Goal: Transaction & Acquisition: Purchase product/service

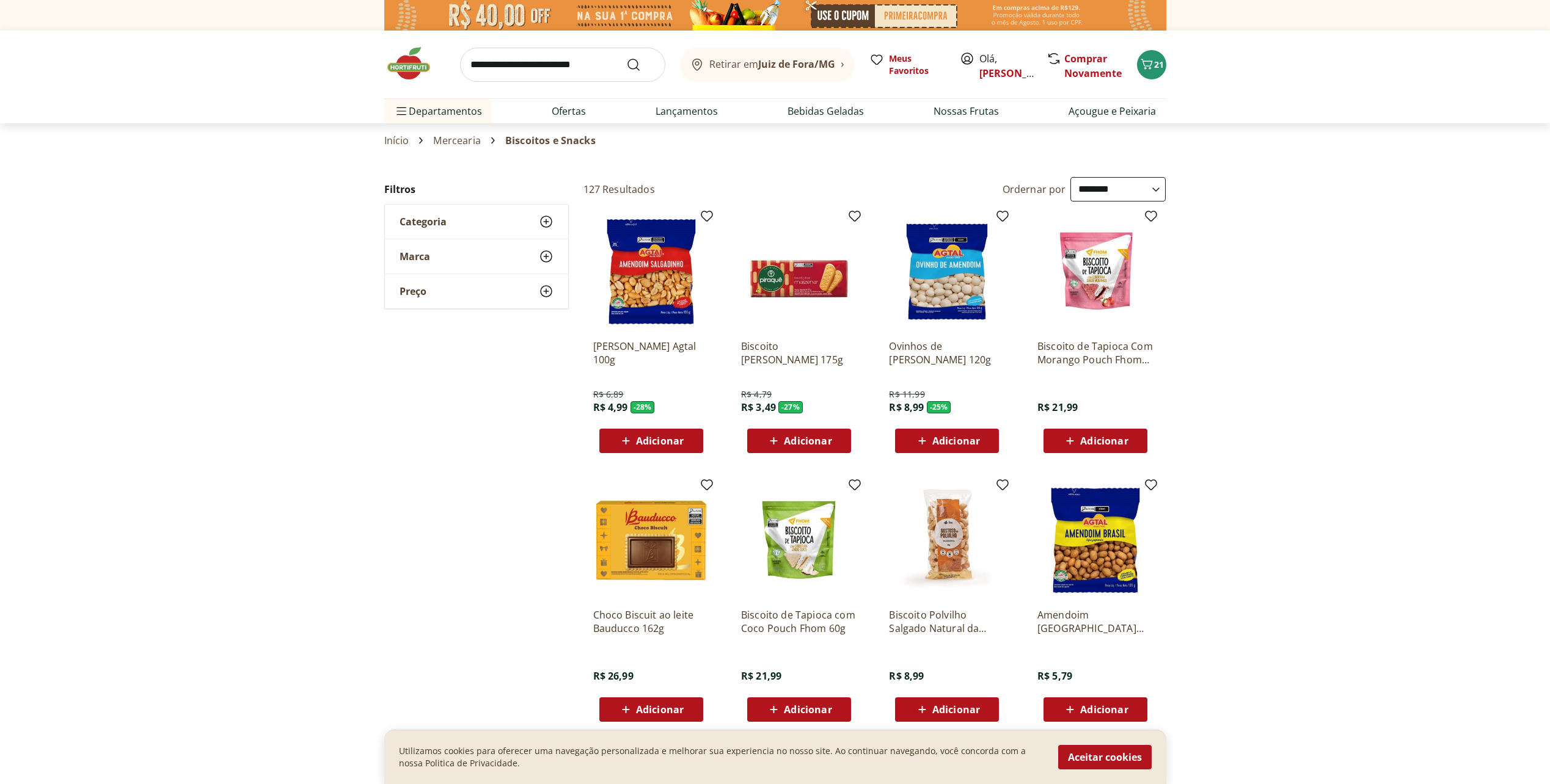
select select "**********"
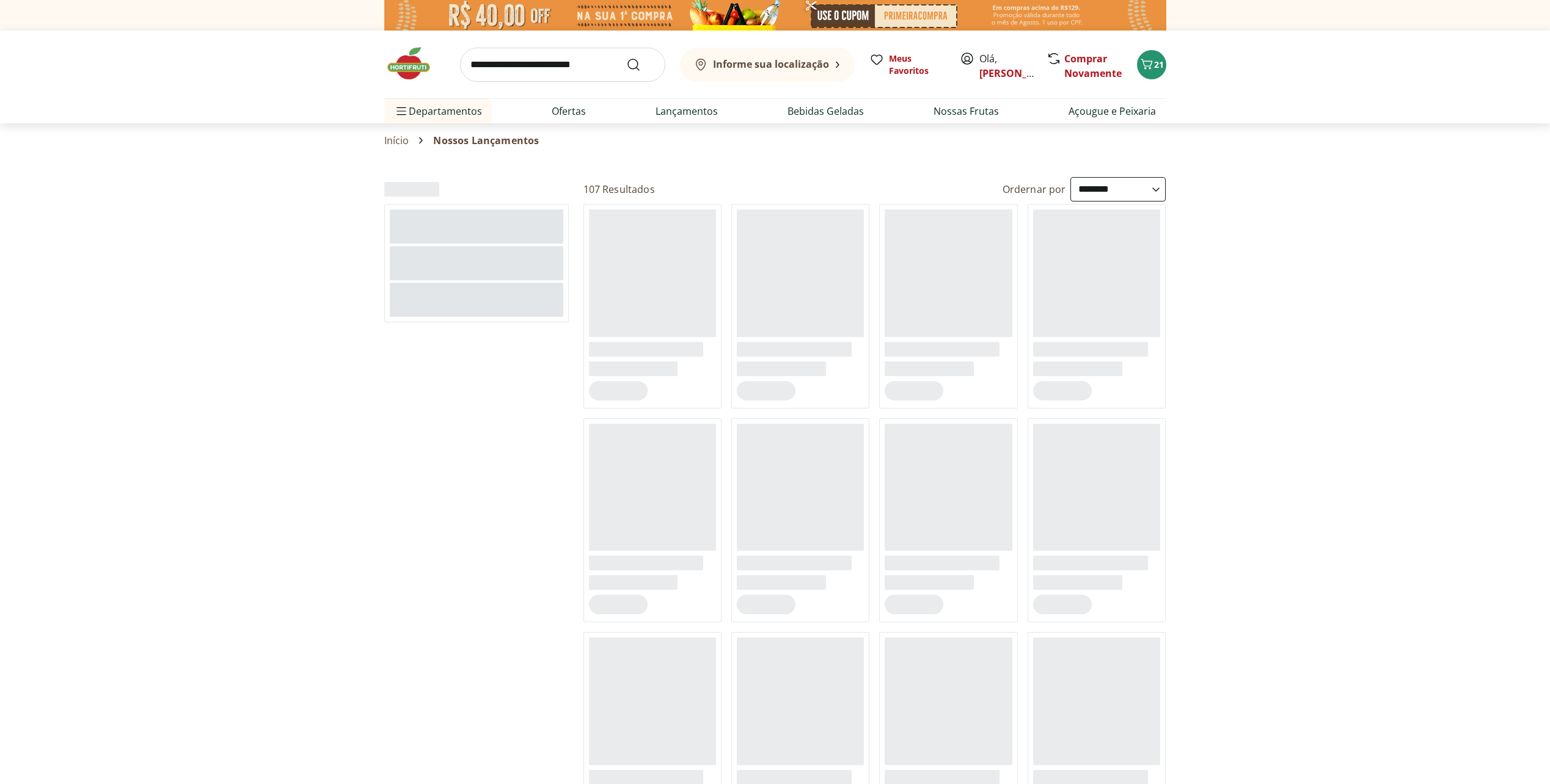
select select "**********"
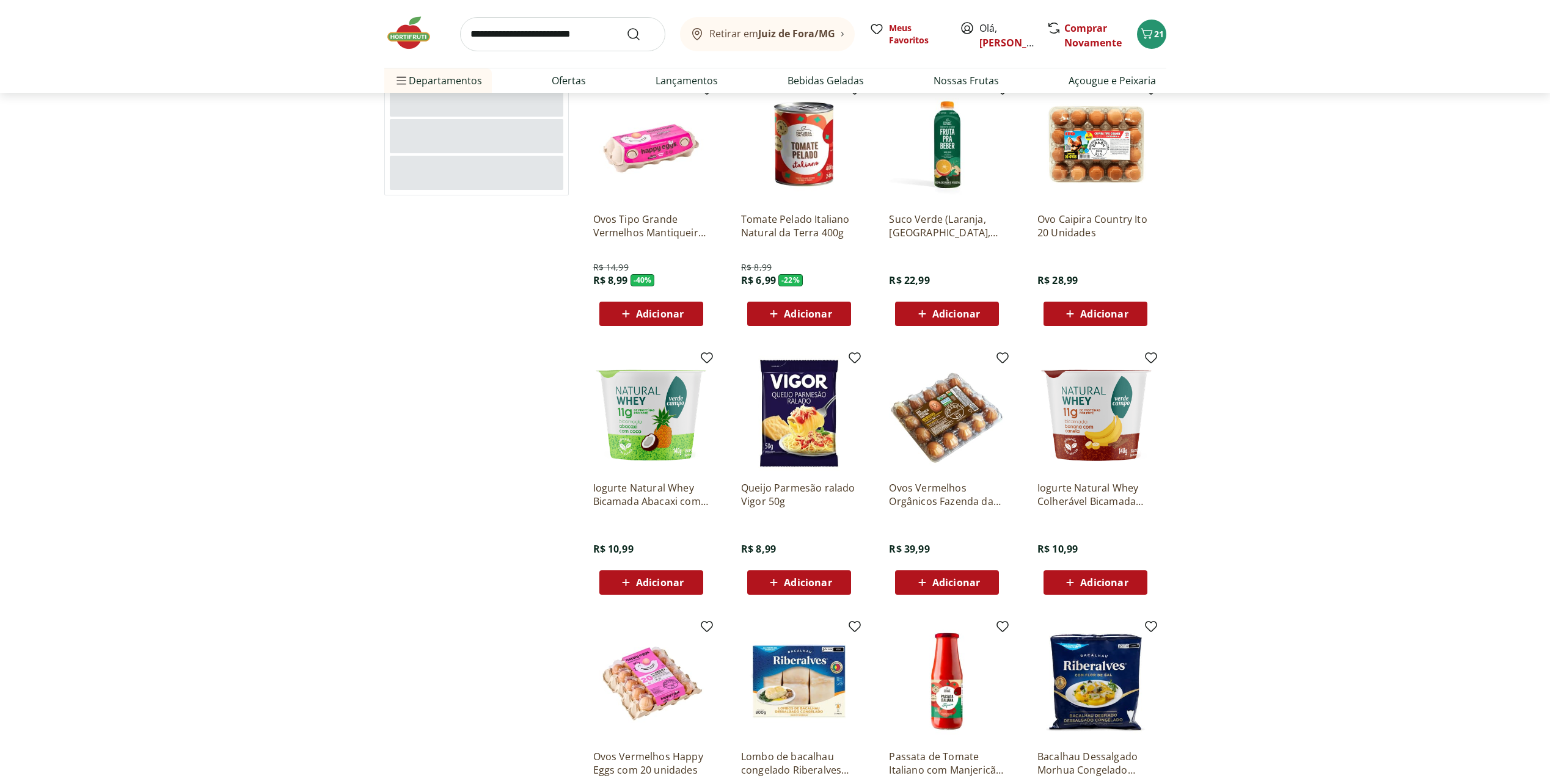
scroll to position [366, 0]
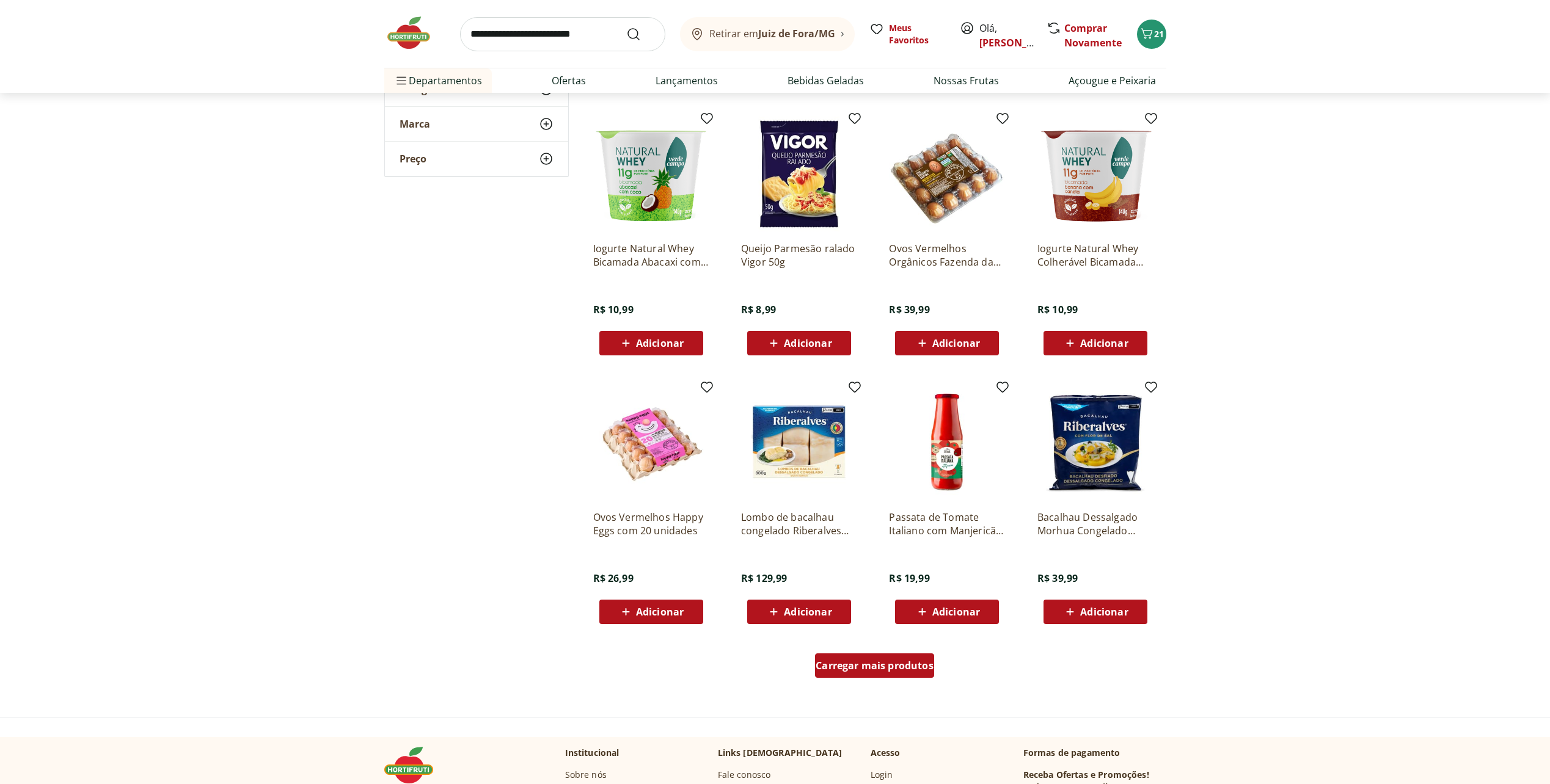
click at [854, 656] on div "Carregar mais produtos" at bounding box center [875, 666] width 119 height 25
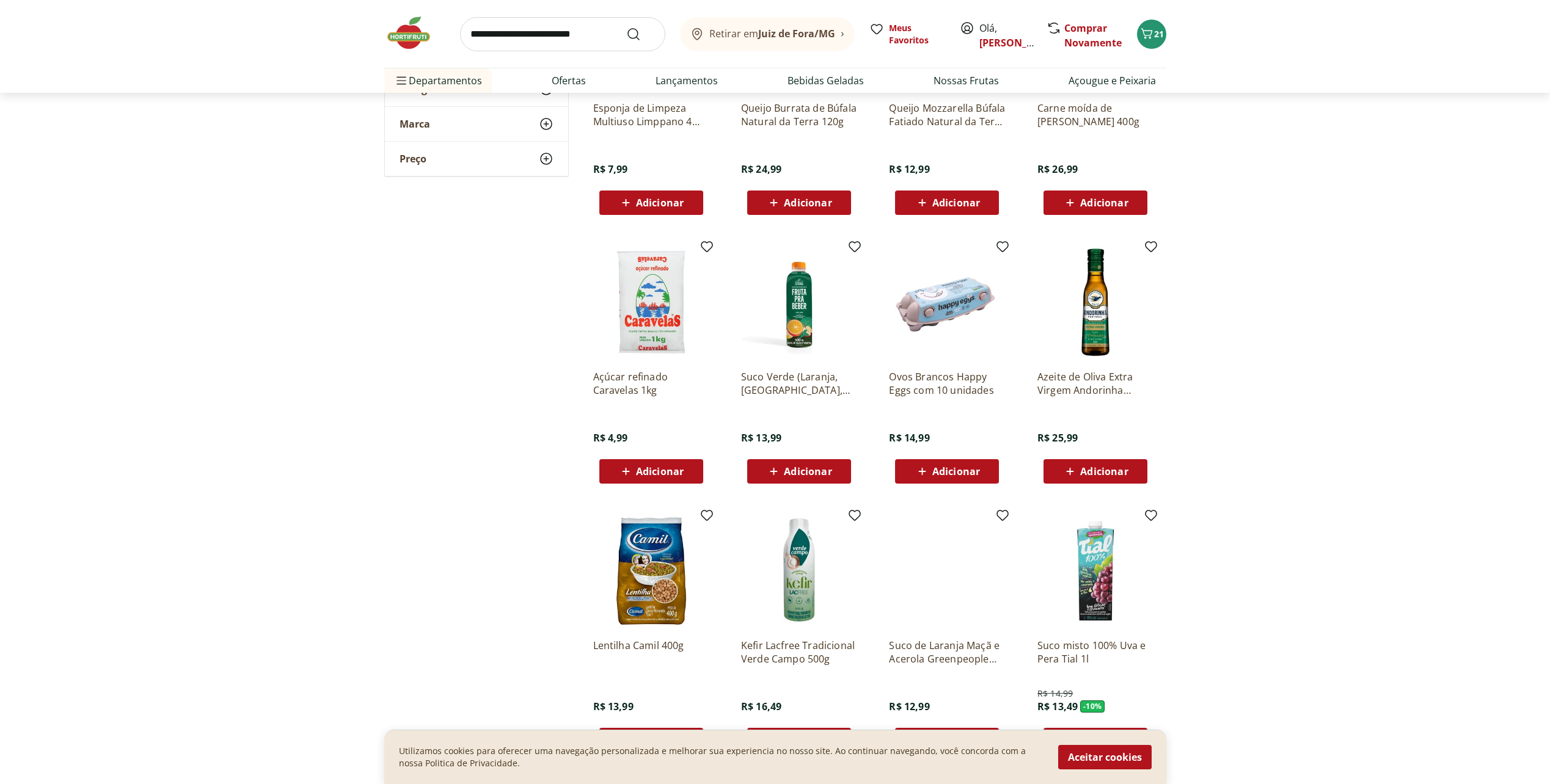
scroll to position [1099, 0]
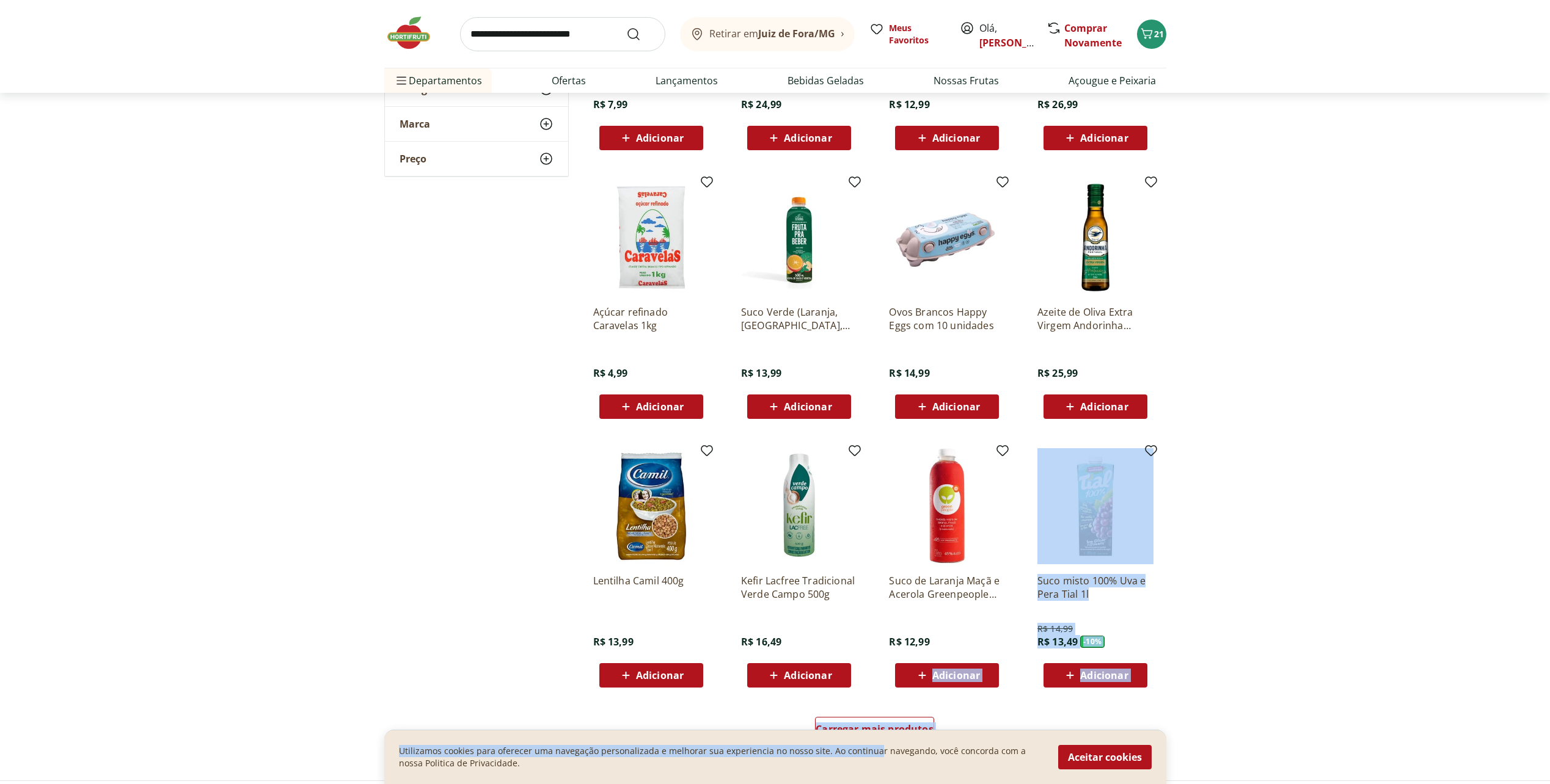
drag, startPoint x: 869, startPoint y: 730, endPoint x: 889, endPoint y: 666, distance: 67.1
click at [888, 666] on div "Retirar em Juiz de Fora/MG Olá, simone 21 Retirar em Juiz de Fora/MG Meus Favor…" at bounding box center [775, 364] width 1550 height 2928
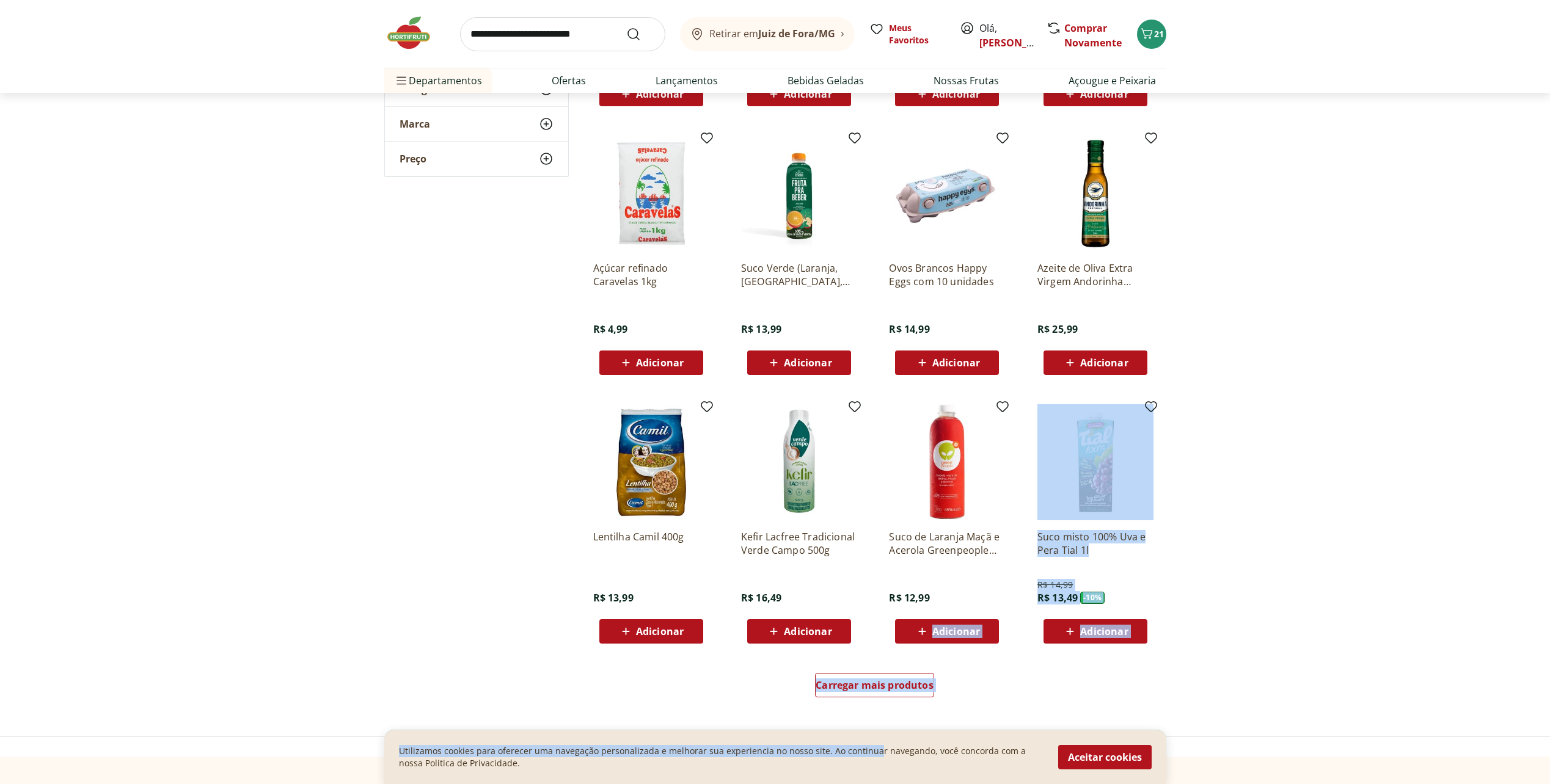
scroll to position [1343, 0]
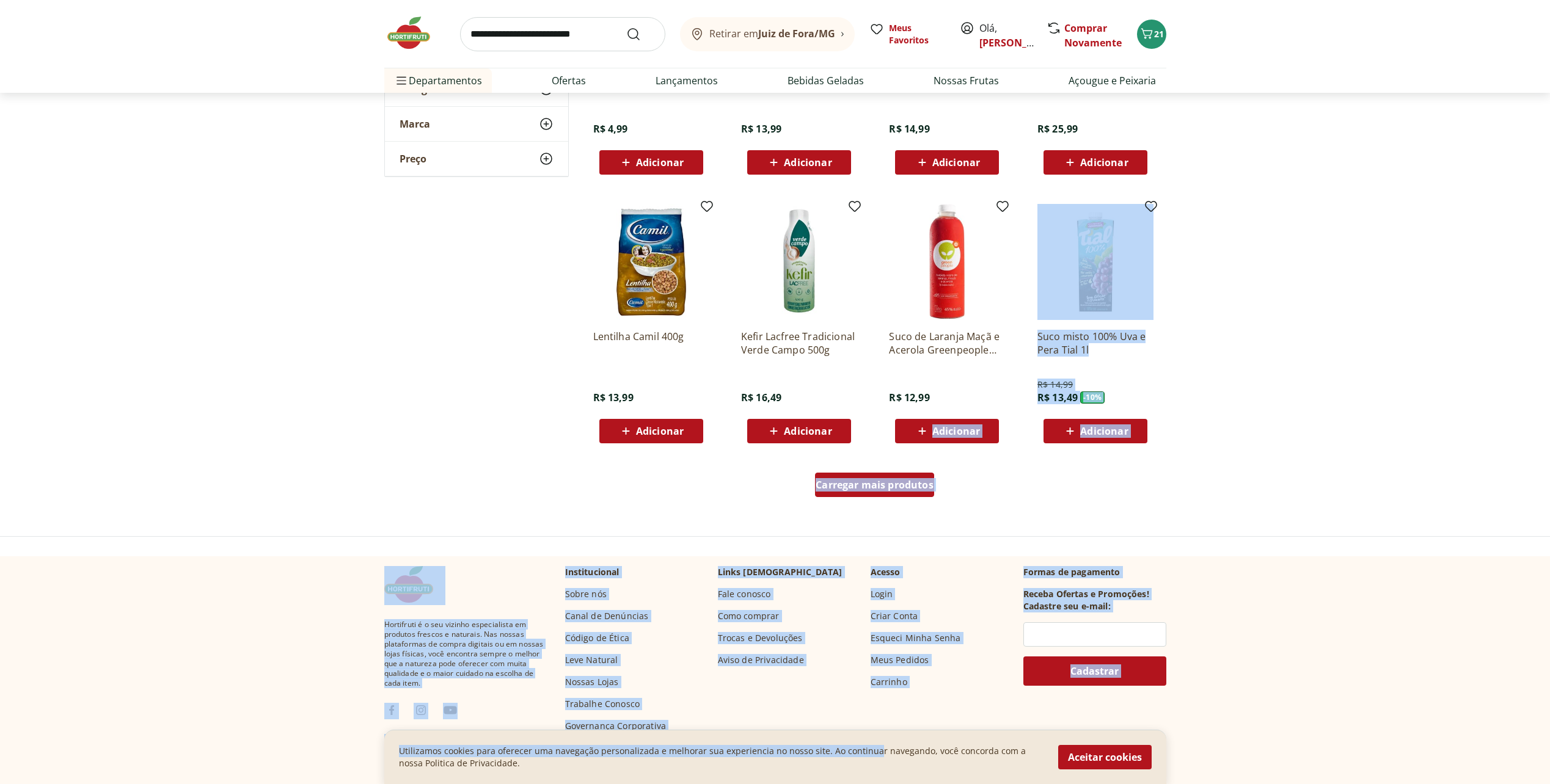
click at [856, 483] on span "Carregar mais produtos" at bounding box center [874, 485] width 118 height 9
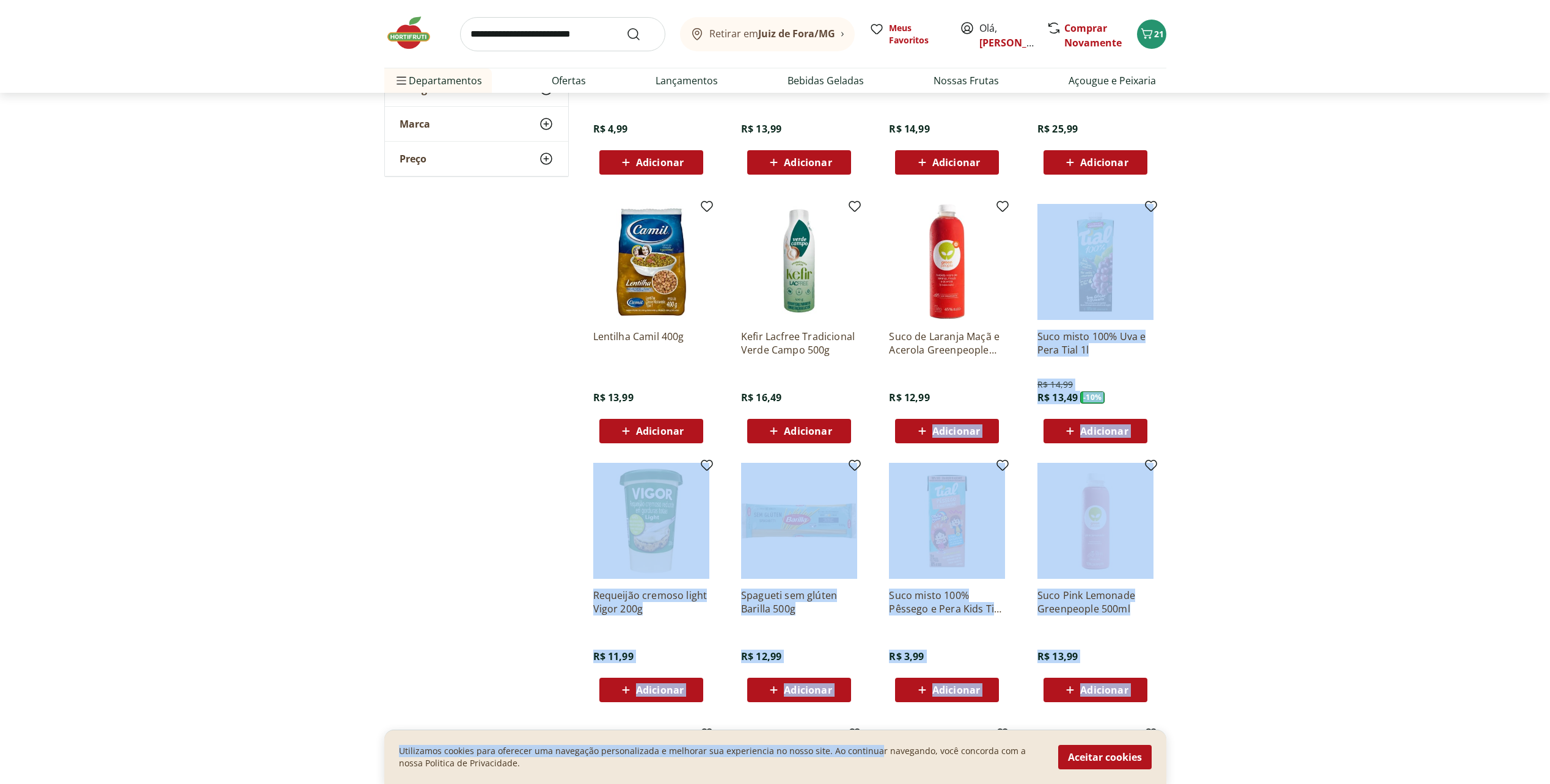
click at [1241, 489] on section "**********" at bounding box center [775, 73] width 1550 height 2479
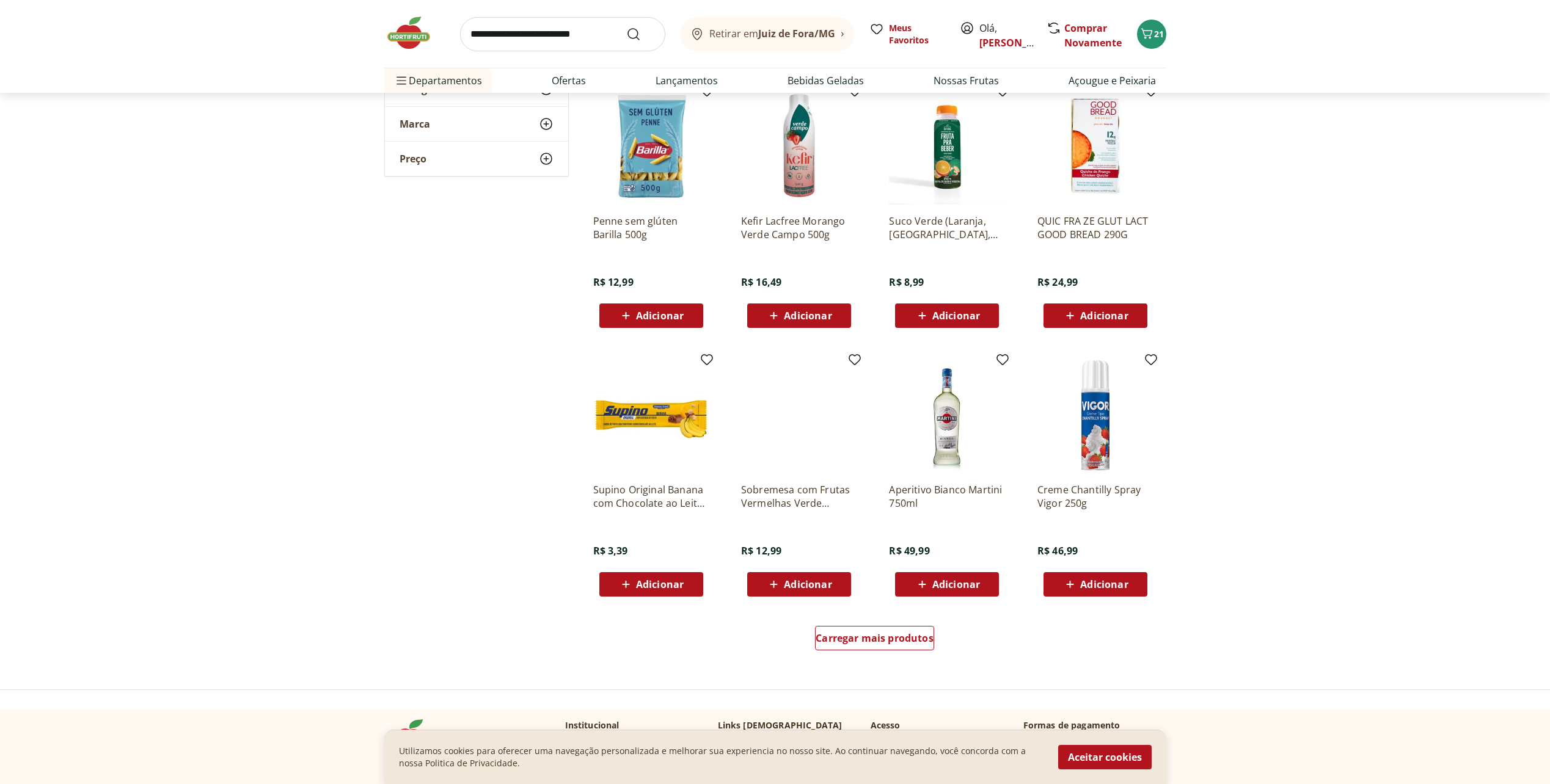
scroll to position [2015, 0]
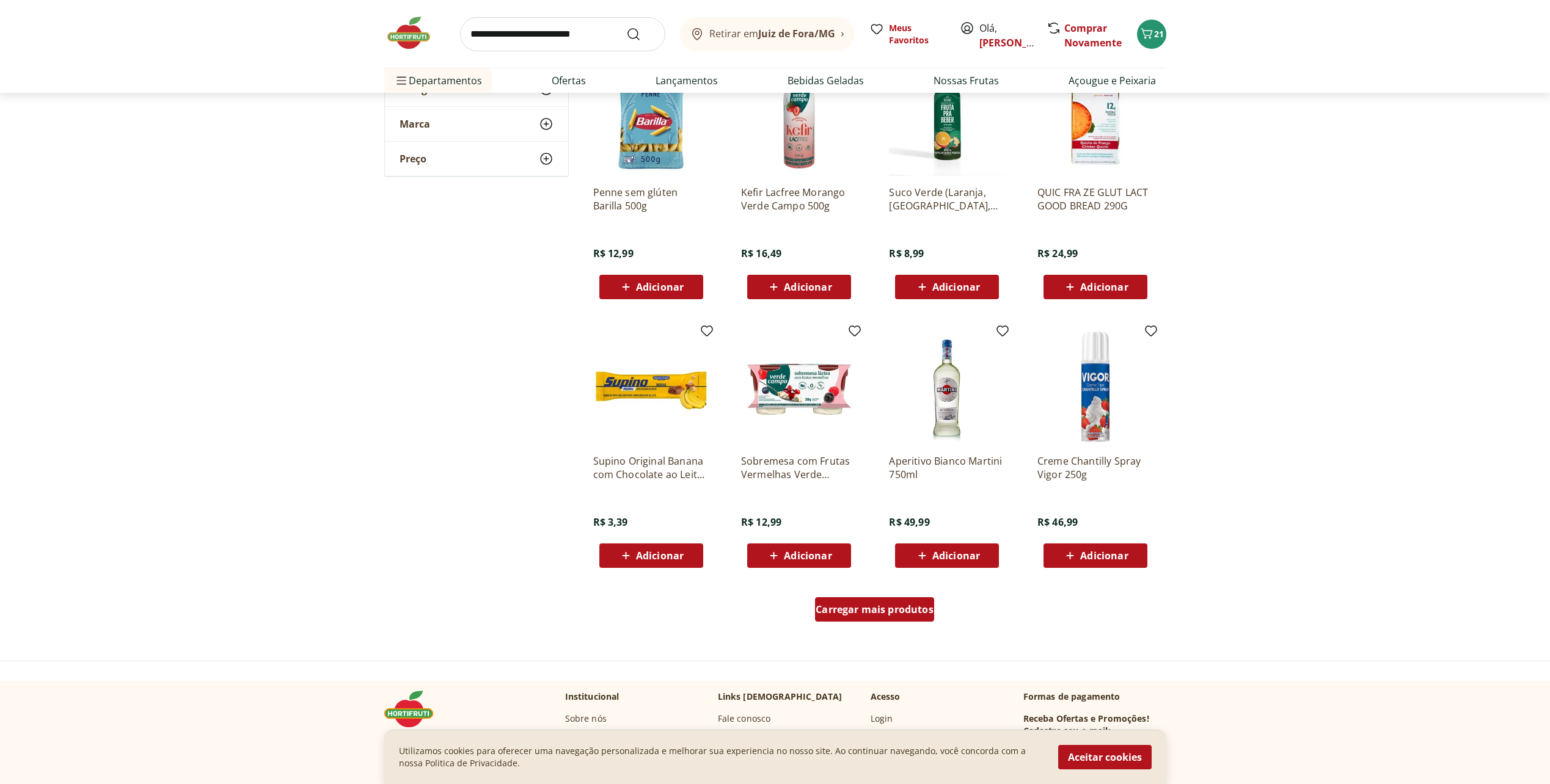
click at [909, 614] on span "Carregar mais produtos" at bounding box center [874, 609] width 118 height 9
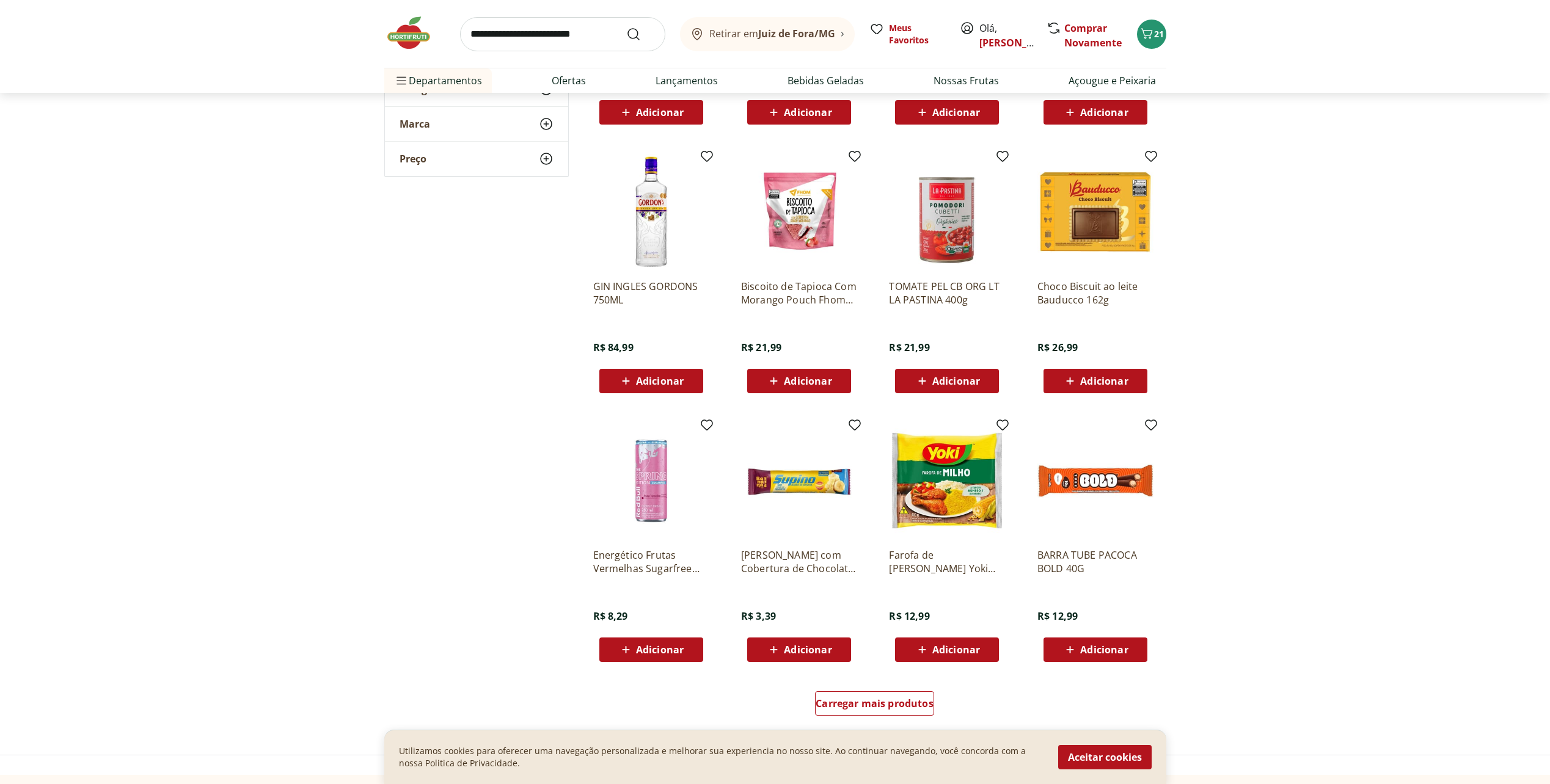
scroll to position [2809, 0]
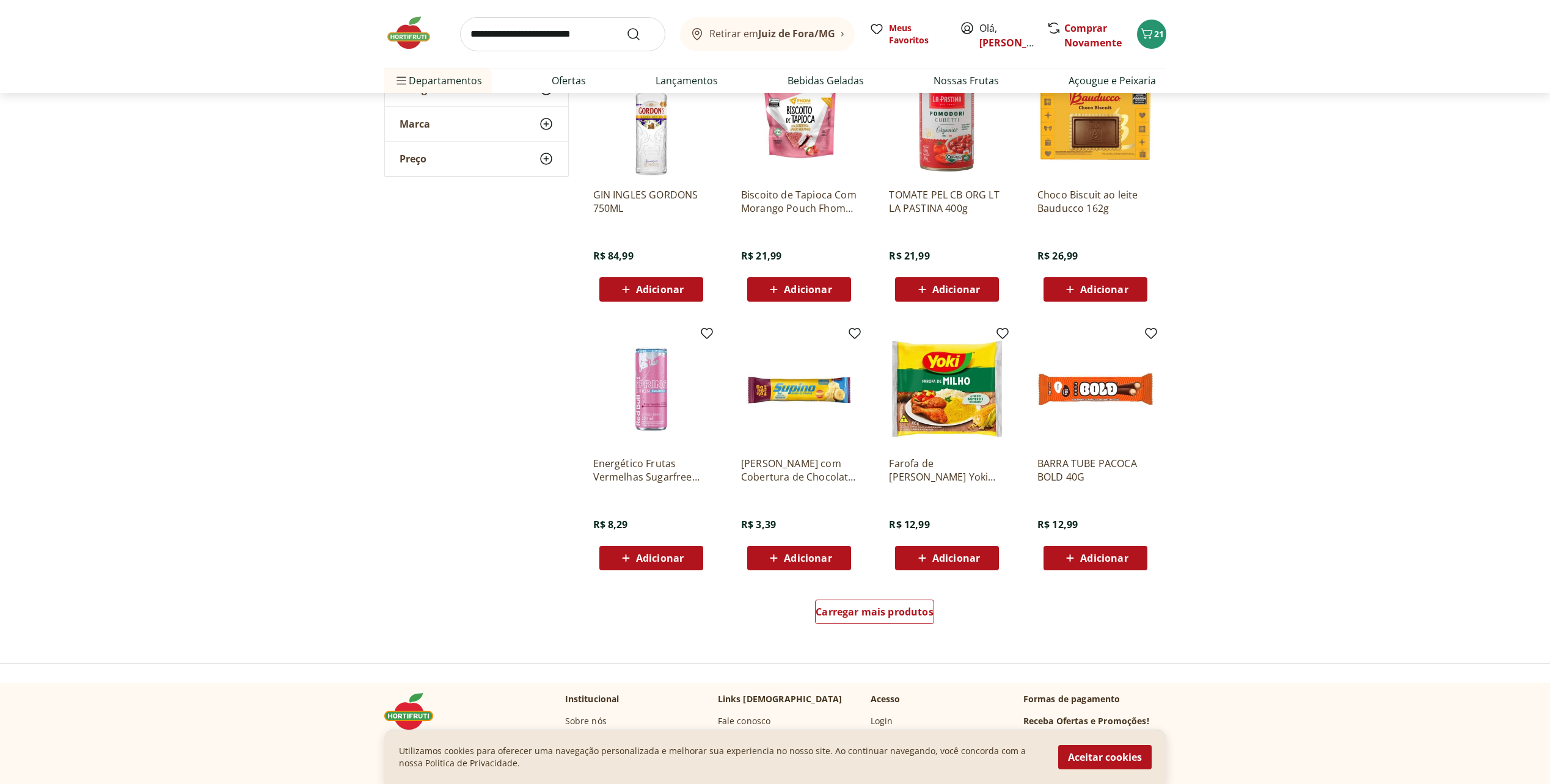
click at [769, 556] on icon at bounding box center [773, 558] width 15 height 15
click at [836, 559] on icon at bounding box center [833, 557] width 15 height 15
type input "*"
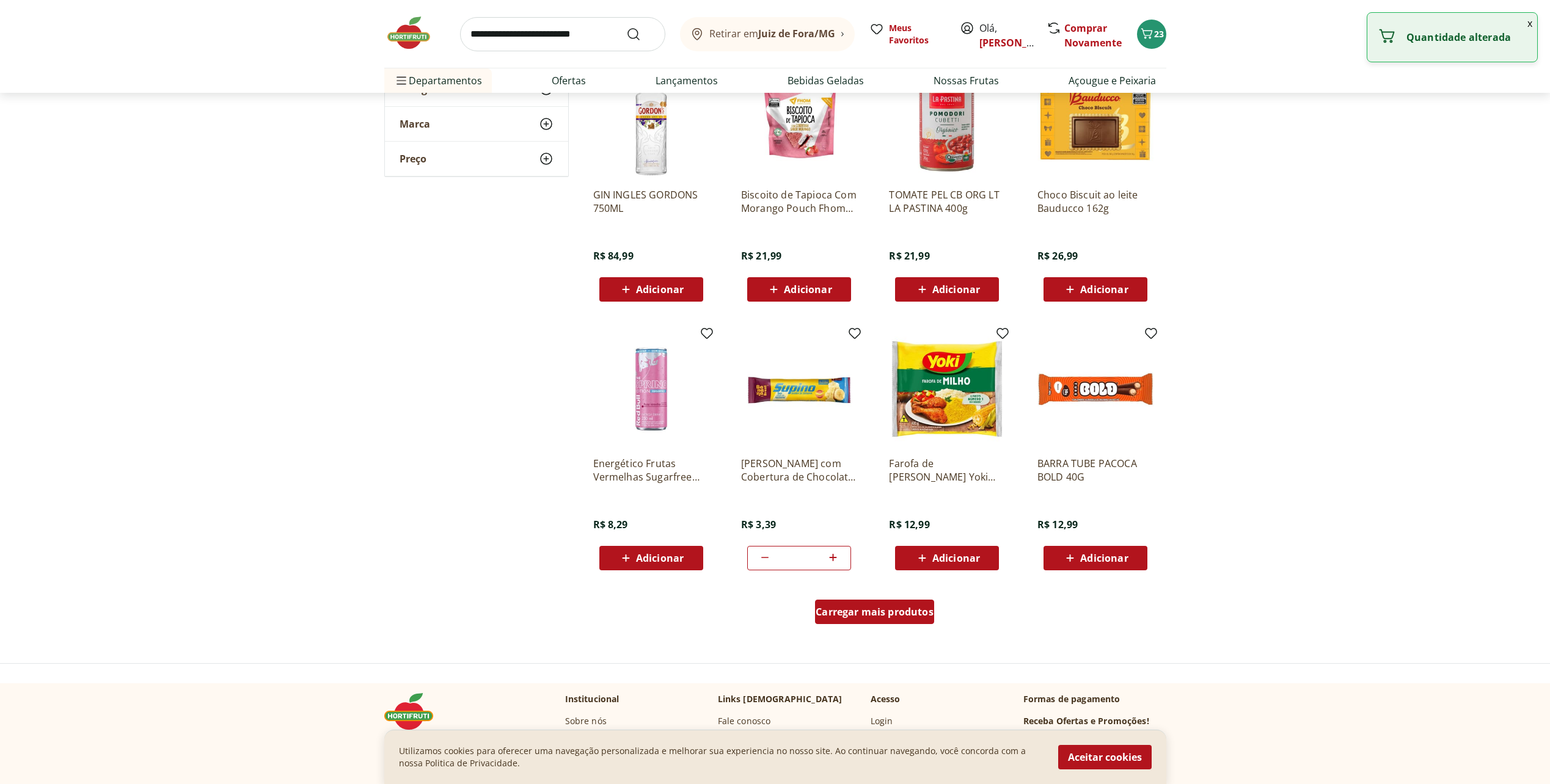
click at [878, 612] on span "Carregar mais produtos" at bounding box center [874, 611] width 118 height 9
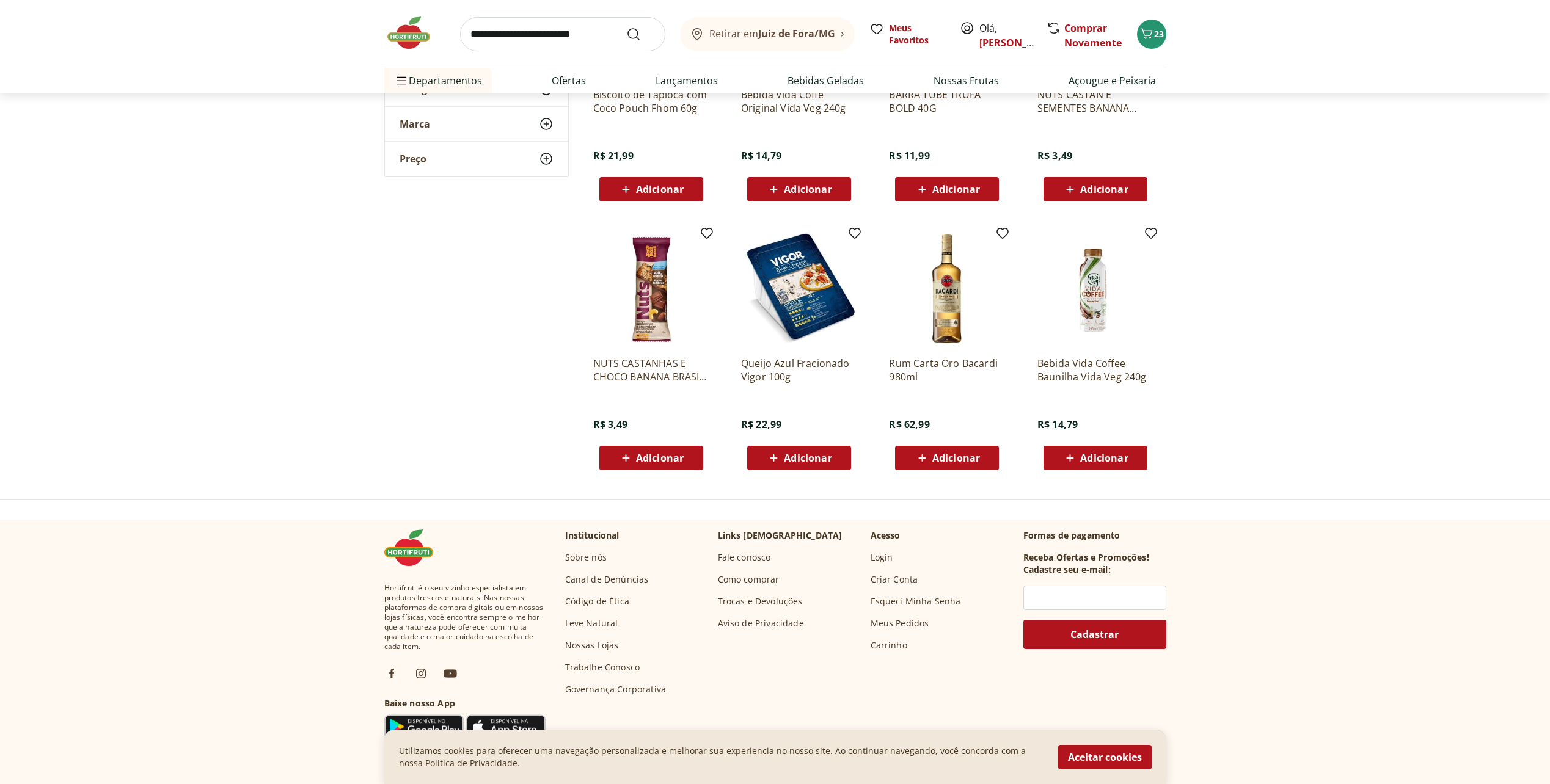
scroll to position [3725, 0]
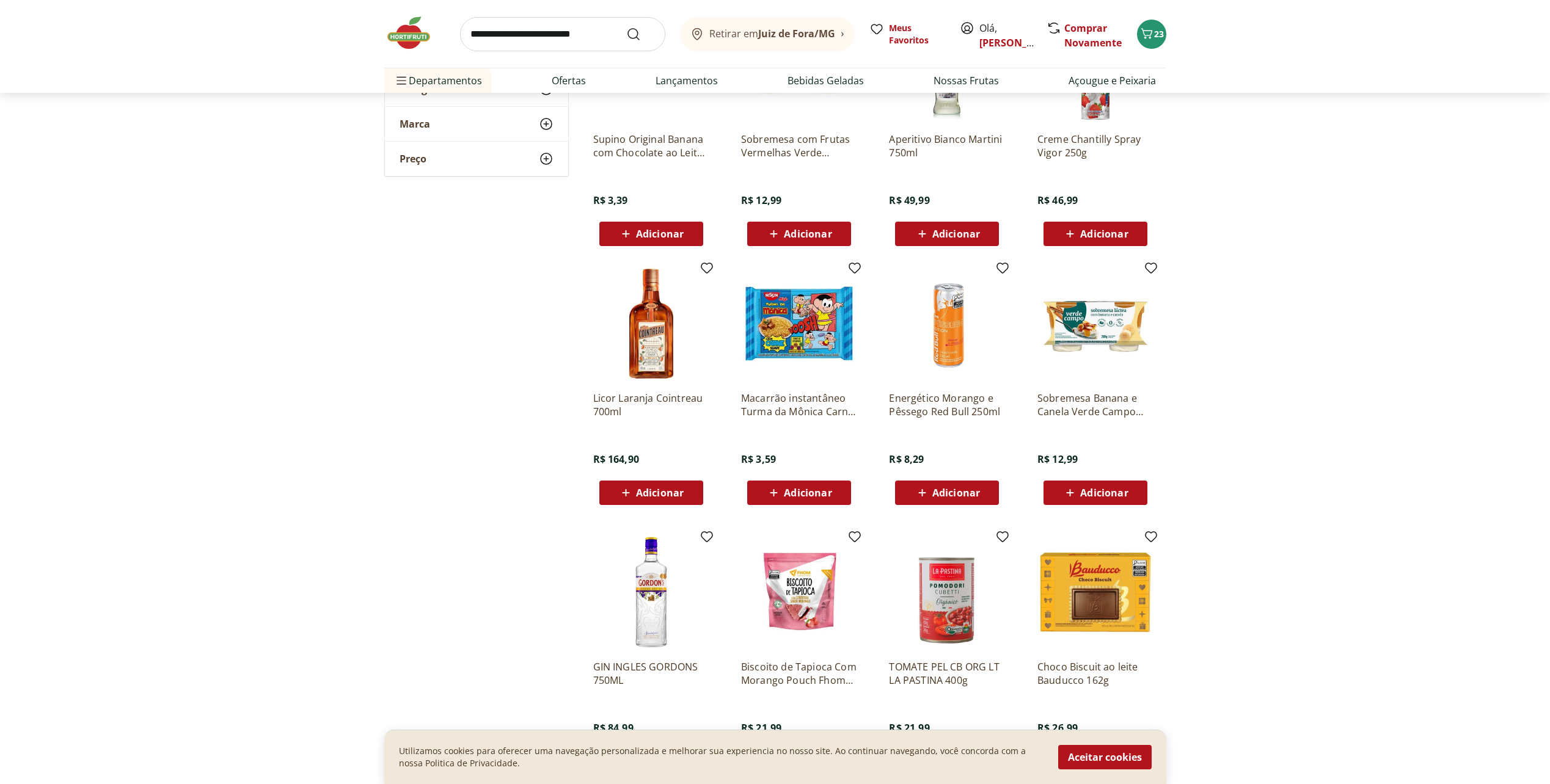
scroll to position [695, 0]
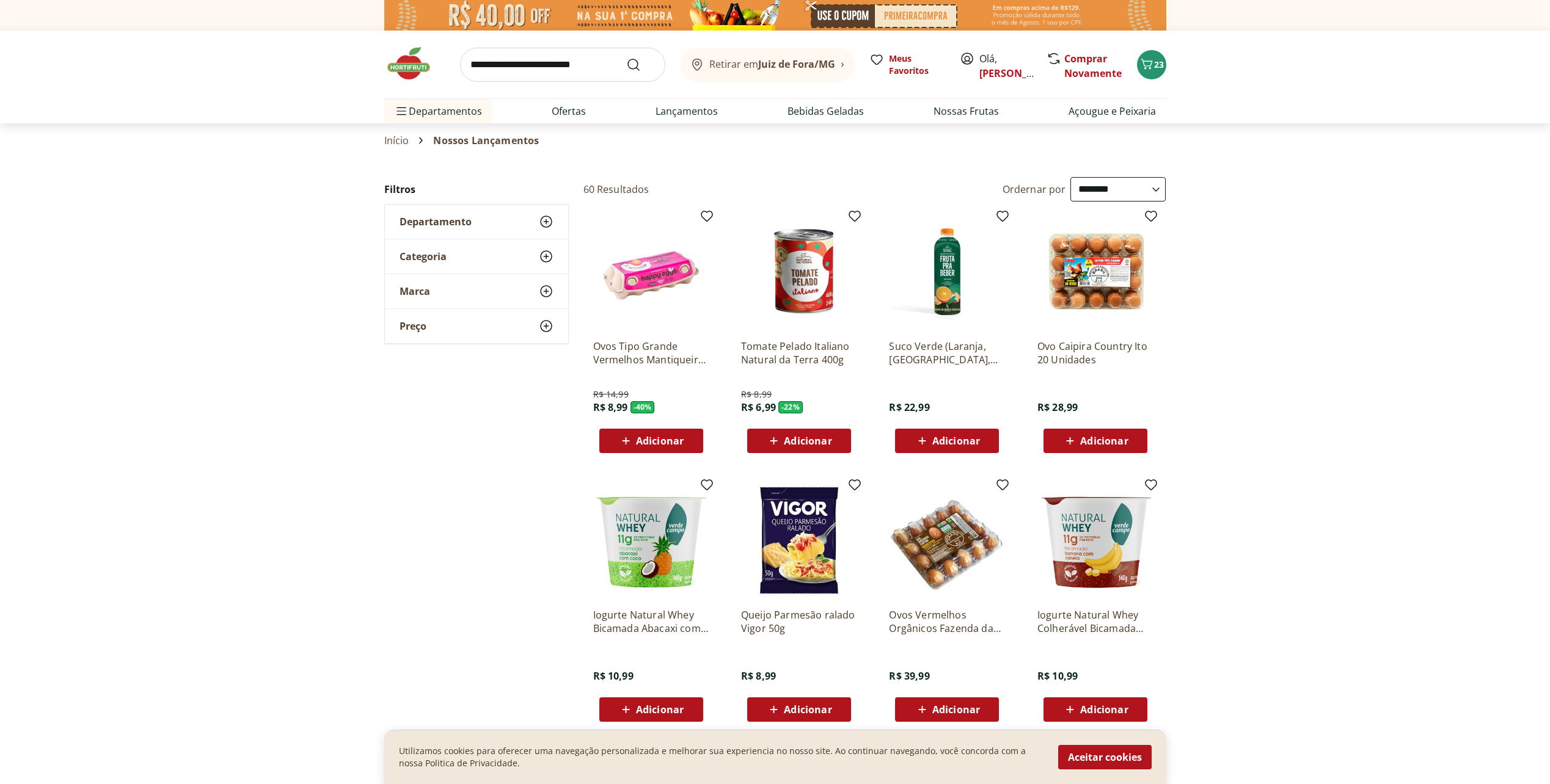
click at [1137, 60] on div "Retirar em Juiz de Fora/MG Meus Favoritos Olá, simone Comprar Novamente 23" at bounding box center [775, 64] width 782 height 68
click at [1151, 69] on icon "Carrinho" at bounding box center [1146, 64] width 15 height 15
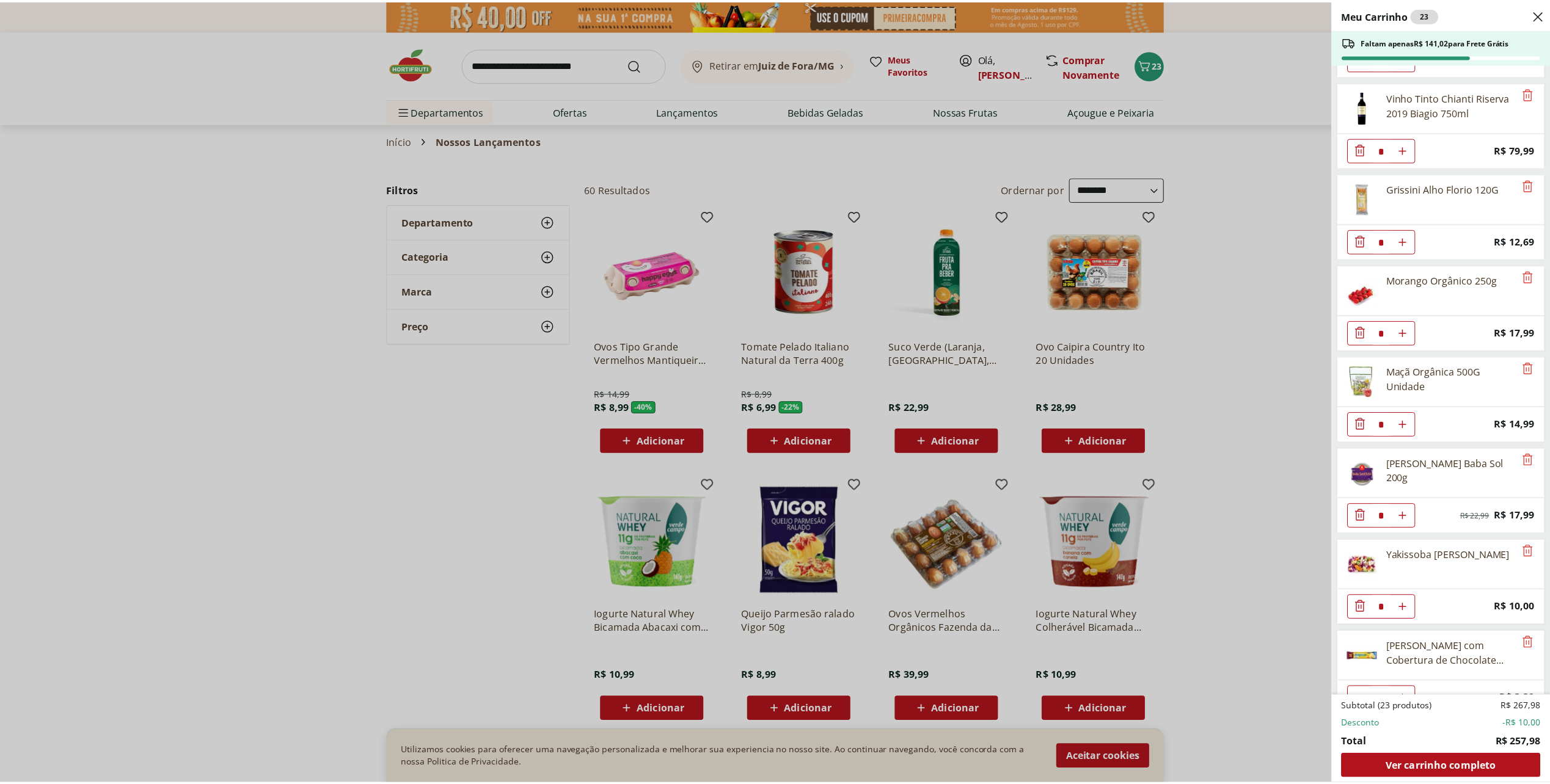
scroll to position [930, 0]
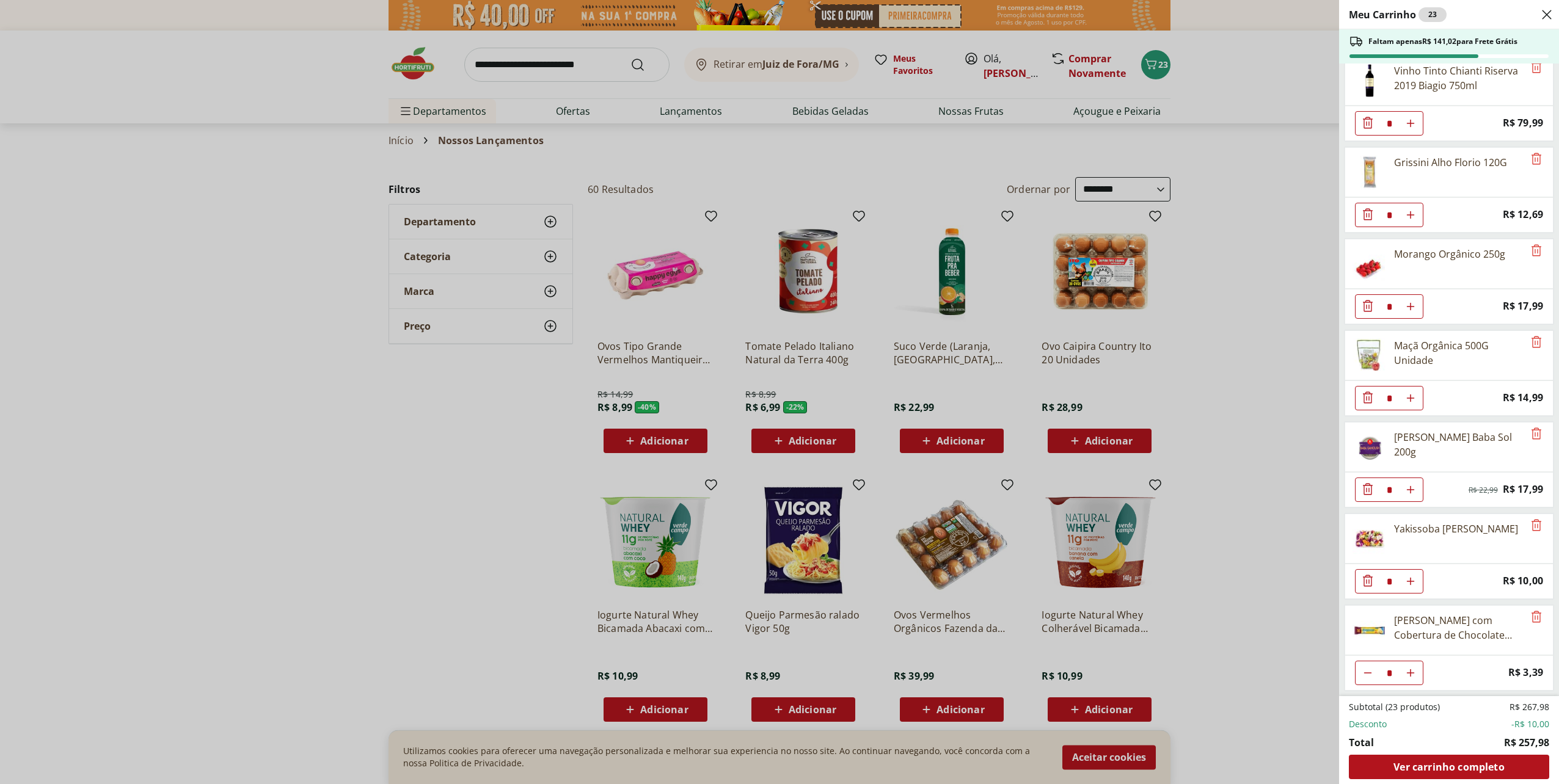
type input "*"
click at [406, 58] on div "Meu Carrinho 24 Faltam apenas R$ 123,03 para Frete Grátis Couve-Flor Unidade * …" at bounding box center [779, 392] width 1559 height 784
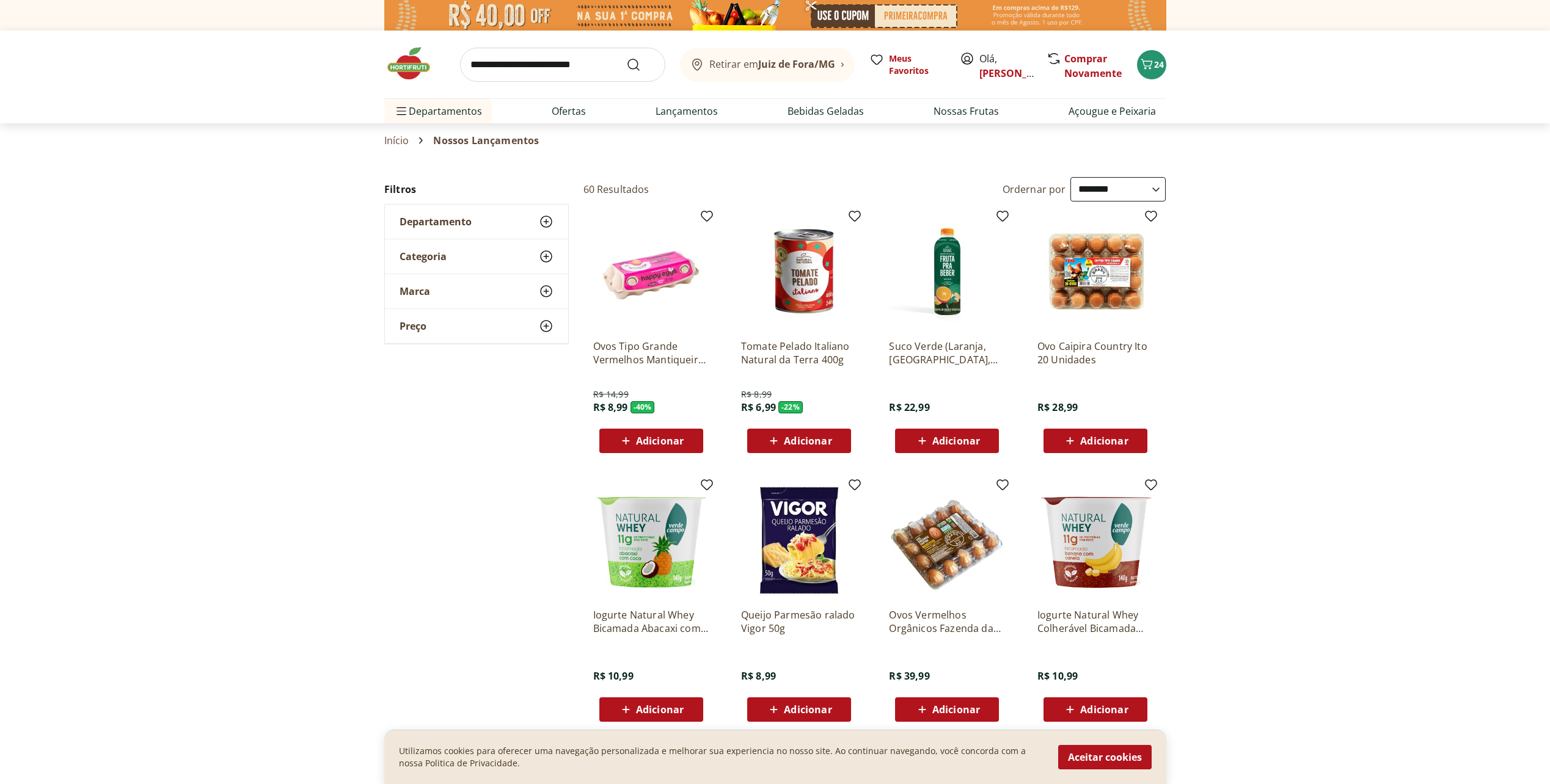
click at [418, 76] on img at bounding box center [415, 63] width 61 height 37
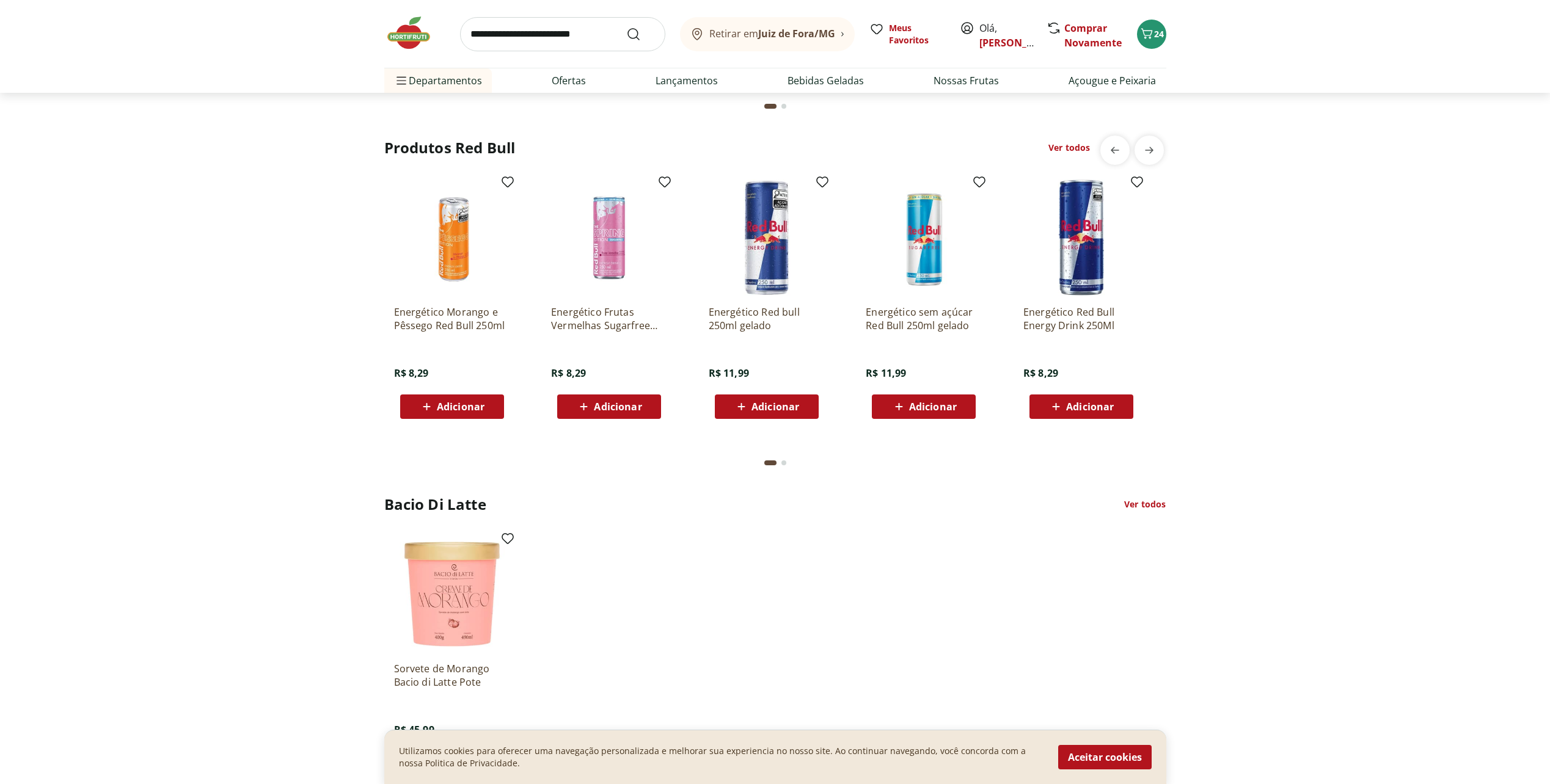
scroll to position [2992, 0]
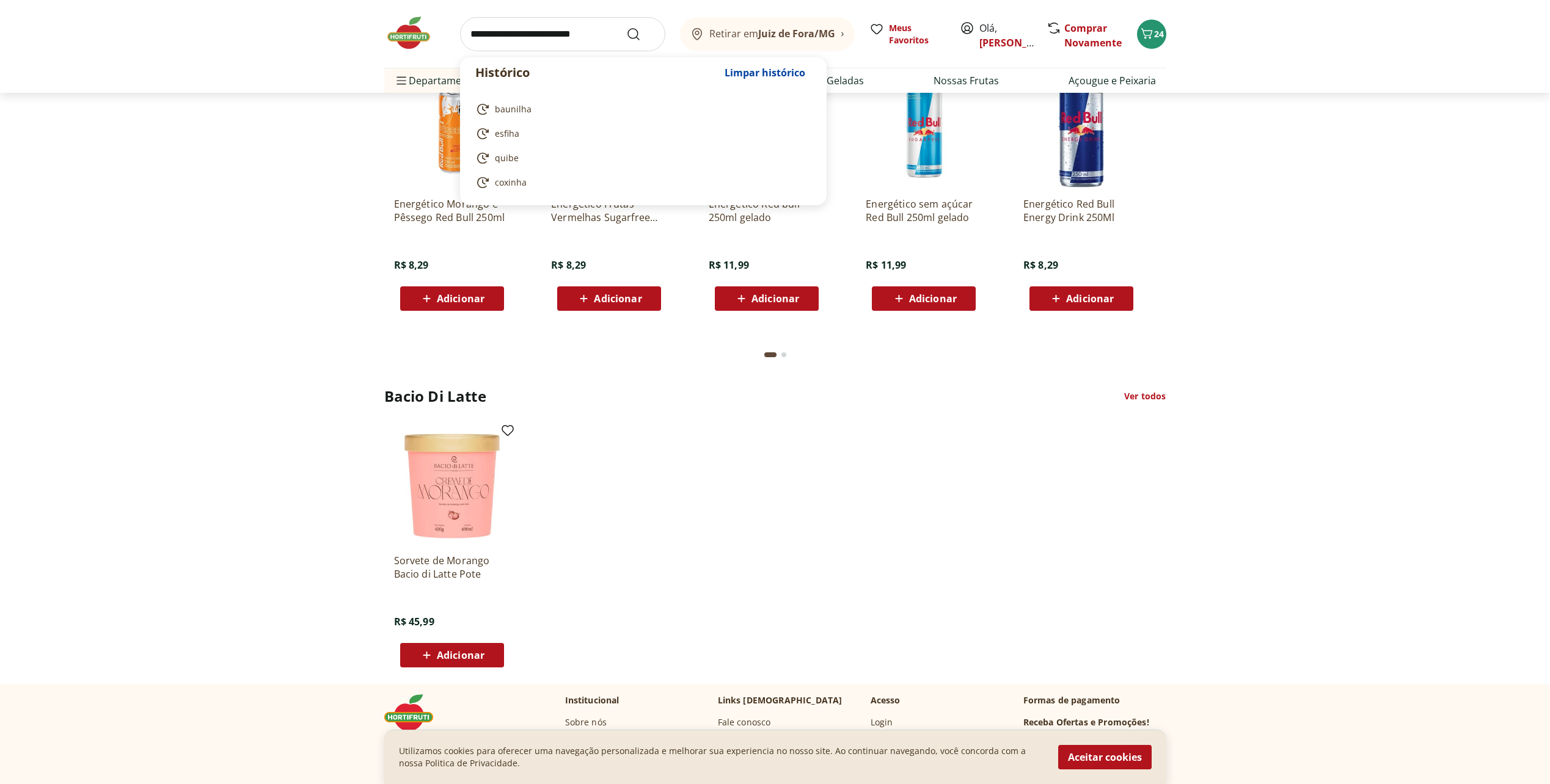
click at [554, 24] on input "search" at bounding box center [563, 34] width 205 height 34
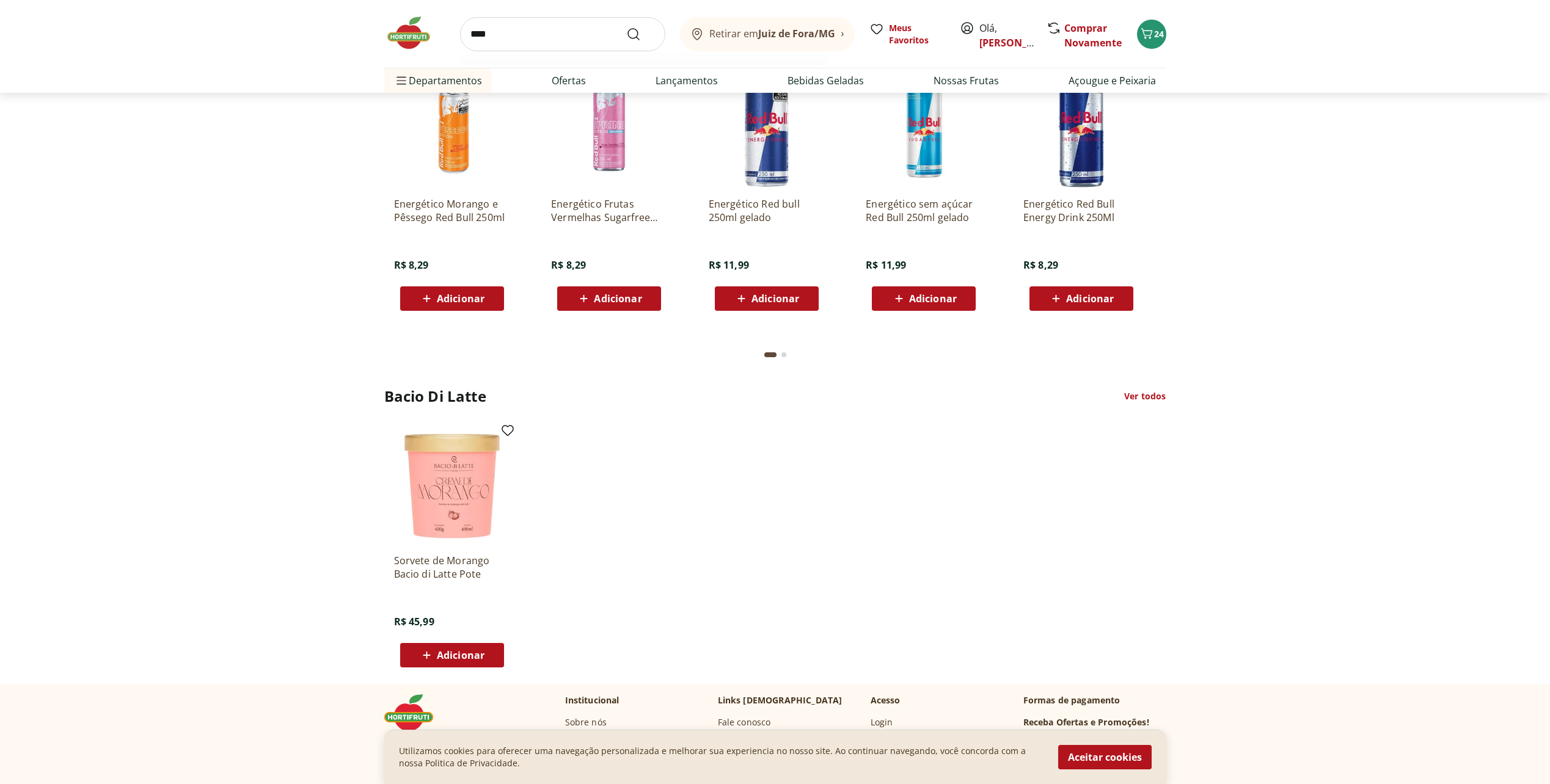
type input "****"
click at [626, 27] on button "Submit Search" at bounding box center [641, 34] width 29 height 15
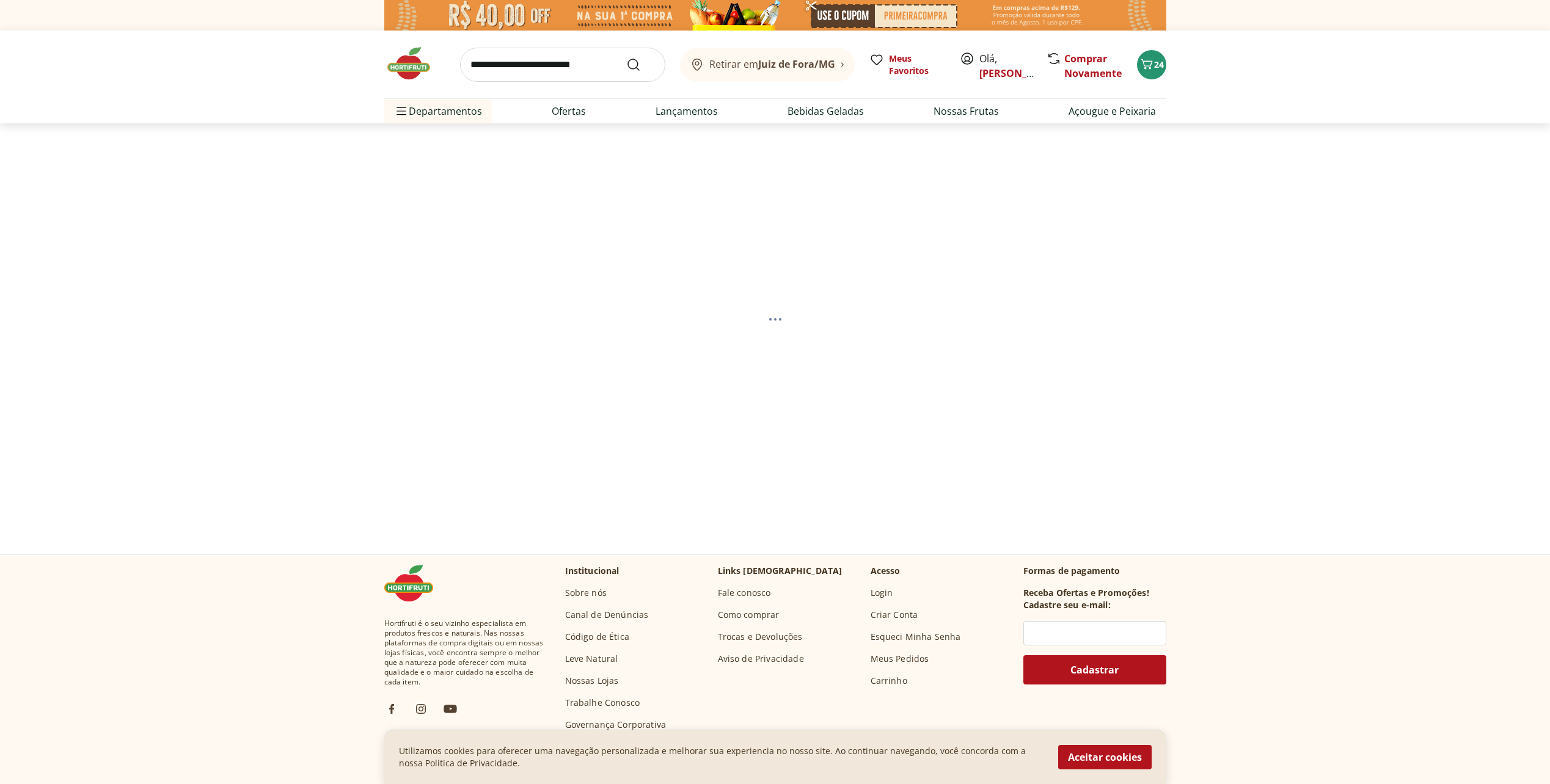
select select "**********"
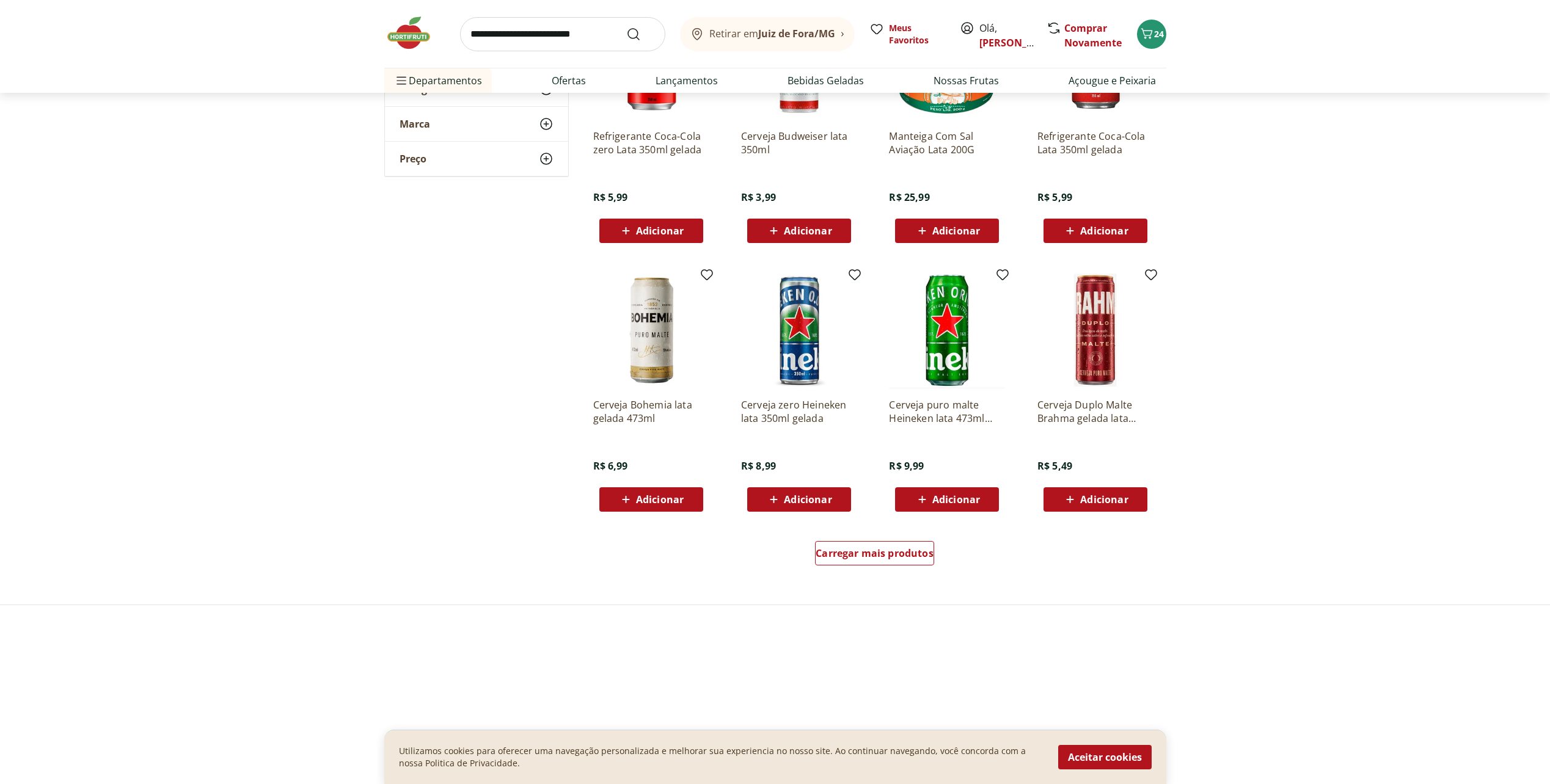
scroll to position [611, 0]
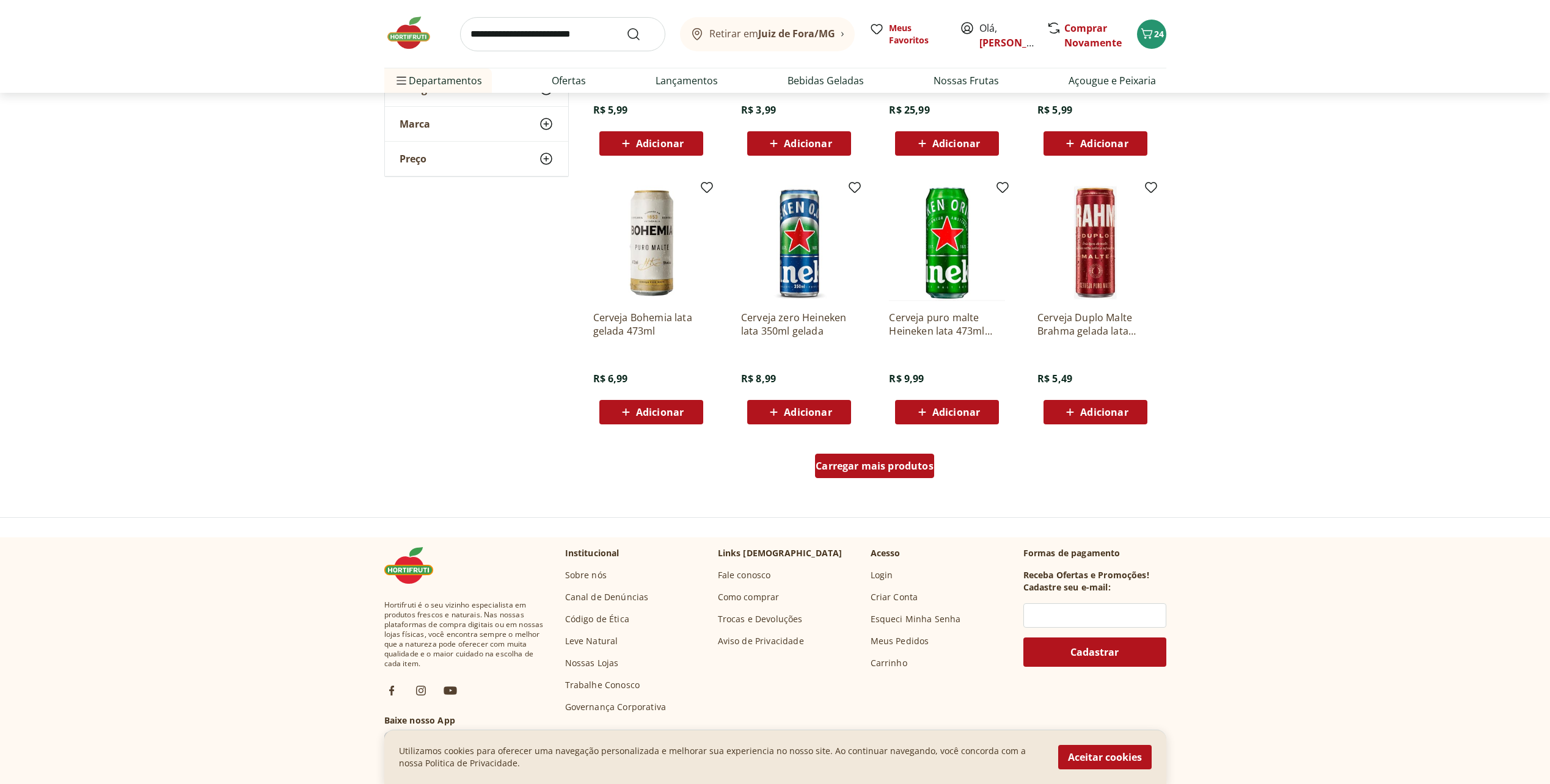
click at [892, 472] on div "Carregar mais produtos" at bounding box center [875, 466] width 119 height 25
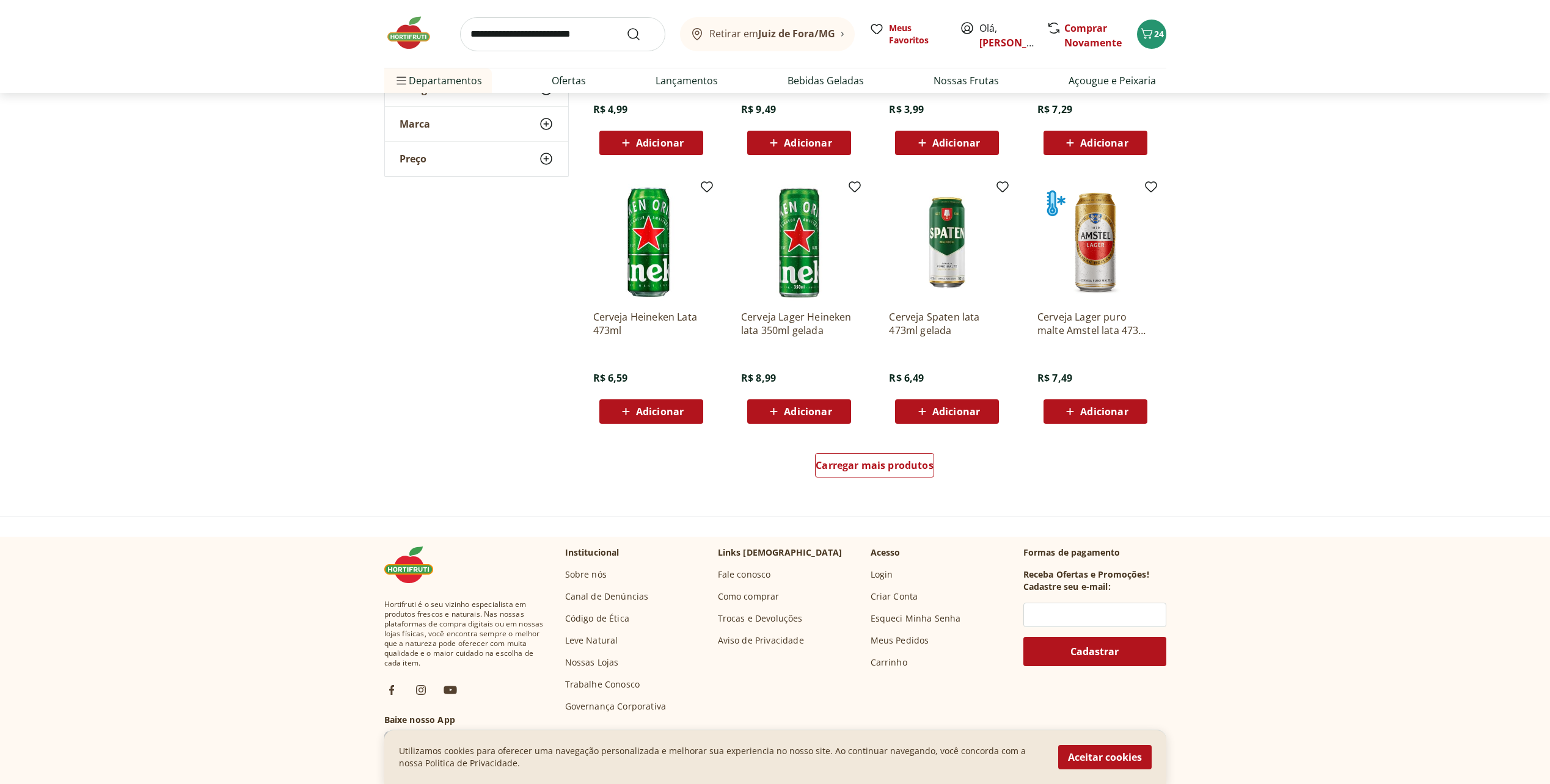
scroll to position [1465, 0]
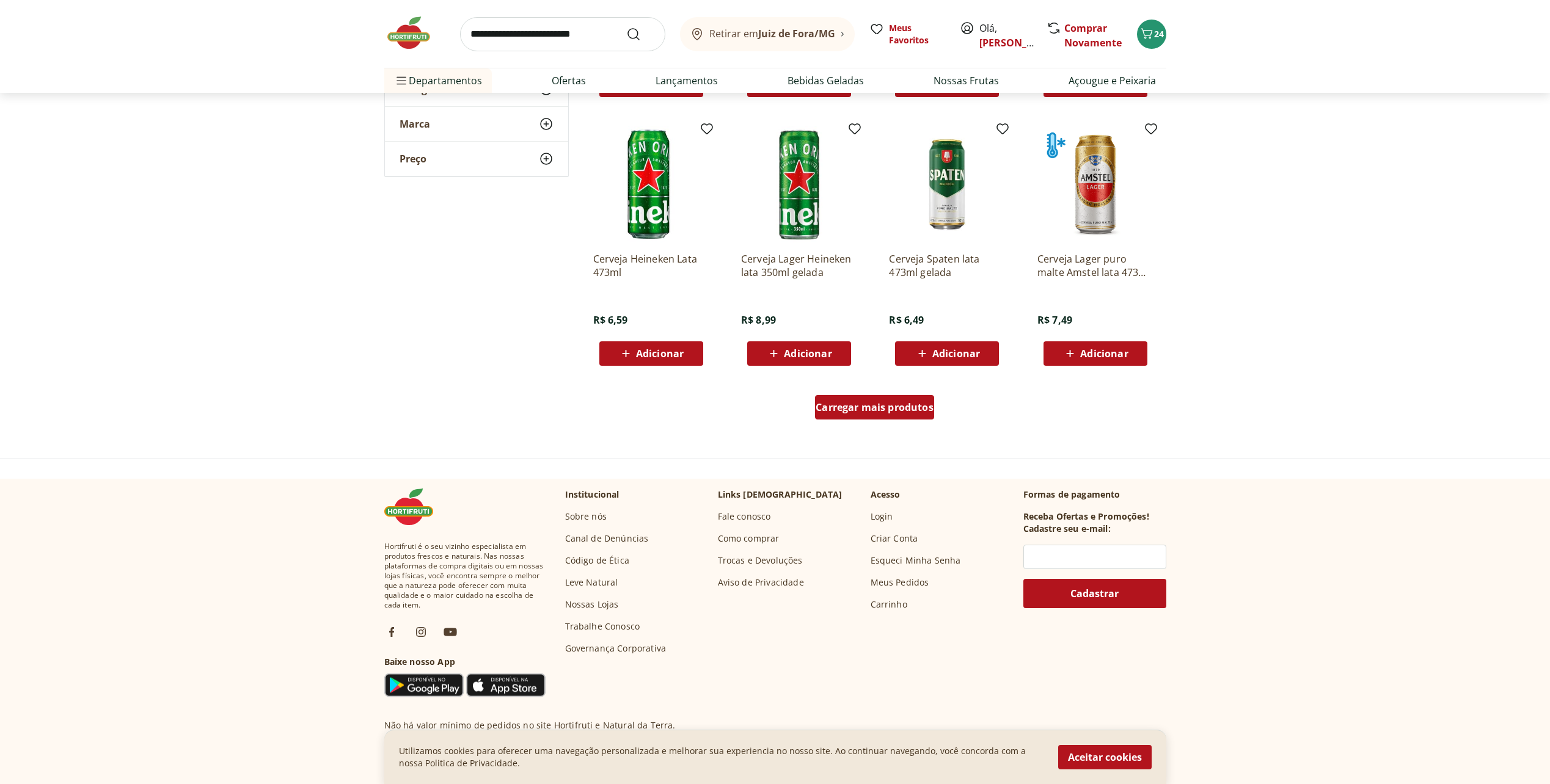
click at [837, 405] on span "Carregar mais produtos" at bounding box center [874, 407] width 118 height 9
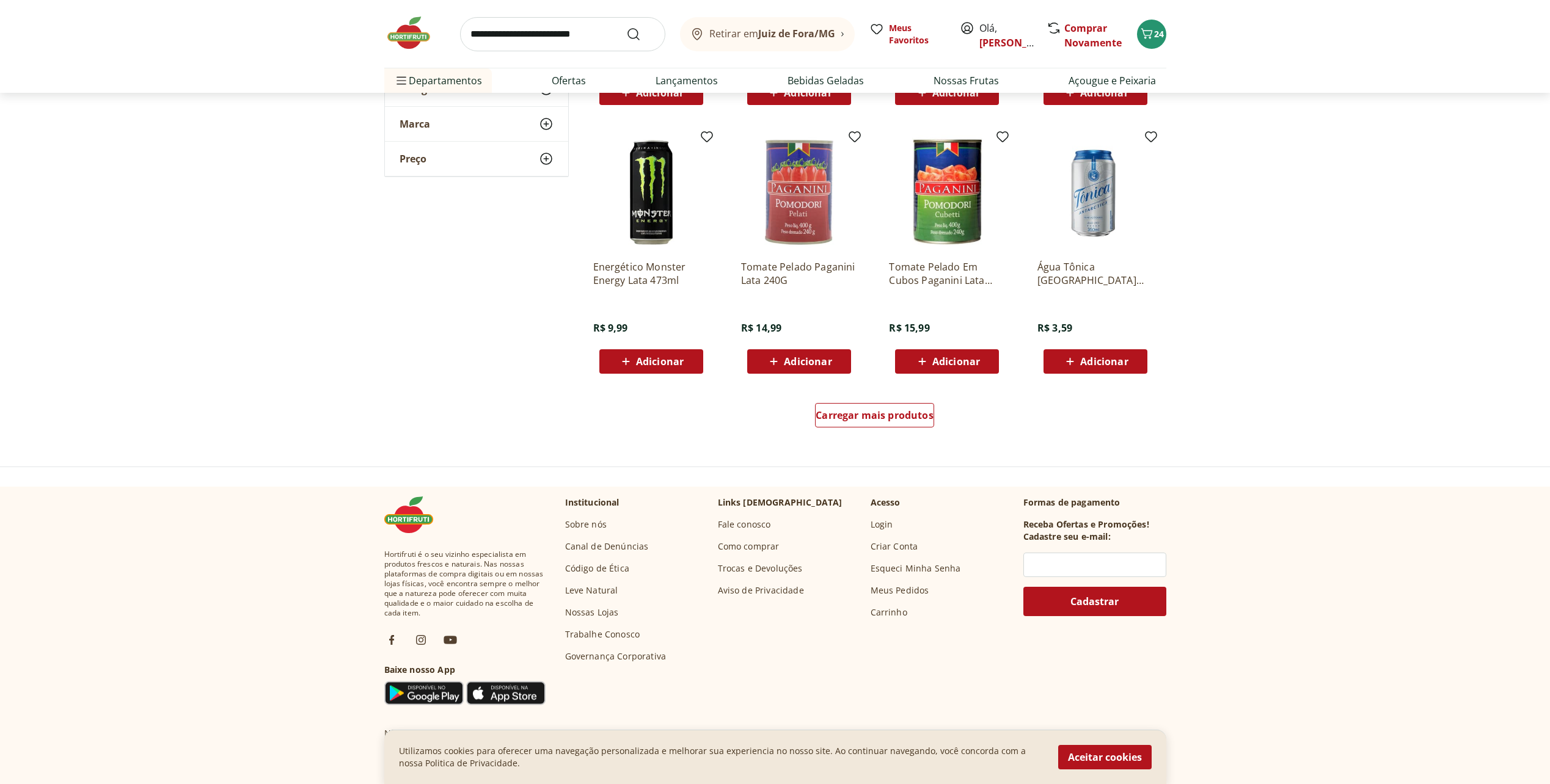
scroll to position [2260, 0]
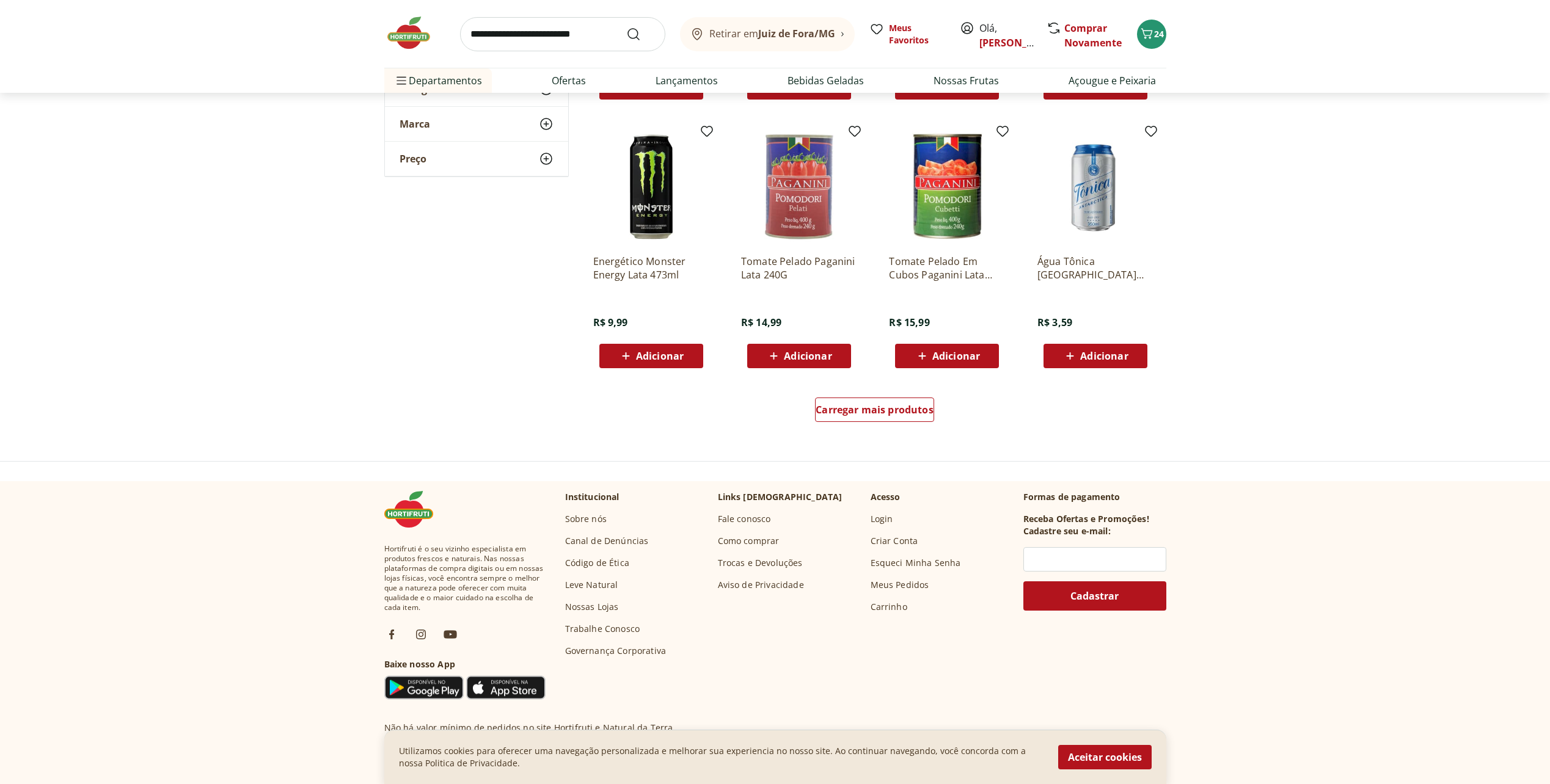
click at [1074, 355] on icon at bounding box center [1070, 356] width 15 height 15
click at [1137, 355] on icon at bounding box center [1129, 355] width 15 height 15
click at [1132, 354] on icon at bounding box center [1129, 355] width 15 height 15
drag, startPoint x: 1134, startPoint y: 355, endPoint x: 1095, endPoint y: 373, distance: 43.0
click at [1134, 356] on icon at bounding box center [1129, 355] width 15 height 15
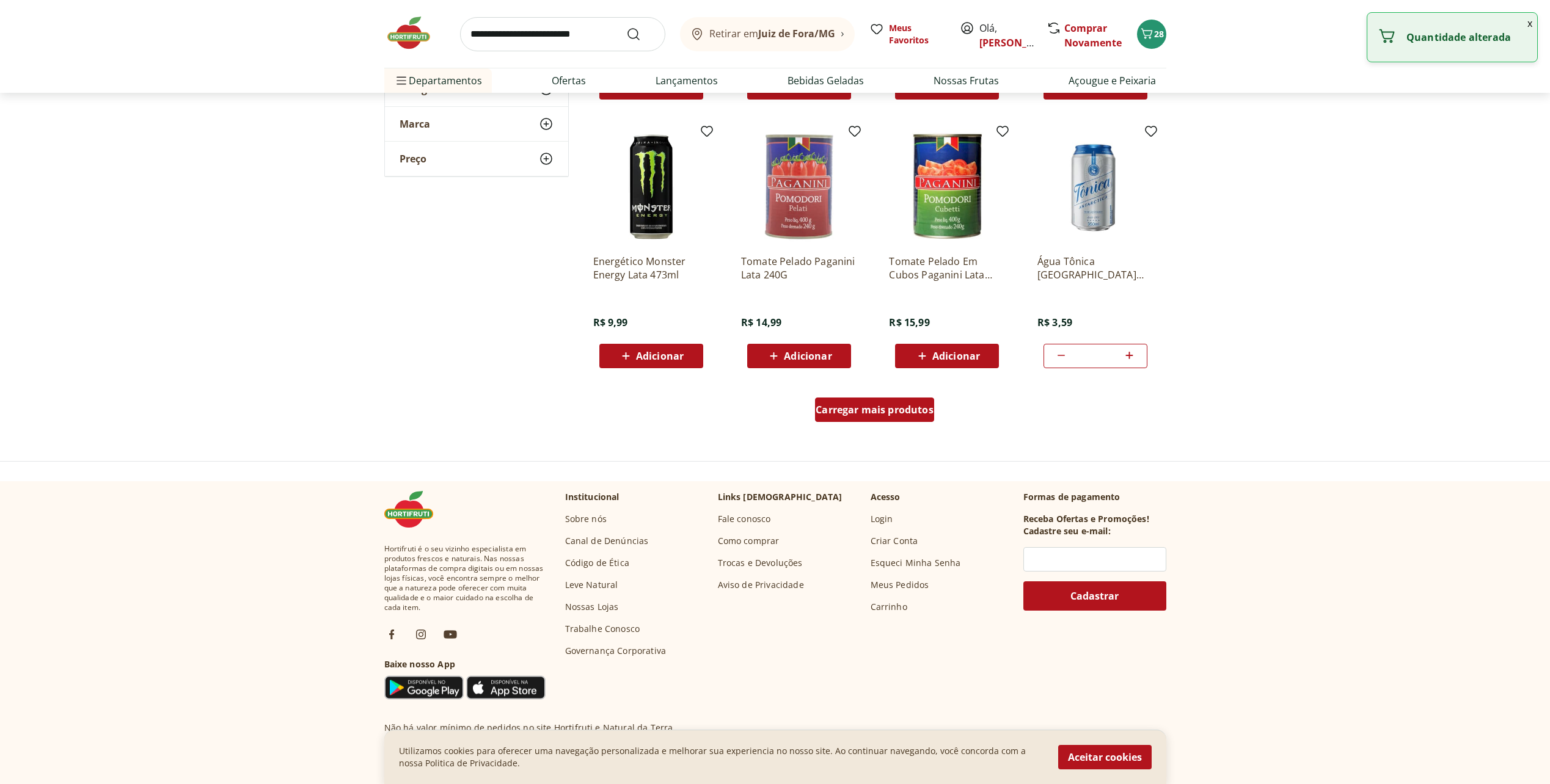
click at [858, 414] on span "Carregar mais produtos" at bounding box center [874, 409] width 118 height 9
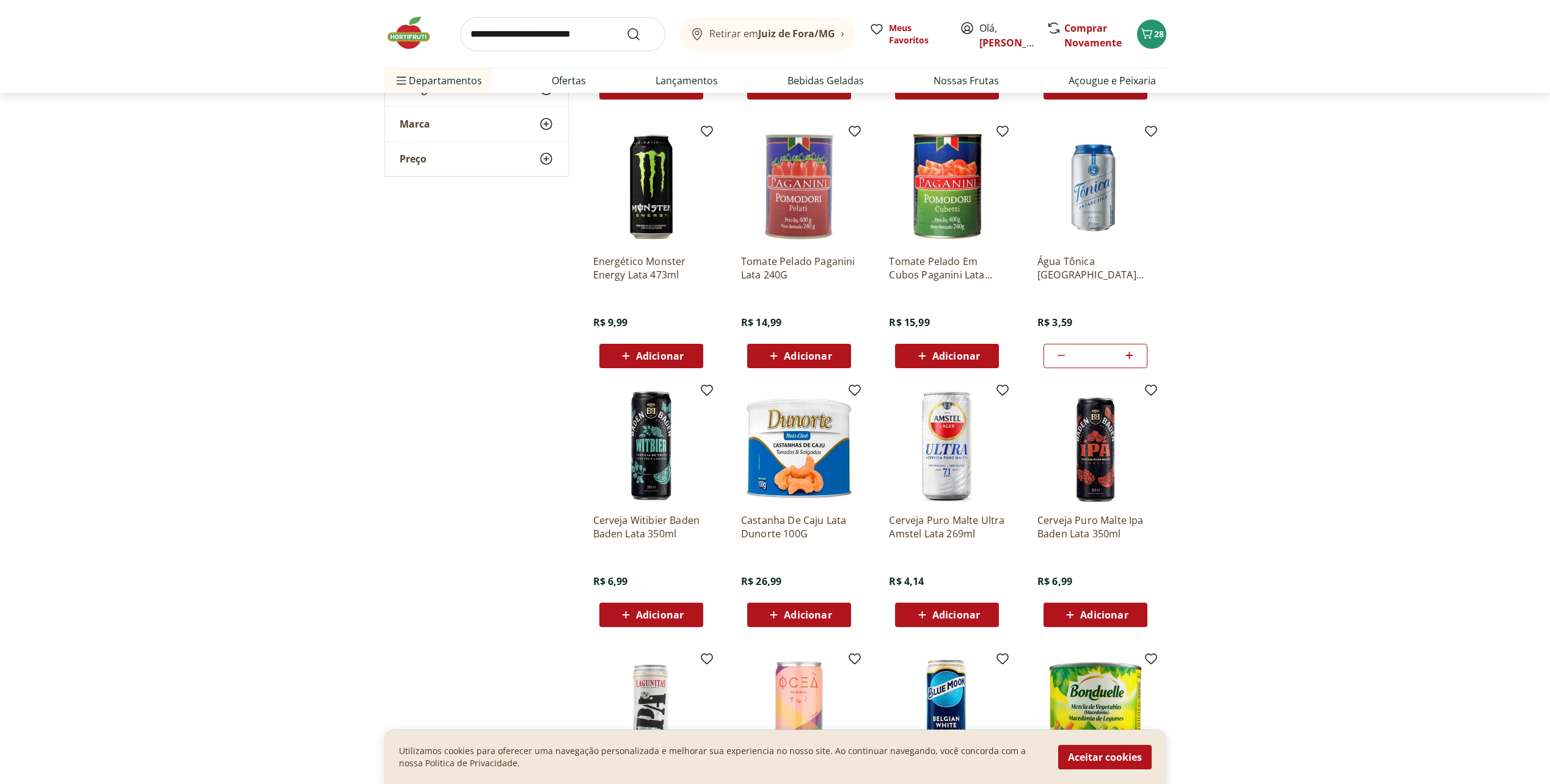
type input "*"
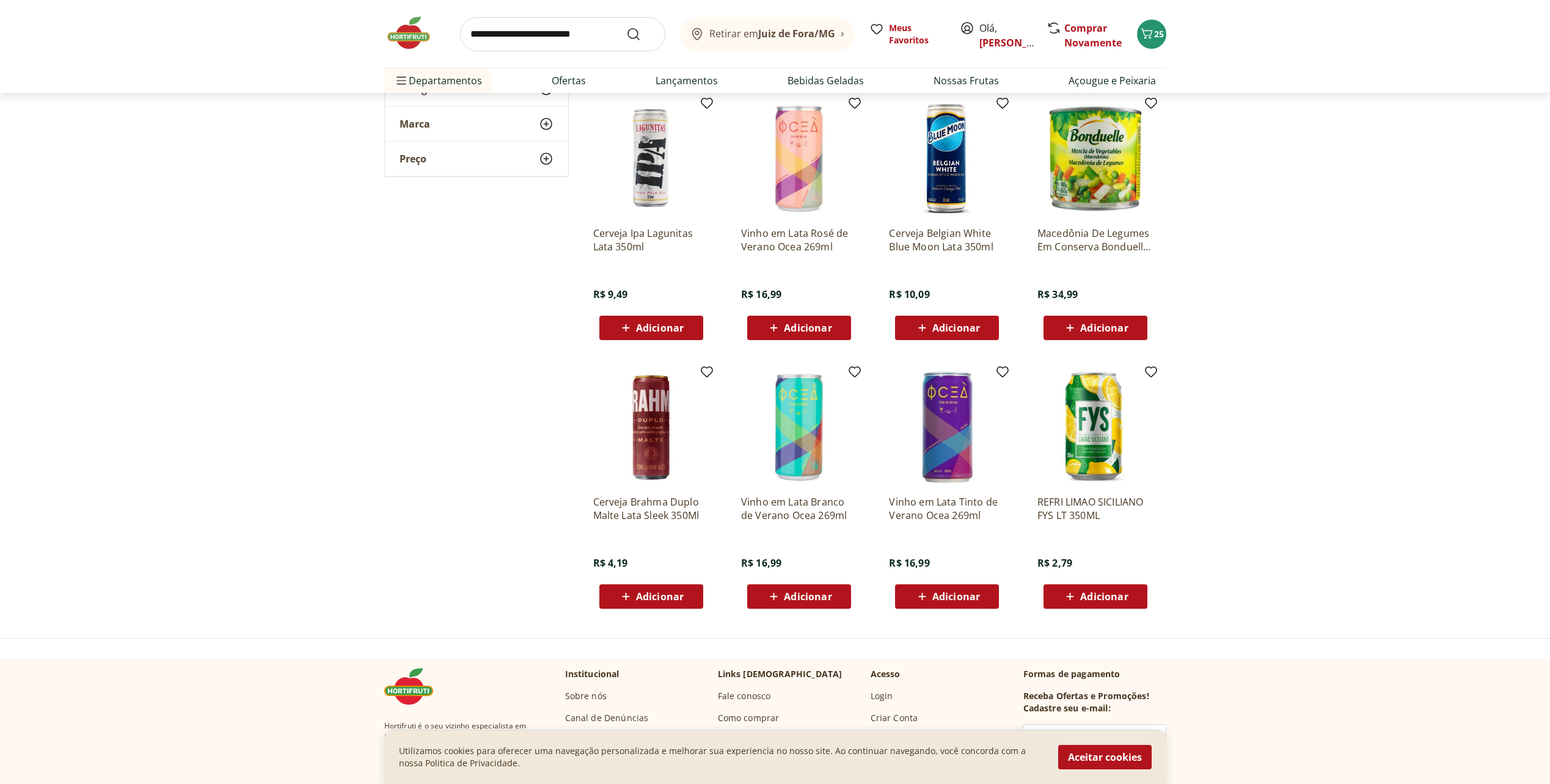
scroll to position [2626, 0]
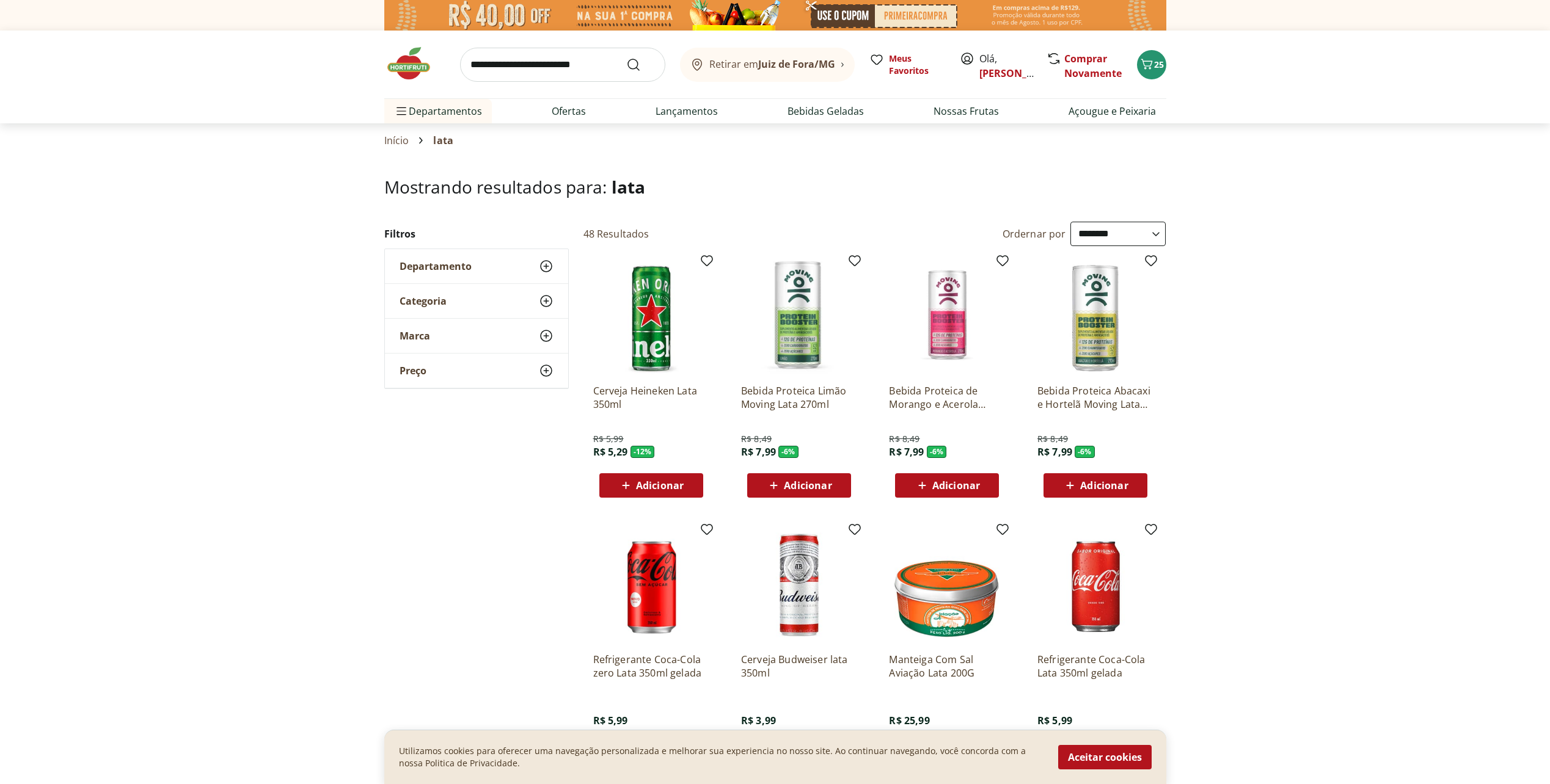
click at [427, 69] on img at bounding box center [415, 63] width 61 height 37
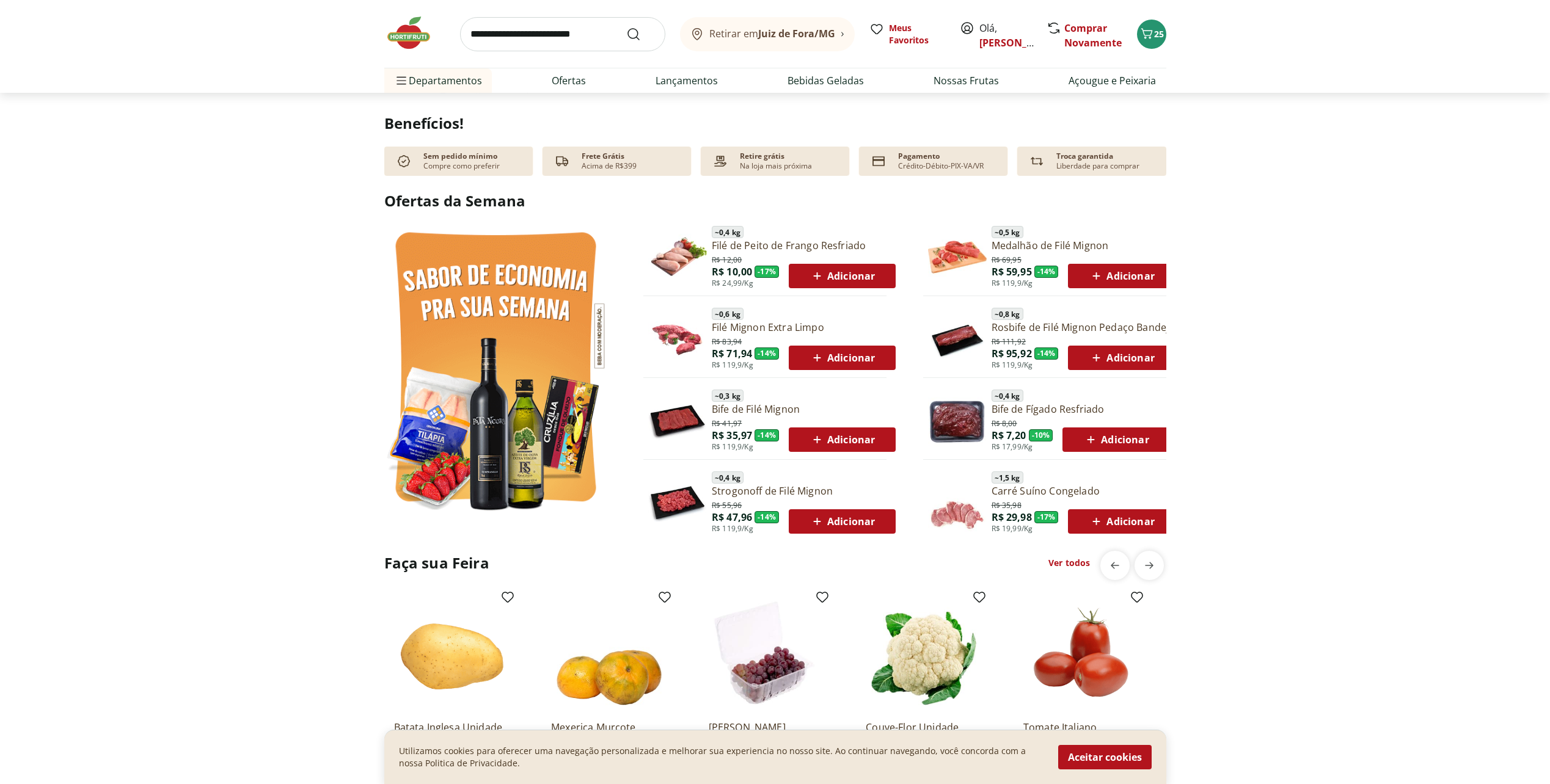
scroll to position [306, 0]
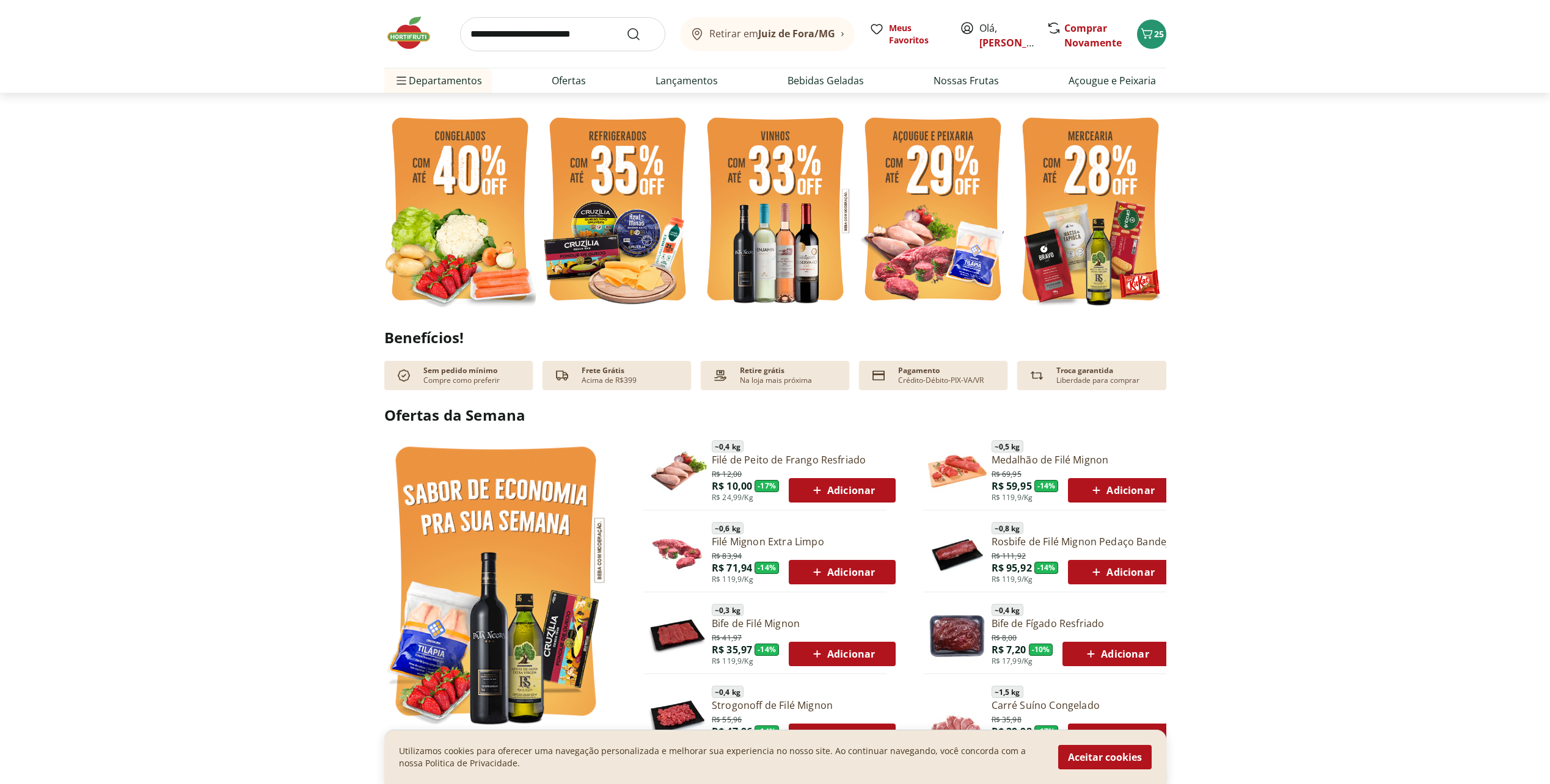
click at [589, 35] on input "search" at bounding box center [563, 34] width 205 height 34
type input "****"
click at [626, 27] on button "Submit Search" at bounding box center [641, 34] width 29 height 15
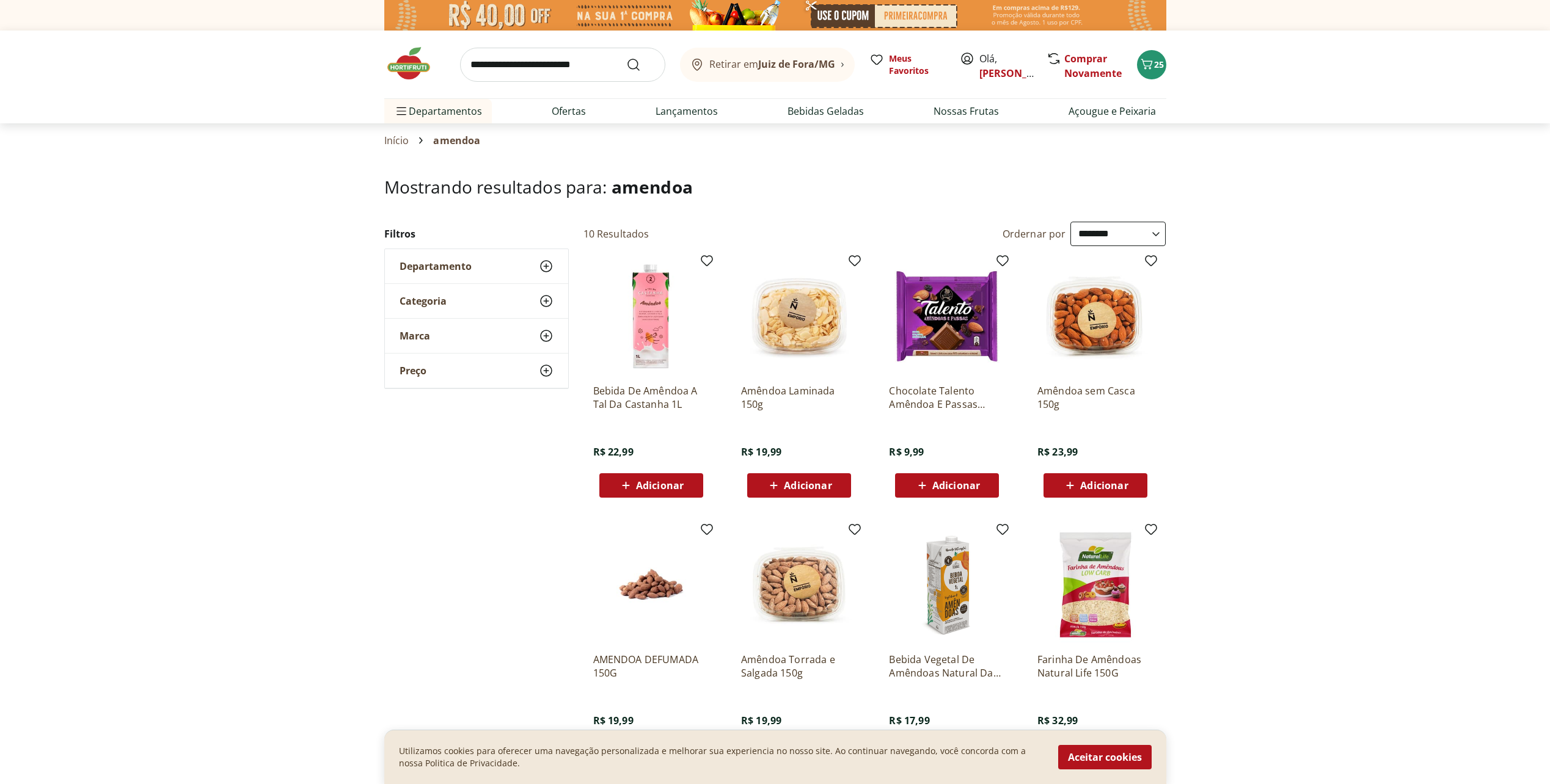
select select "**********"
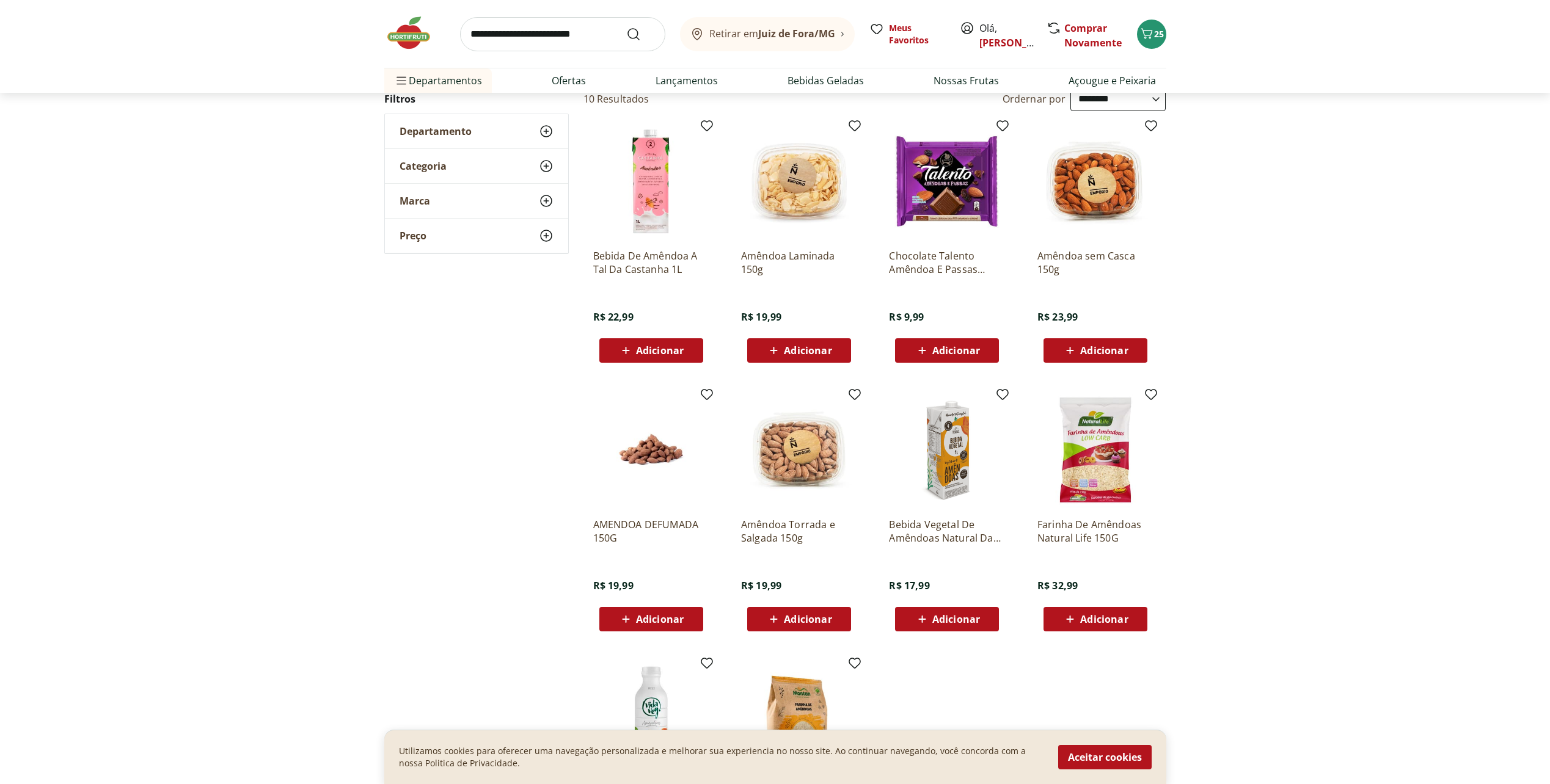
scroll to position [184, 0]
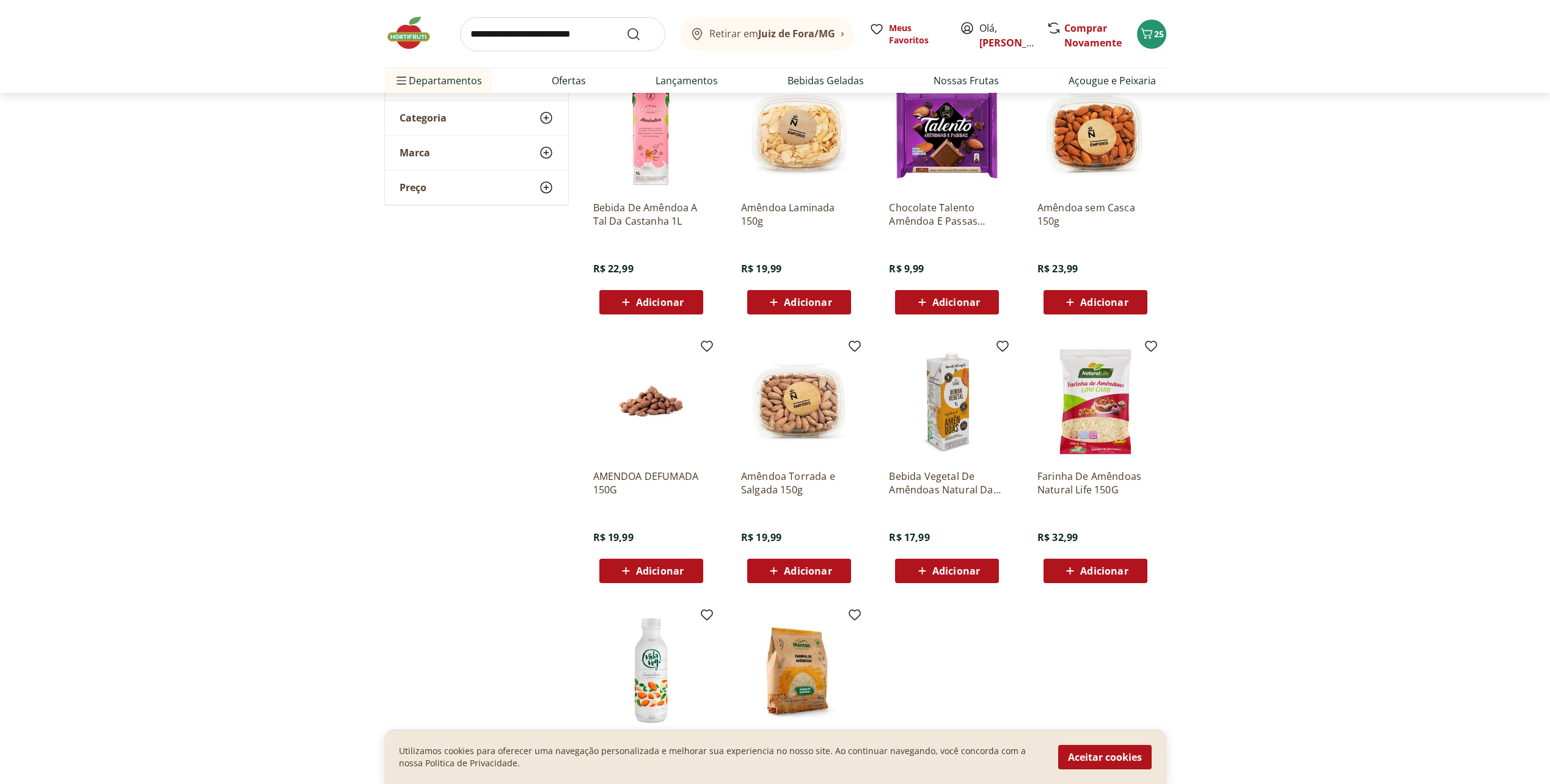
click at [1087, 309] on span "Adicionar" at bounding box center [1094, 302] width 65 height 15
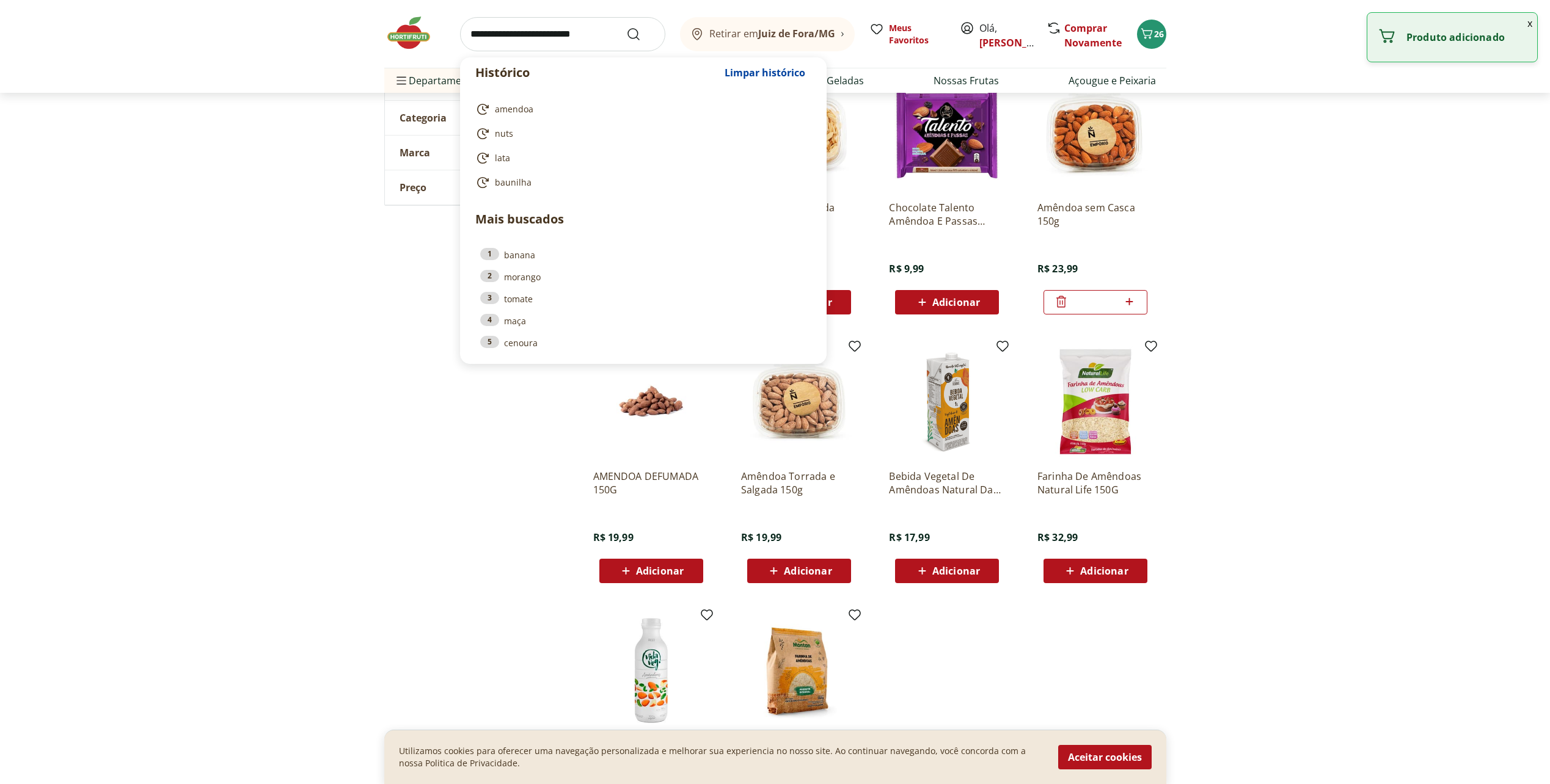
drag, startPoint x: 613, startPoint y: 26, endPoint x: 622, endPoint y: 25, distance: 9.1
click at [614, 27] on input "search" at bounding box center [563, 34] width 205 height 34
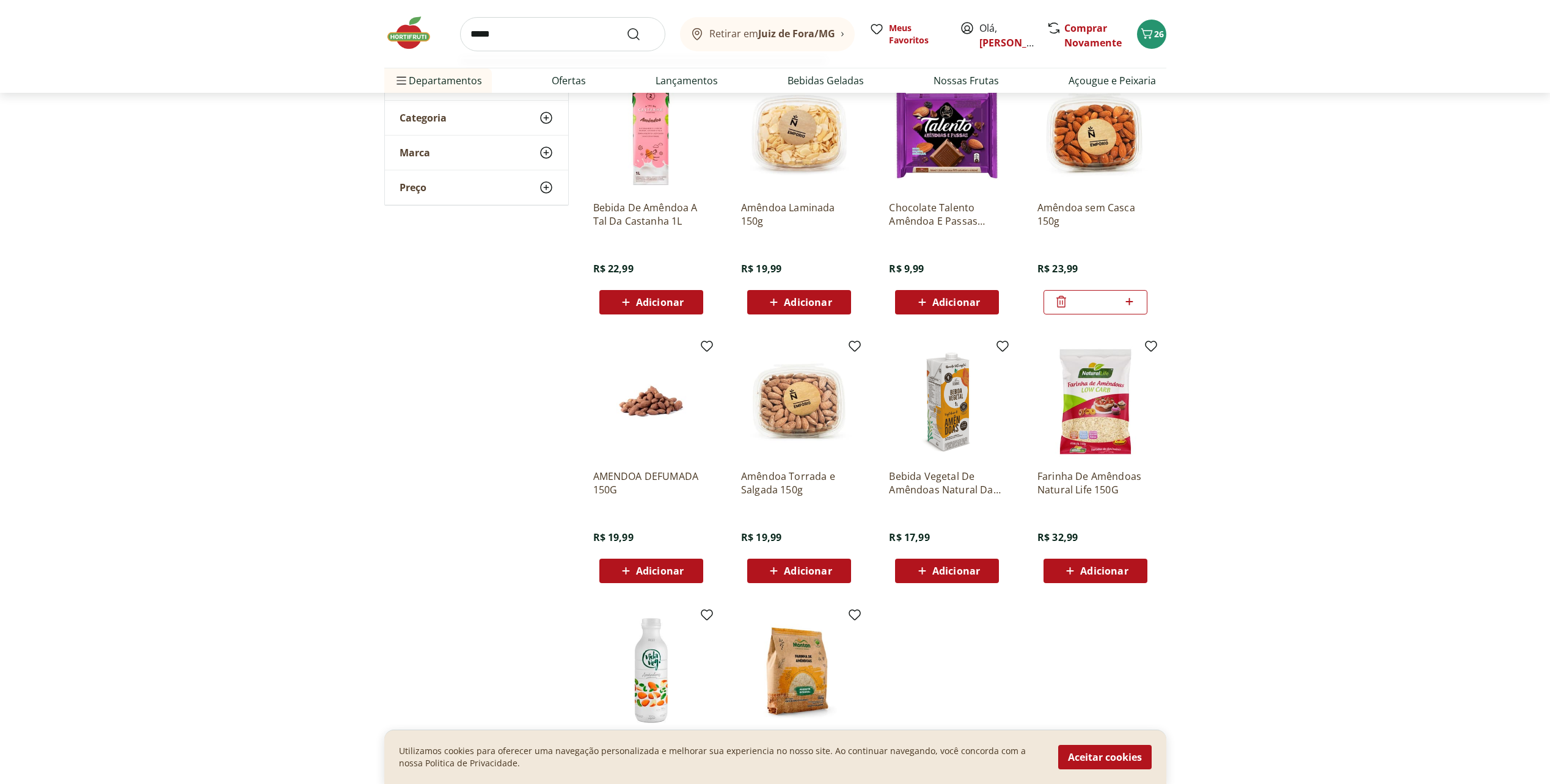
type input "*****"
click at [626, 27] on button "Submit Search" at bounding box center [641, 34] width 29 height 15
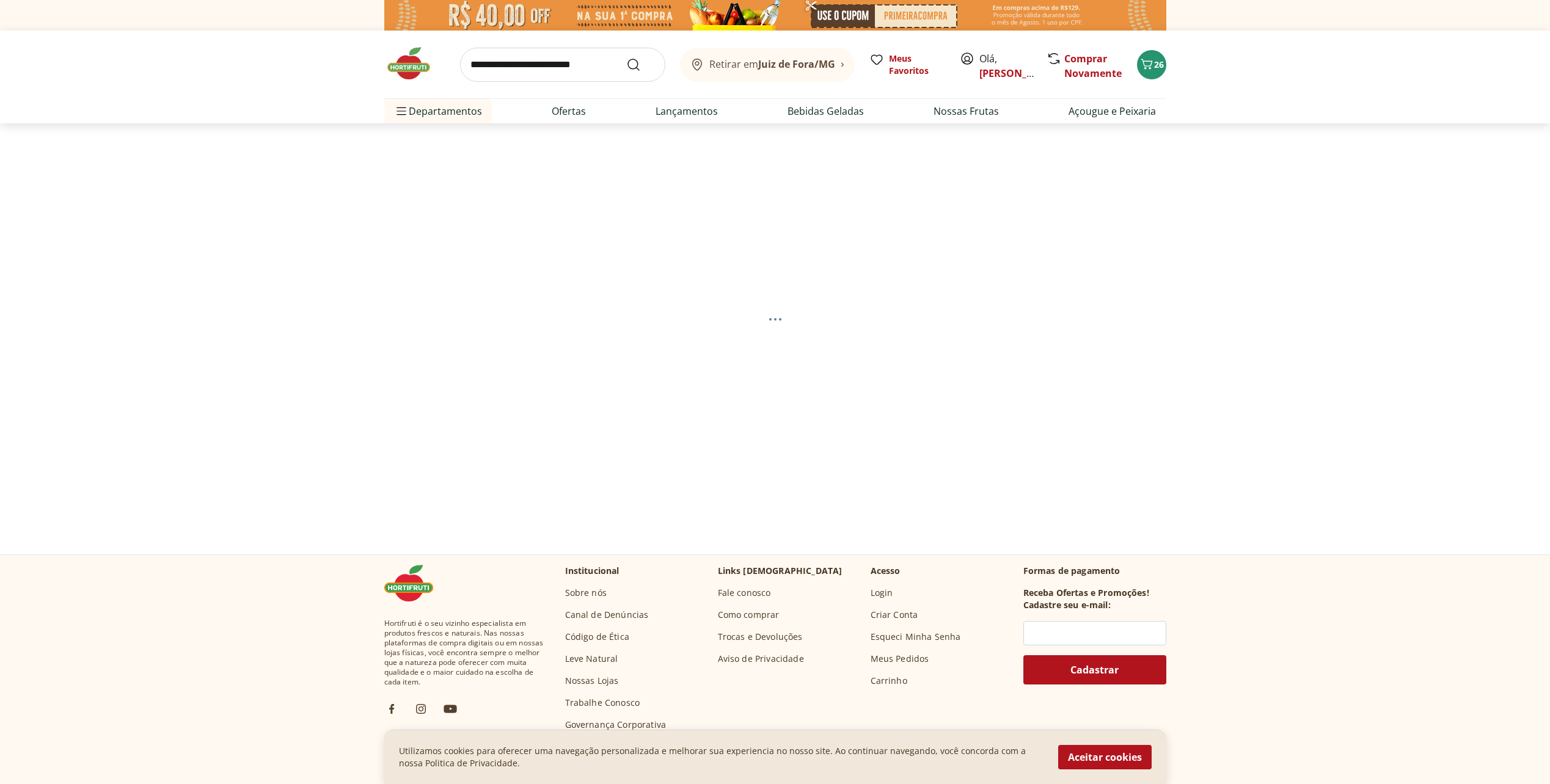
select select "**********"
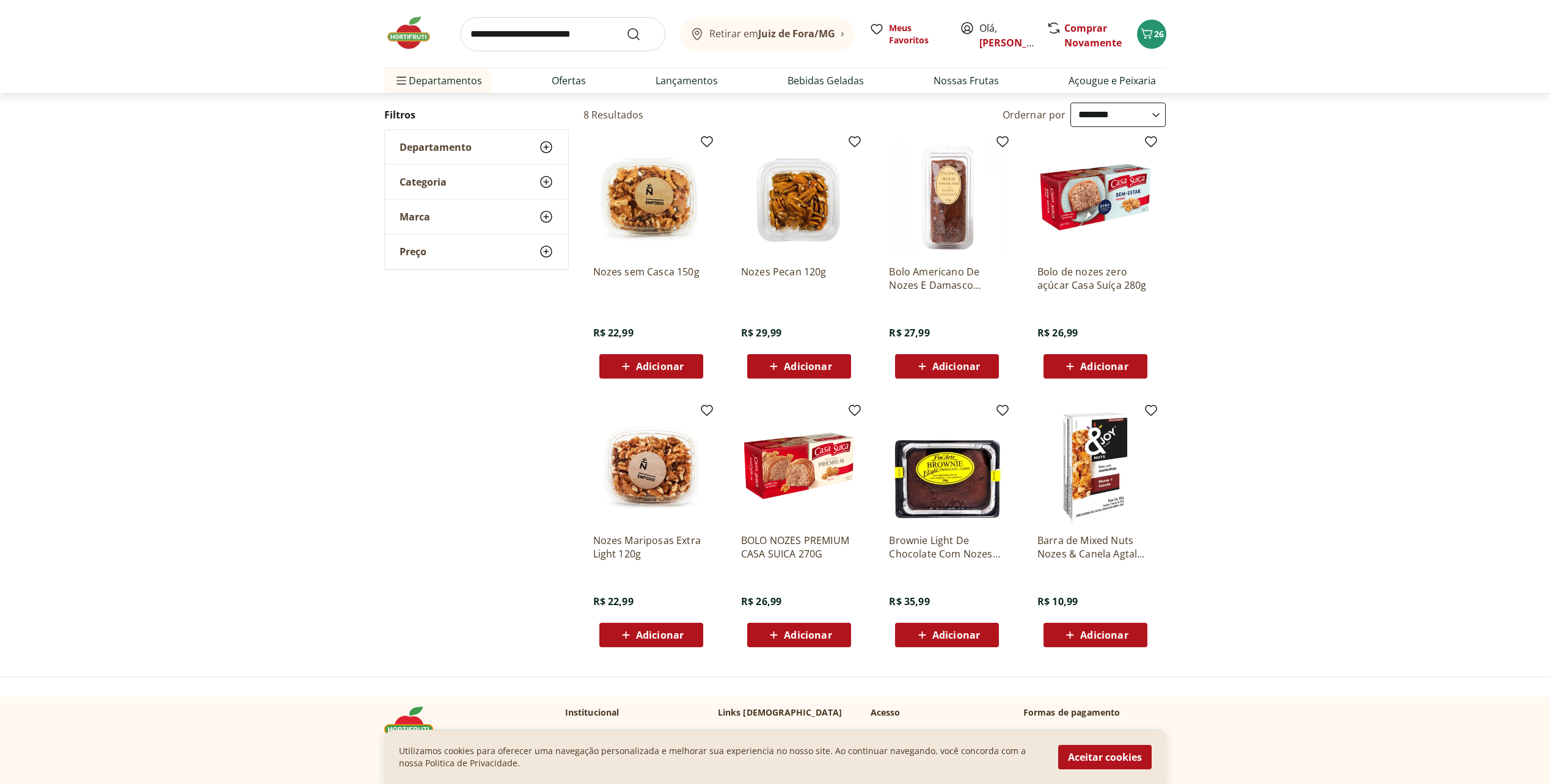
scroll to position [61, 0]
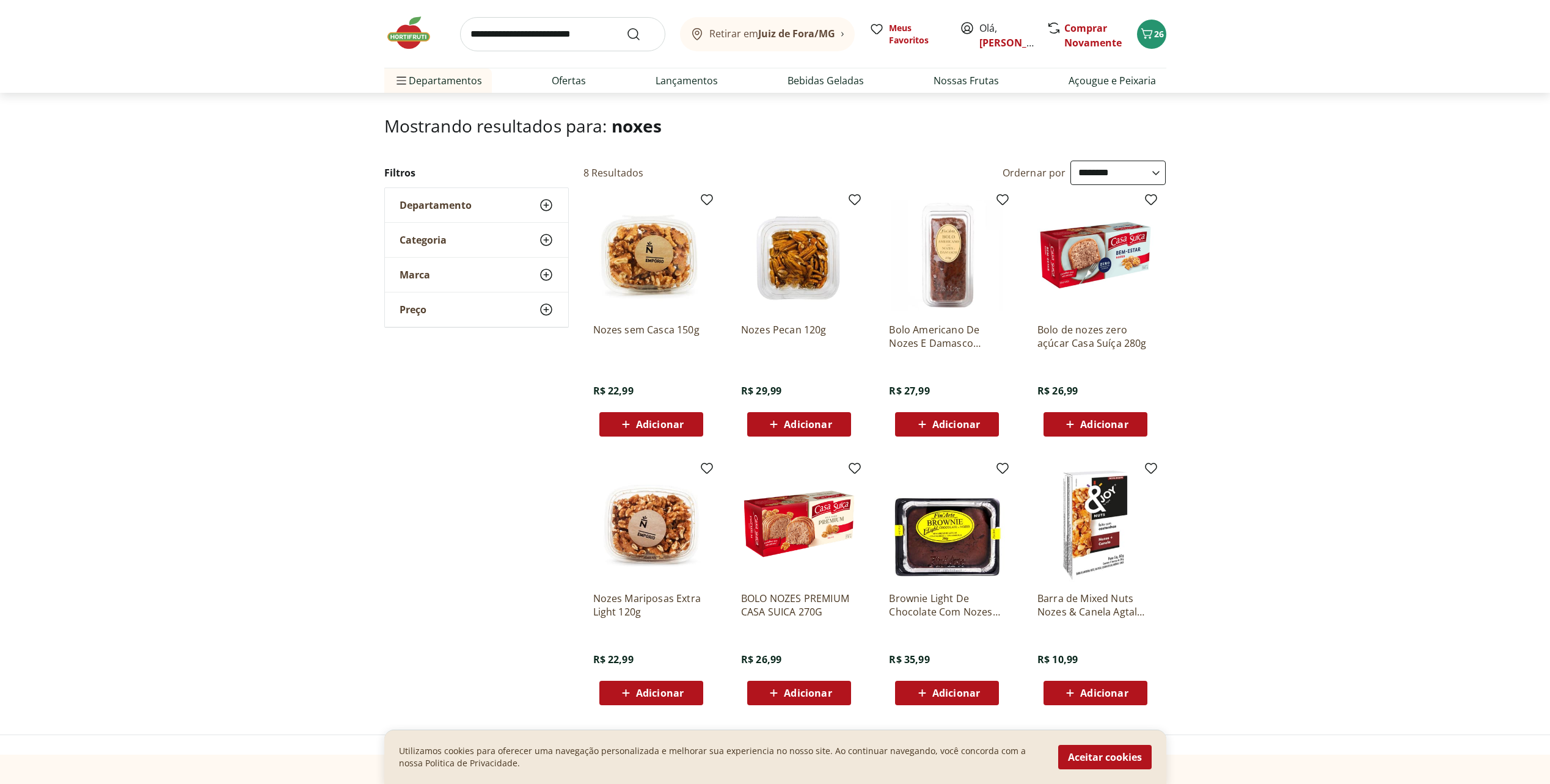
click at [696, 416] on button "Adicionar" at bounding box center [651, 424] width 104 height 25
click at [533, 37] on input "search" at bounding box center [563, 34] width 205 height 34
type input "*******"
click at [626, 27] on button "Submit Search" at bounding box center [641, 34] width 29 height 15
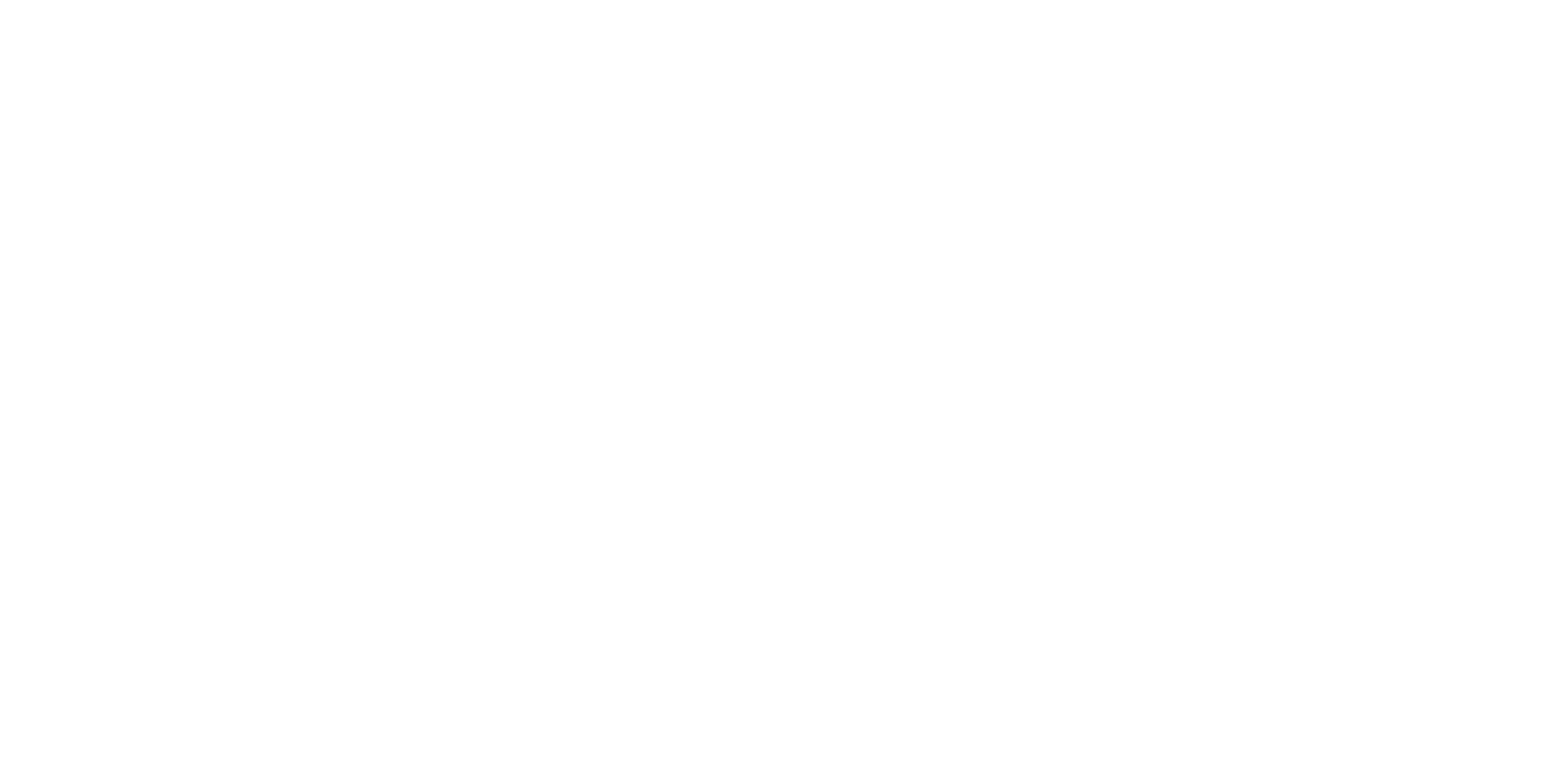
select select "**********"
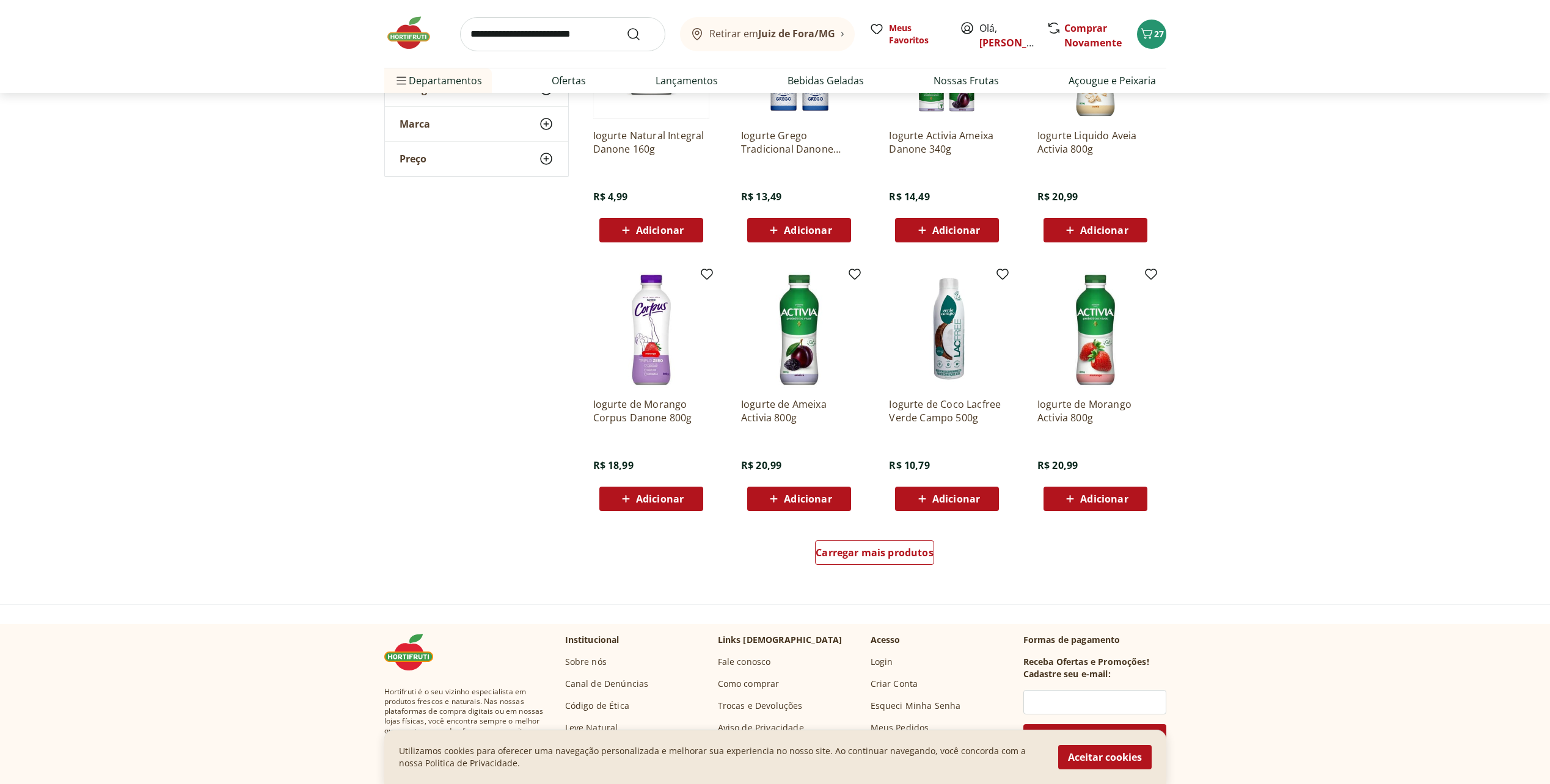
scroll to position [611, 0]
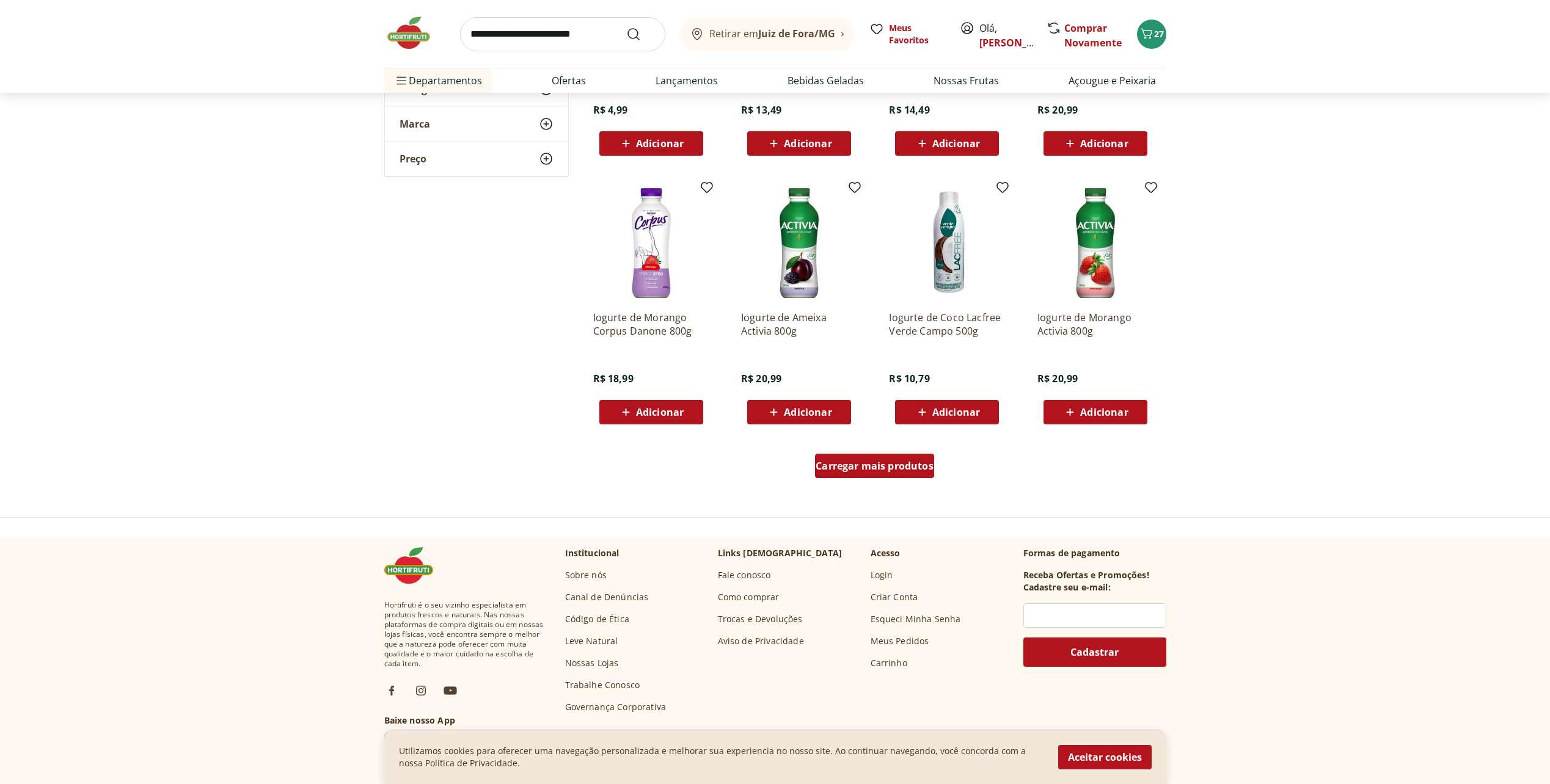
click at [884, 473] on div "Carregar mais produtos" at bounding box center [875, 466] width 119 height 25
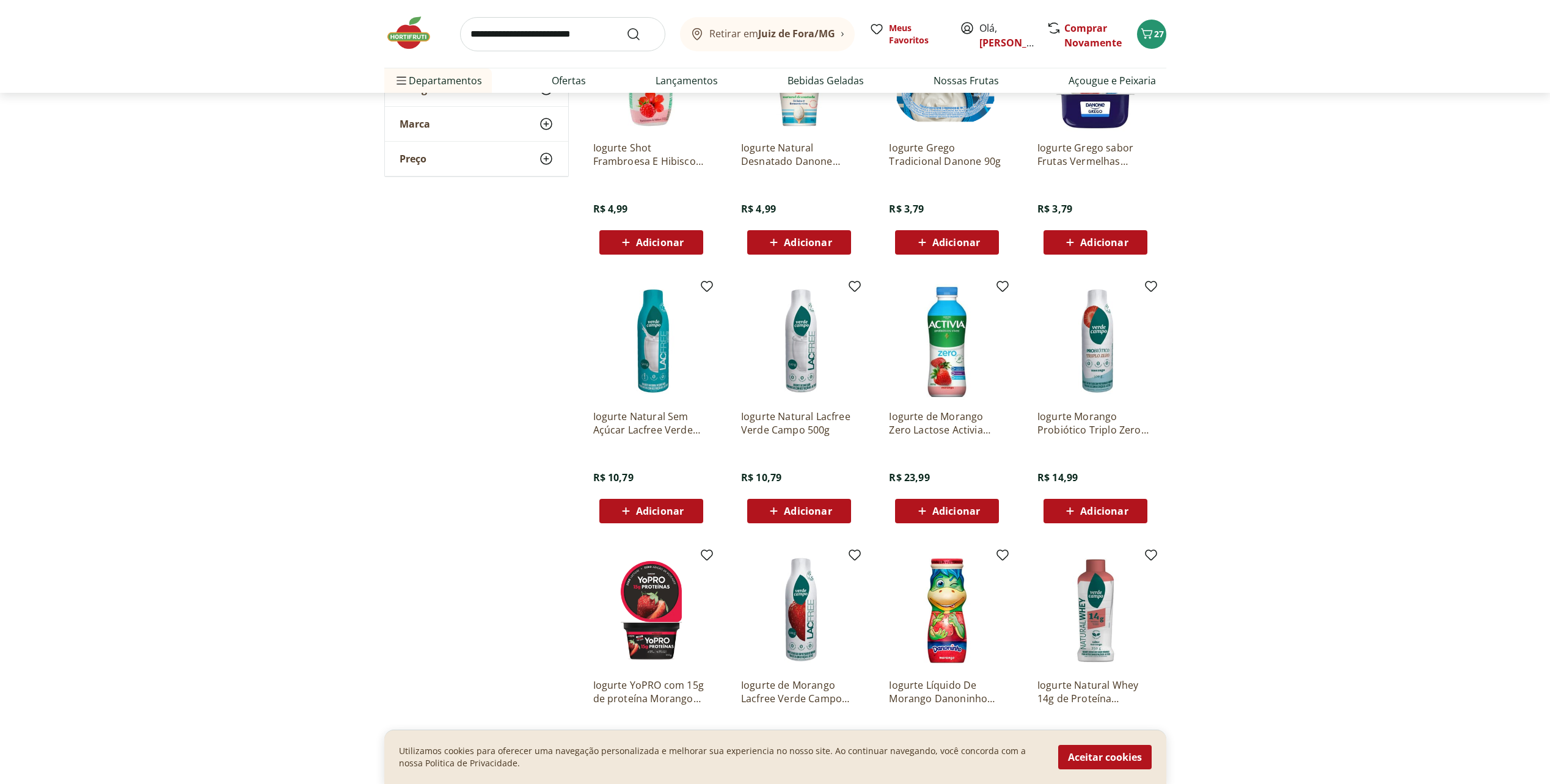
scroll to position [1343, 0]
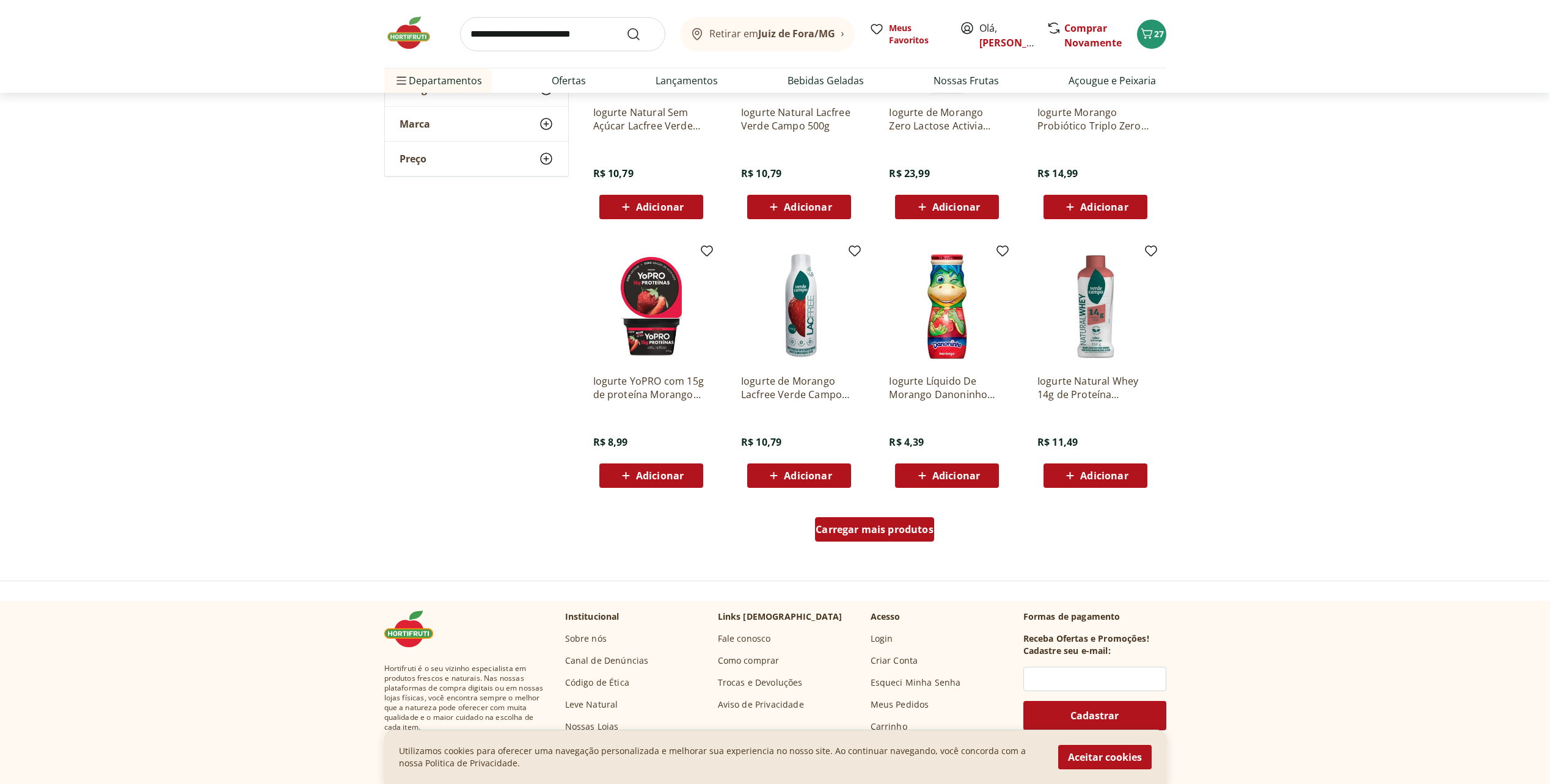
click at [903, 520] on div "Carregar mais produtos" at bounding box center [875, 529] width 119 height 25
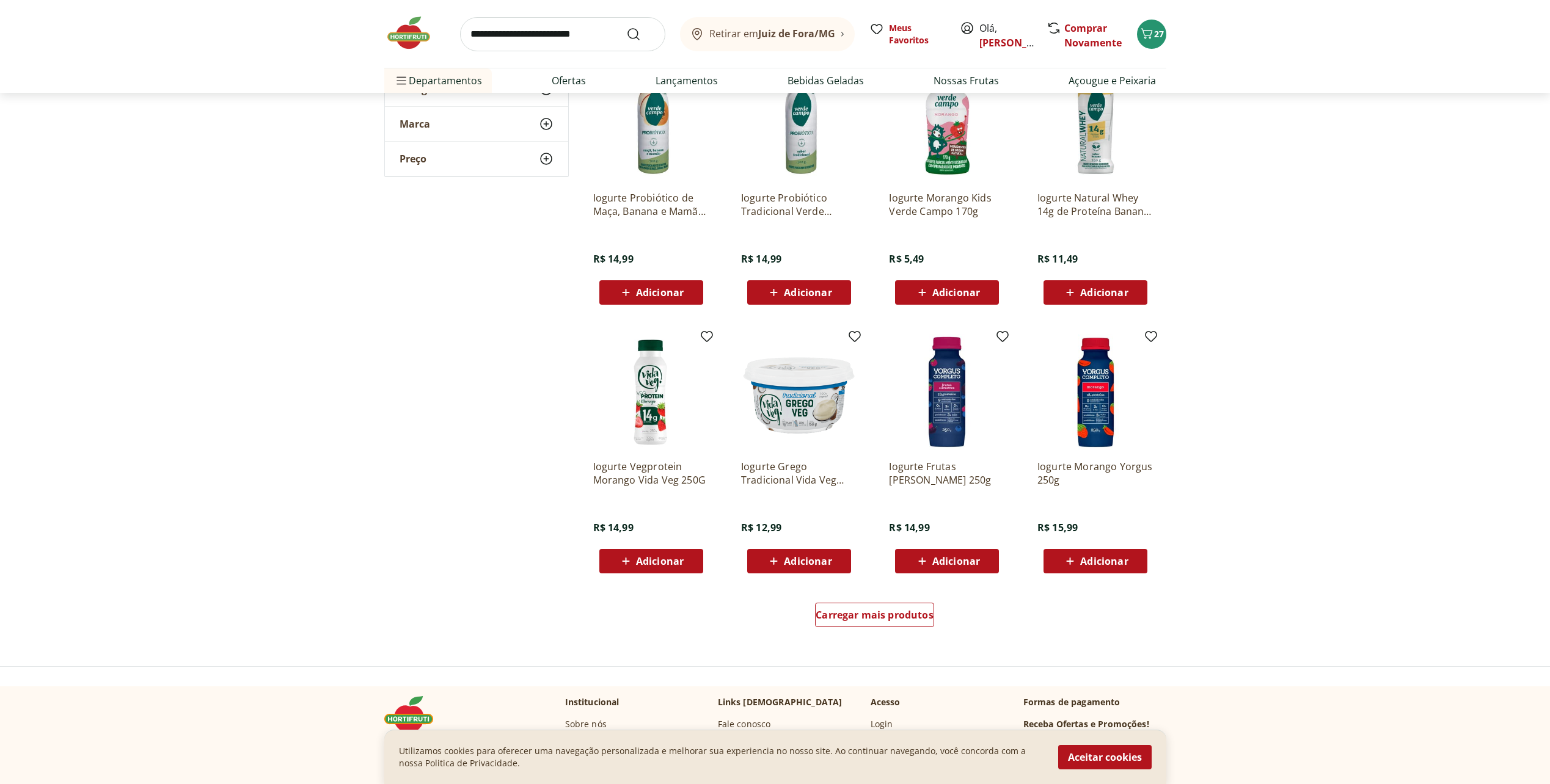
scroll to position [2137, 0]
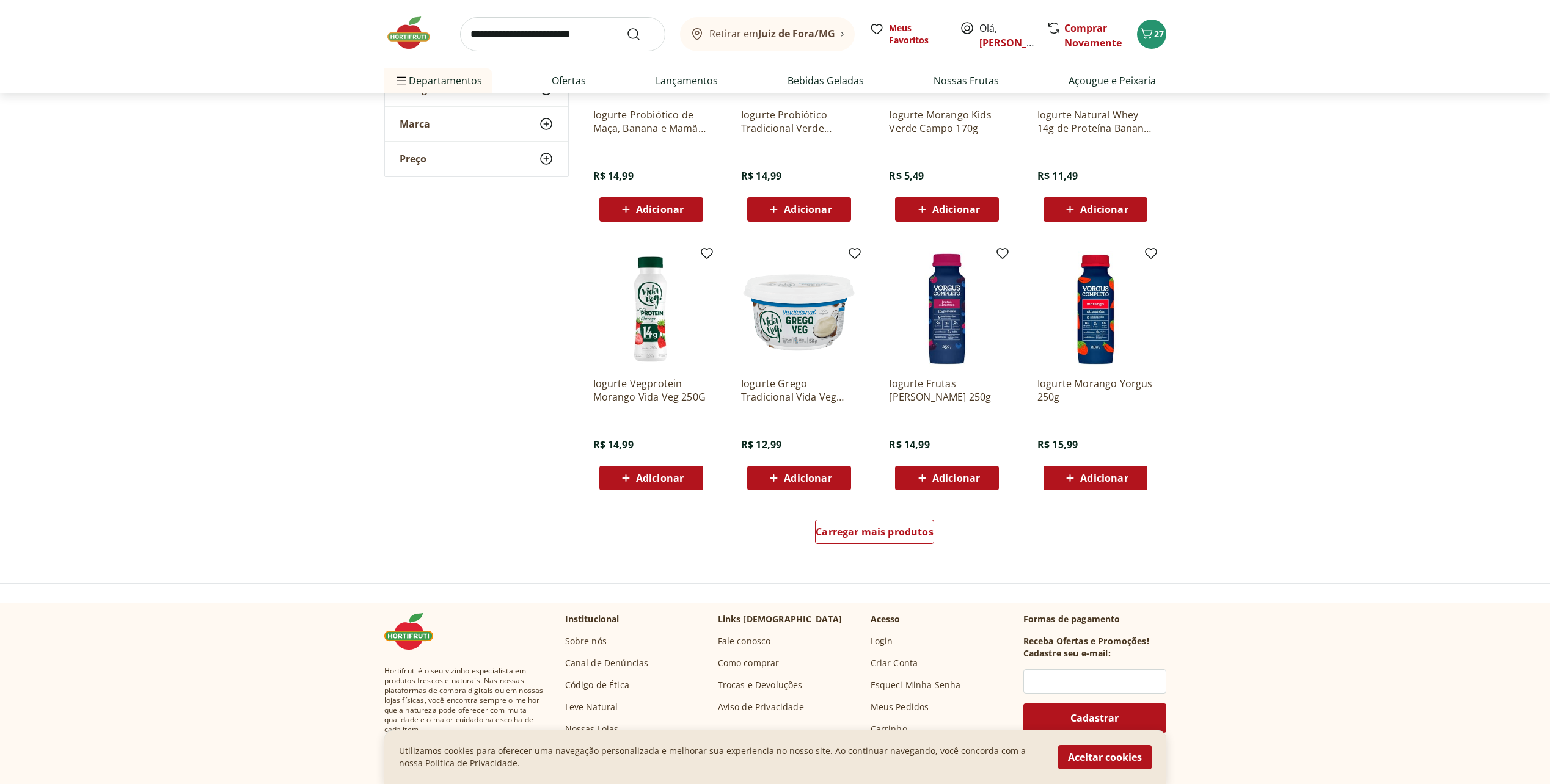
click at [901, 515] on div "Carregar mais produtos" at bounding box center [875, 534] width 592 height 59
click at [892, 530] on span "Carregar mais produtos" at bounding box center [874, 532] width 118 height 9
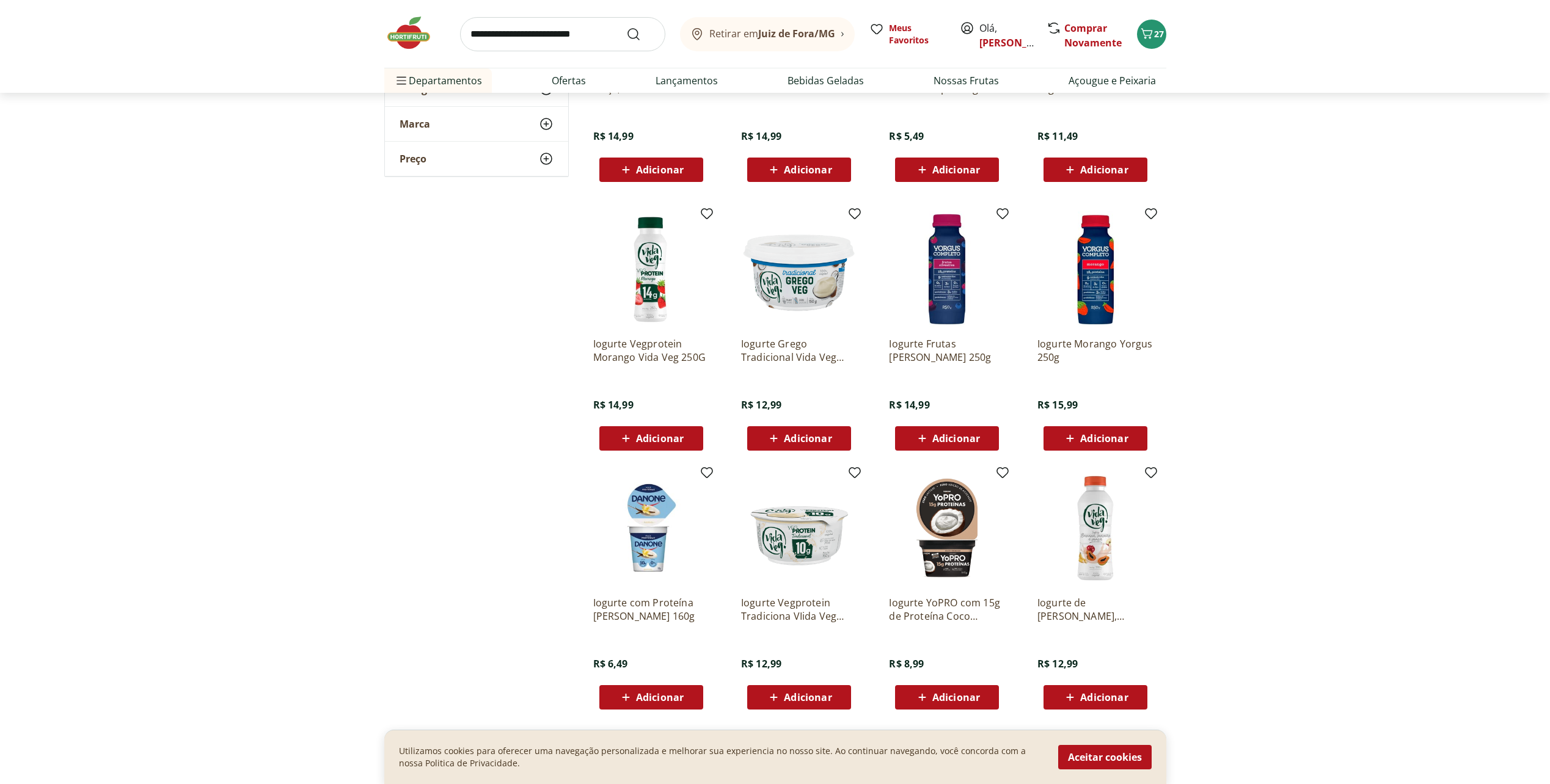
scroll to position [2199, 0]
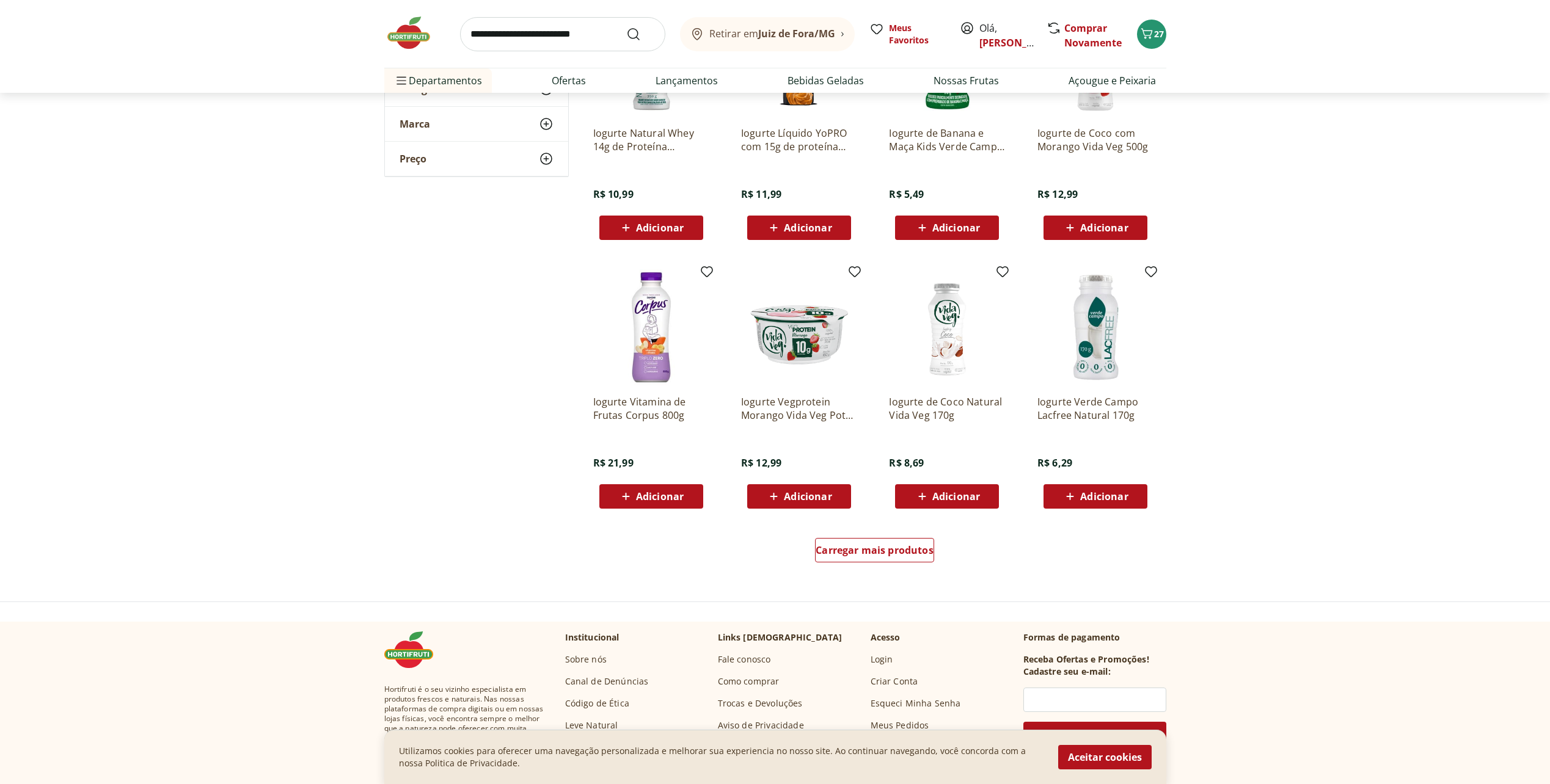
scroll to position [2932, 0]
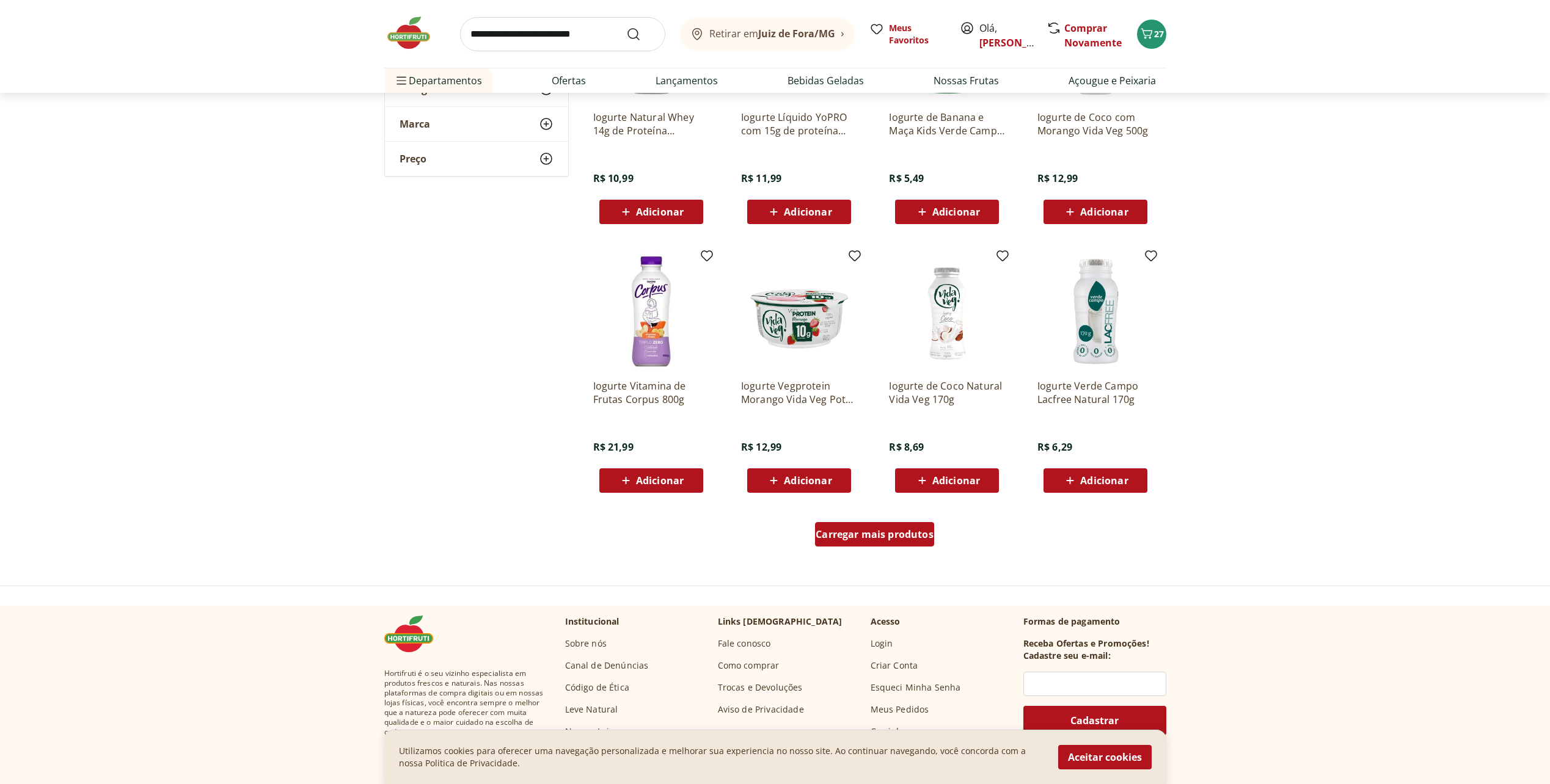
click at [865, 530] on span "Carregar mais produtos" at bounding box center [874, 534] width 118 height 9
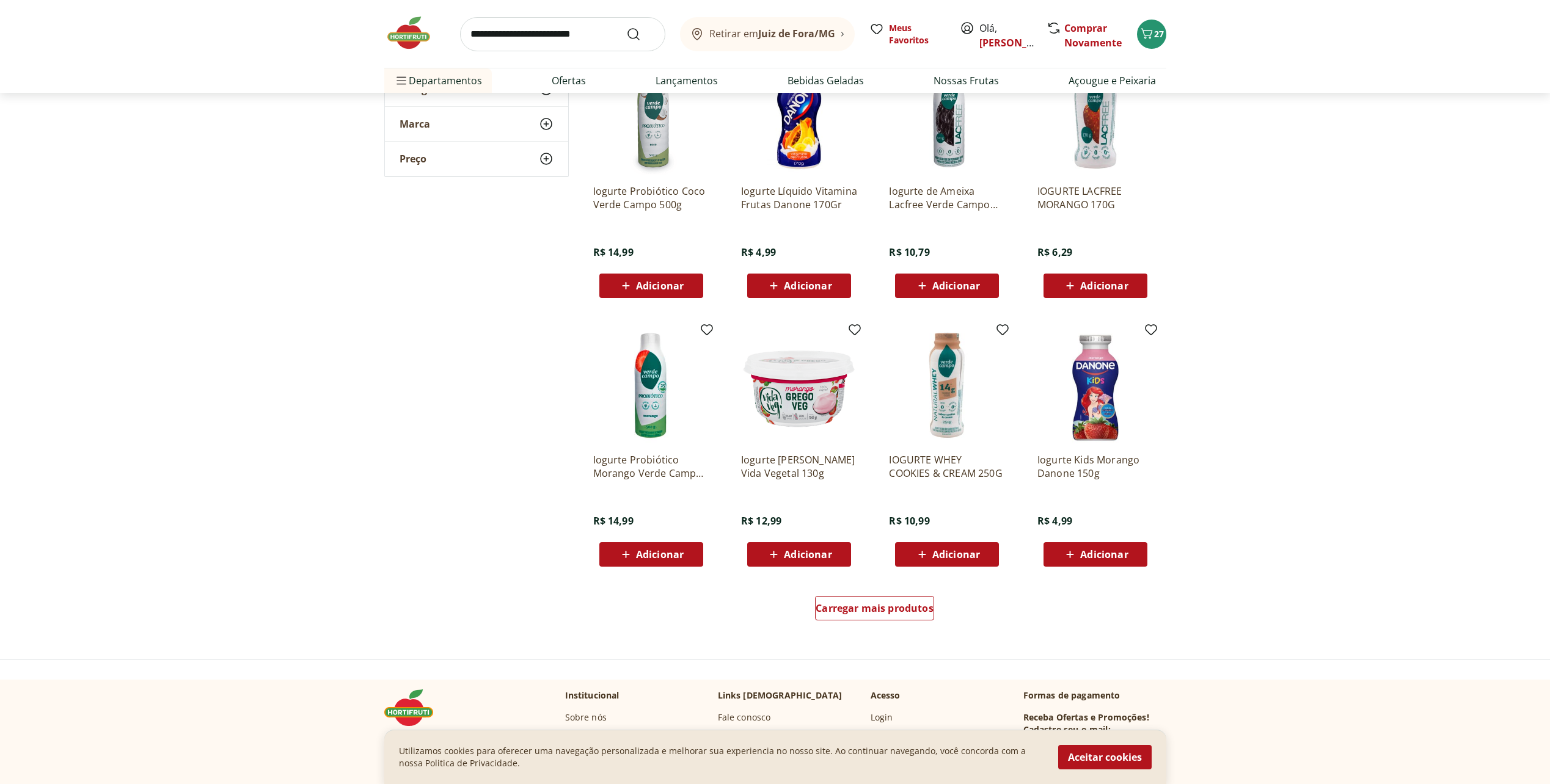
scroll to position [3786, 0]
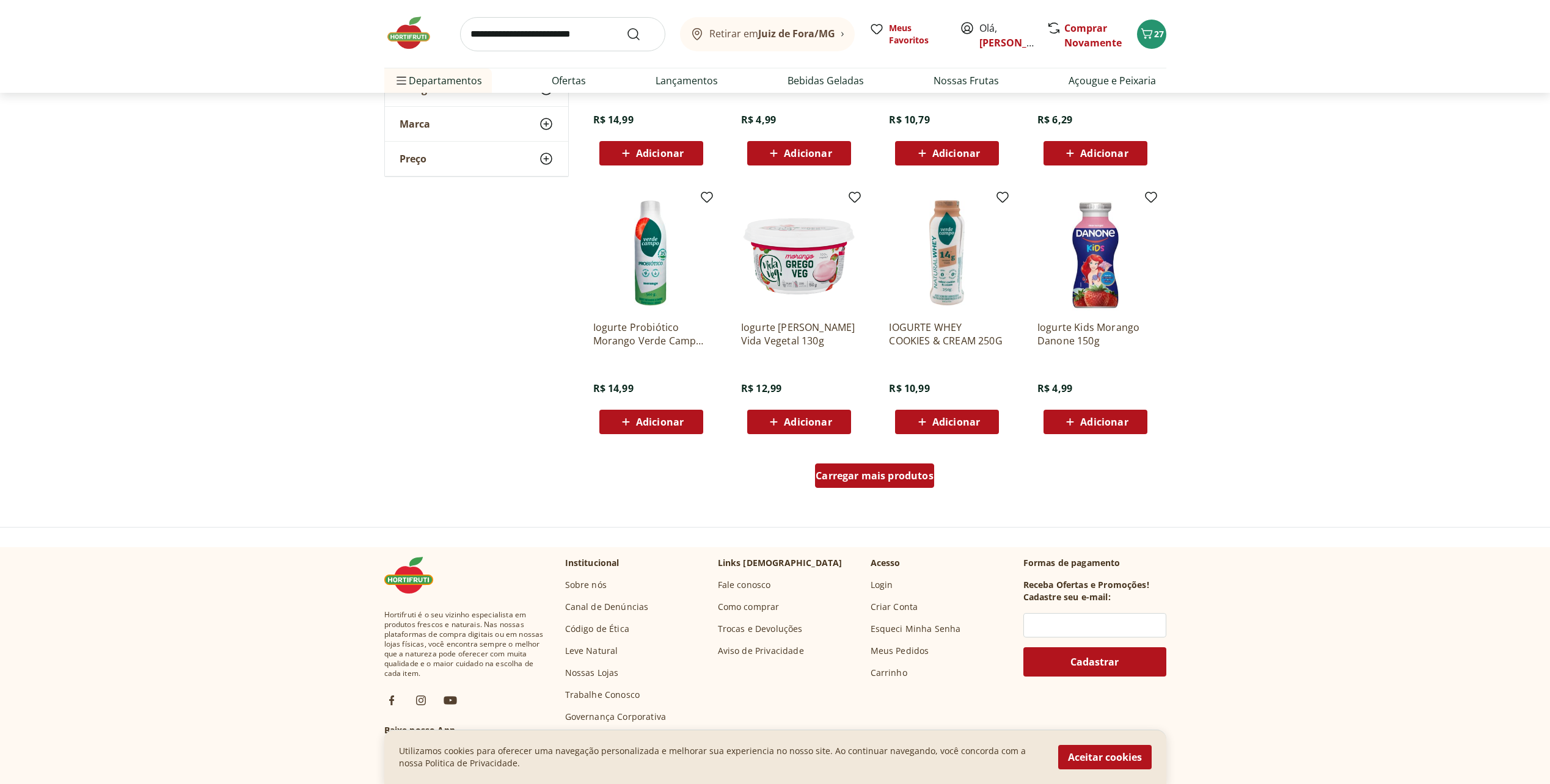
click at [883, 481] on span "Carregar mais produtos" at bounding box center [874, 475] width 118 height 9
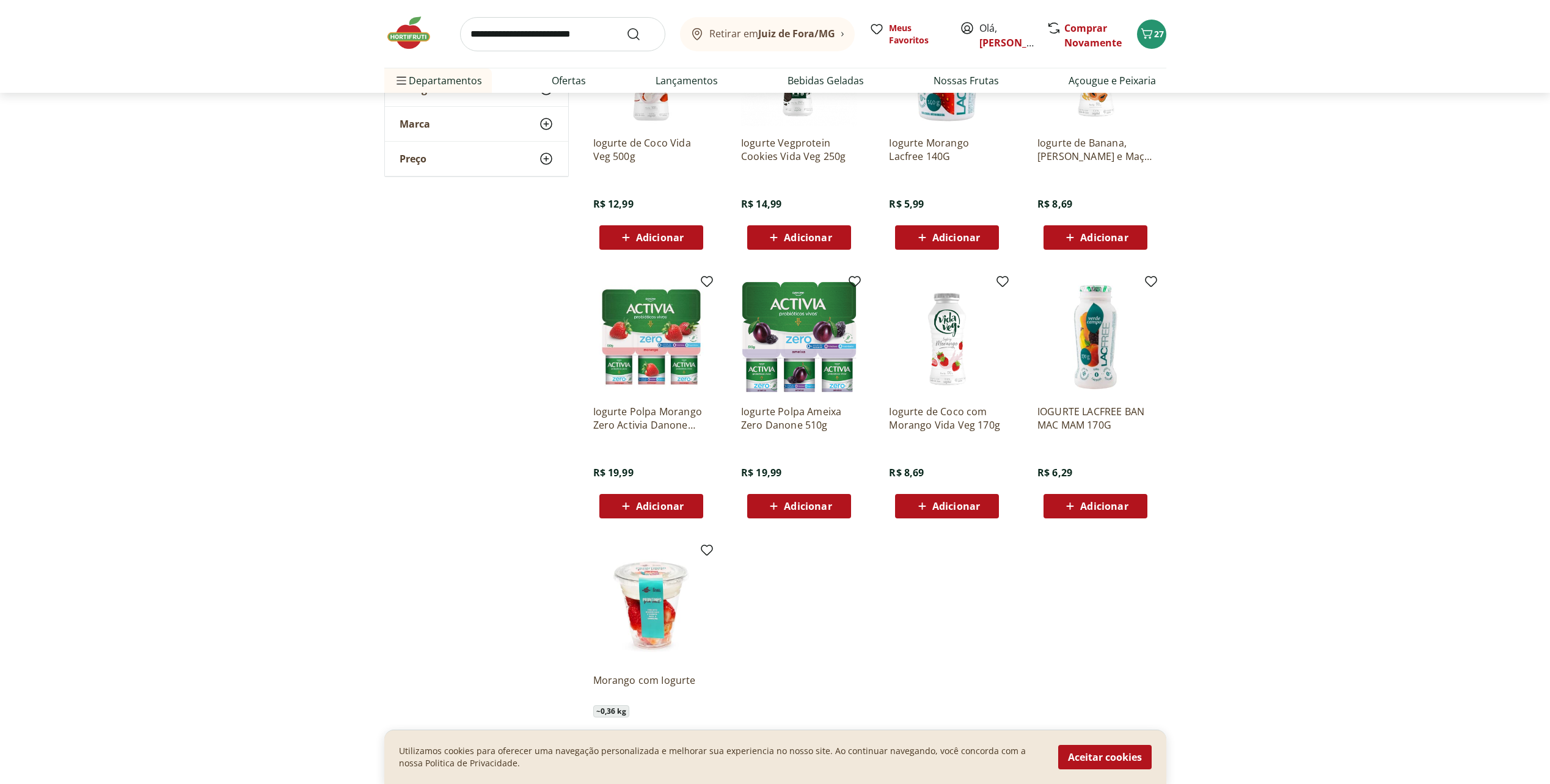
scroll to position [4336, 0]
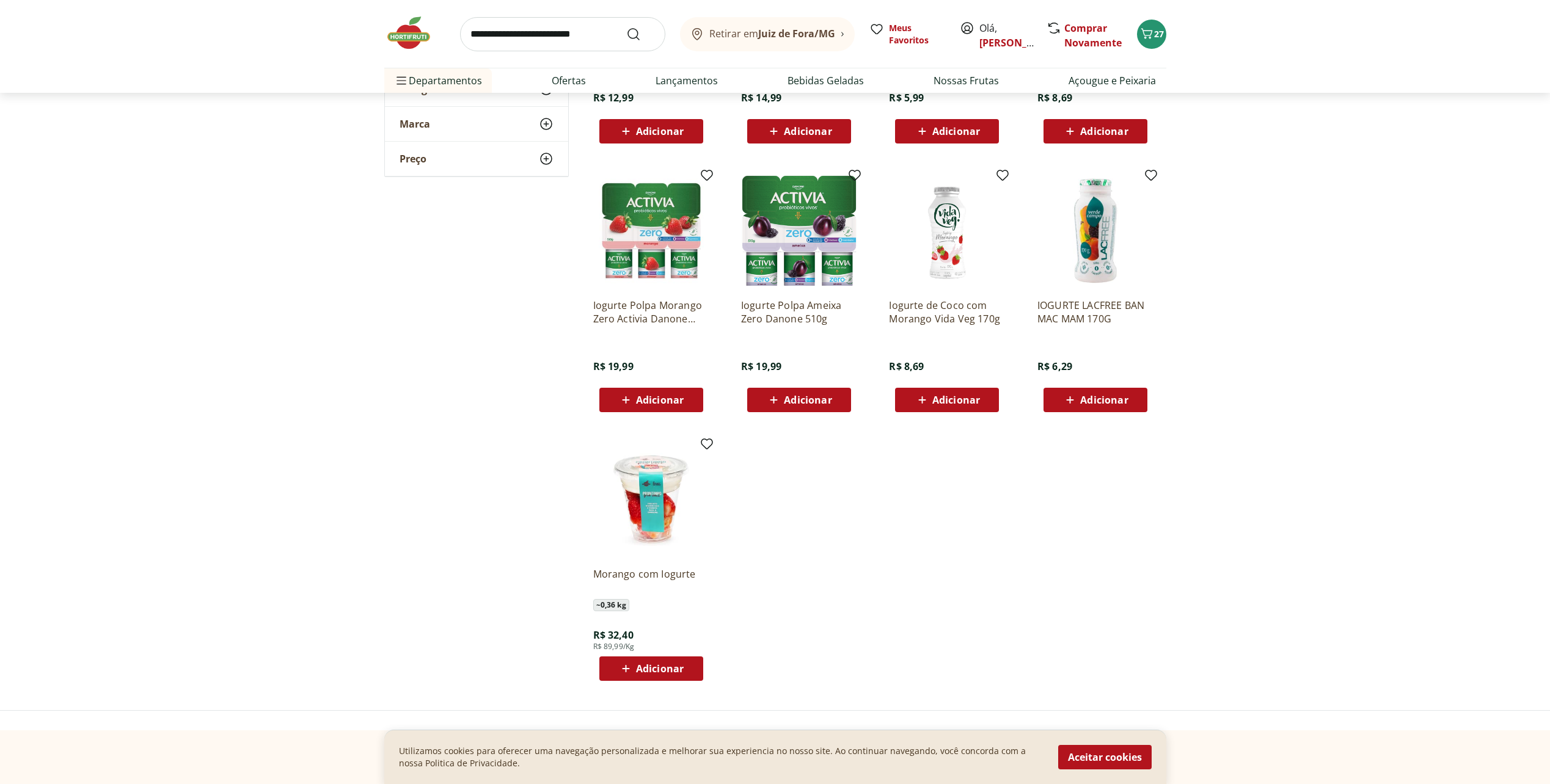
click at [535, 28] on input "search" at bounding box center [563, 34] width 205 height 34
type input "********"
click at [626, 27] on button "Submit Search" at bounding box center [641, 34] width 29 height 15
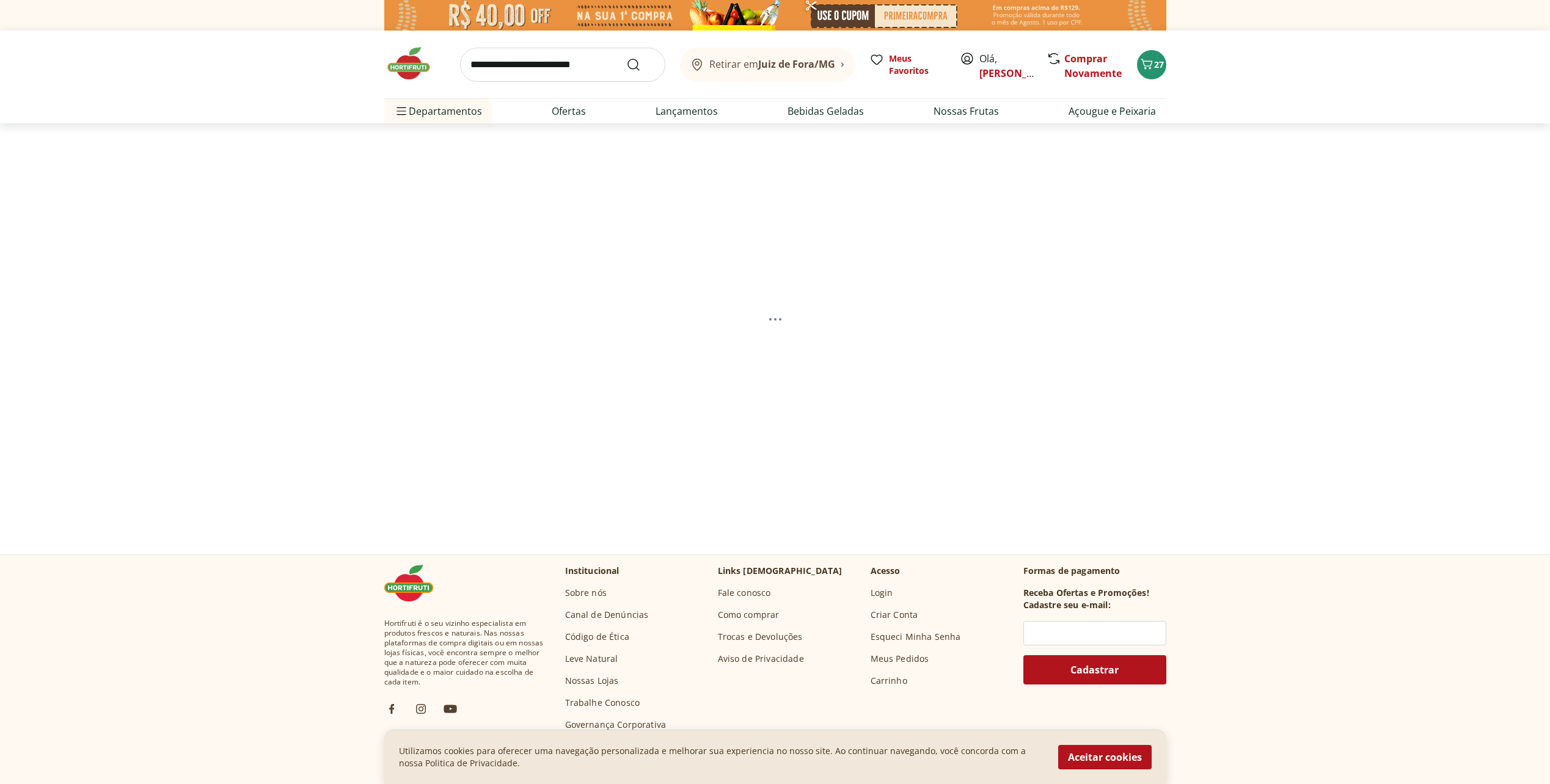
select select "**********"
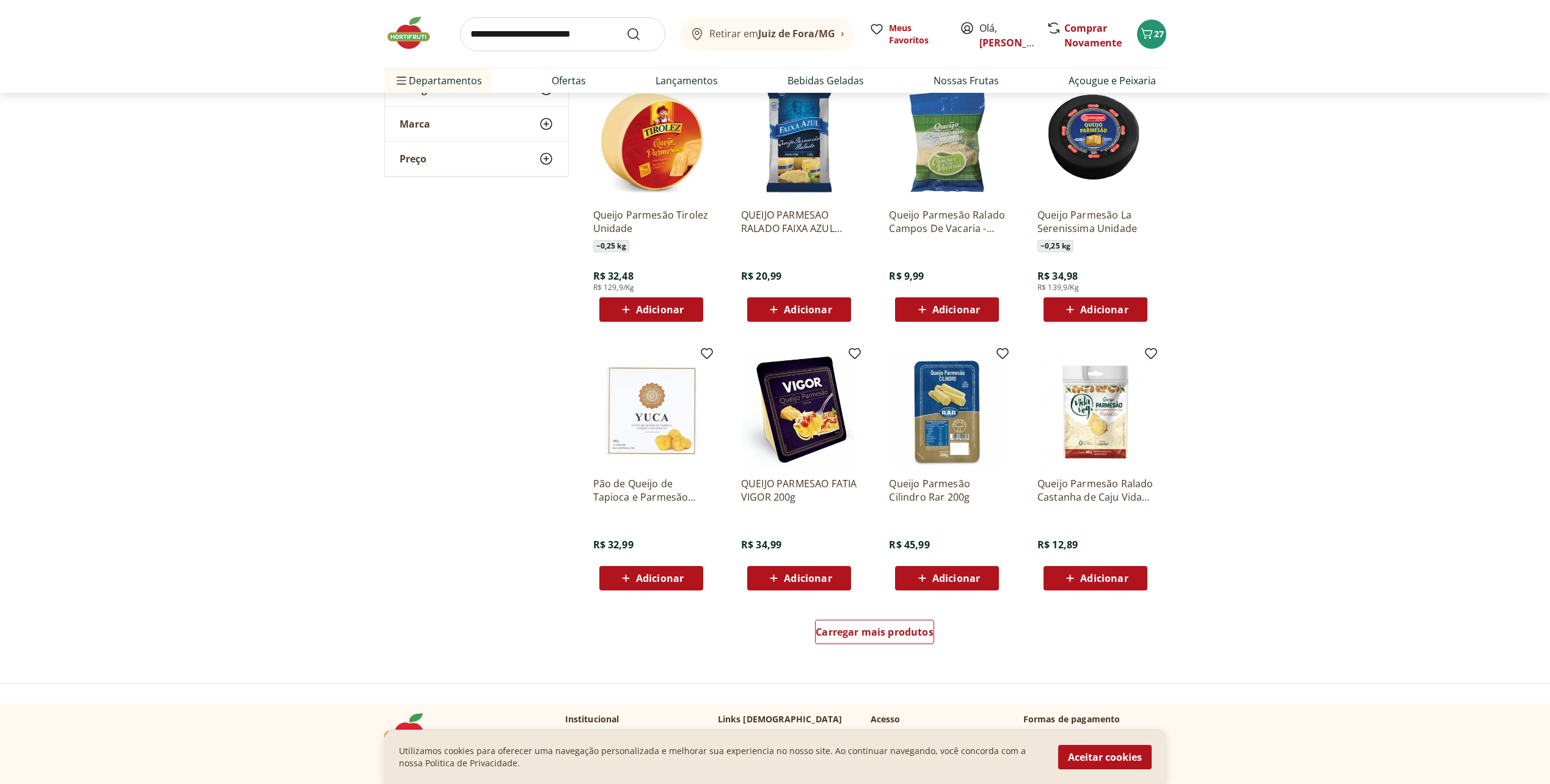
scroll to position [550, 0]
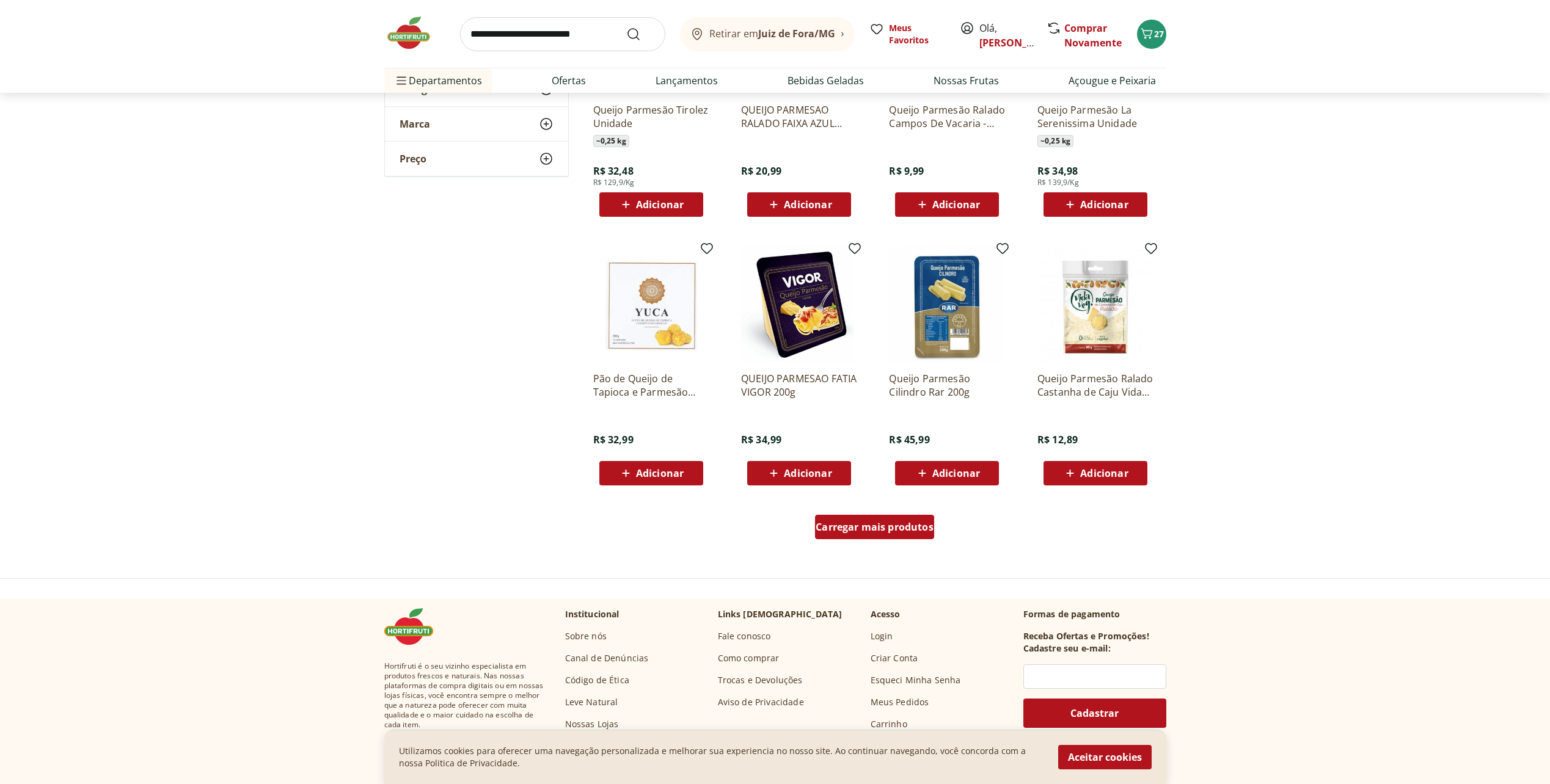
click at [895, 535] on div "Carregar mais produtos" at bounding box center [875, 527] width 119 height 25
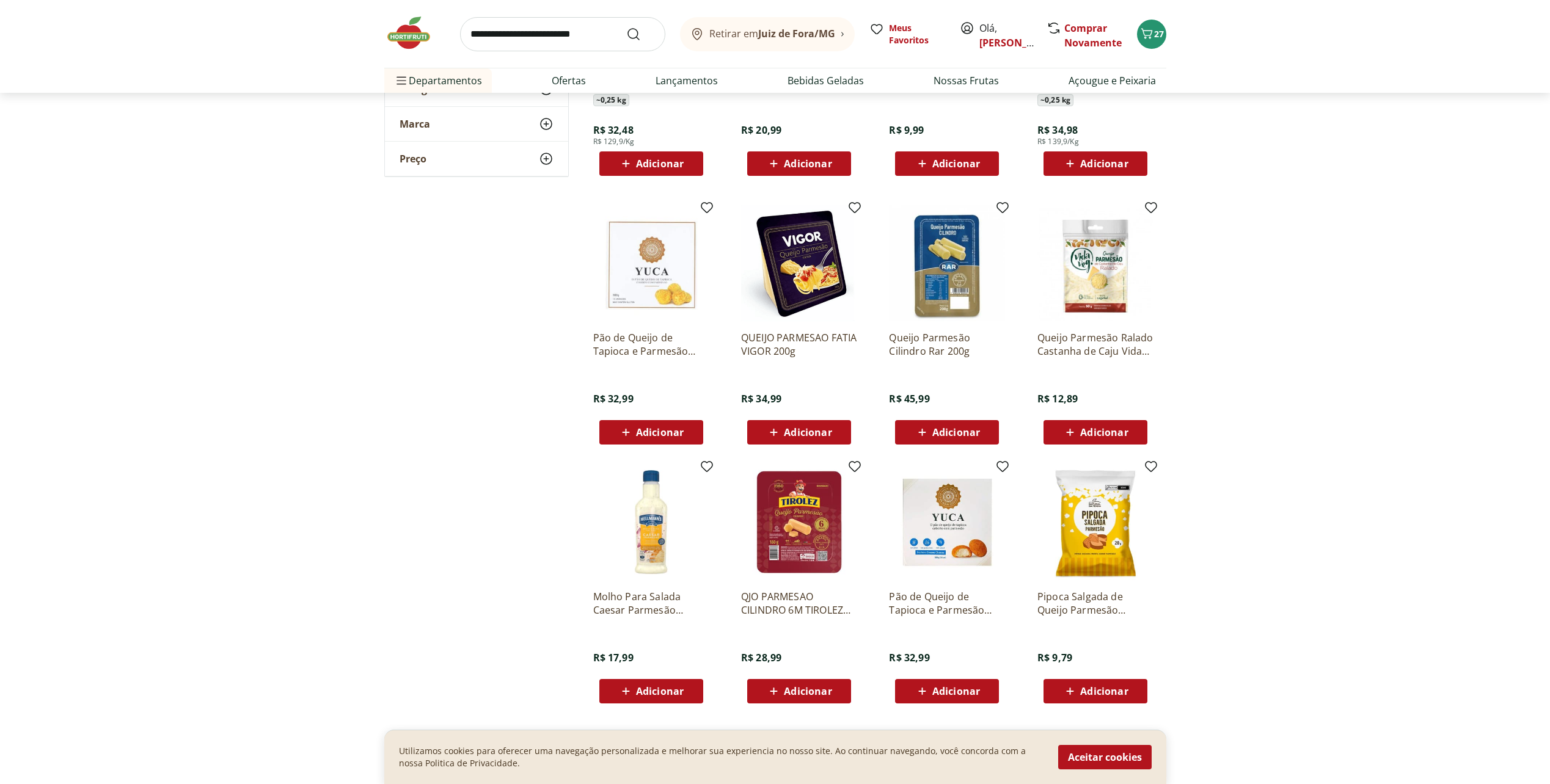
scroll to position [550, 0]
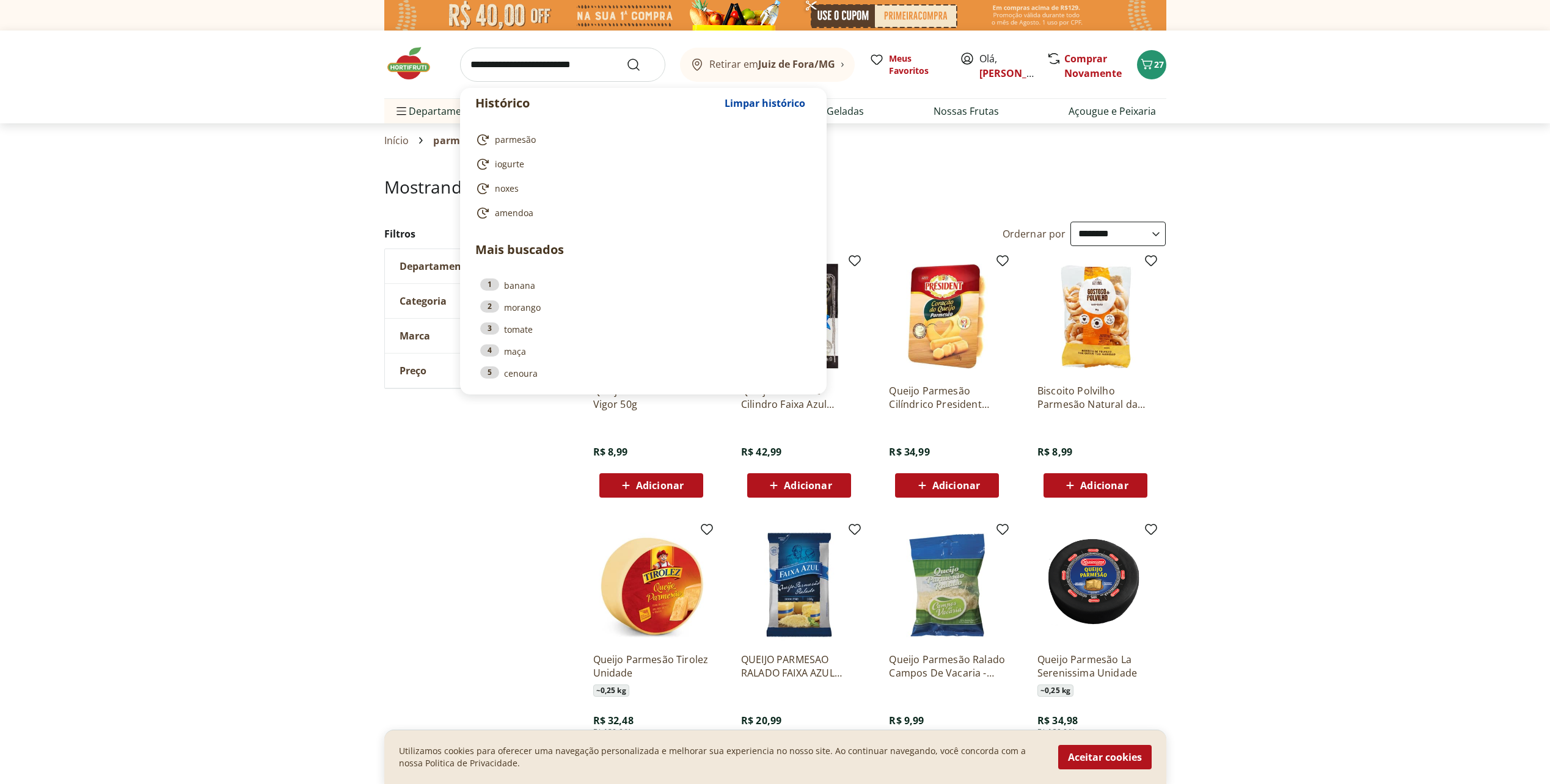
drag, startPoint x: 478, startPoint y: 67, endPoint x: 490, endPoint y: 70, distance: 12.4
click at [481, 68] on input "search" at bounding box center [563, 65] width 205 height 34
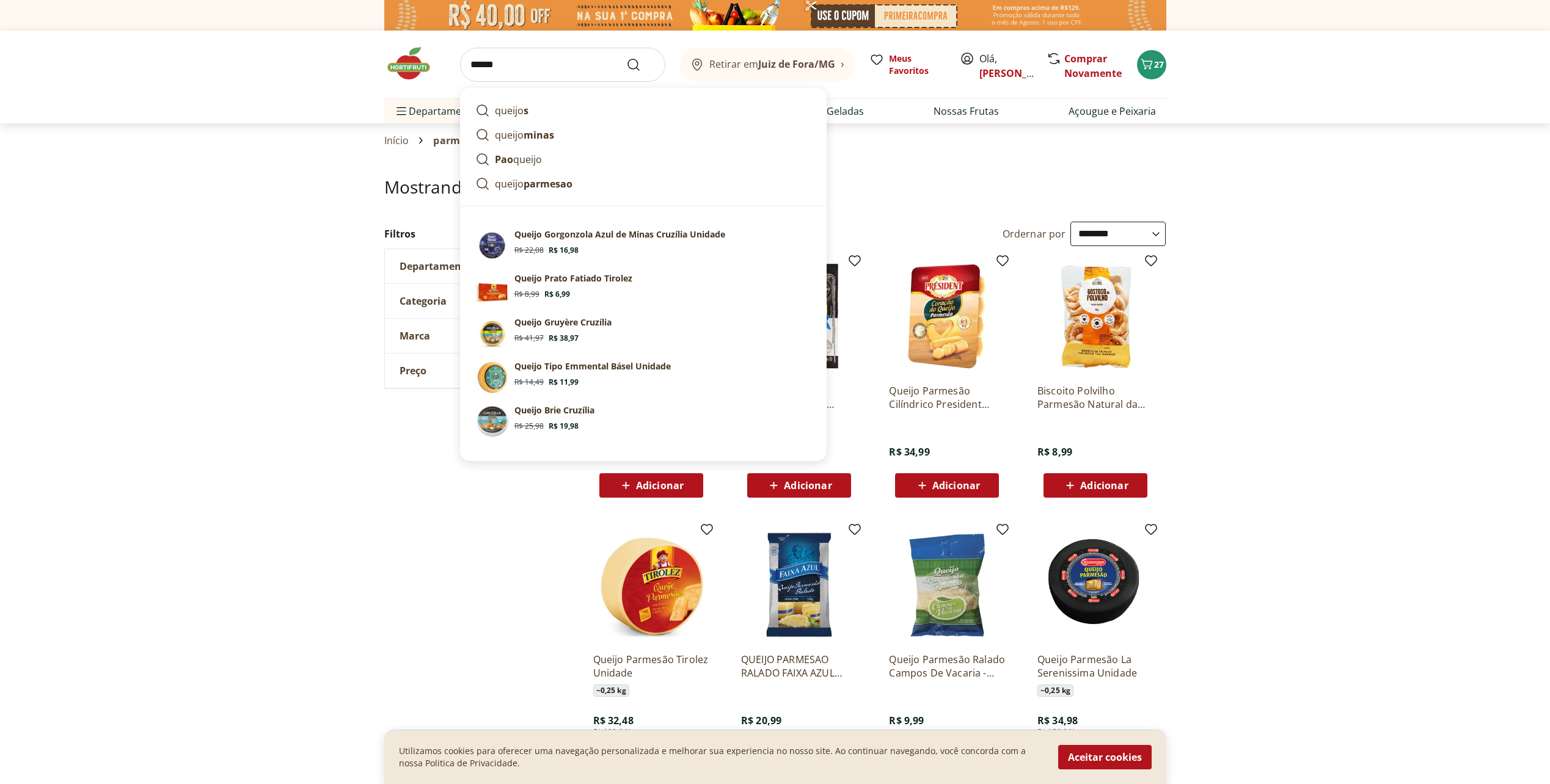
type input "******"
click at [626, 58] on button "Submit Search" at bounding box center [641, 65] width 29 height 15
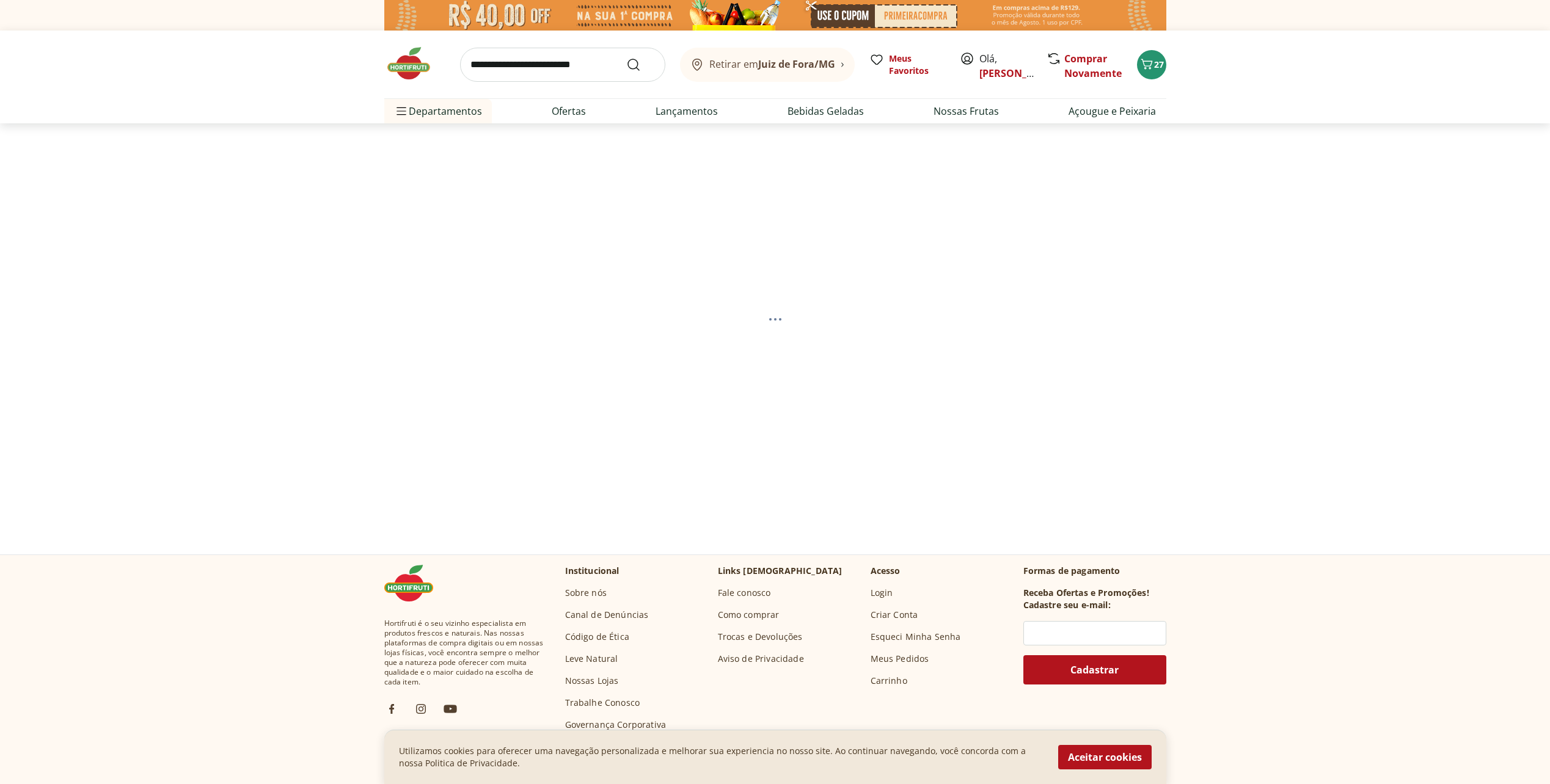
select select "**********"
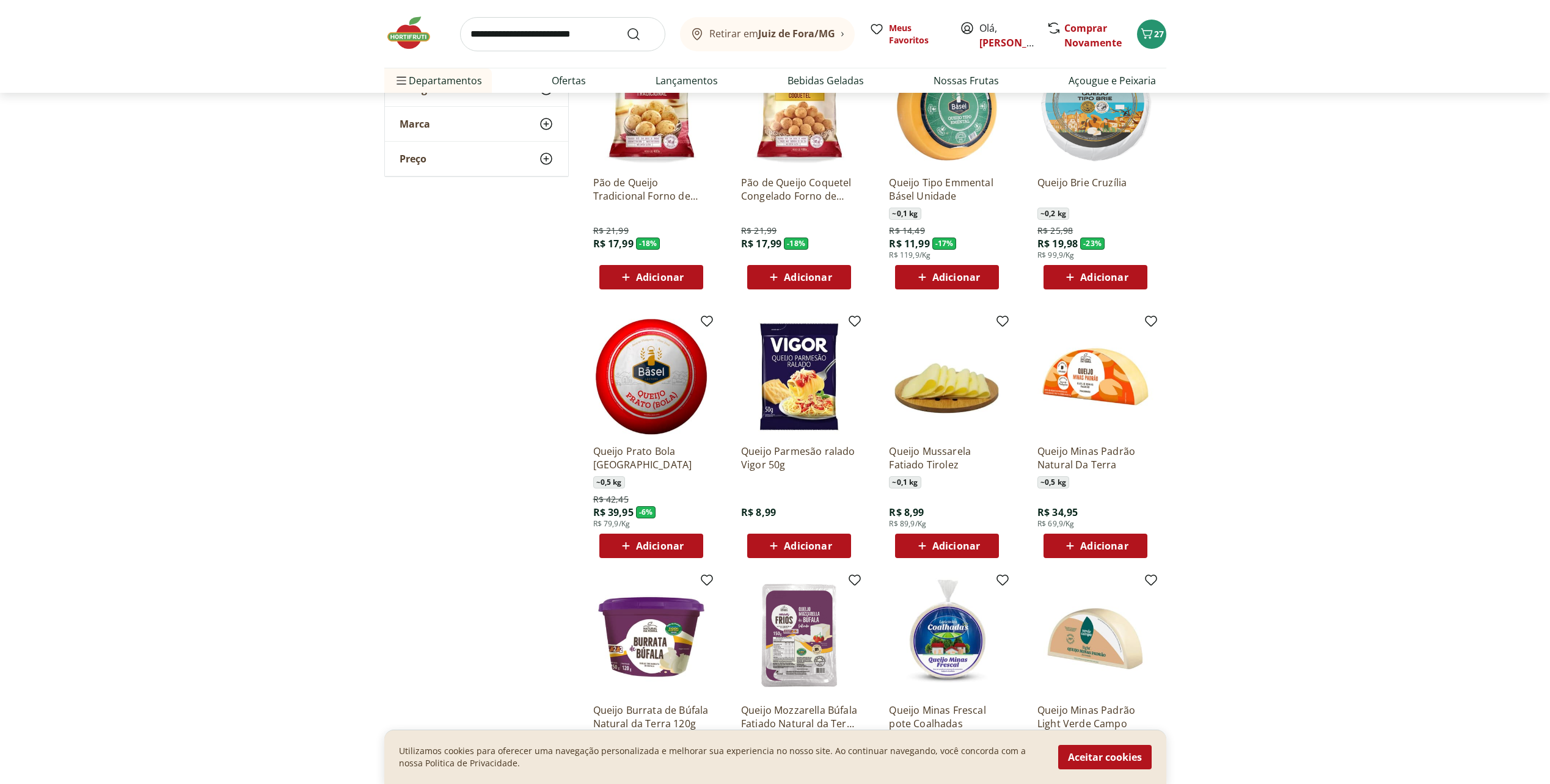
scroll to position [488, 0]
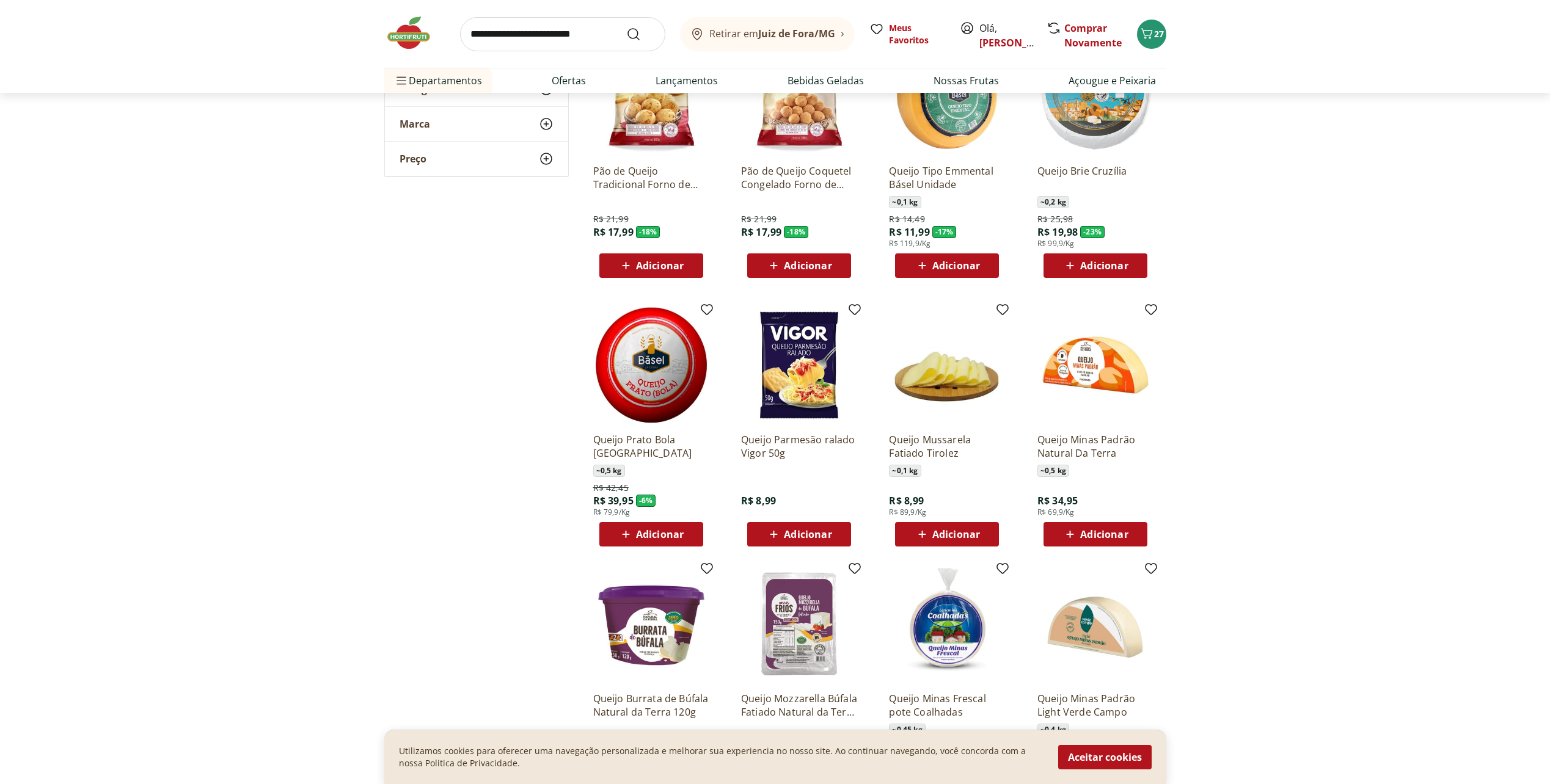
click at [773, 271] on icon at bounding box center [773, 265] width 15 height 15
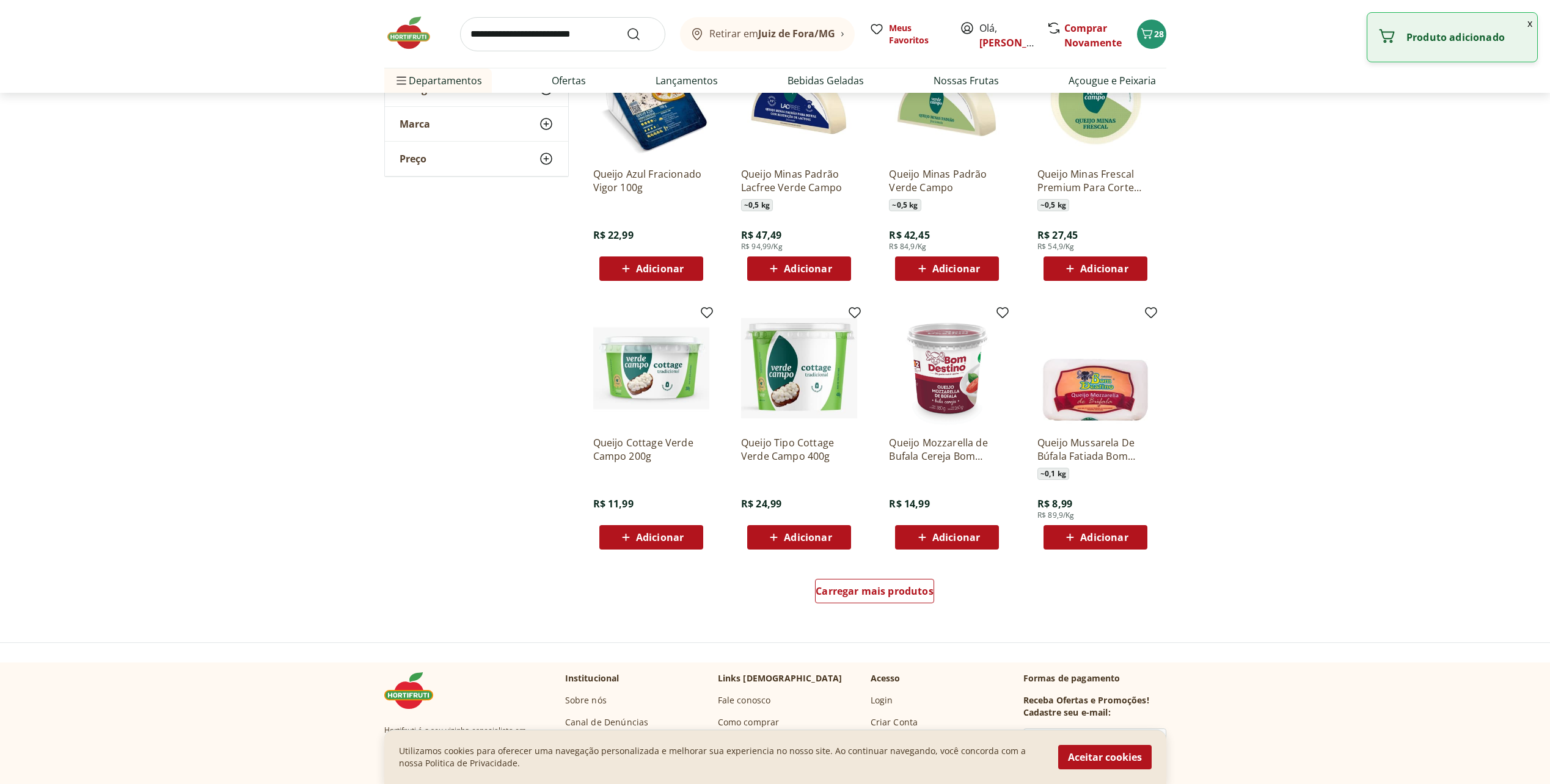
scroll to position [1283, 0]
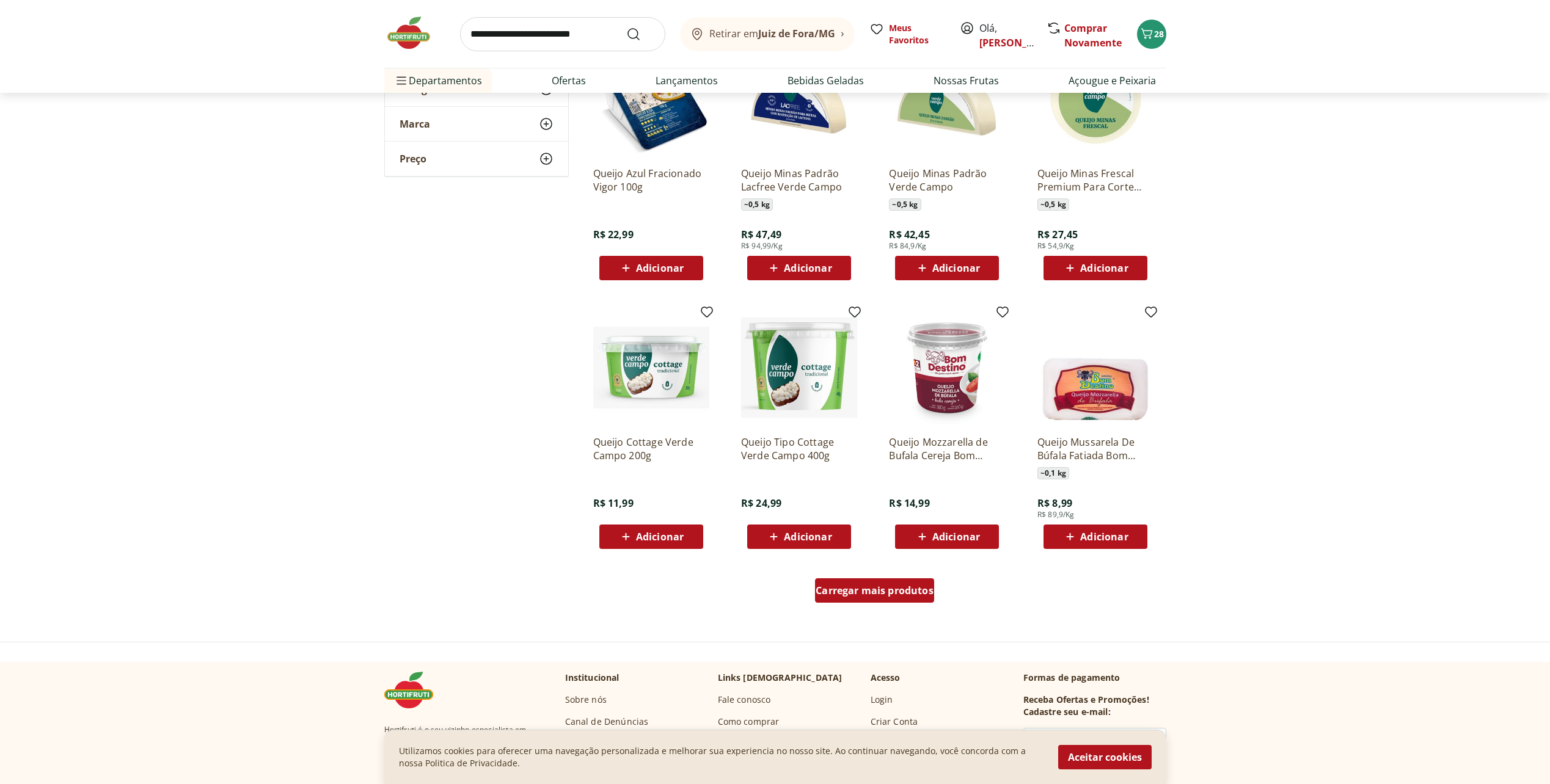
click at [911, 593] on span "Carregar mais produtos" at bounding box center [874, 590] width 118 height 9
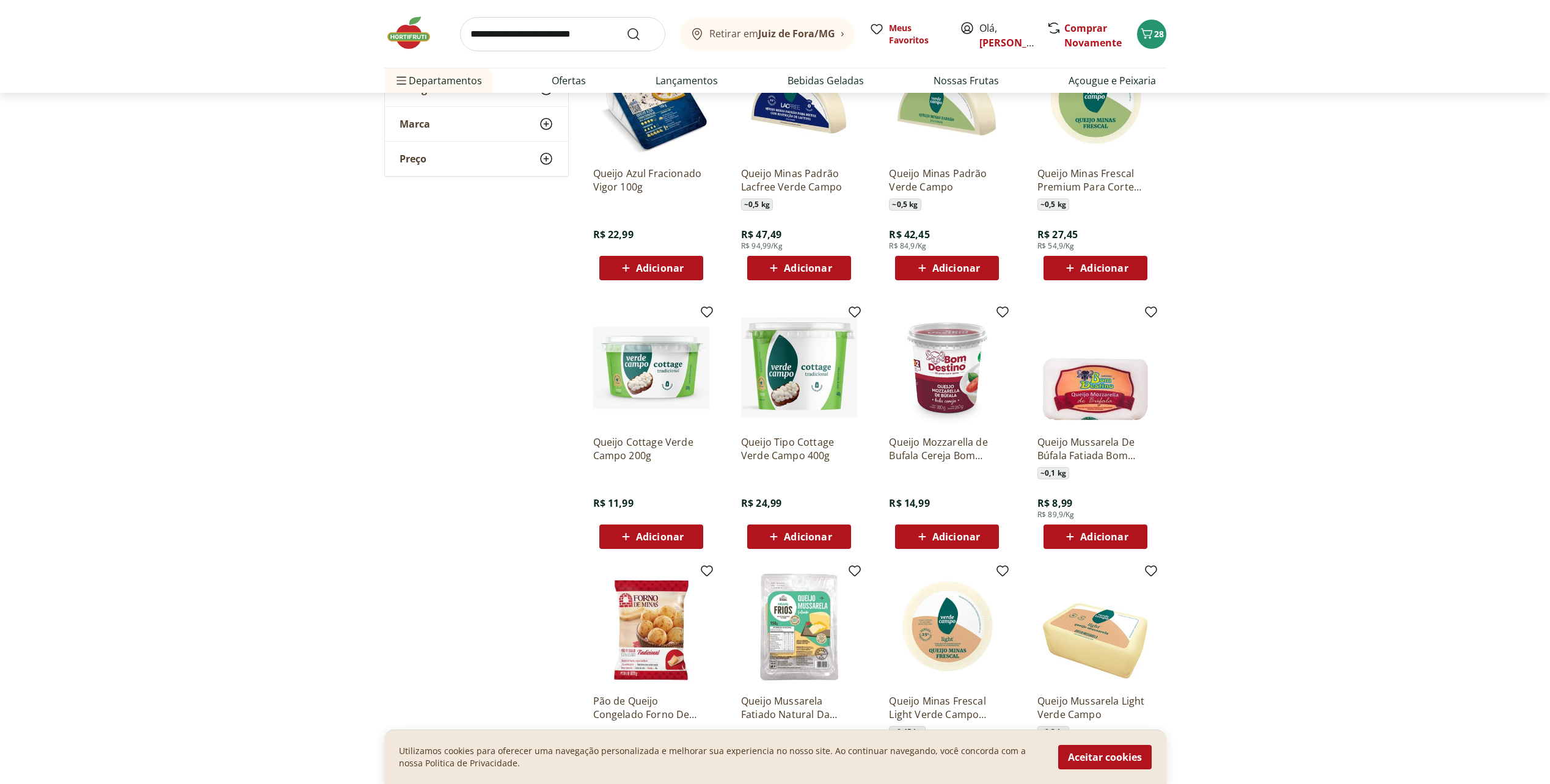
click at [937, 537] on span "Adicionar" at bounding box center [956, 537] width 47 height 9
click at [989, 538] on div "*" at bounding box center [947, 537] width 104 height 25
click at [983, 535] on icon at bounding box center [981, 536] width 15 height 15
type input "*"
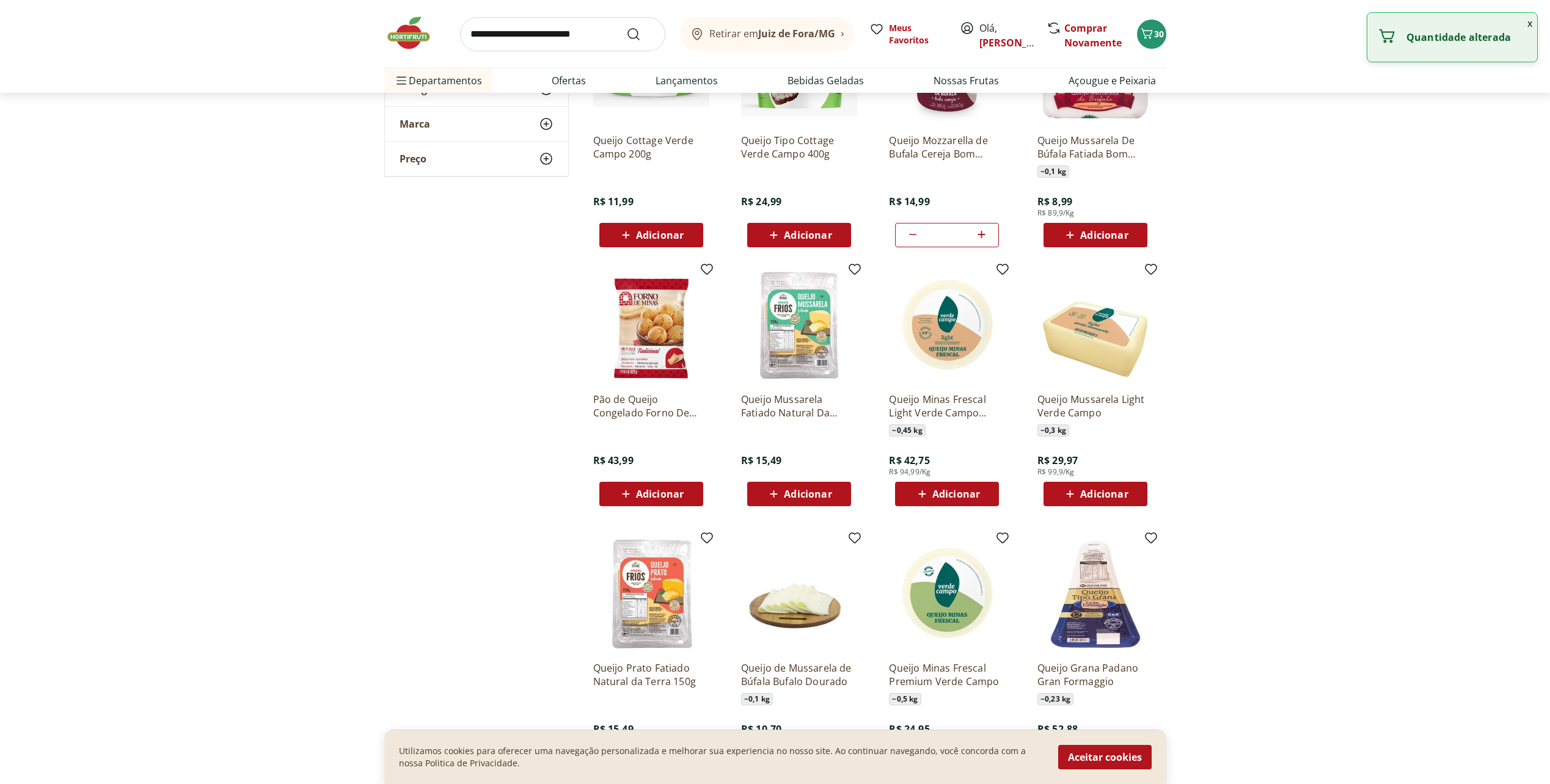
scroll to position [1588, 0]
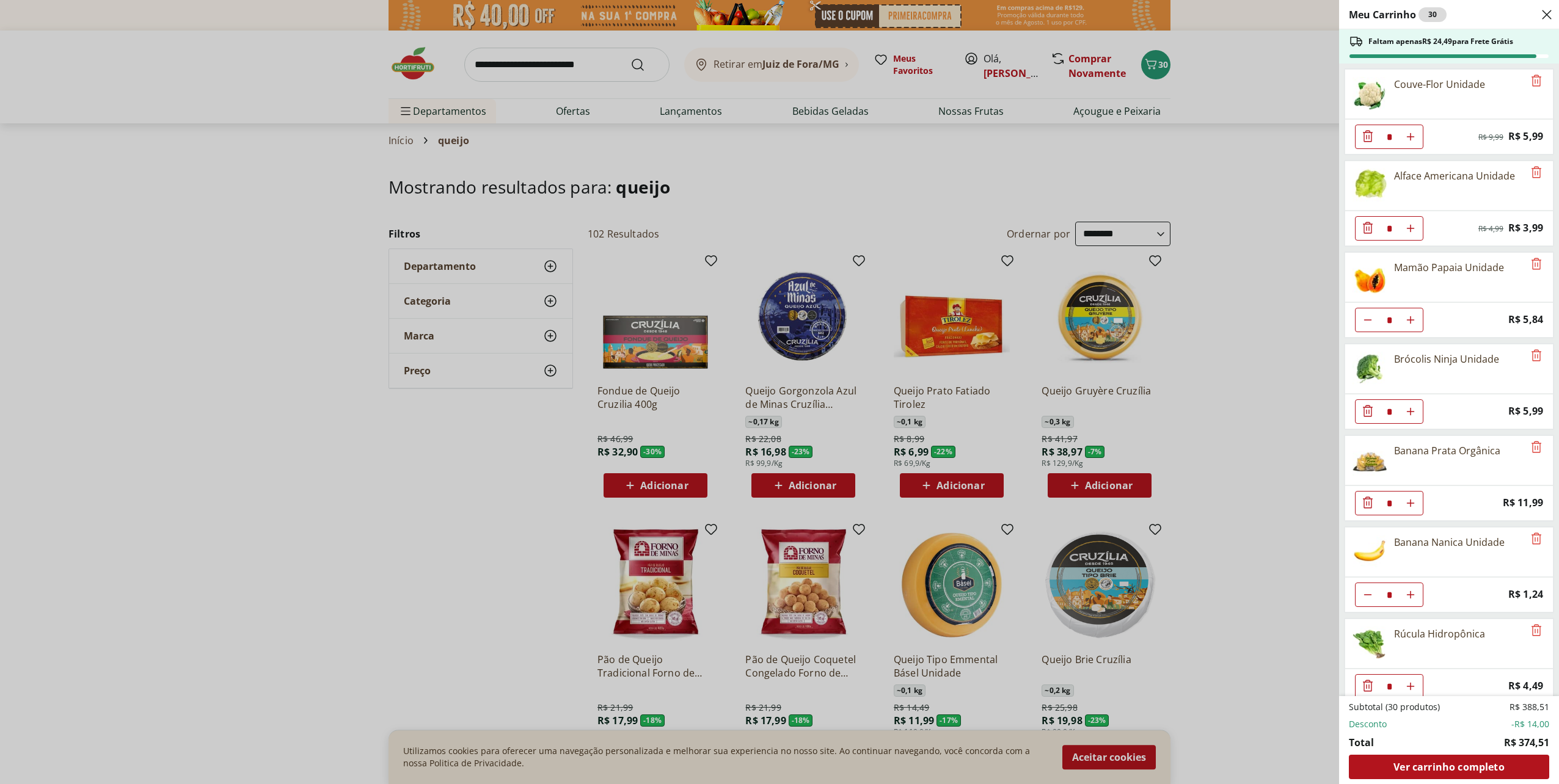
select select "**********"
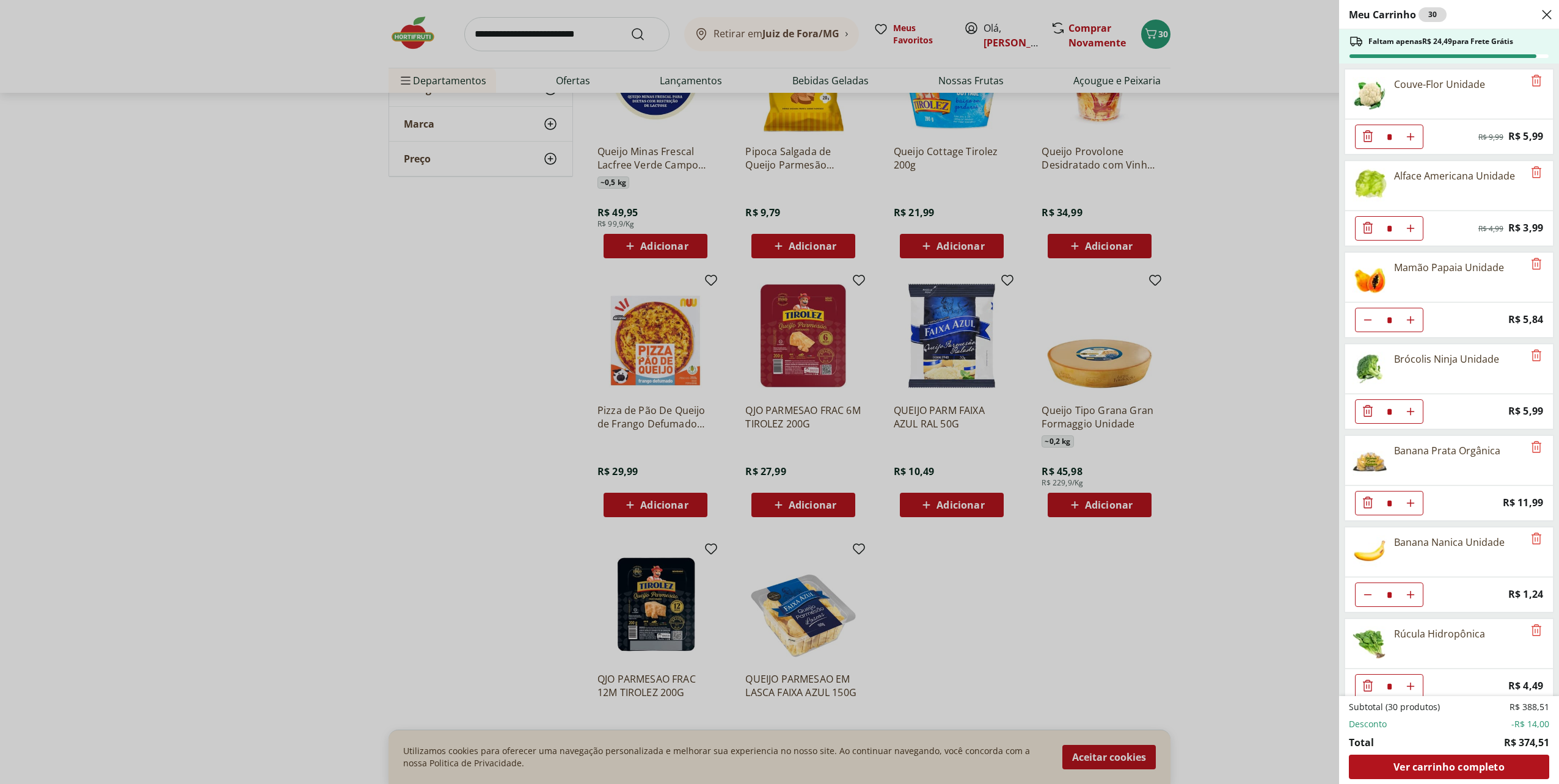
click at [474, 308] on div "Meu Carrinho 30 Faltam apenas R$ 24,49 para Frete Grátis Couve-Flor Unidade * O…" at bounding box center [779, 392] width 1559 height 784
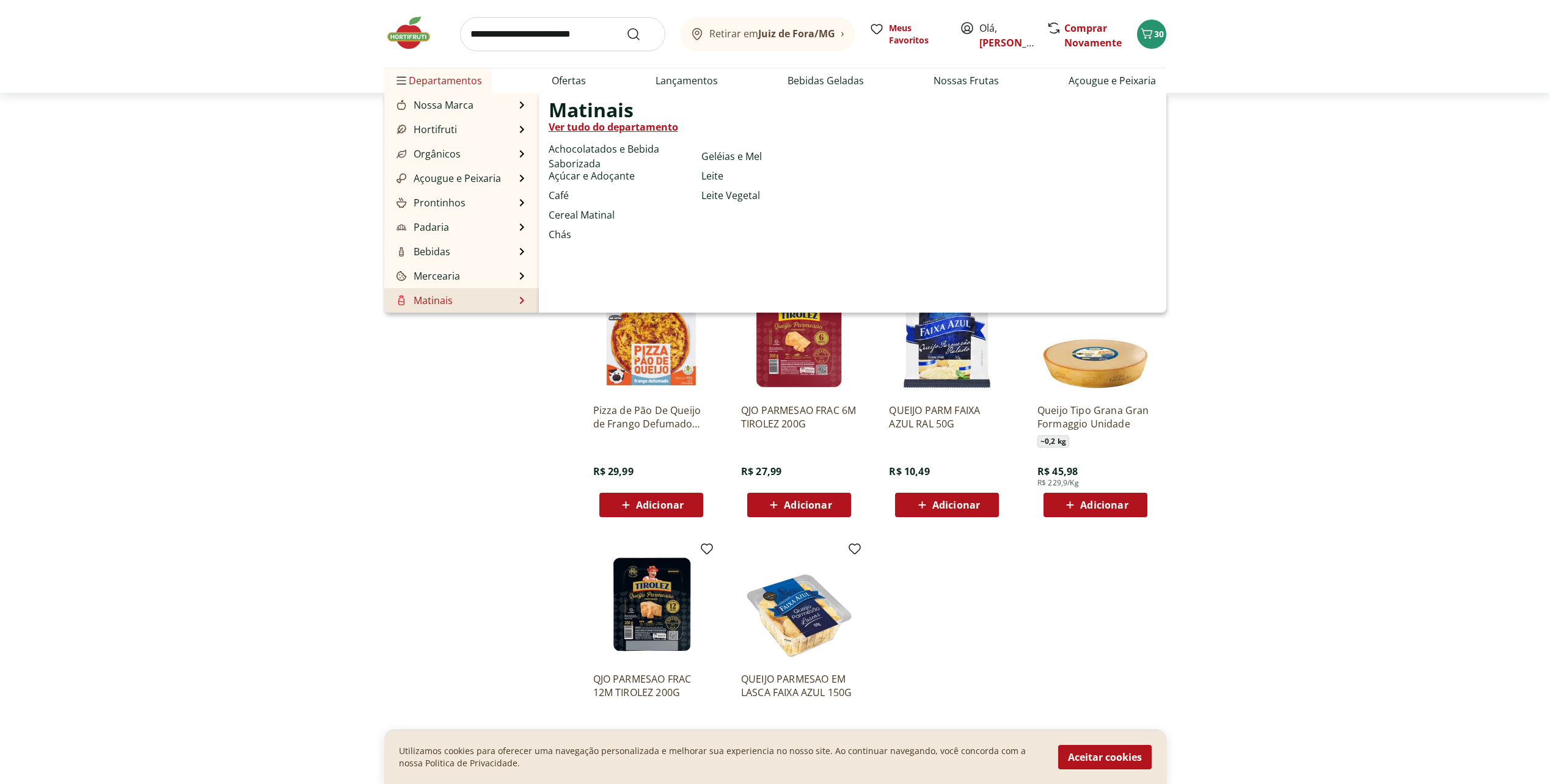
click at [439, 297] on link "Matinais" at bounding box center [423, 300] width 59 height 15
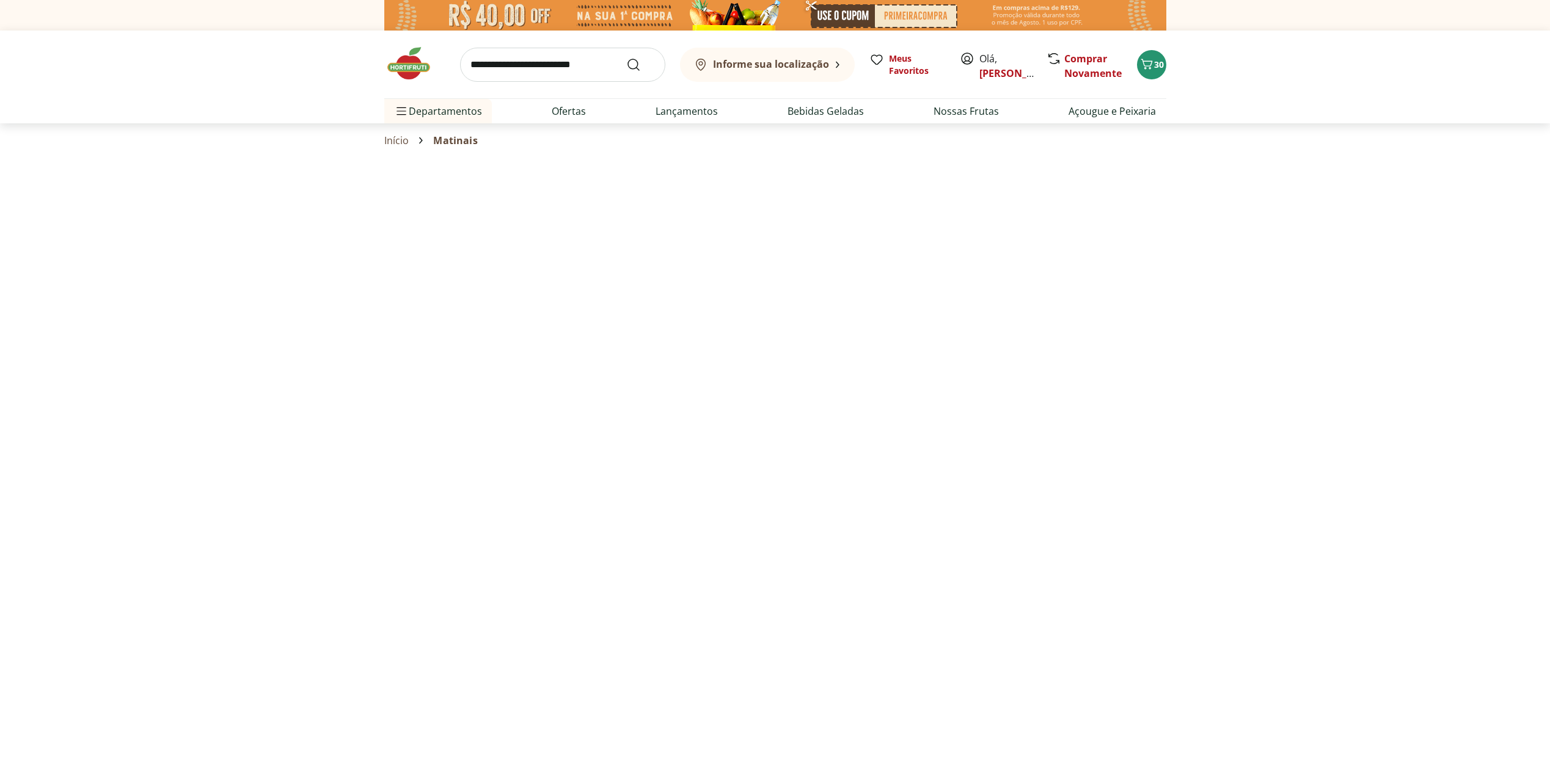
select select "**********"
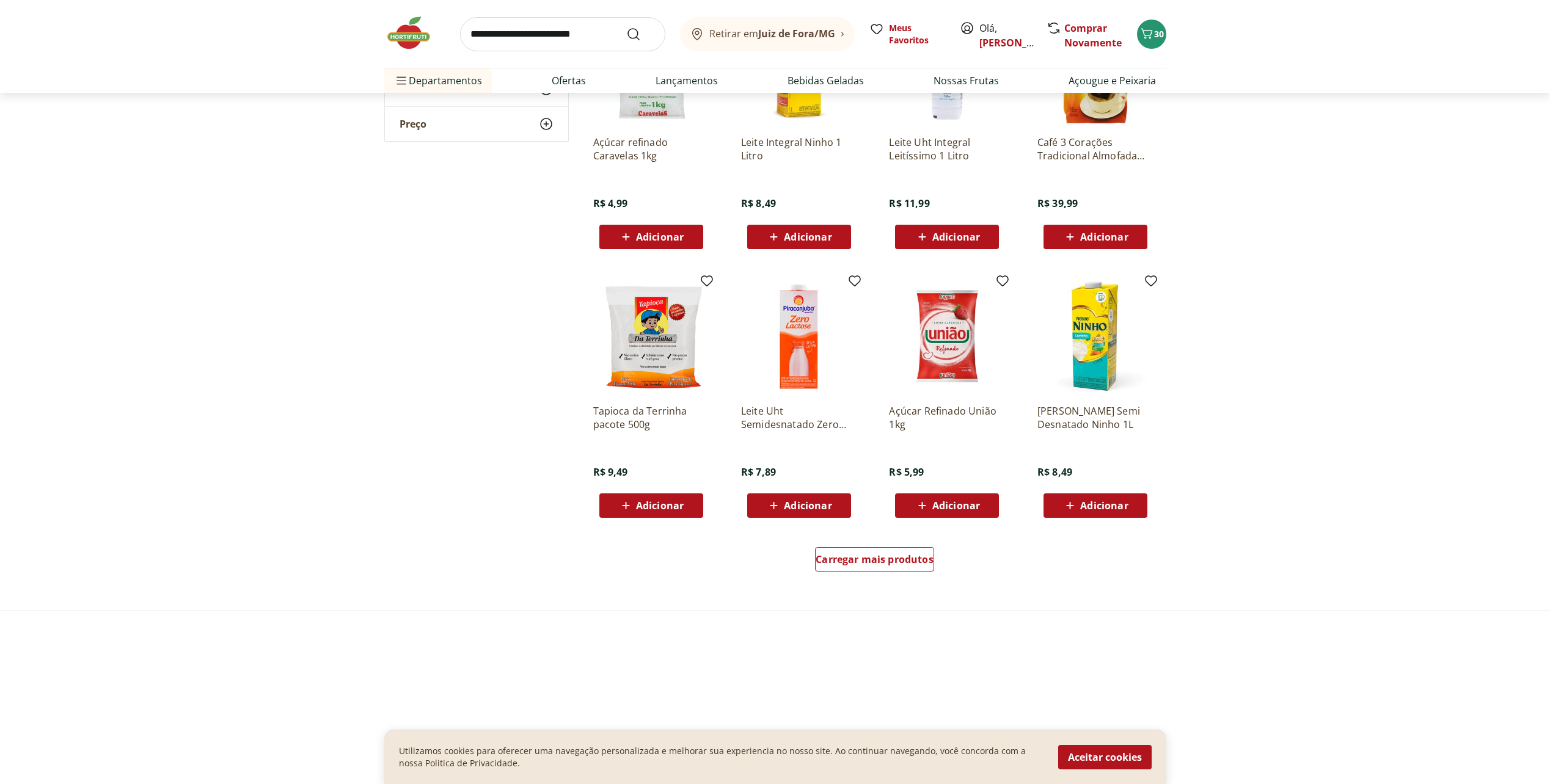
scroll to position [550, 0]
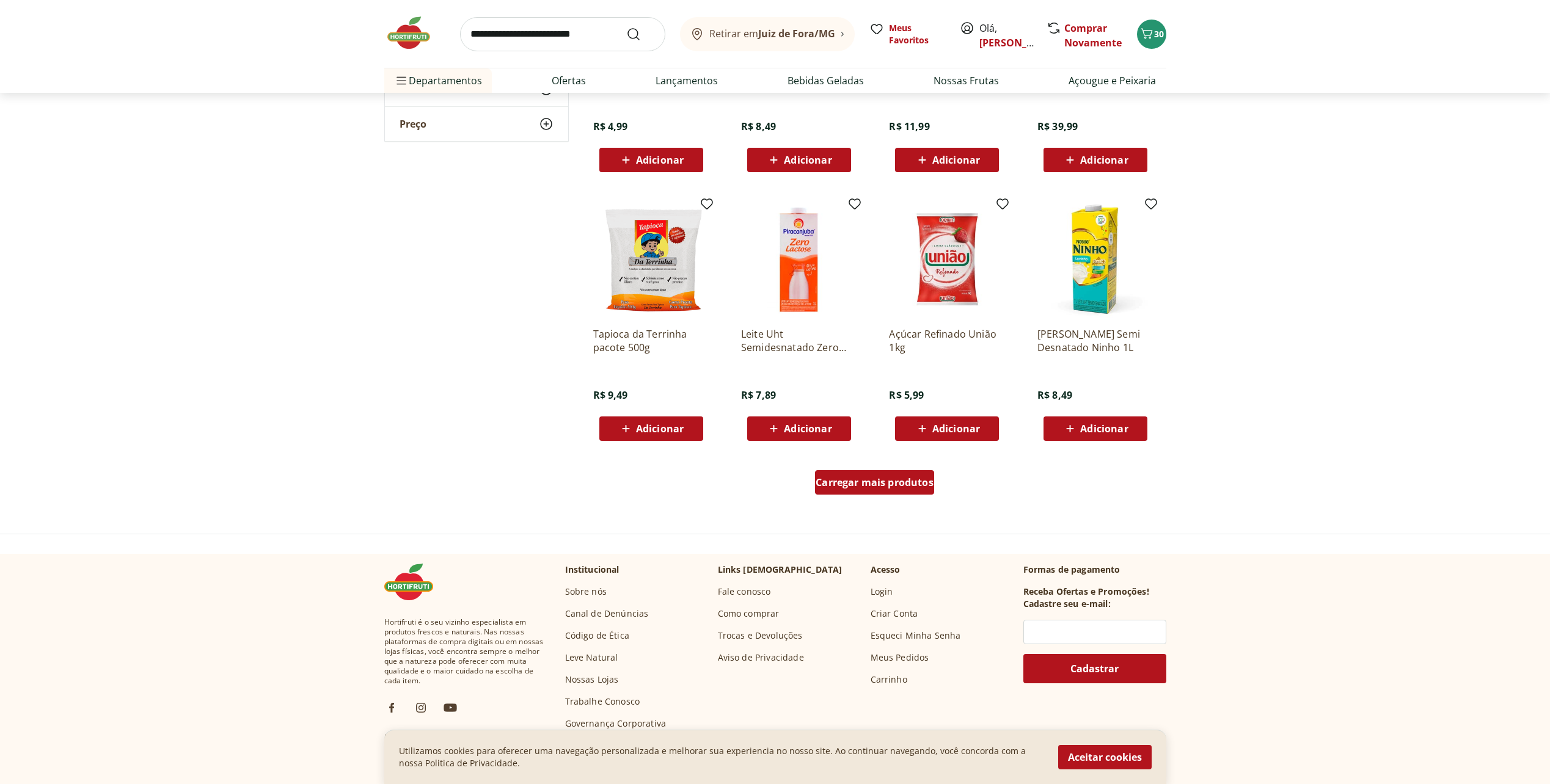
click at [900, 487] on span "Carregar mais produtos" at bounding box center [874, 482] width 118 height 9
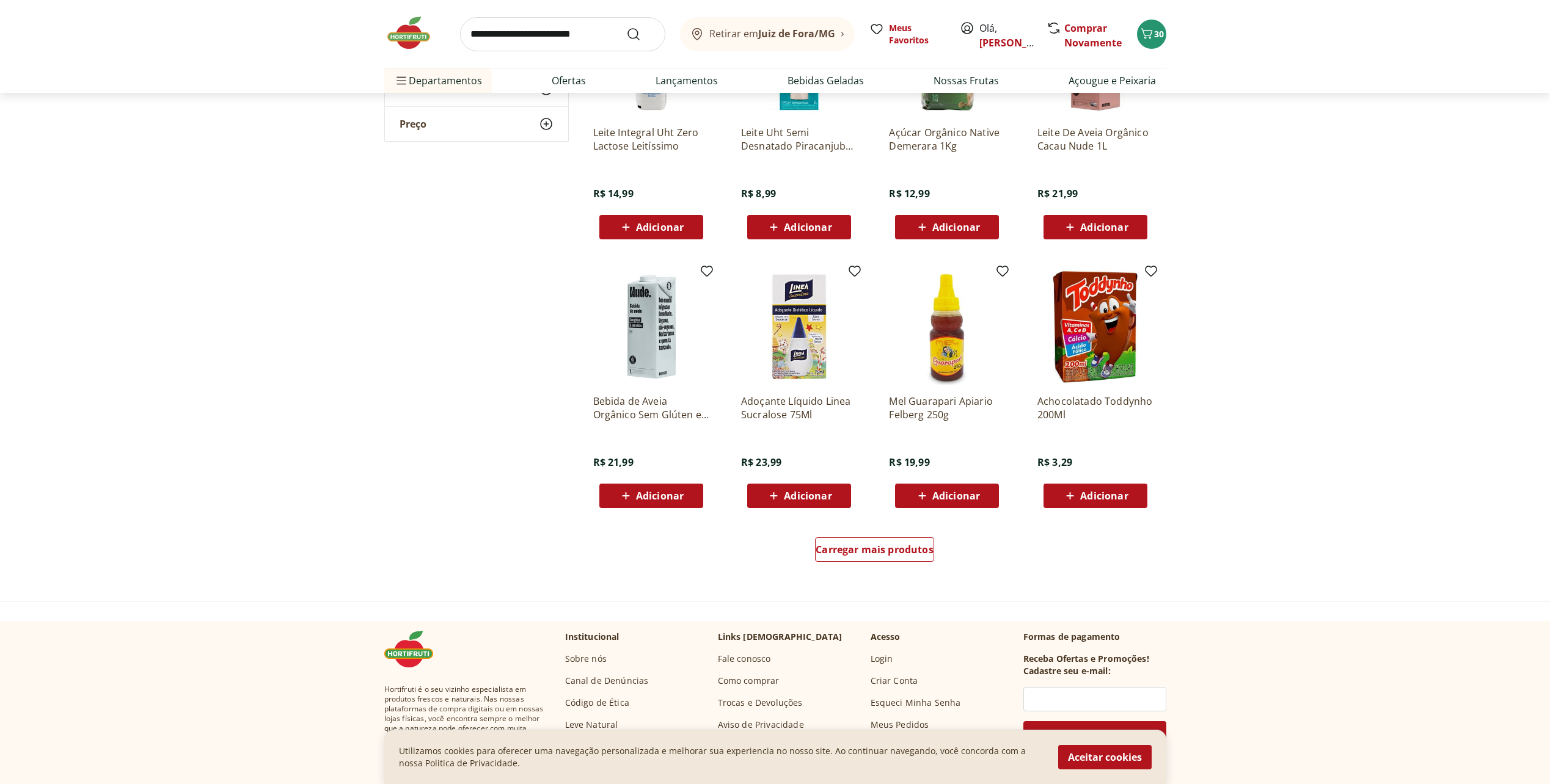
scroll to position [1283, 0]
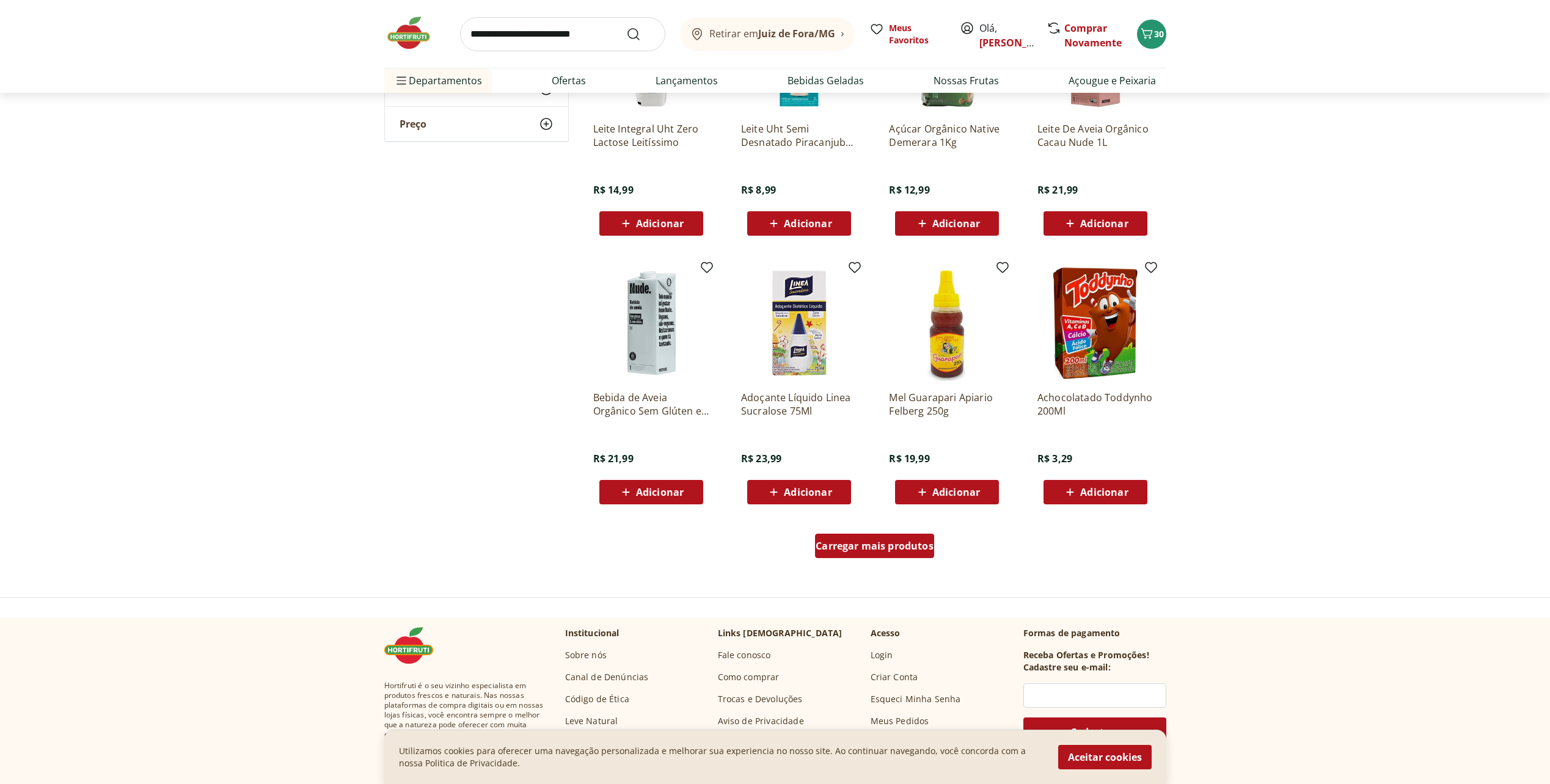
click at [907, 547] on span "Carregar mais produtos" at bounding box center [874, 545] width 118 height 9
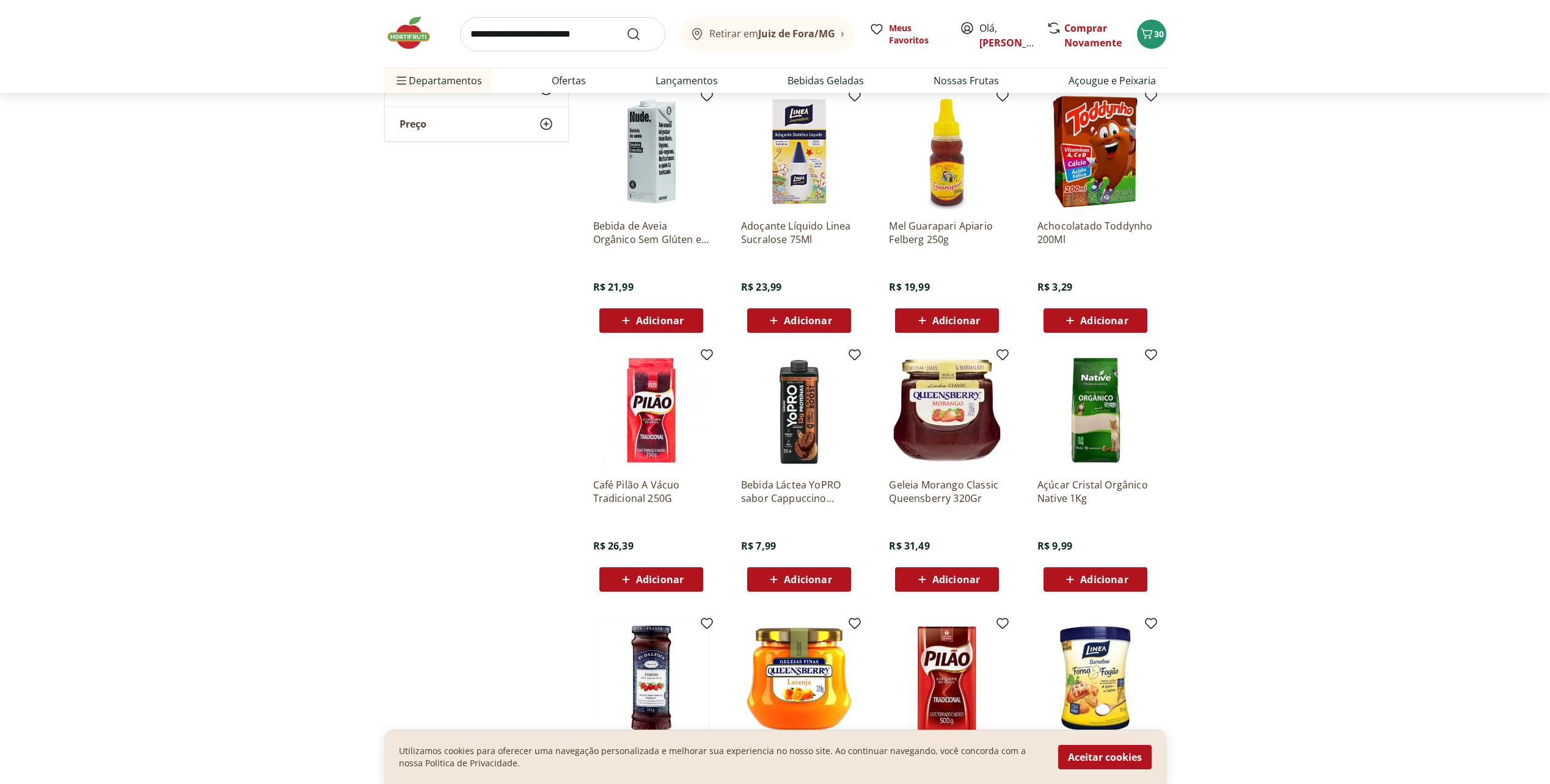
scroll to position [1527, 0]
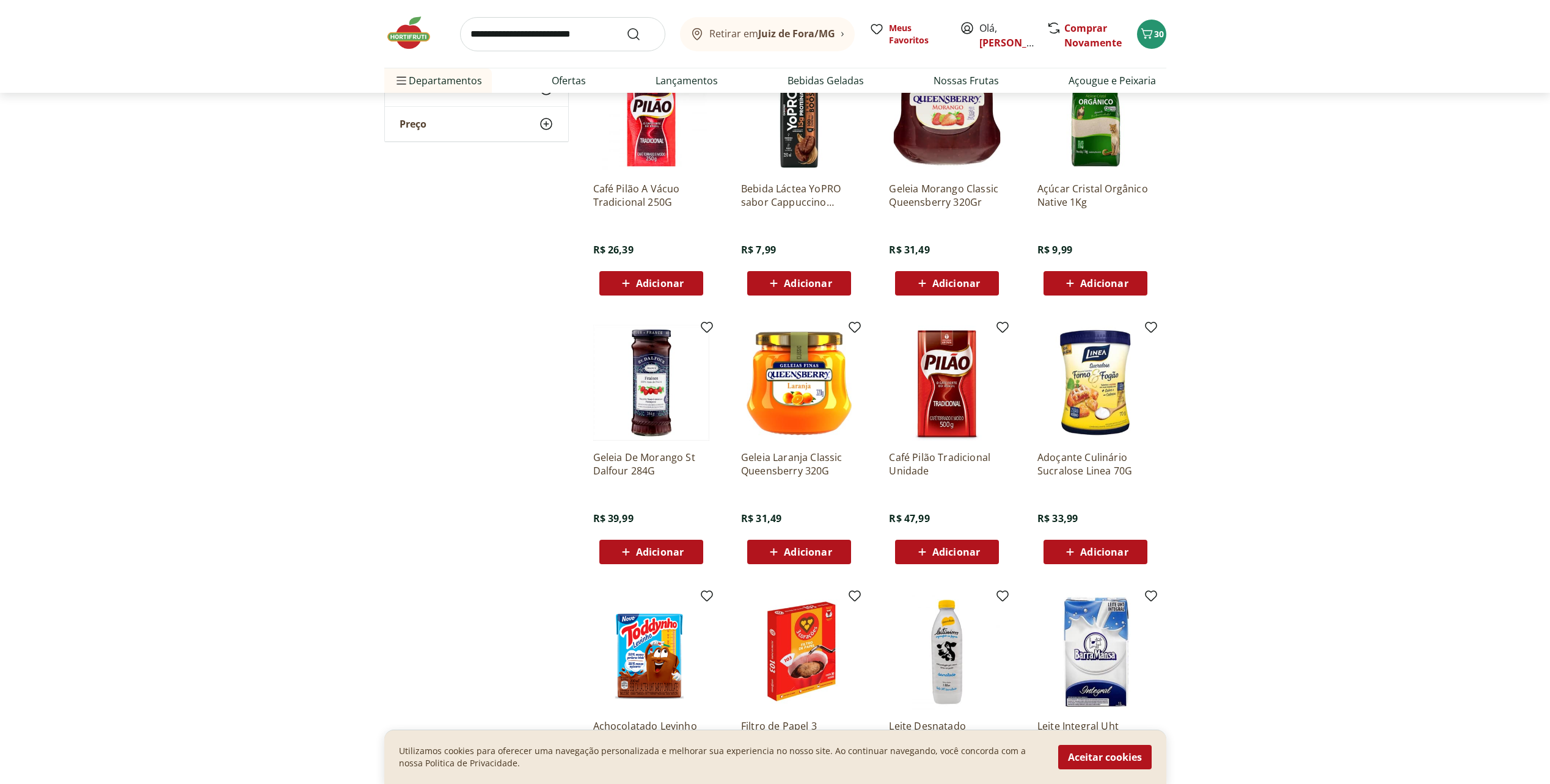
scroll to position [1771, 0]
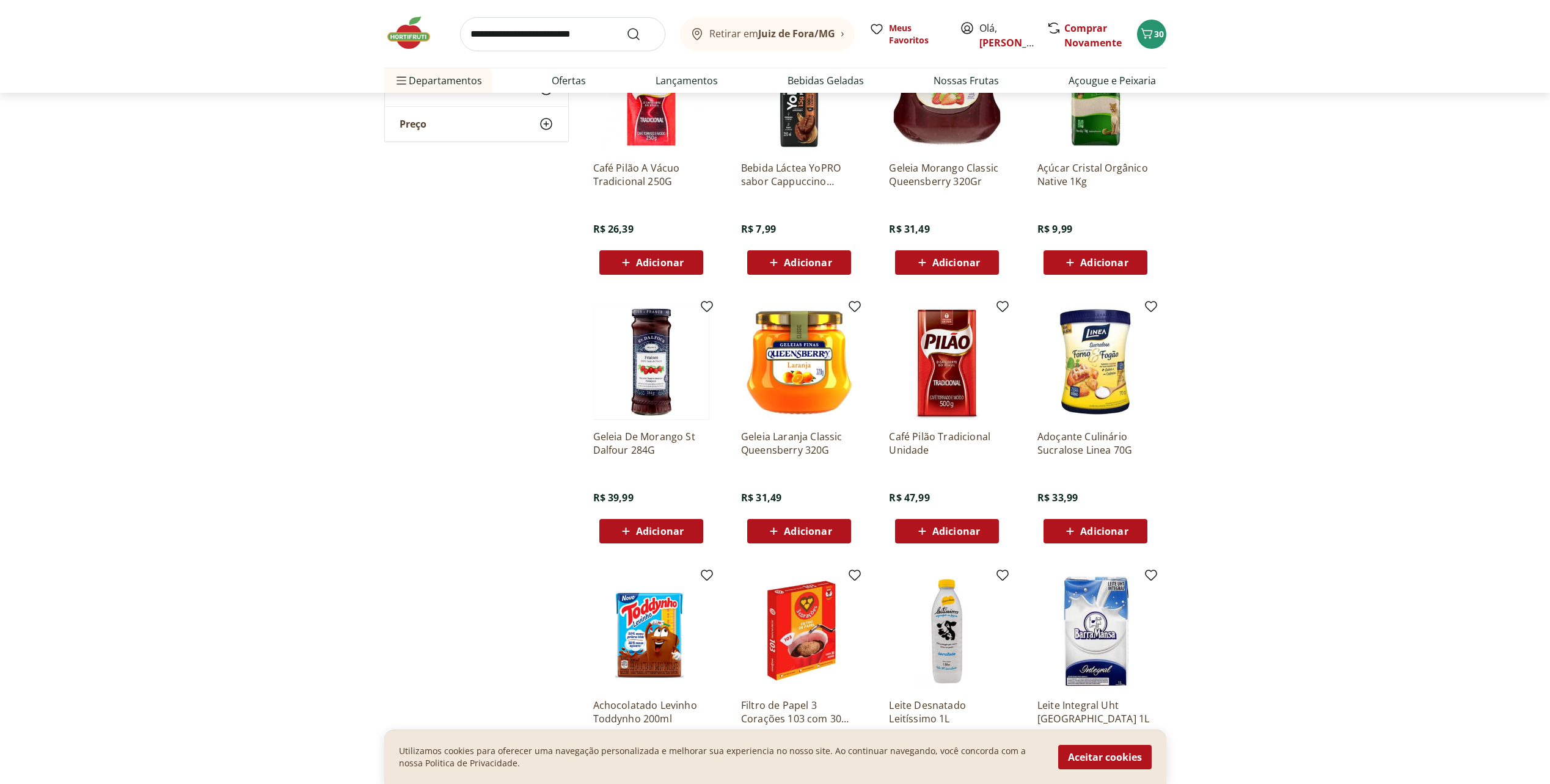
click at [827, 533] on span "Adicionar" at bounding box center [807, 531] width 47 height 9
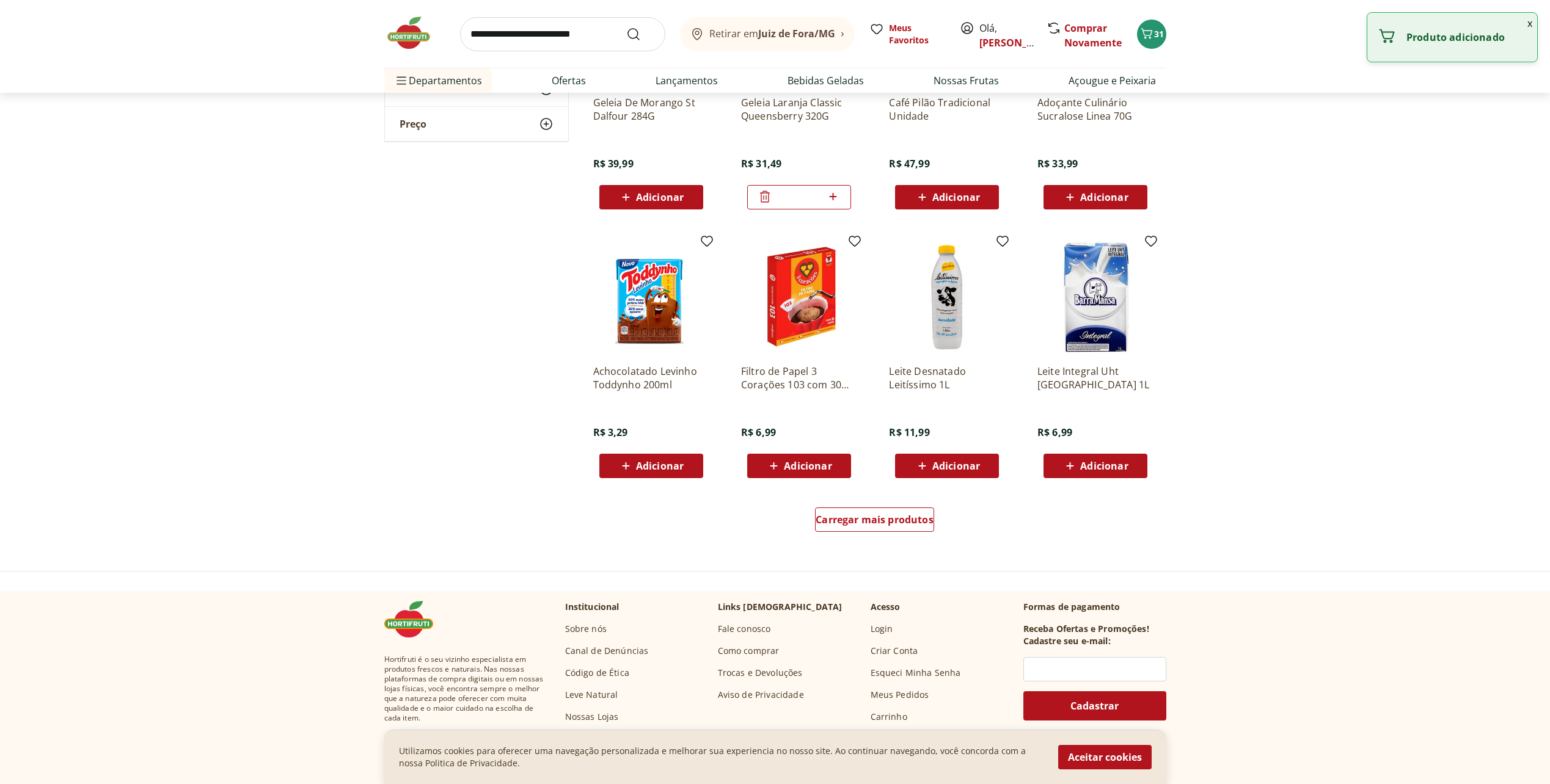
scroll to position [2137, 0]
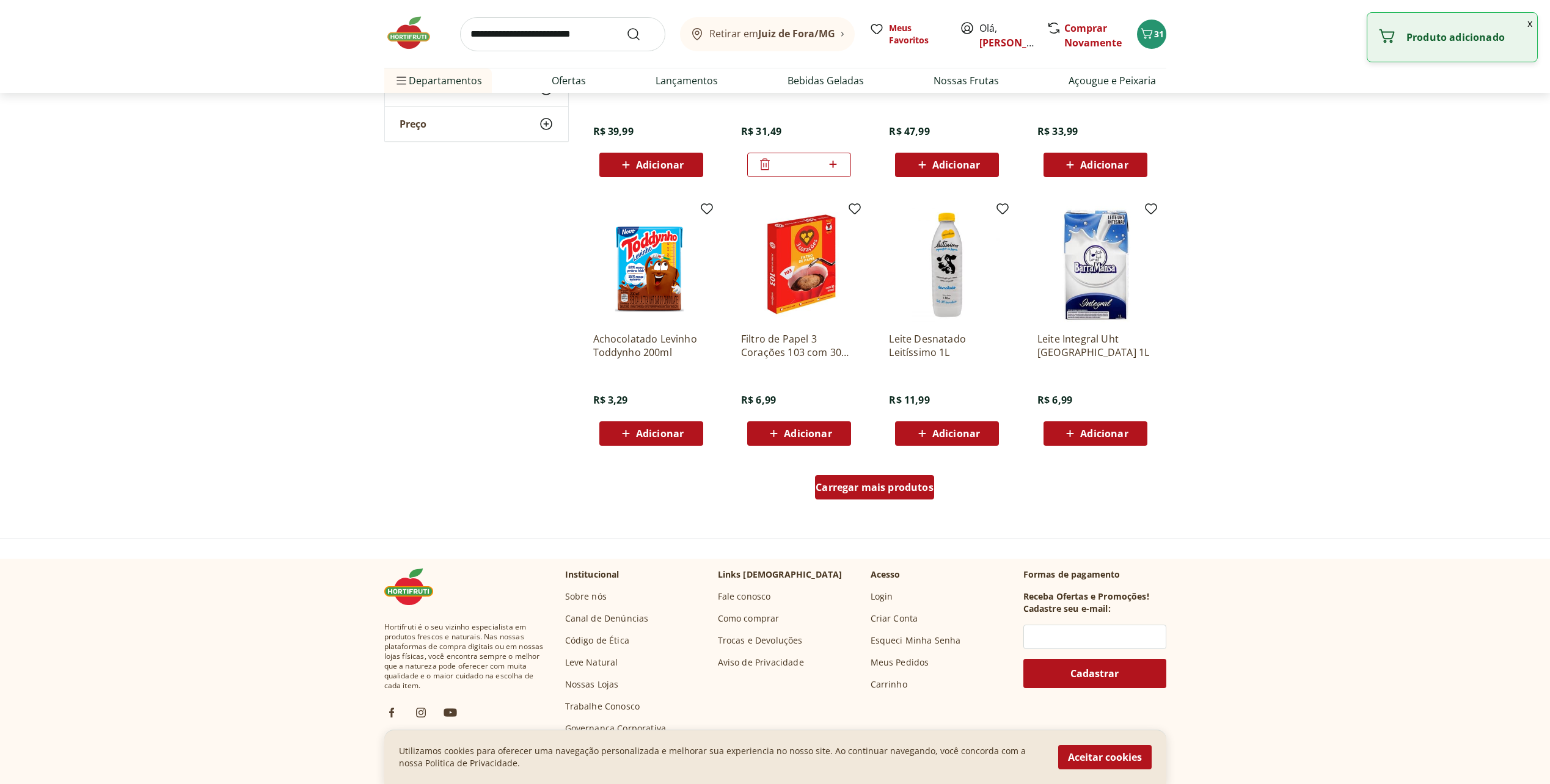
click at [883, 483] on span "Carregar mais produtos" at bounding box center [874, 487] width 118 height 9
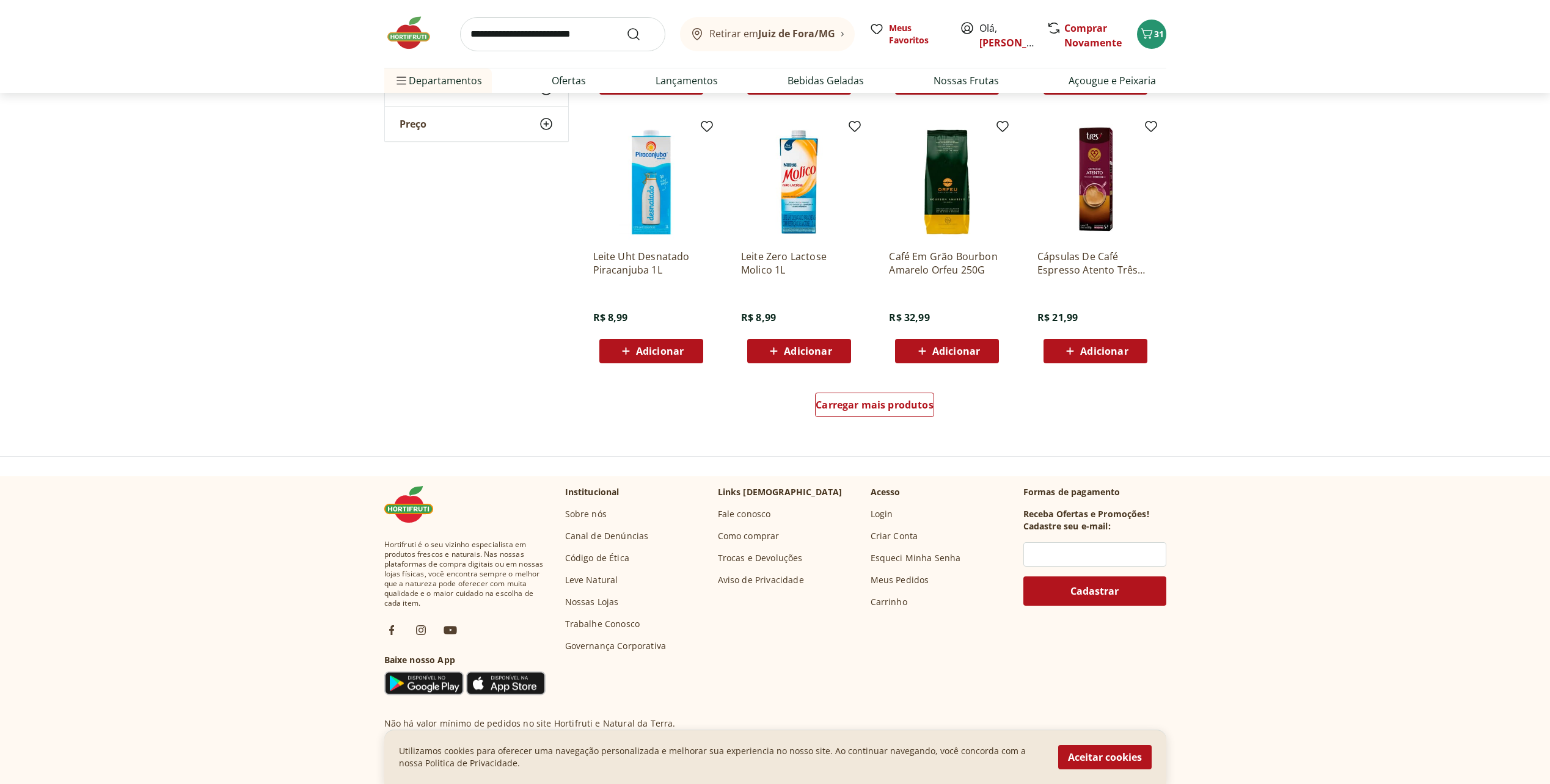
scroll to position [3054, 0]
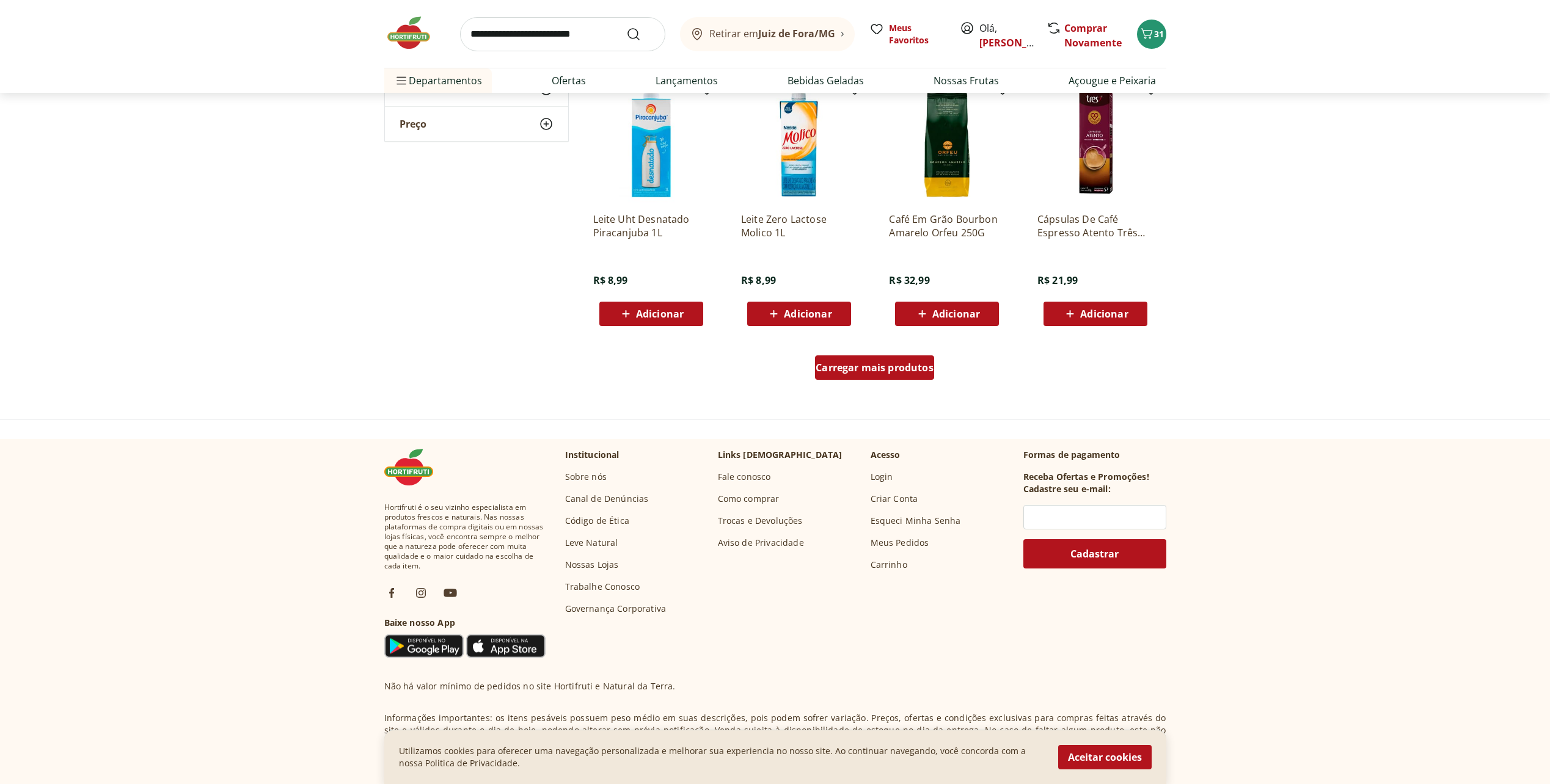
click at [889, 377] on div "Carregar mais produtos" at bounding box center [875, 368] width 119 height 25
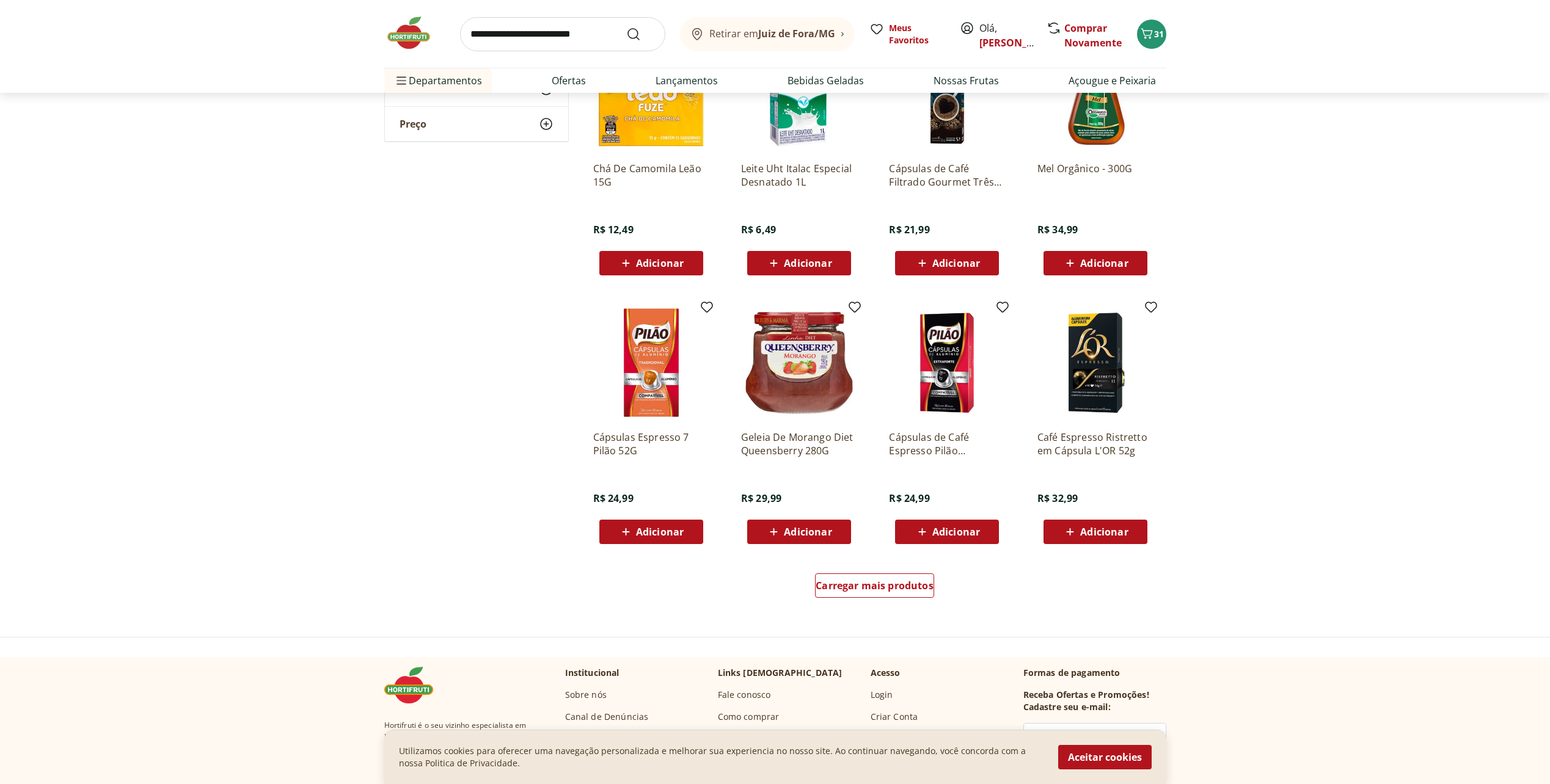
scroll to position [3664, 0]
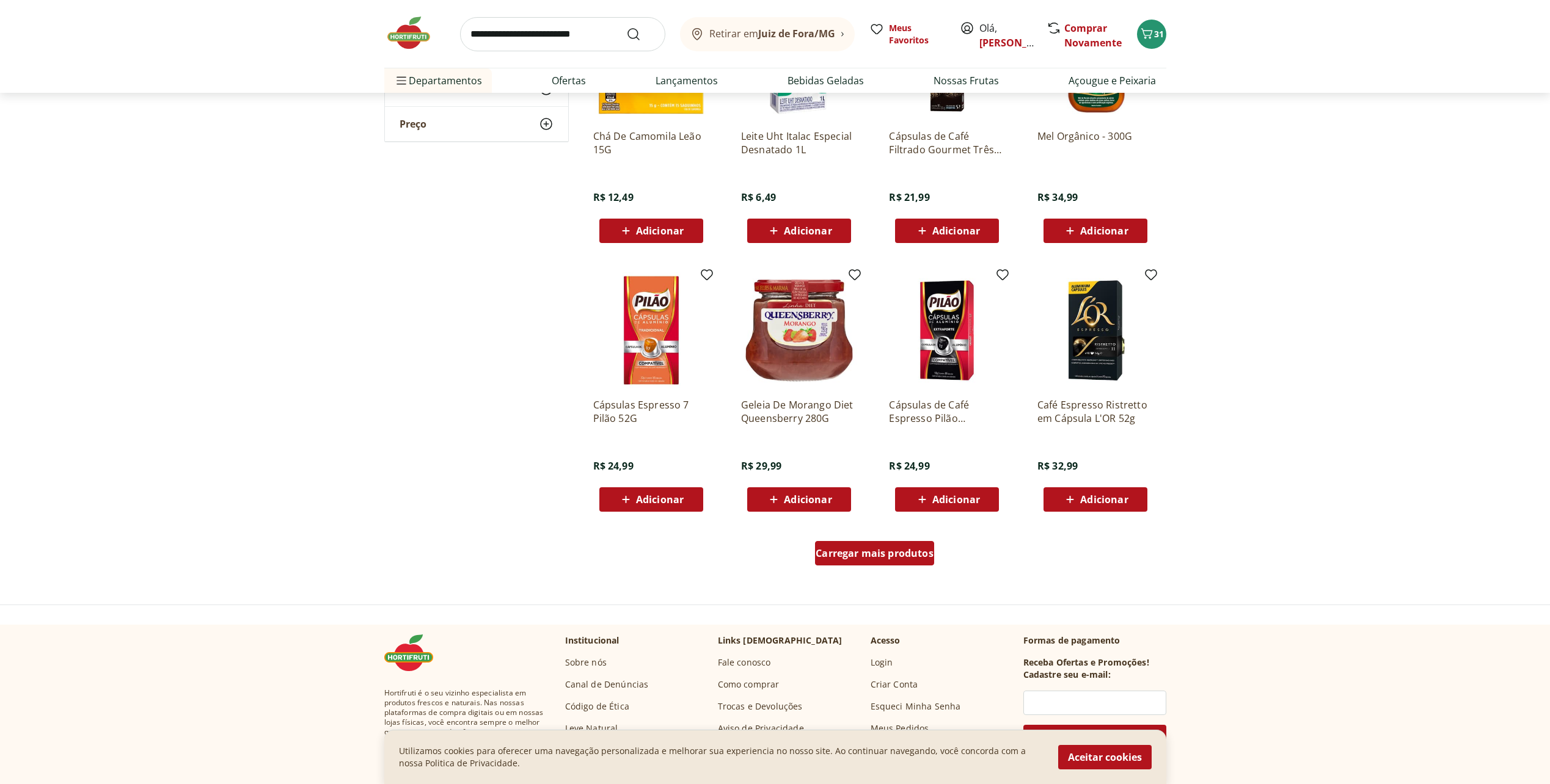
click at [865, 551] on span "Carregar mais produtos" at bounding box center [874, 553] width 118 height 9
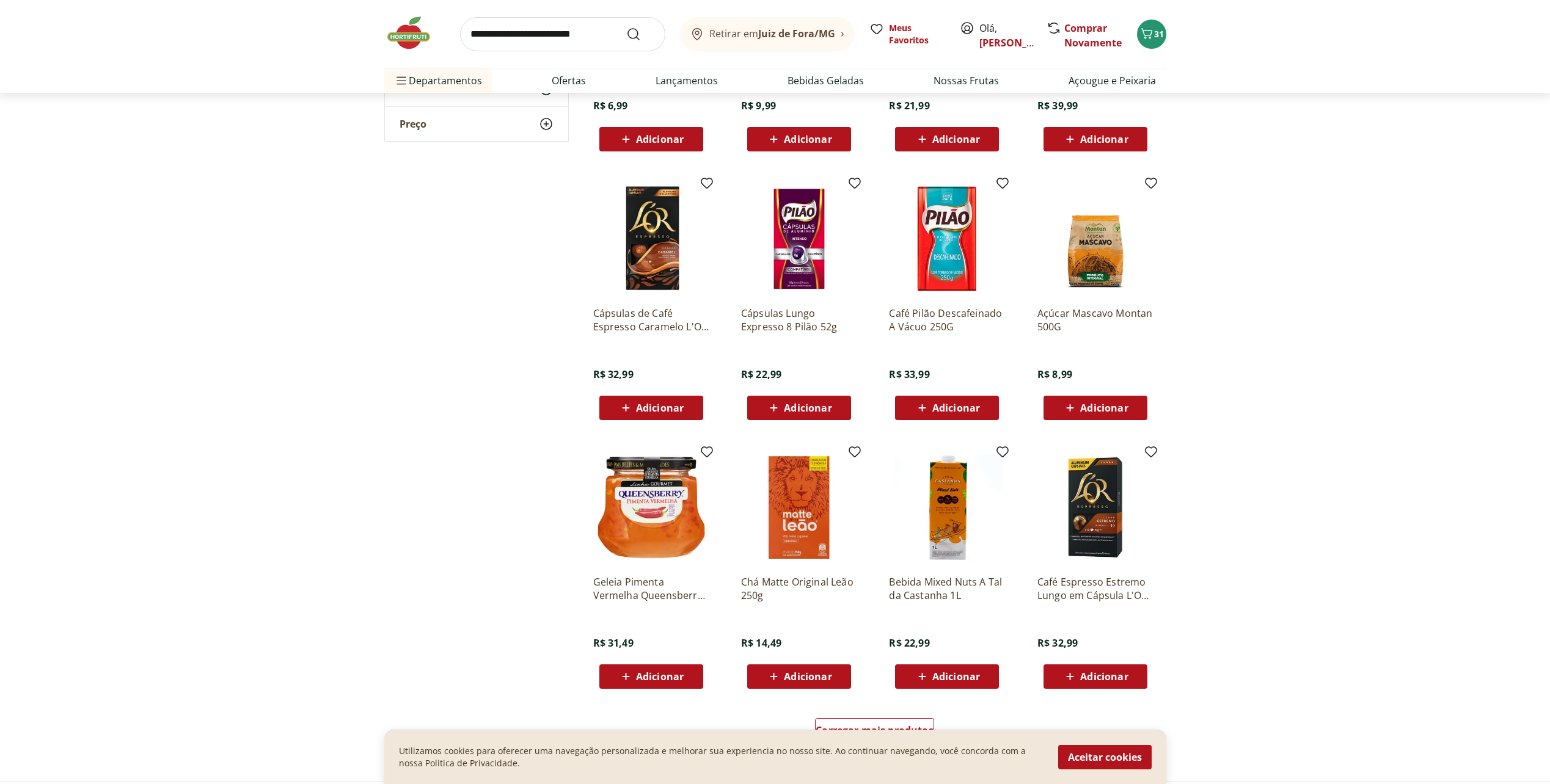
scroll to position [4336, 0]
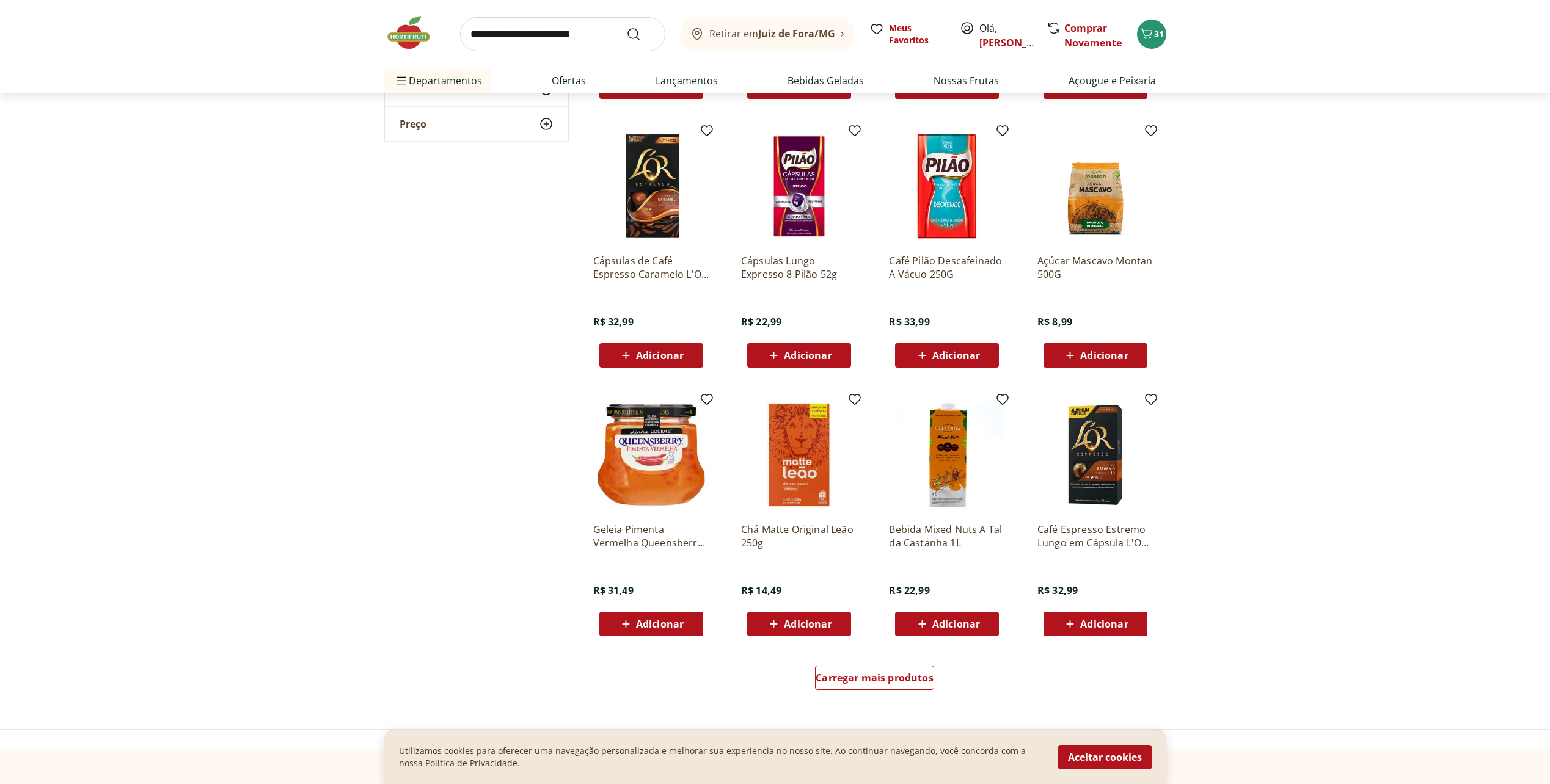
click at [1109, 356] on span "Adicionar" at bounding box center [1103, 355] width 47 height 9
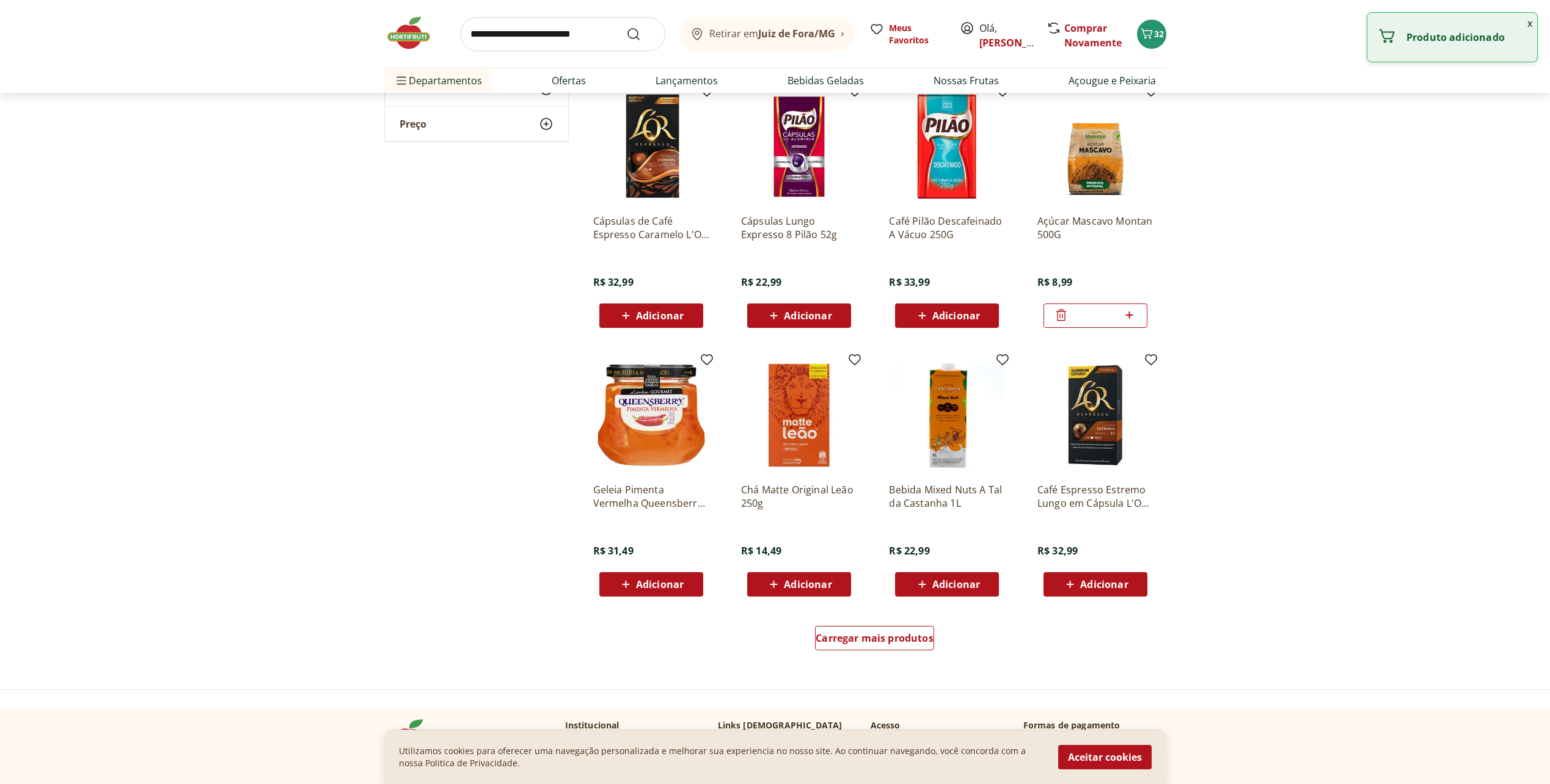
scroll to position [4397, 0]
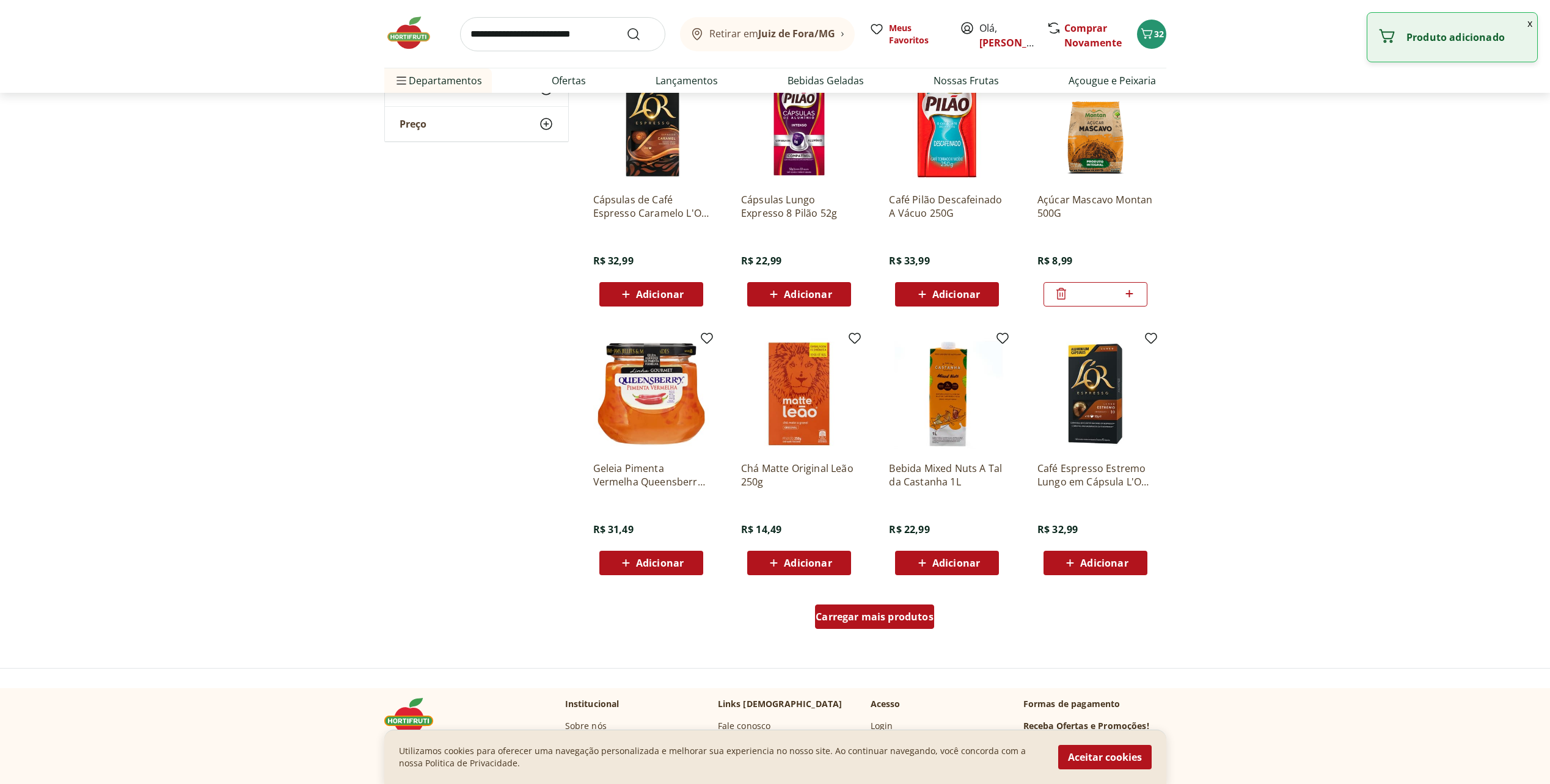
click at [908, 619] on span "Carregar mais produtos" at bounding box center [874, 616] width 118 height 9
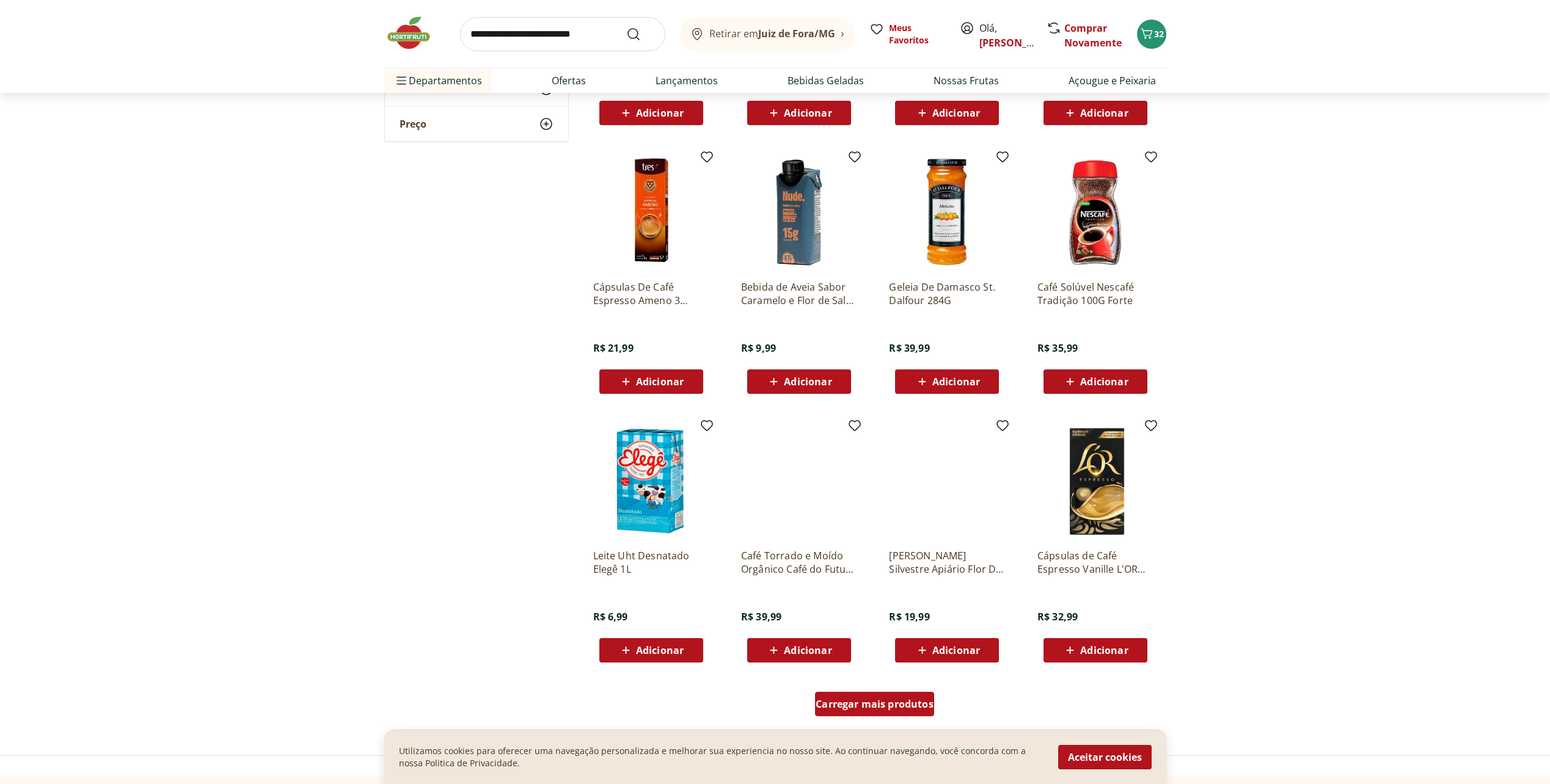
scroll to position [5130, 0]
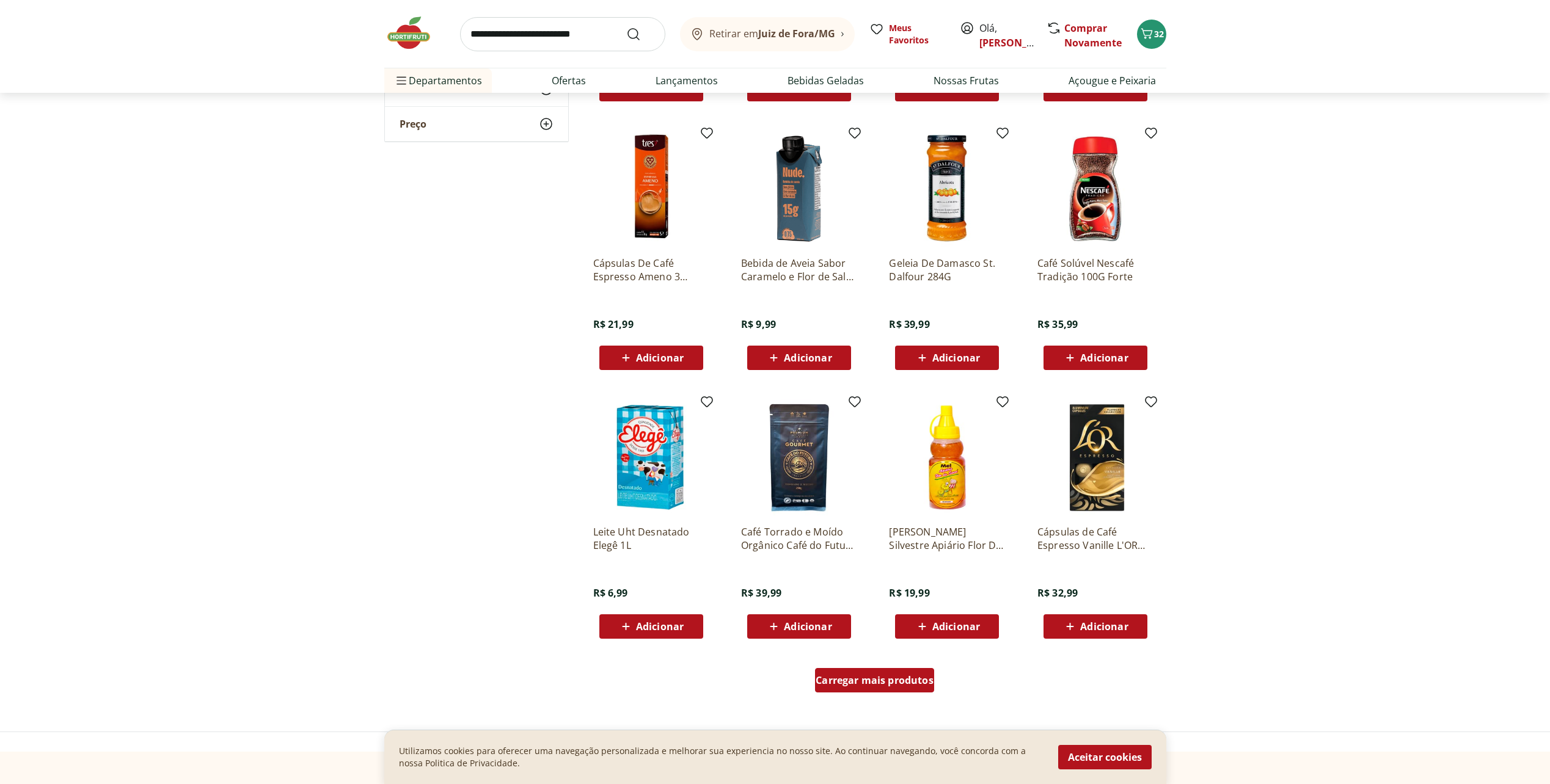
click at [913, 678] on span "Carregar mais produtos" at bounding box center [874, 680] width 118 height 9
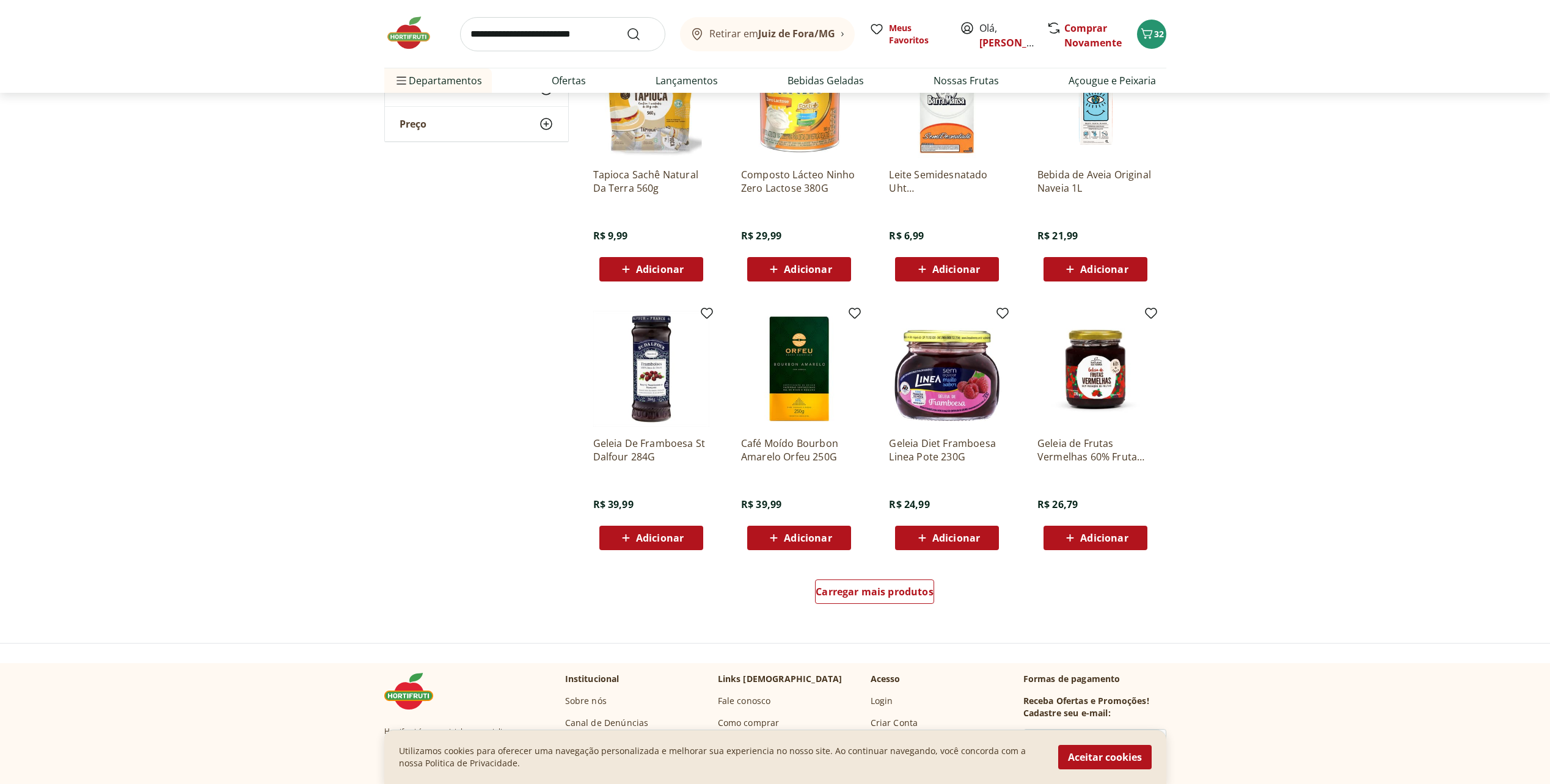
scroll to position [6107, 0]
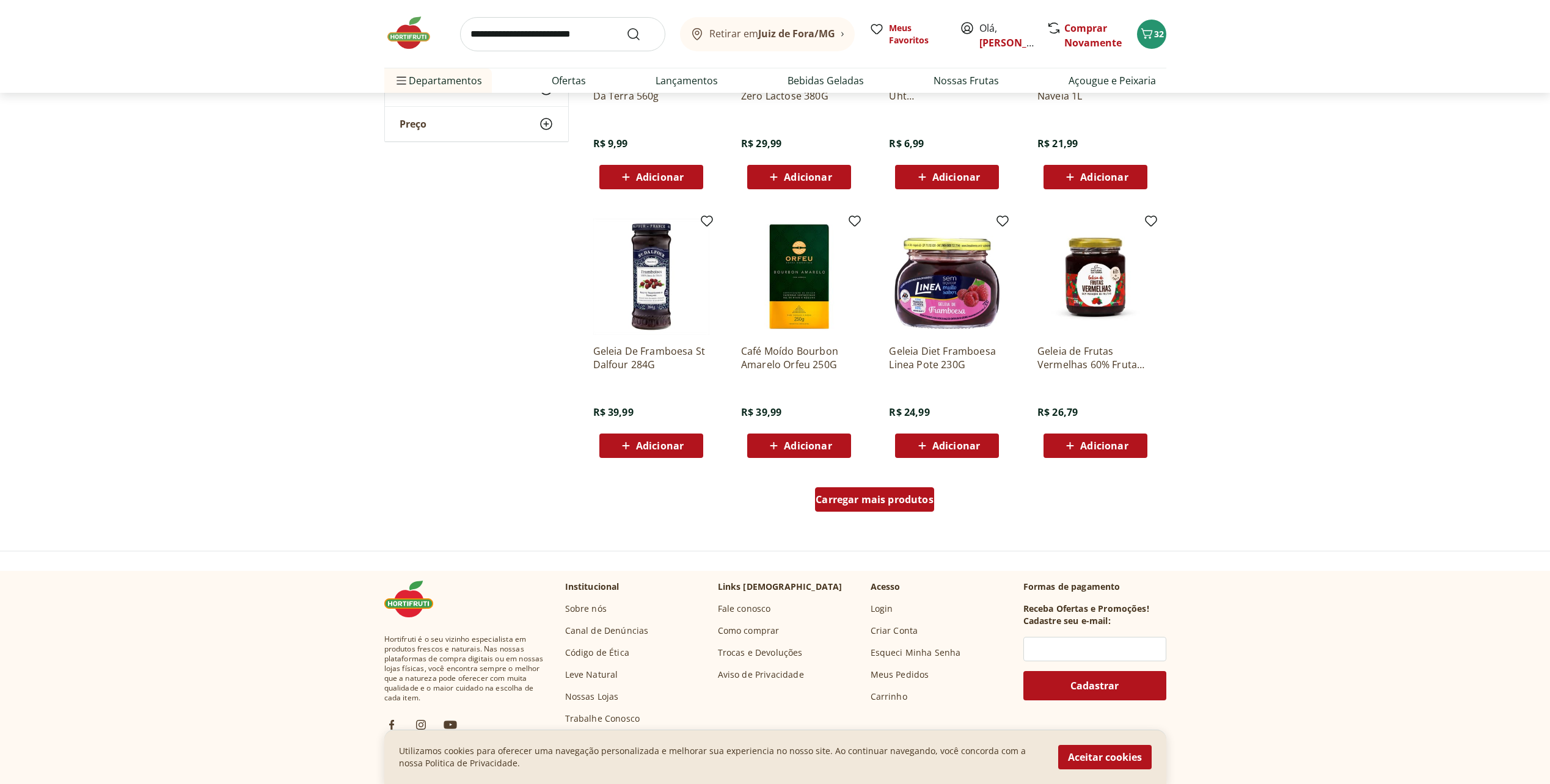
click at [875, 510] on div "Carregar mais produtos" at bounding box center [875, 499] width 119 height 25
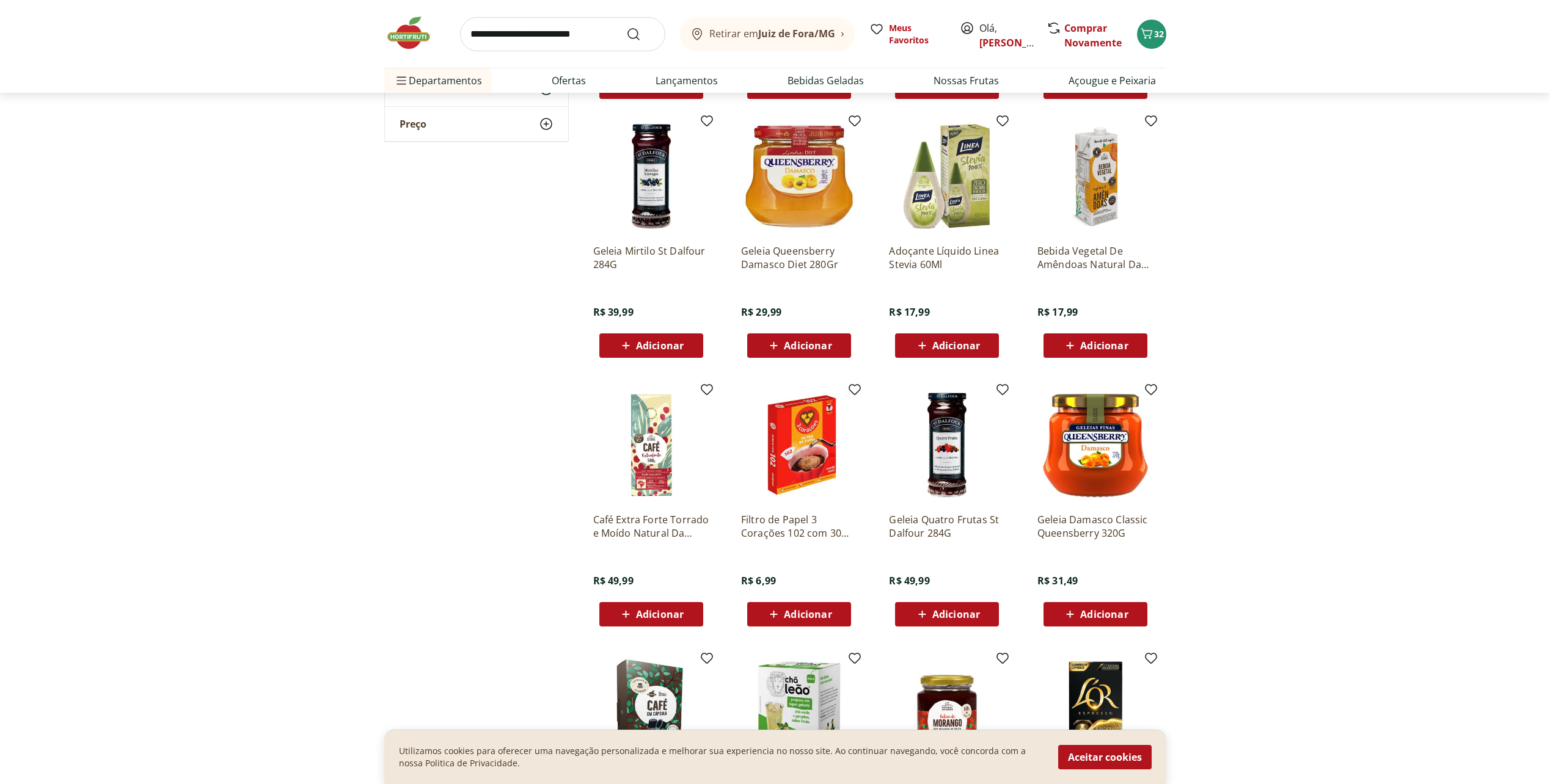
scroll to position [6779, 0]
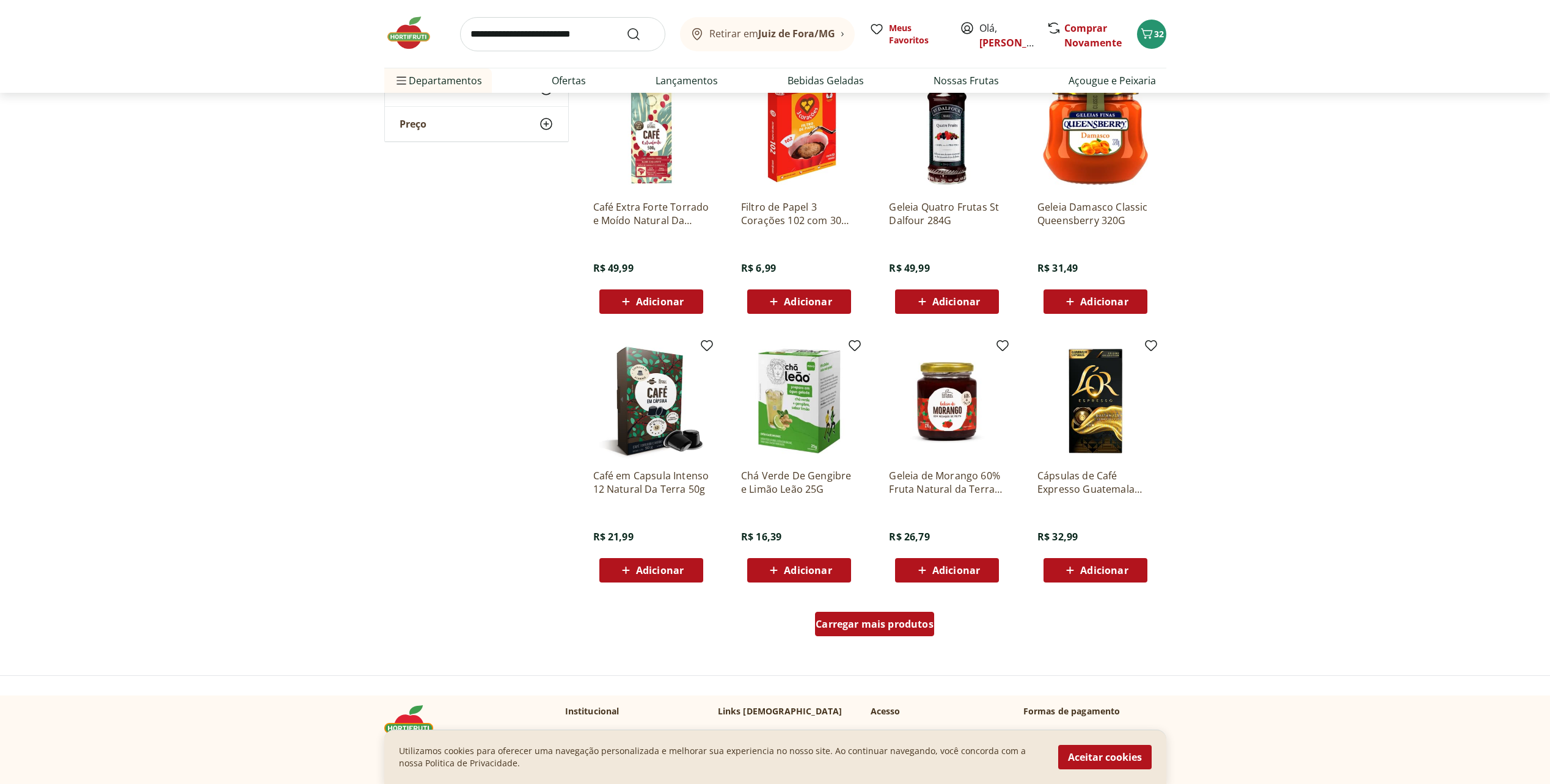
click at [885, 641] on link "Carregar mais produtos" at bounding box center [875, 626] width 119 height 29
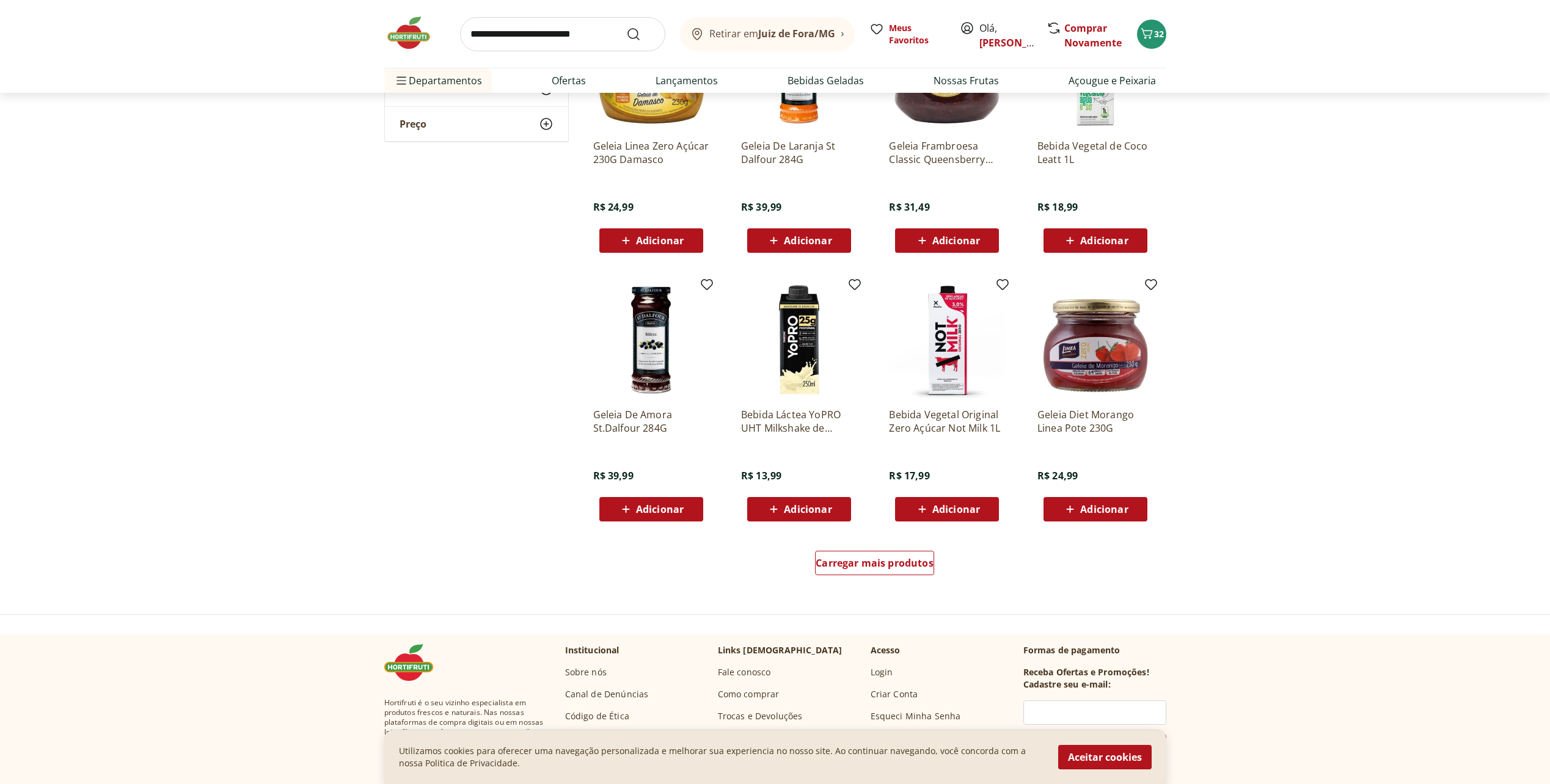
scroll to position [7756, 0]
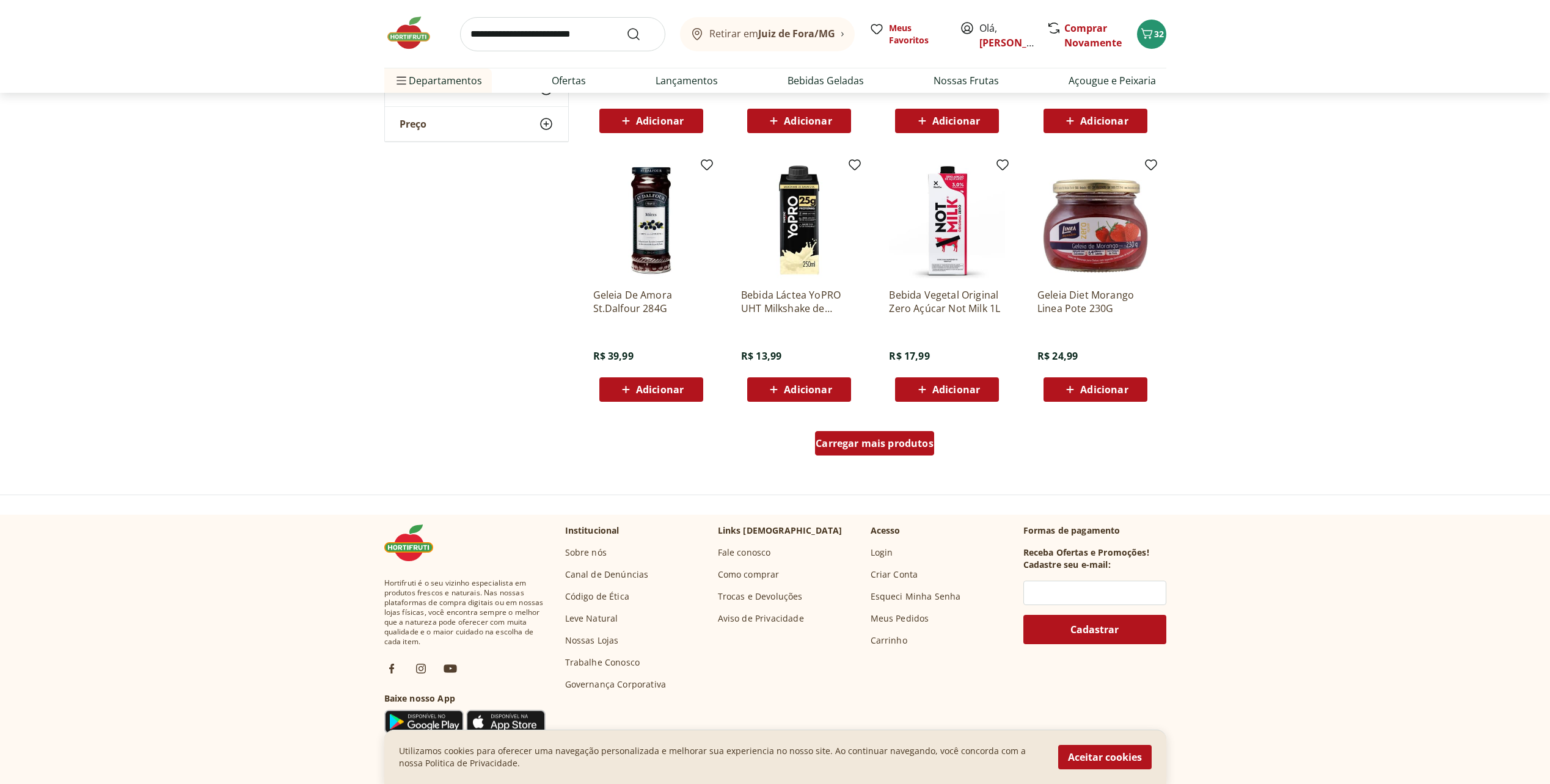
click at [889, 443] on span "Carregar mais produtos" at bounding box center [874, 443] width 118 height 9
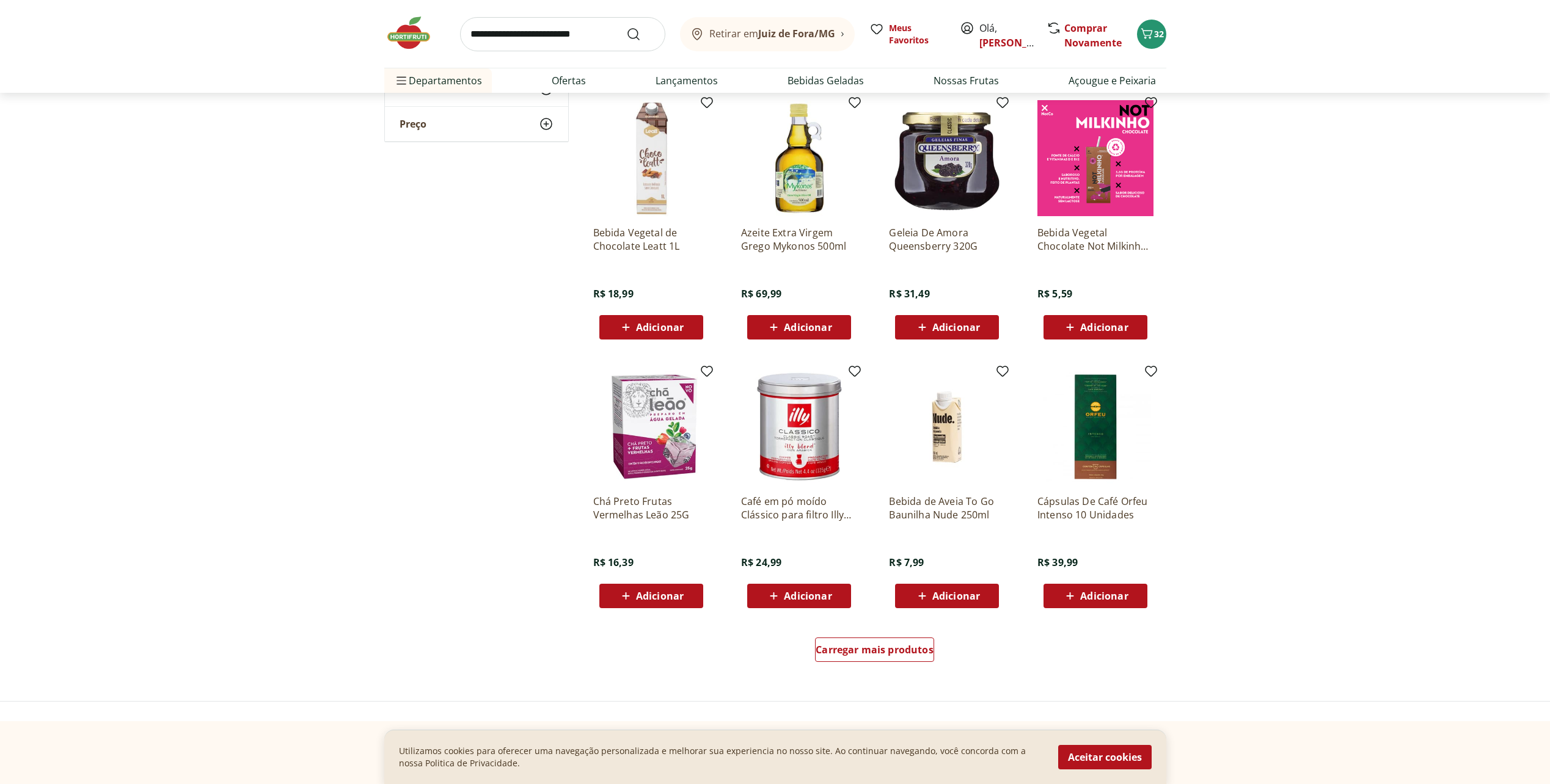
scroll to position [8428, 0]
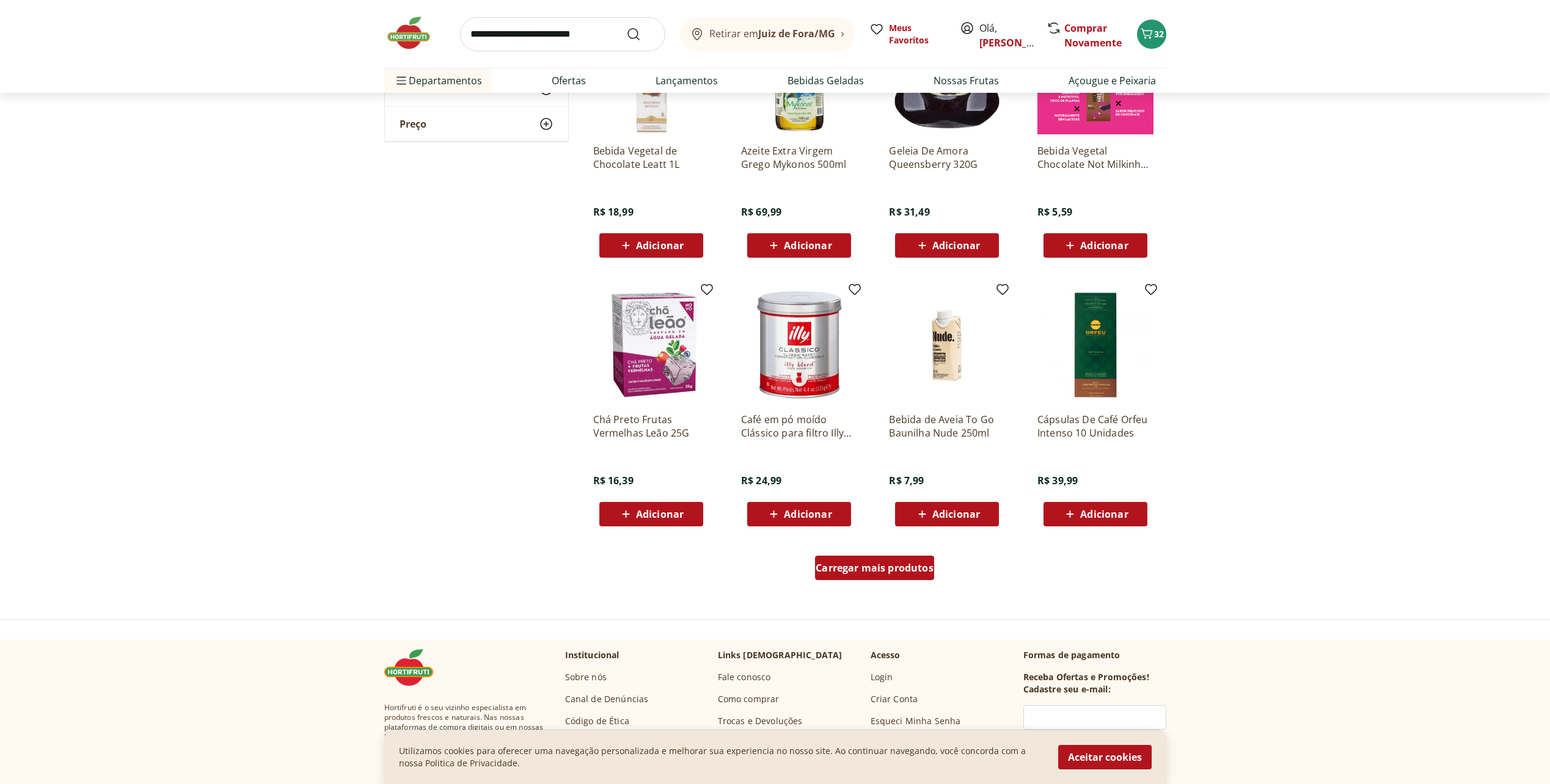
click at [875, 569] on span "Carregar mais produtos" at bounding box center [874, 568] width 118 height 9
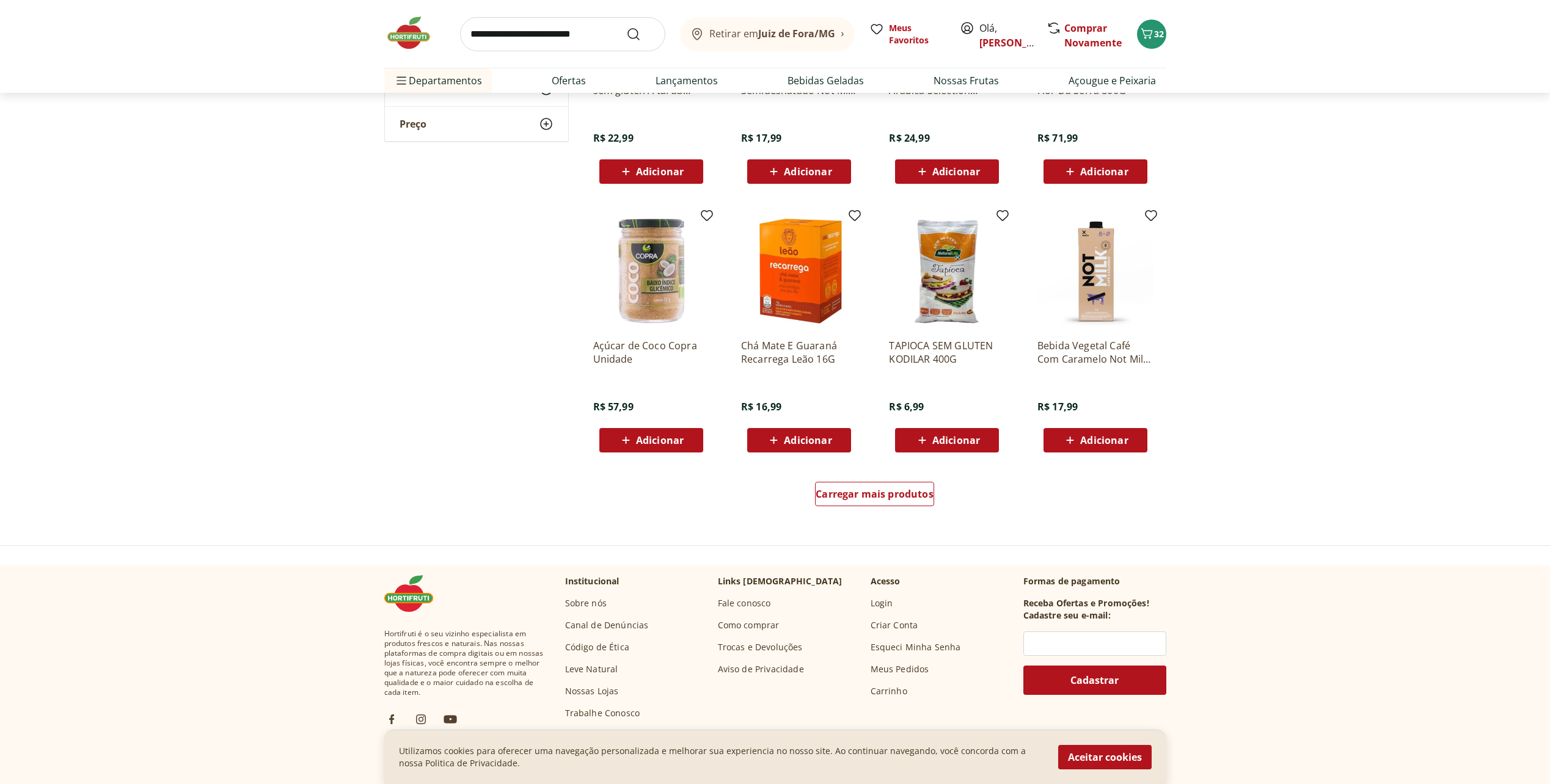
scroll to position [9344, 0]
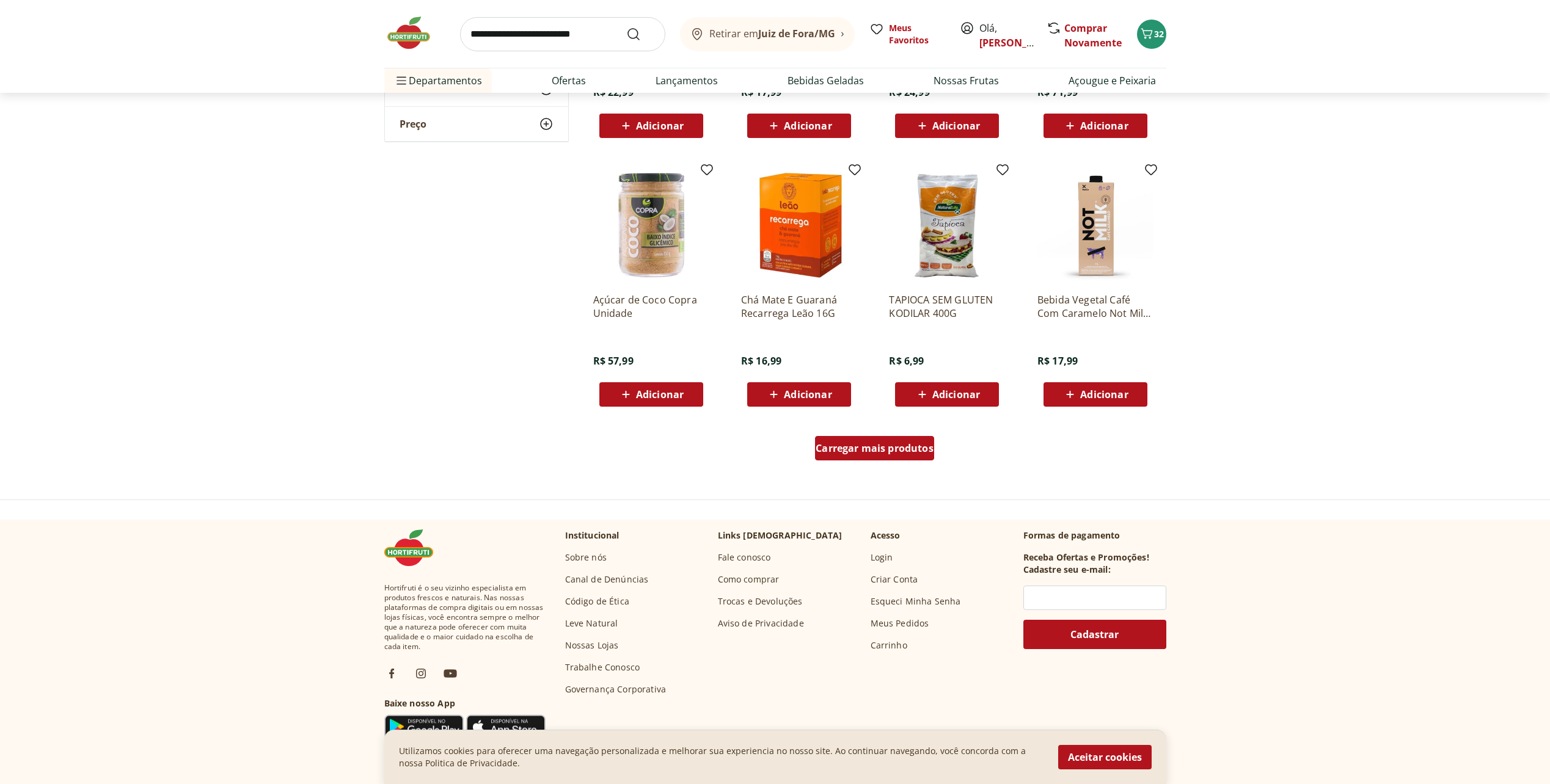
click at [883, 451] on span "Carregar mais produtos" at bounding box center [874, 448] width 118 height 9
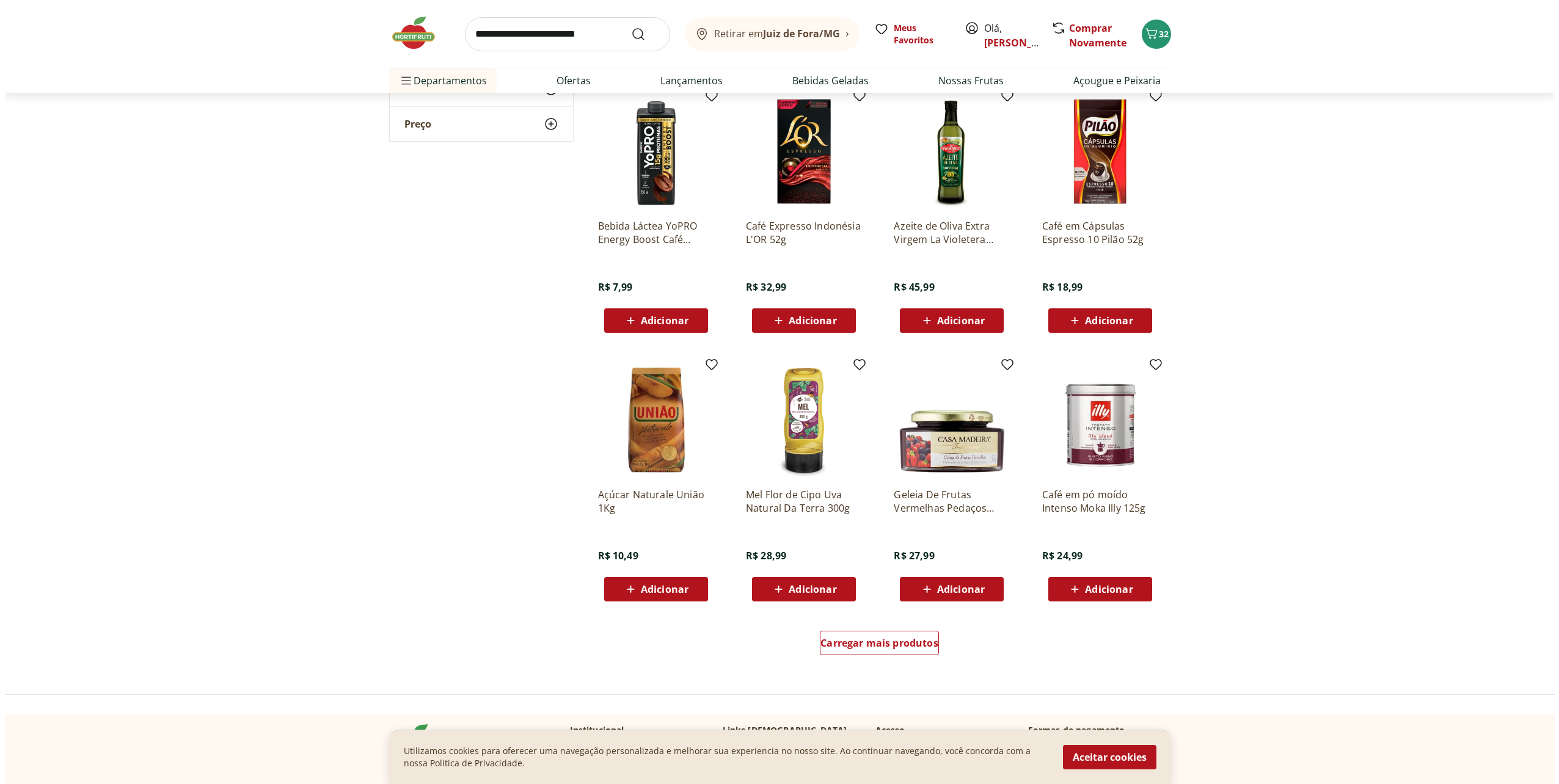
scroll to position [9955, 0]
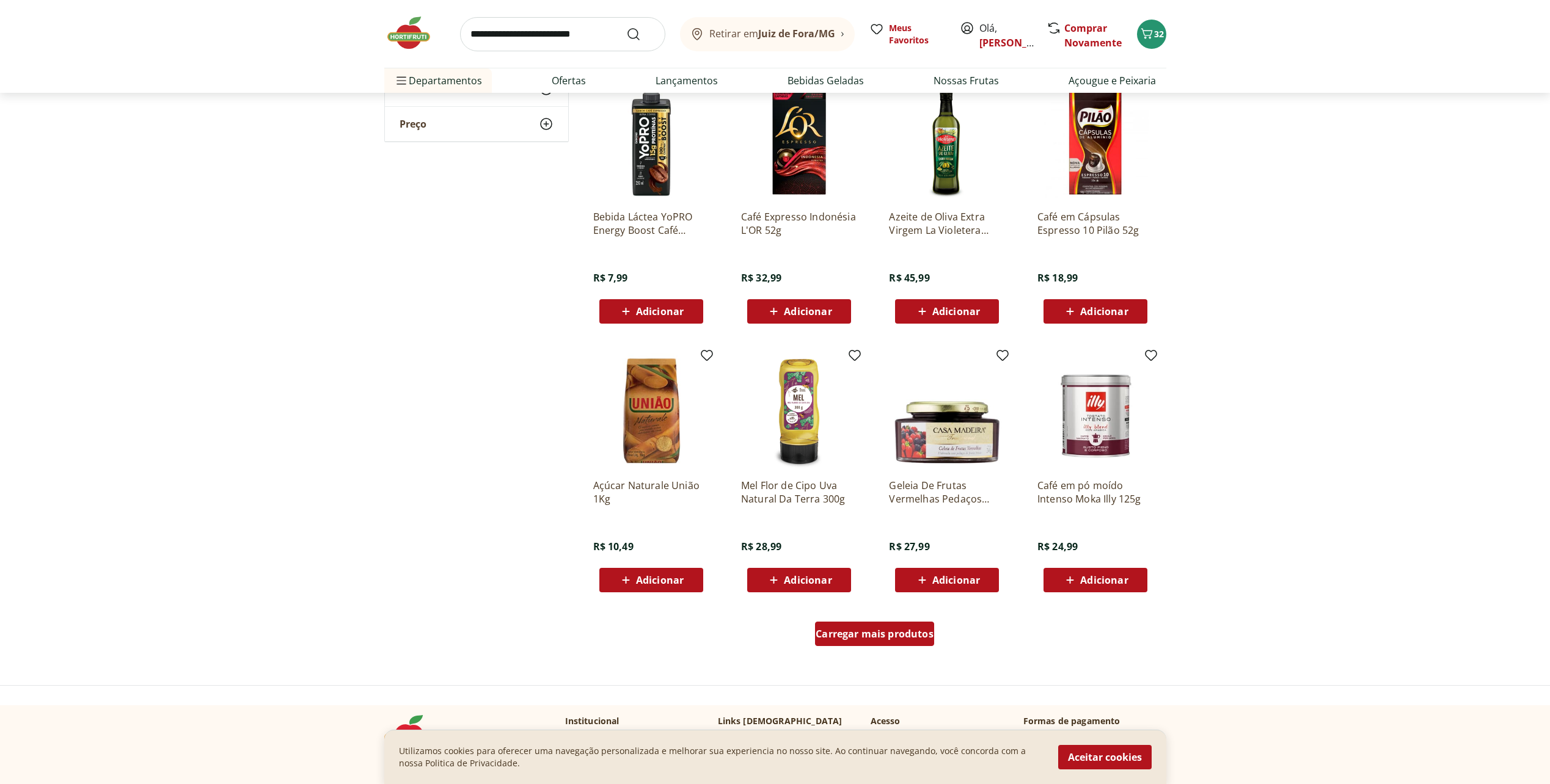
click at [875, 629] on span "Carregar mais produtos" at bounding box center [874, 633] width 118 height 9
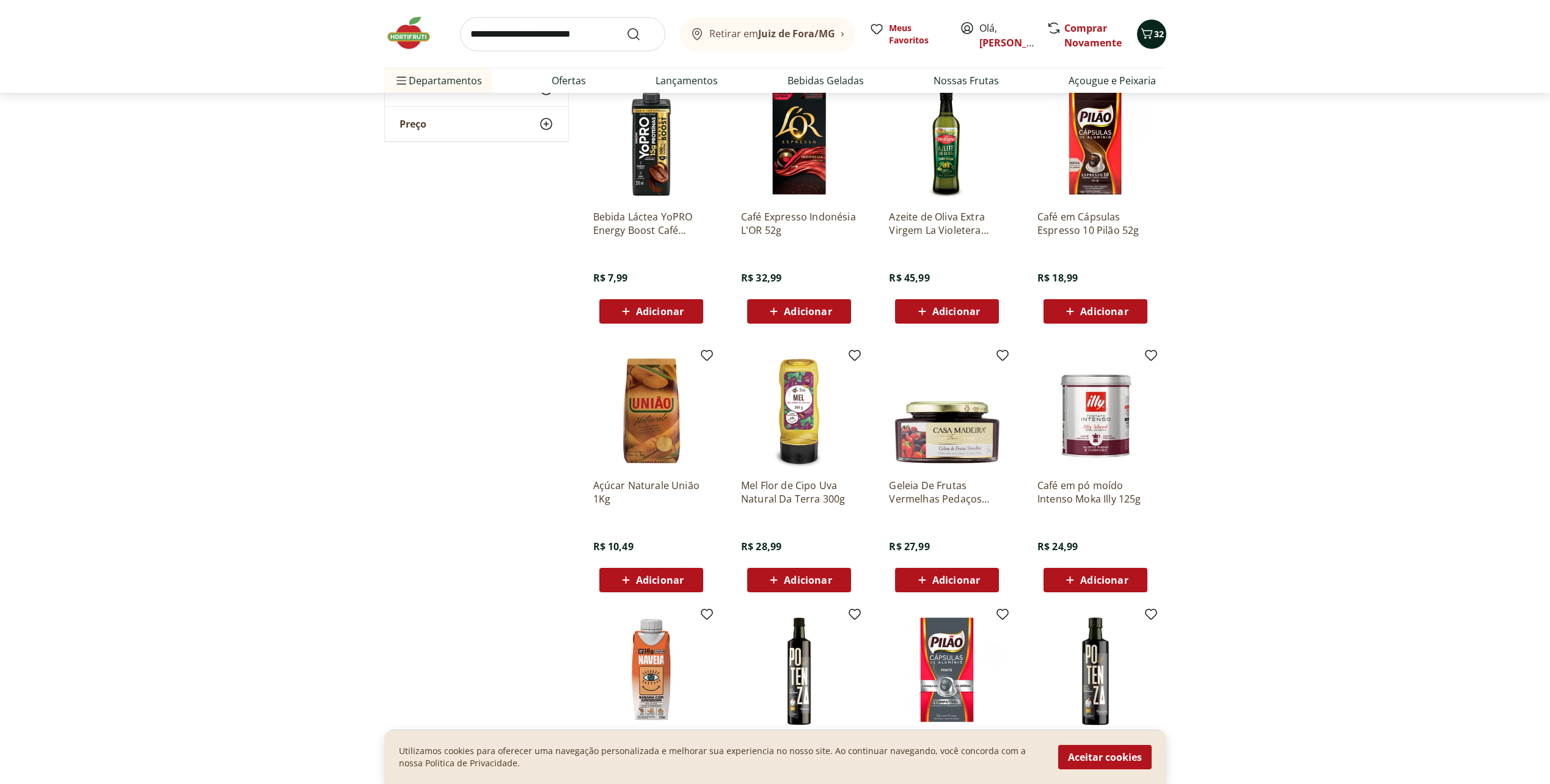
click at [1158, 36] on span "32" at bounding box center [1158, 34] width 9 height 11
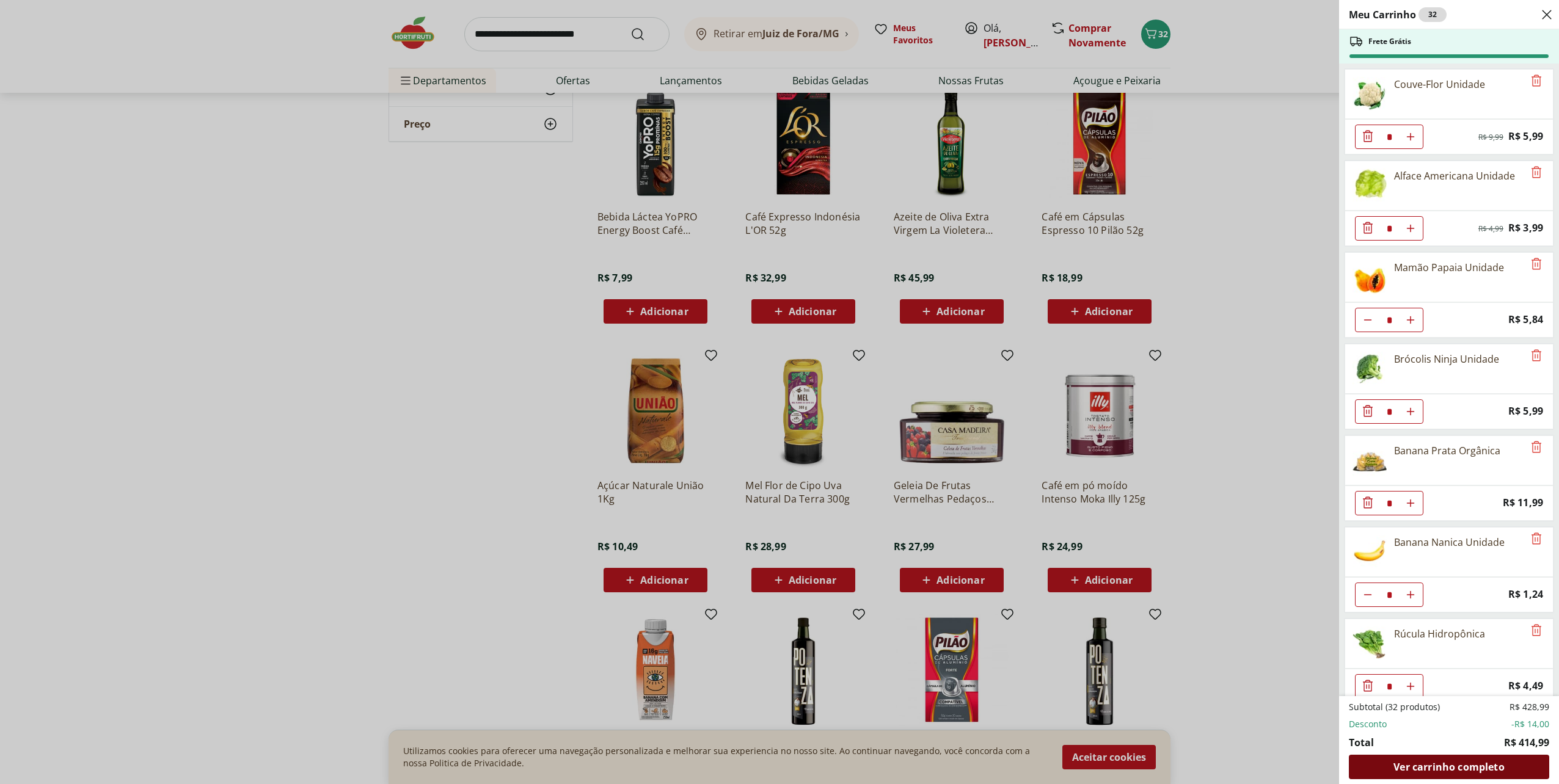
click at [1493, 763] on span "Ver carrinho completo" at bounding box center [1448, 766] width 111 height 9
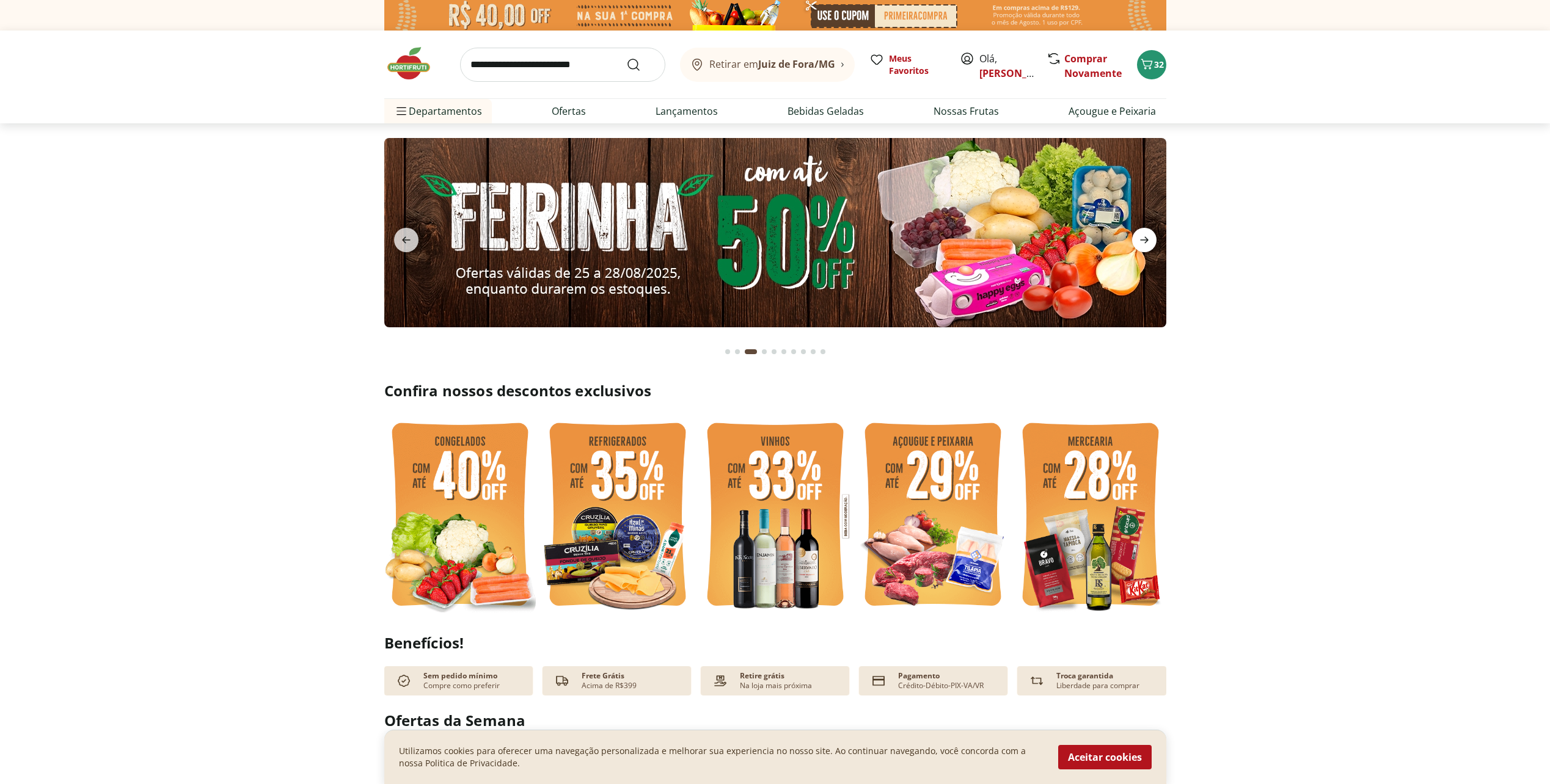
click at [1141, 240] on icon "next" at bounding box center [1144, 240] width 9 height 7
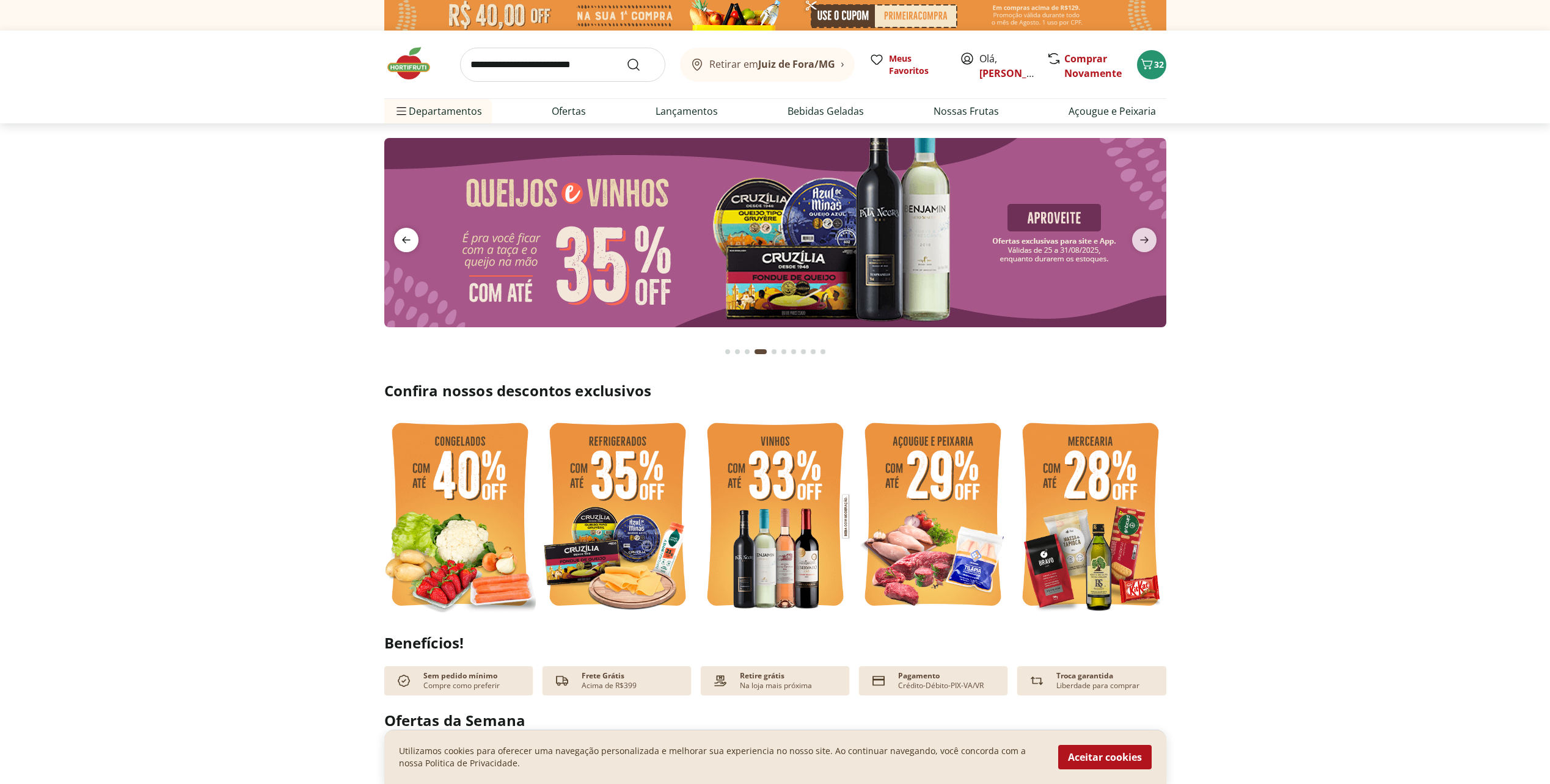
click at [406, 237] on icon "previous" at bounding box center [406, 240] width 9 height 7
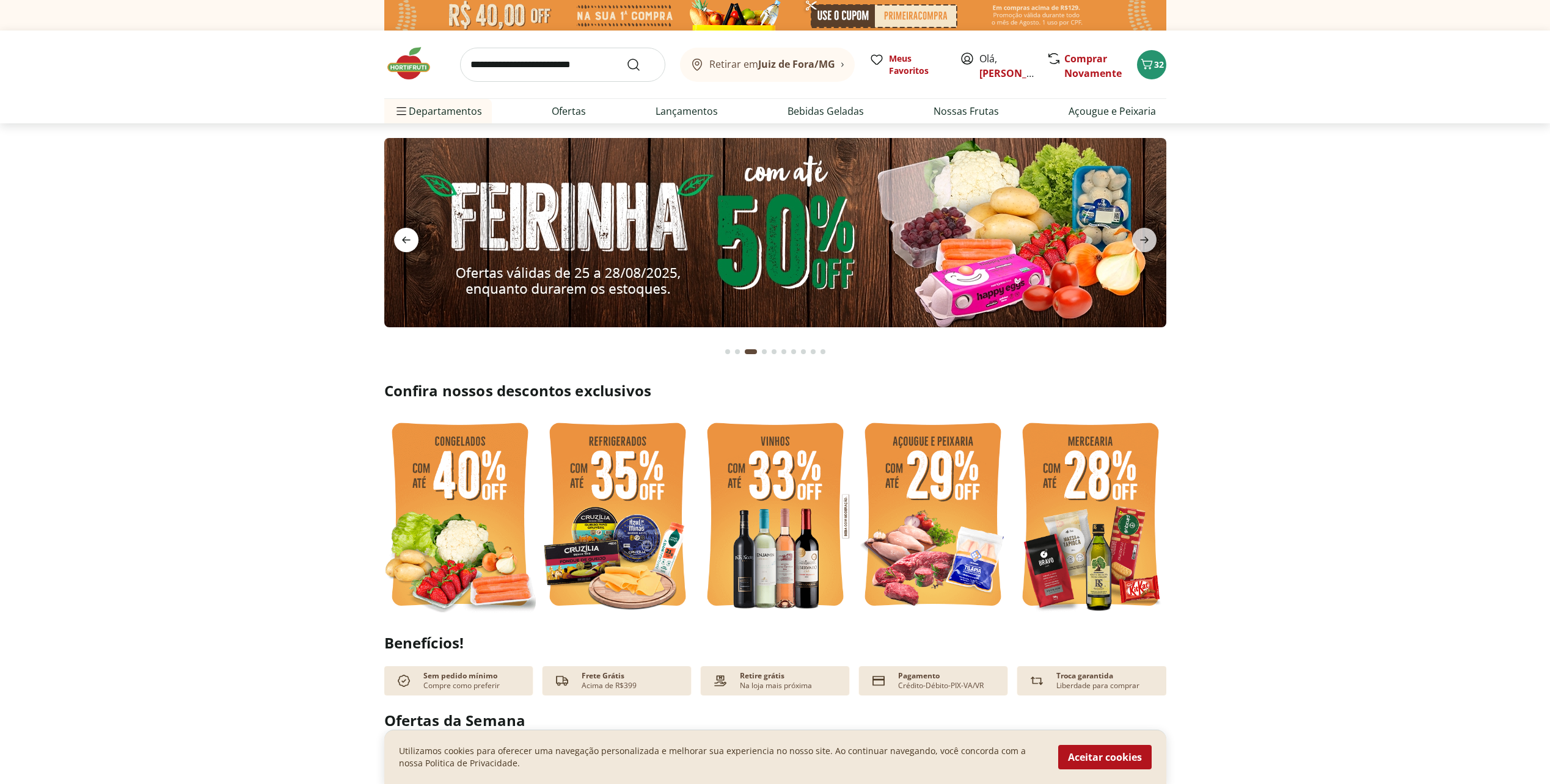
click at [406, 237] on icon "previous" at bounding box center [406, 240] width 15 height 15
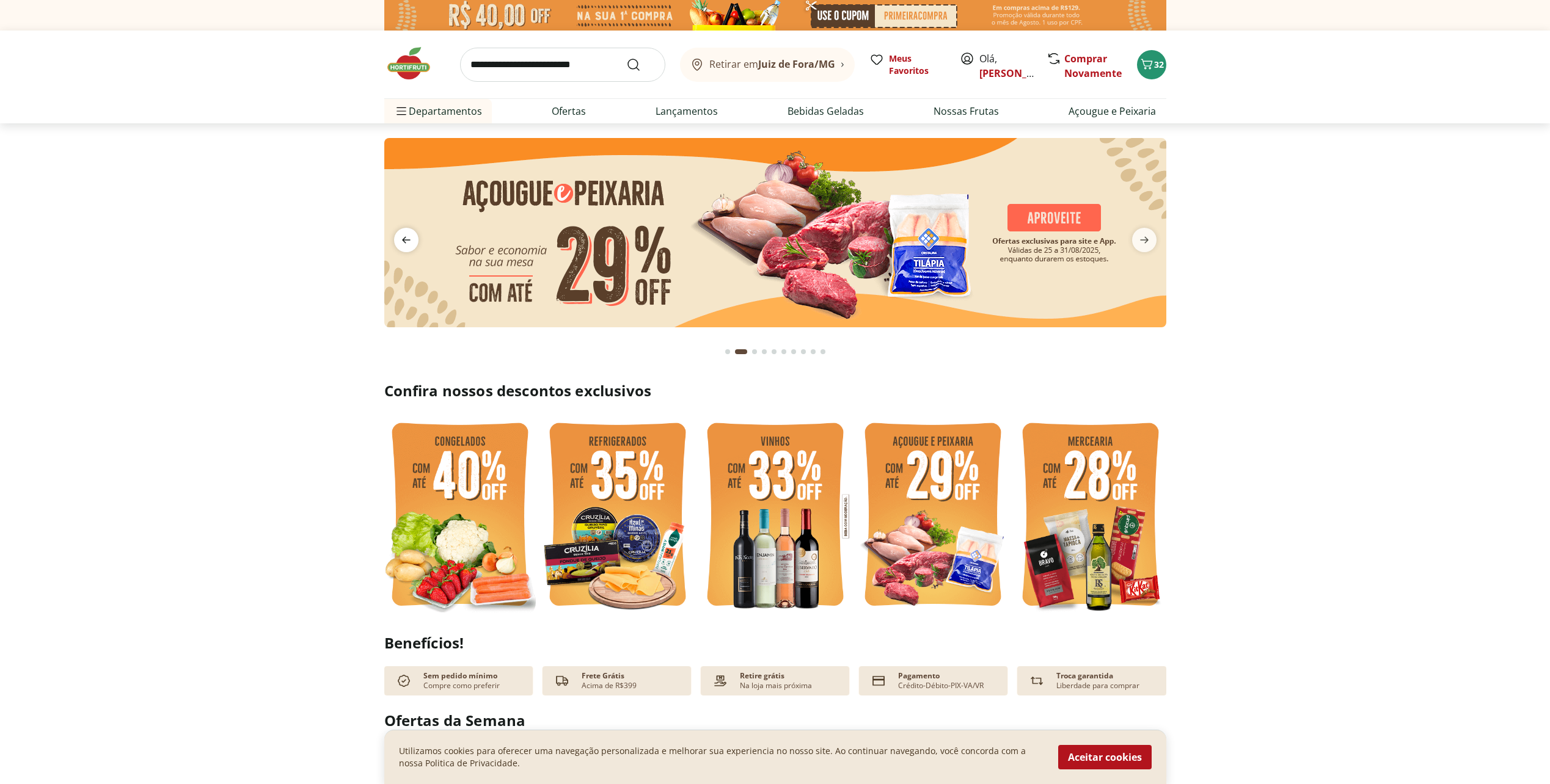
click at [407, 237] on icon "previous" at bounding box center [406, 240] width 15 height 15
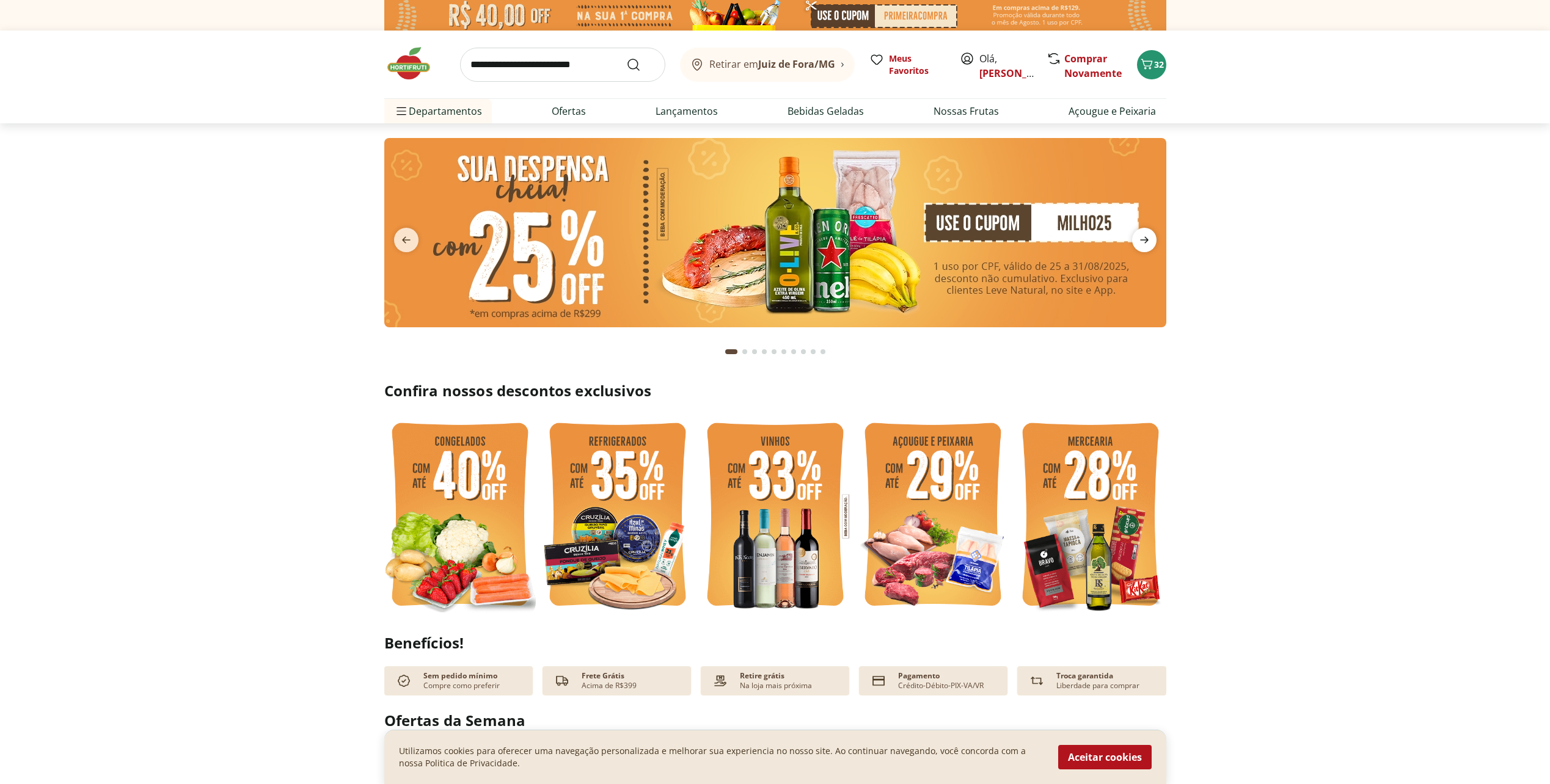
click at [1137, 239] on icon "next" at bounding box center [1144, 240] width 15 height 15
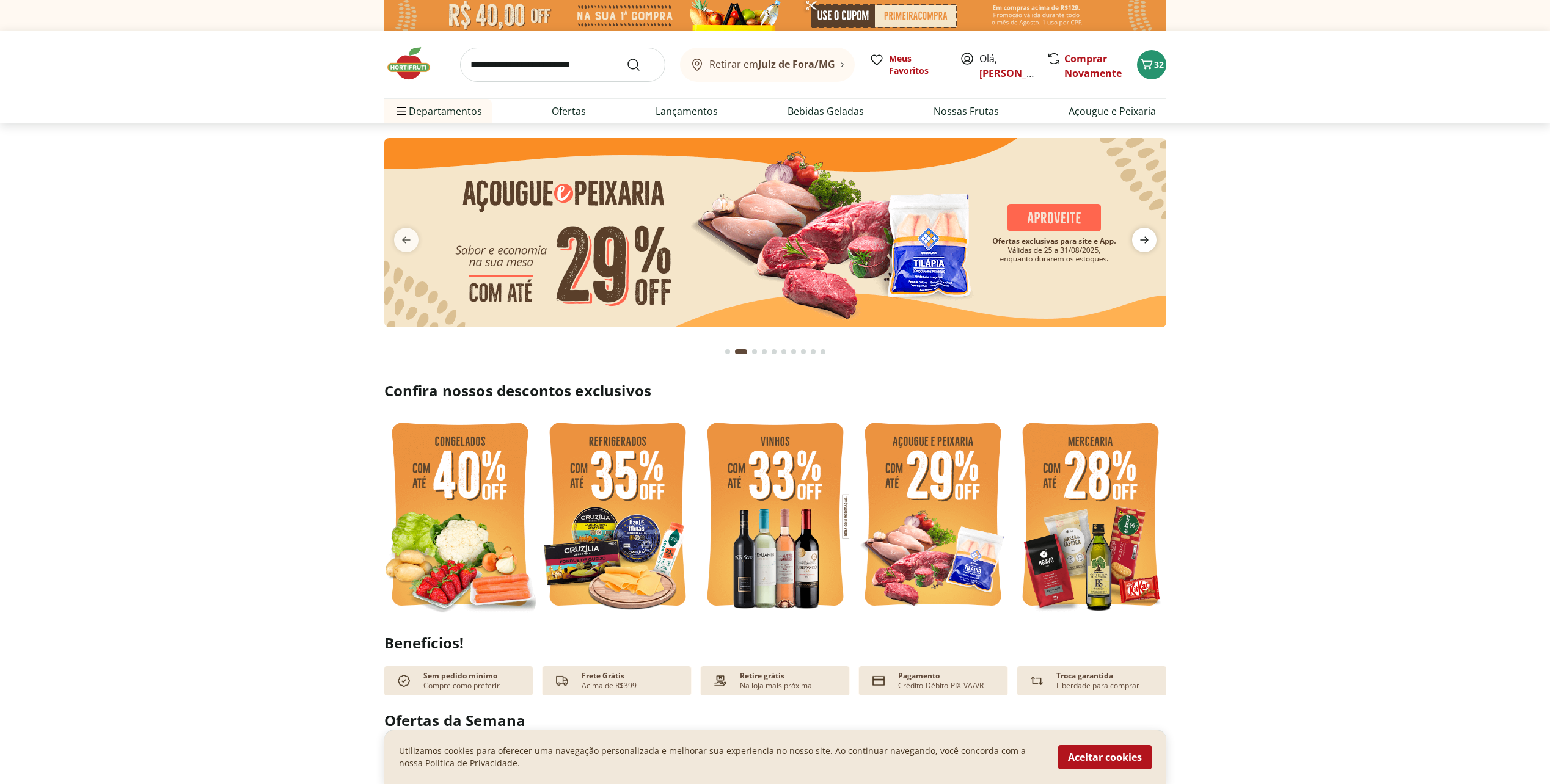
click at [1148, 238] on icon "next" at bounding box center [1144, 240] width 15 height 15
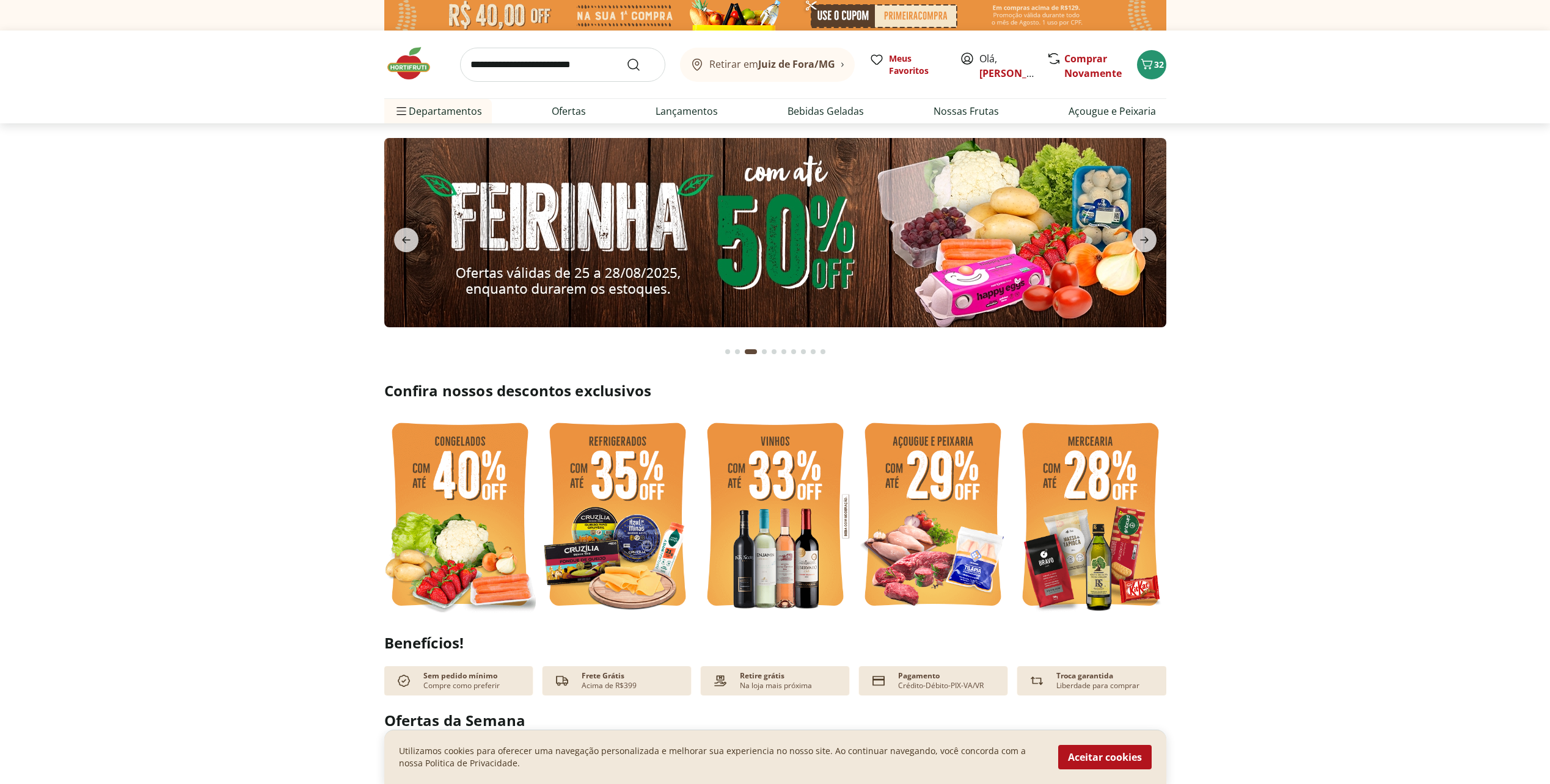
click at [965, 235] on img at bounding box center [775, 232] width 782 height 189
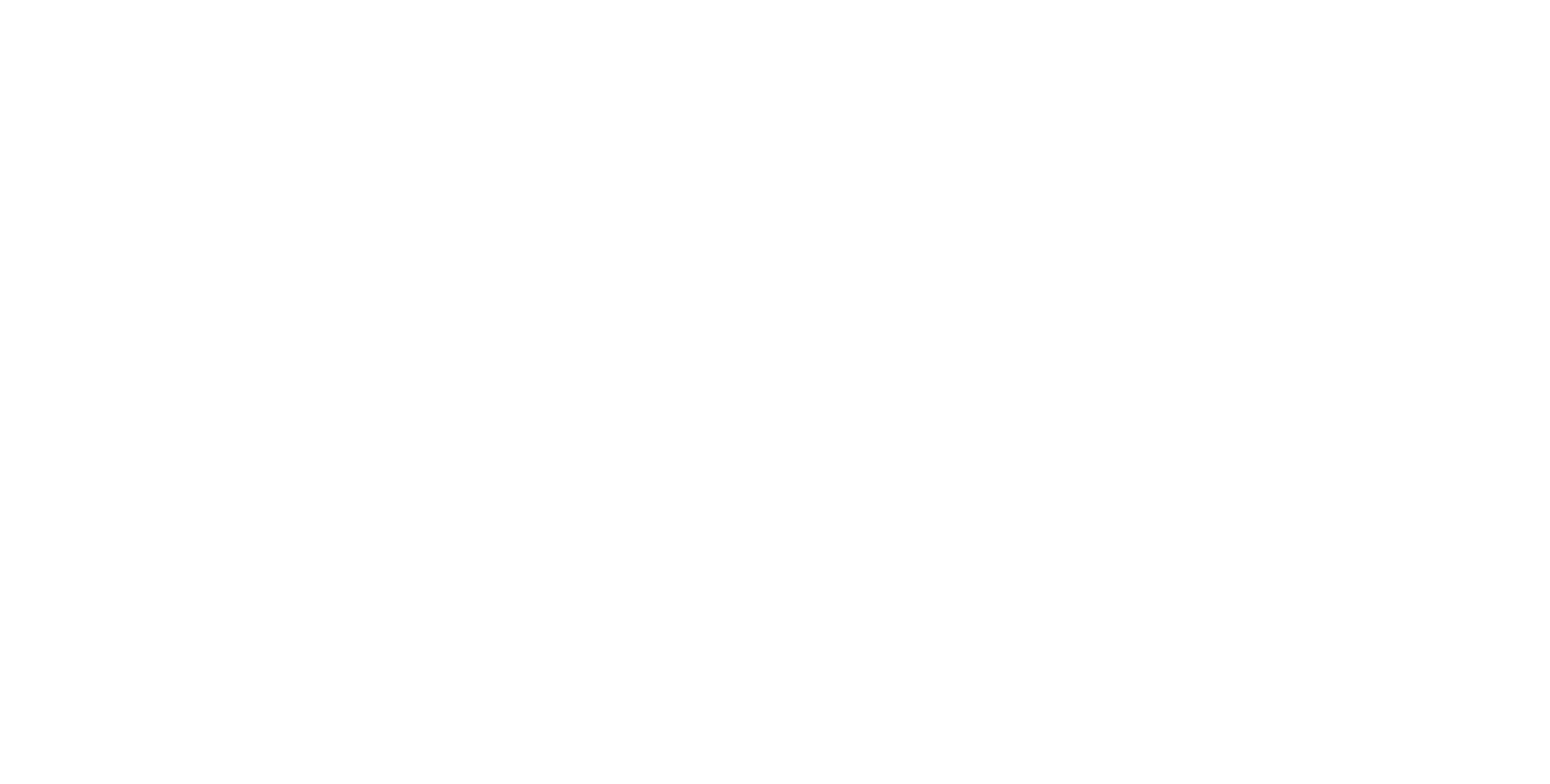
select select "**********"
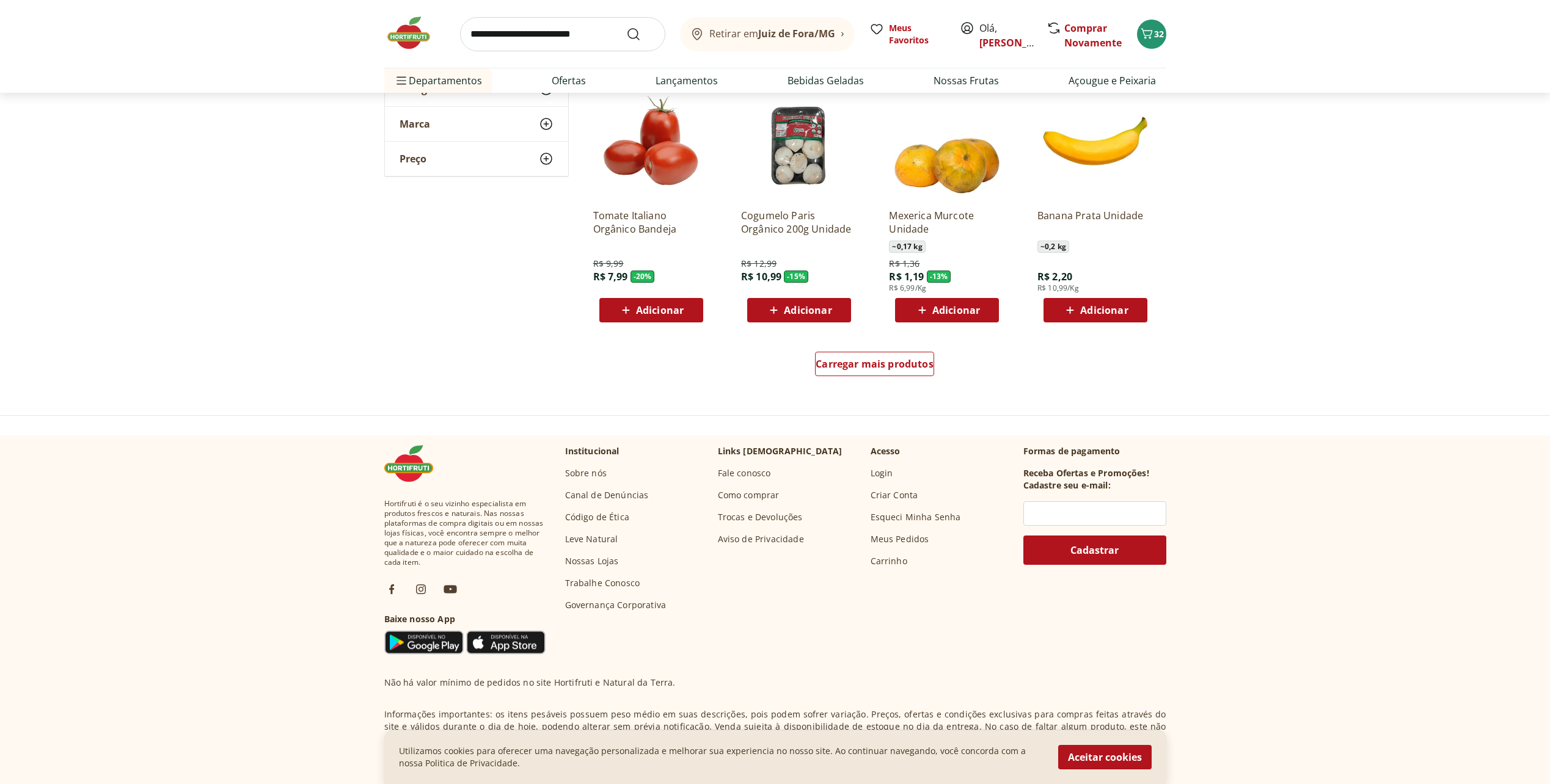
scroll to position [672, 0]
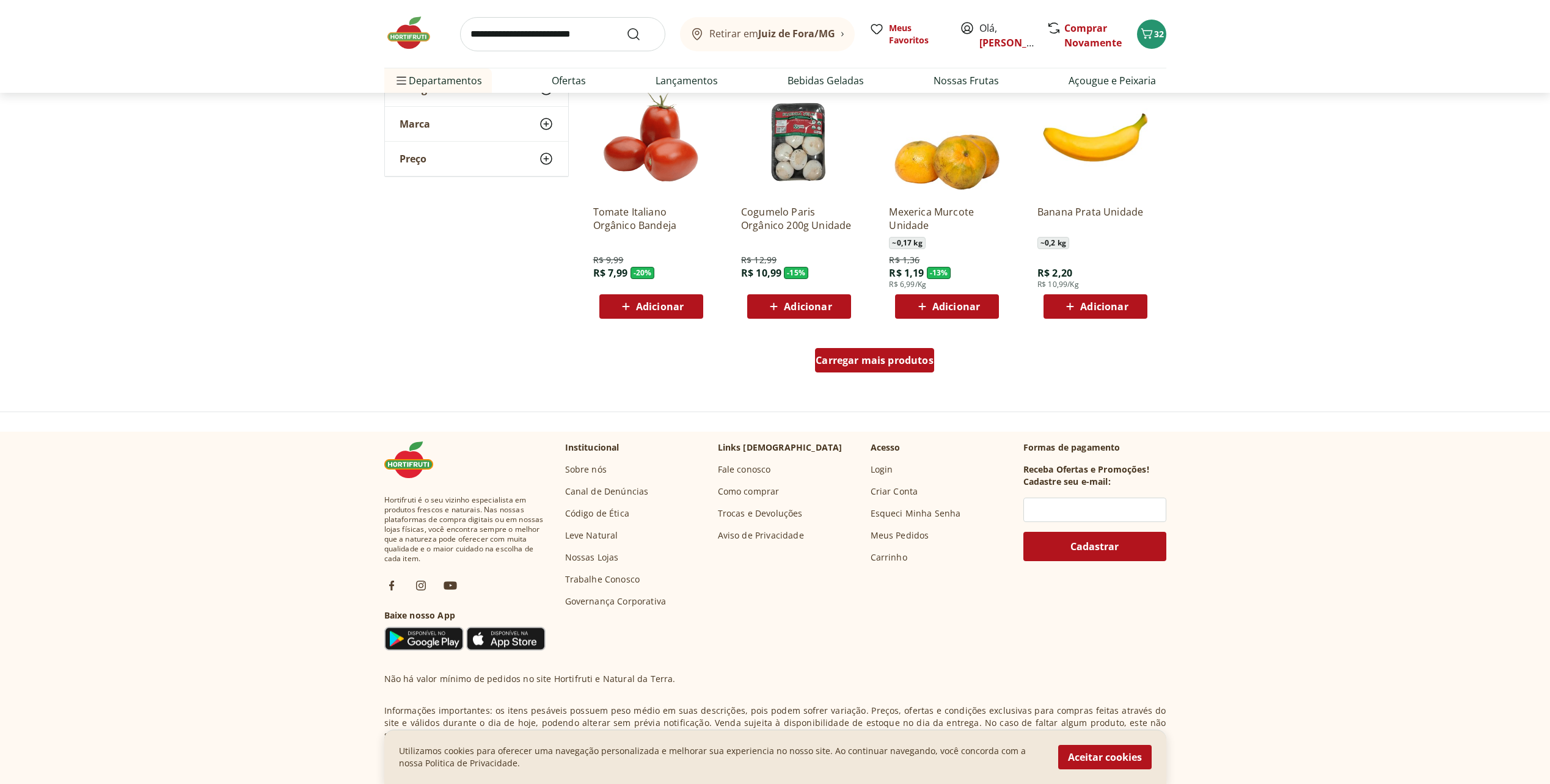
click at [861, 356] on span "Carregar mais produtos" at bounding box center [874, 360] width 118 height 9
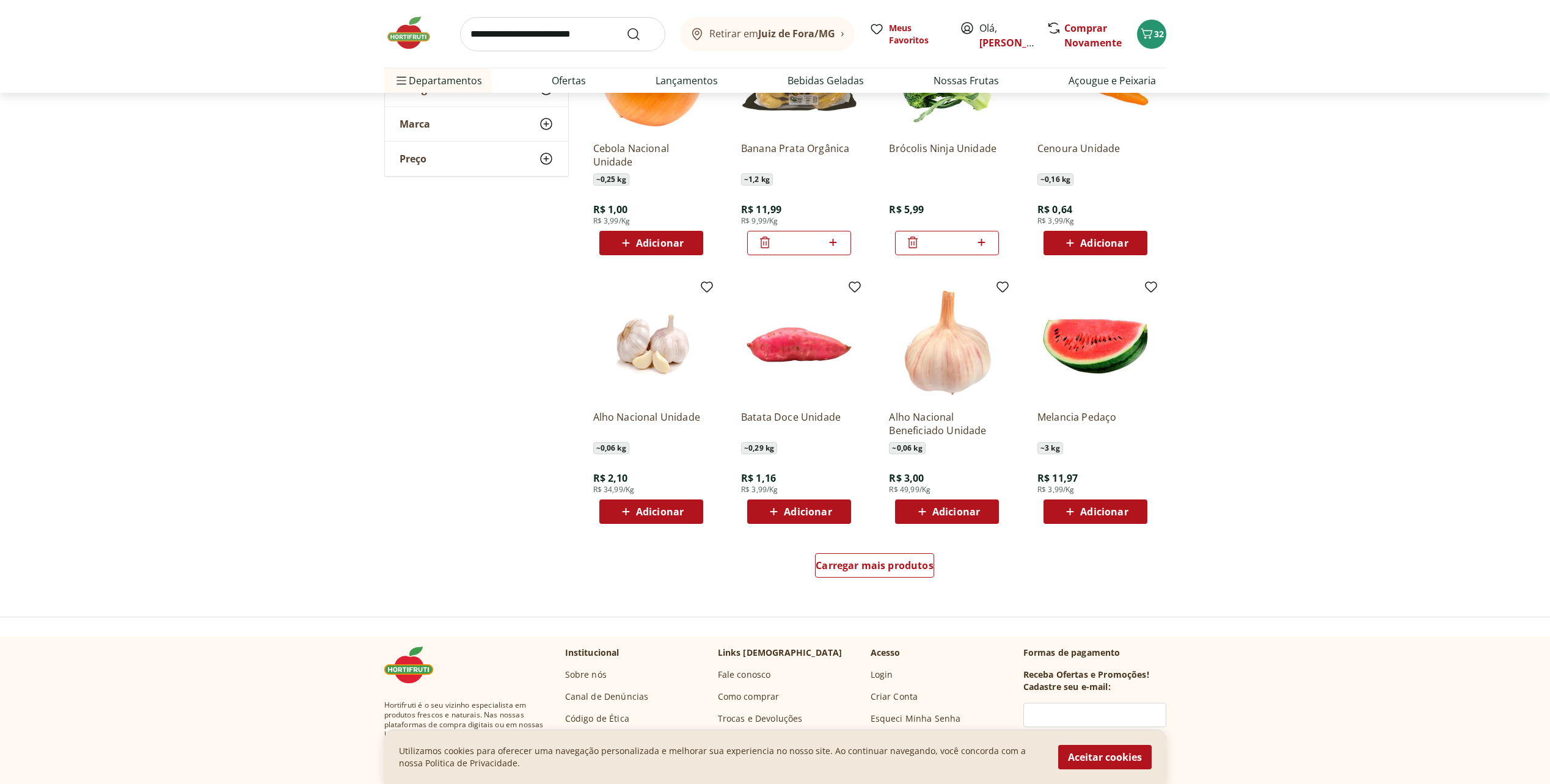
scroll to position [1405, 0]
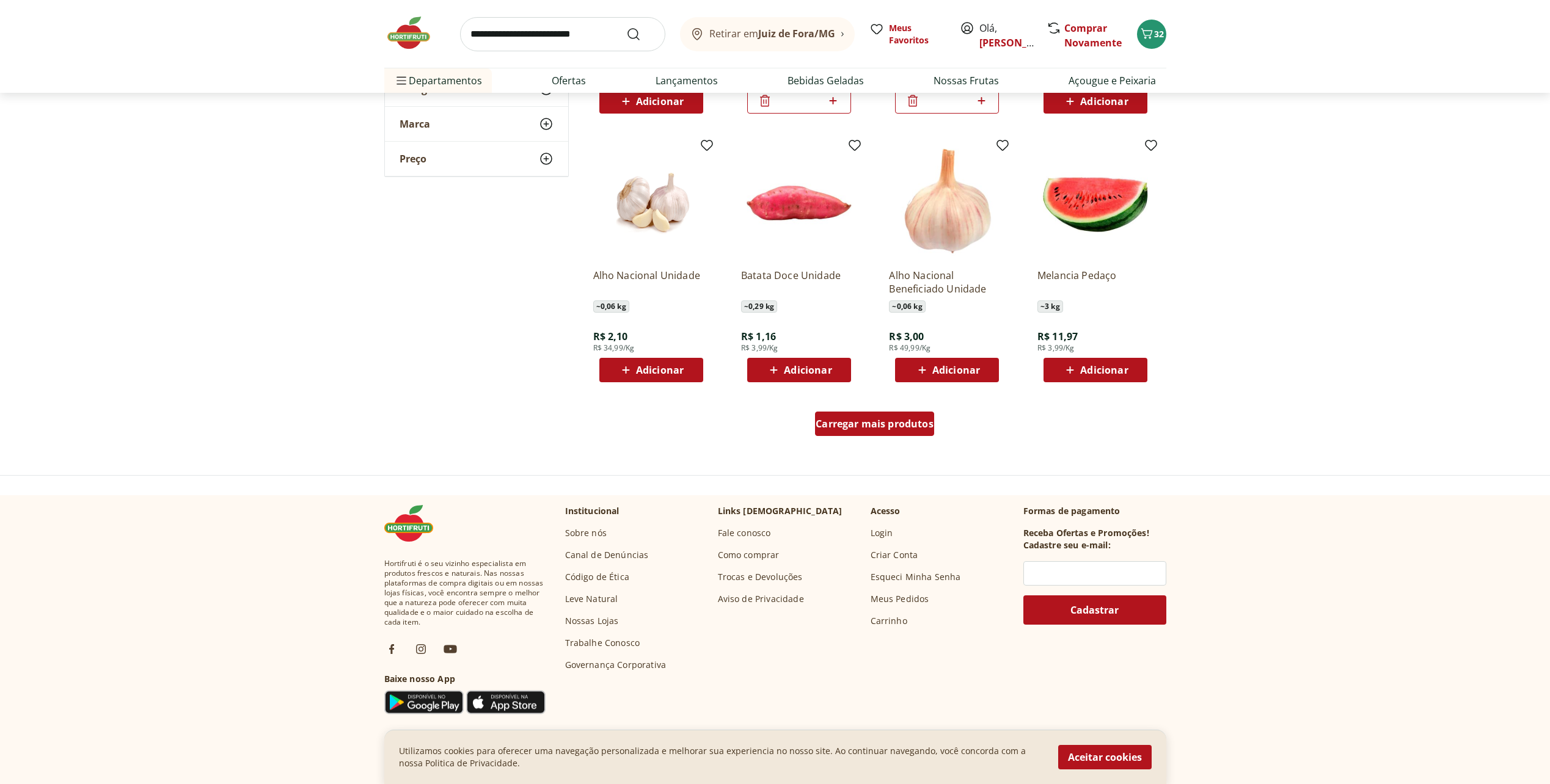
click at [884, 421] on span "Carregar mais produtos" at bounding box center [874, 423] width 118 height 9
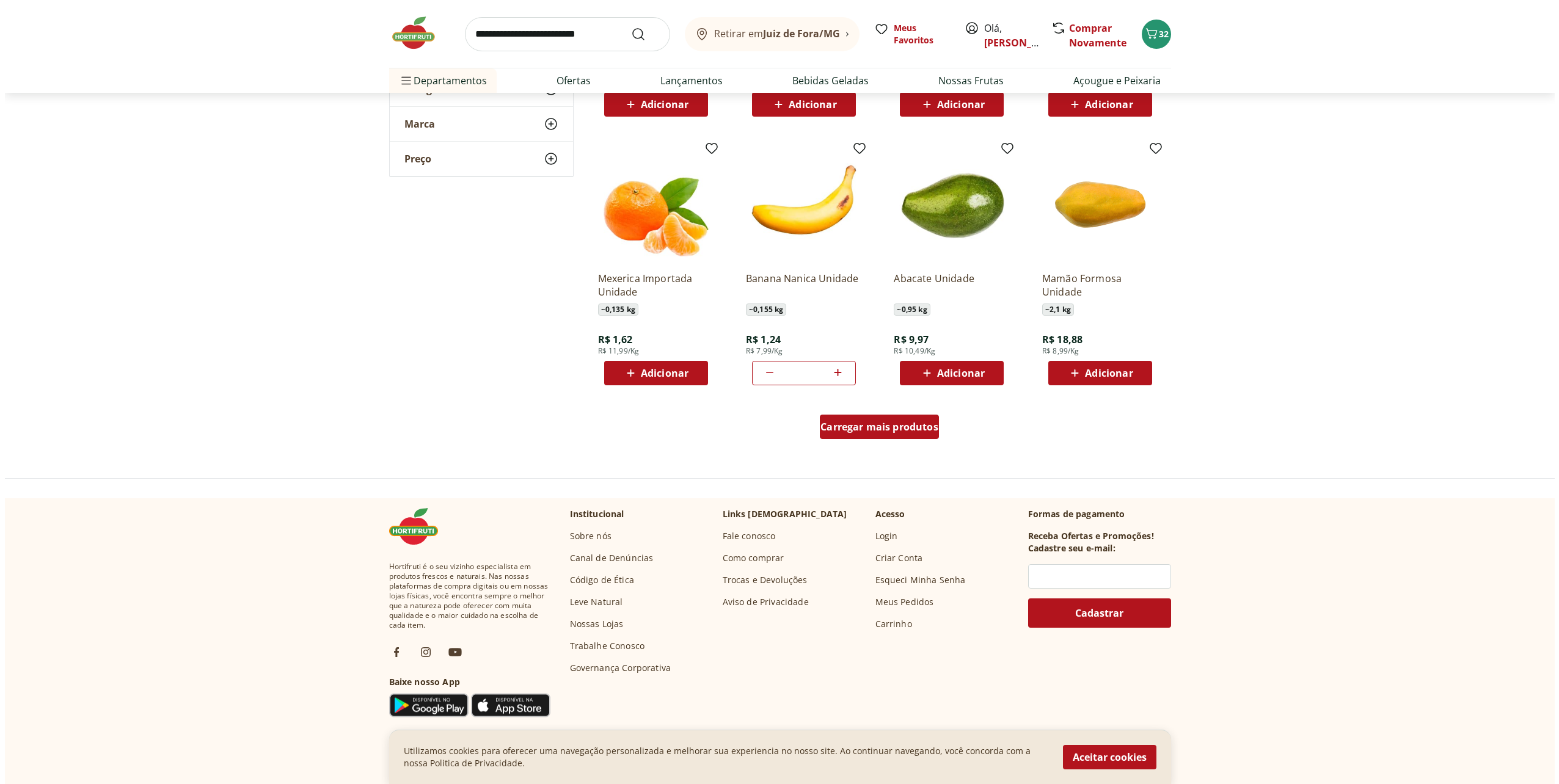
scroll to position [2199, 0]
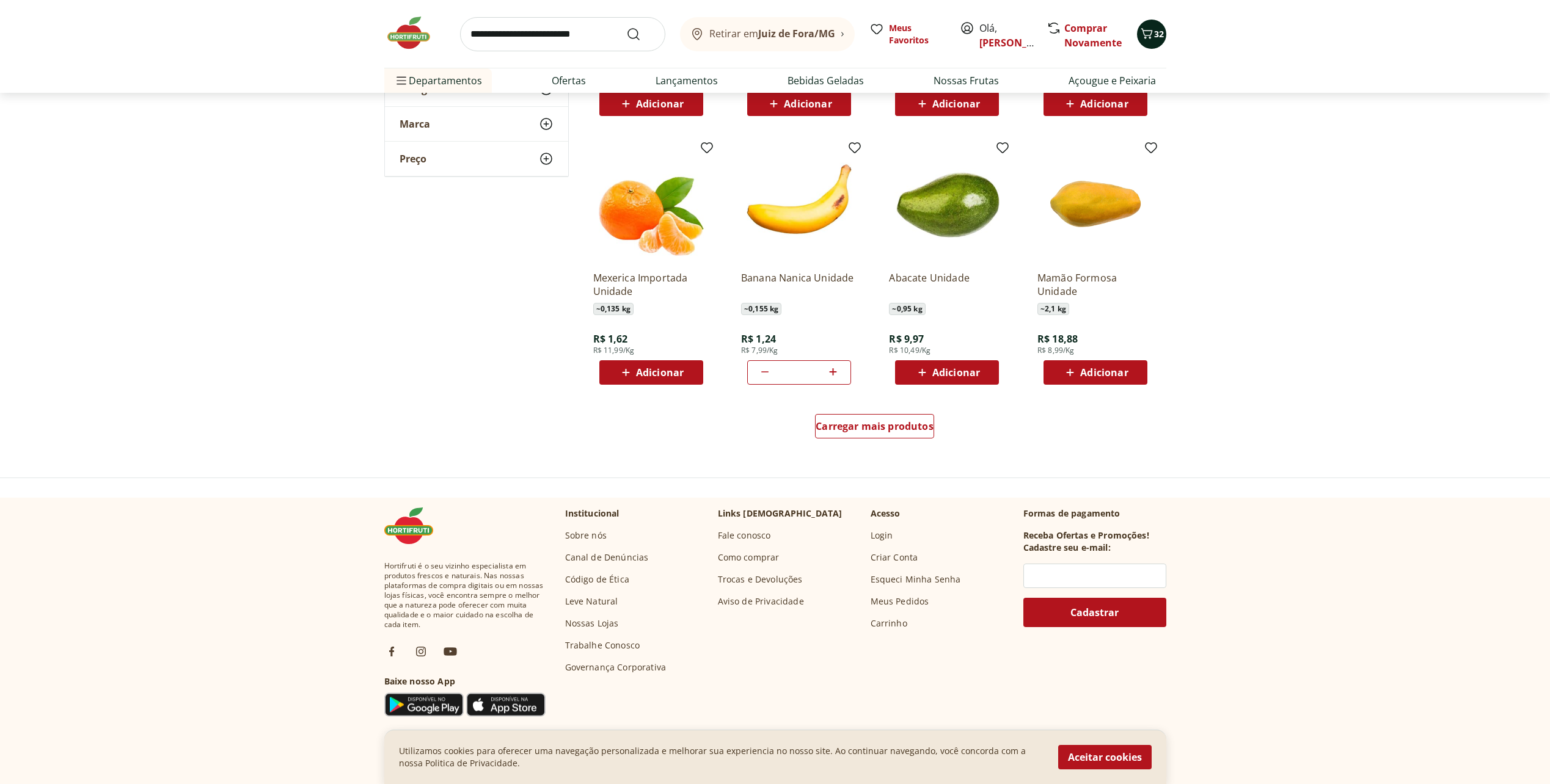
click at [1147, 39] on icon "Carrinho" at bounding box center [1146, 34] width 15 height 15
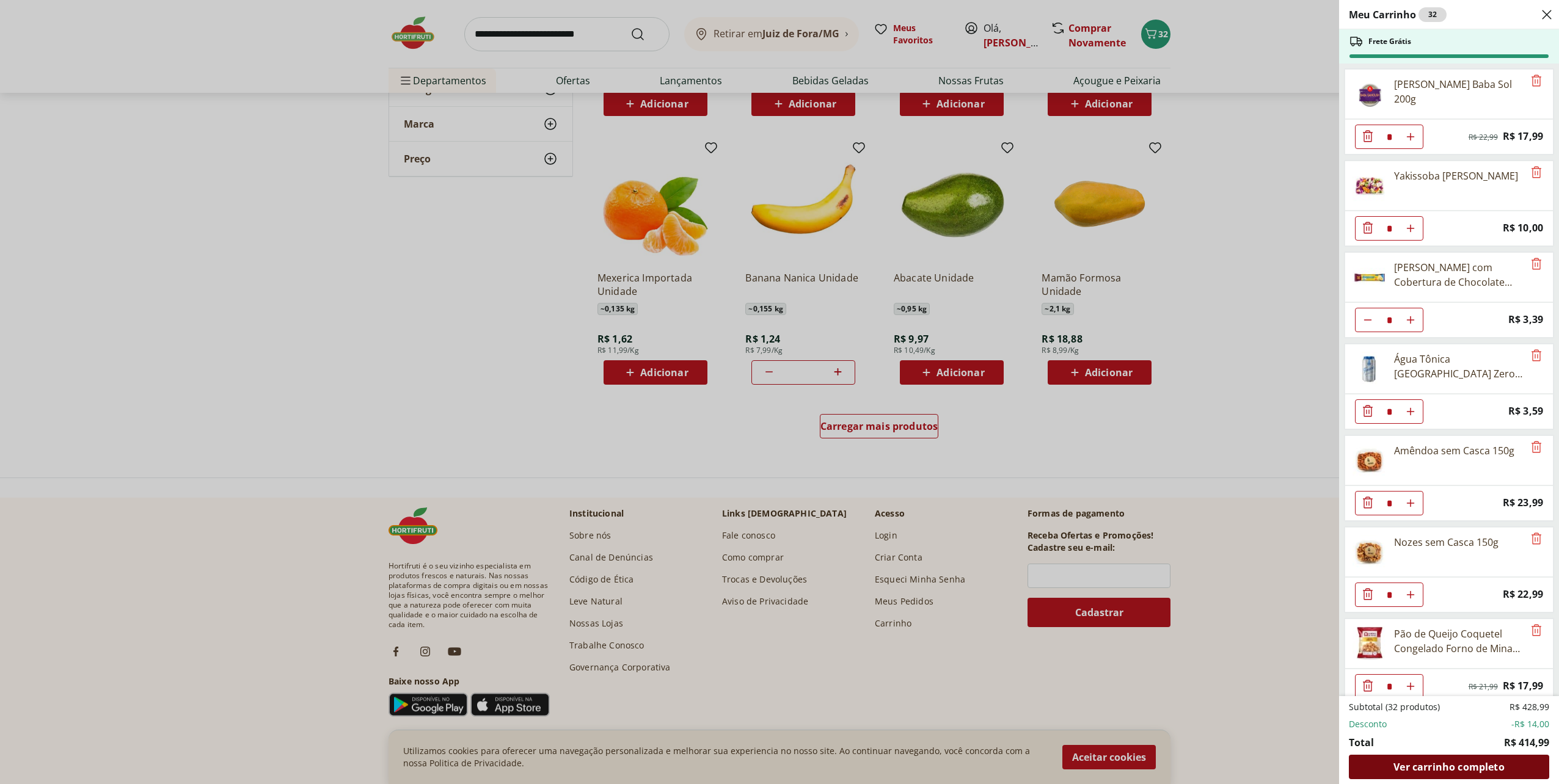
click at [1498, 768] on span "Ver carrinho completo" at bounding box center [1448, 766] width 111 height 9
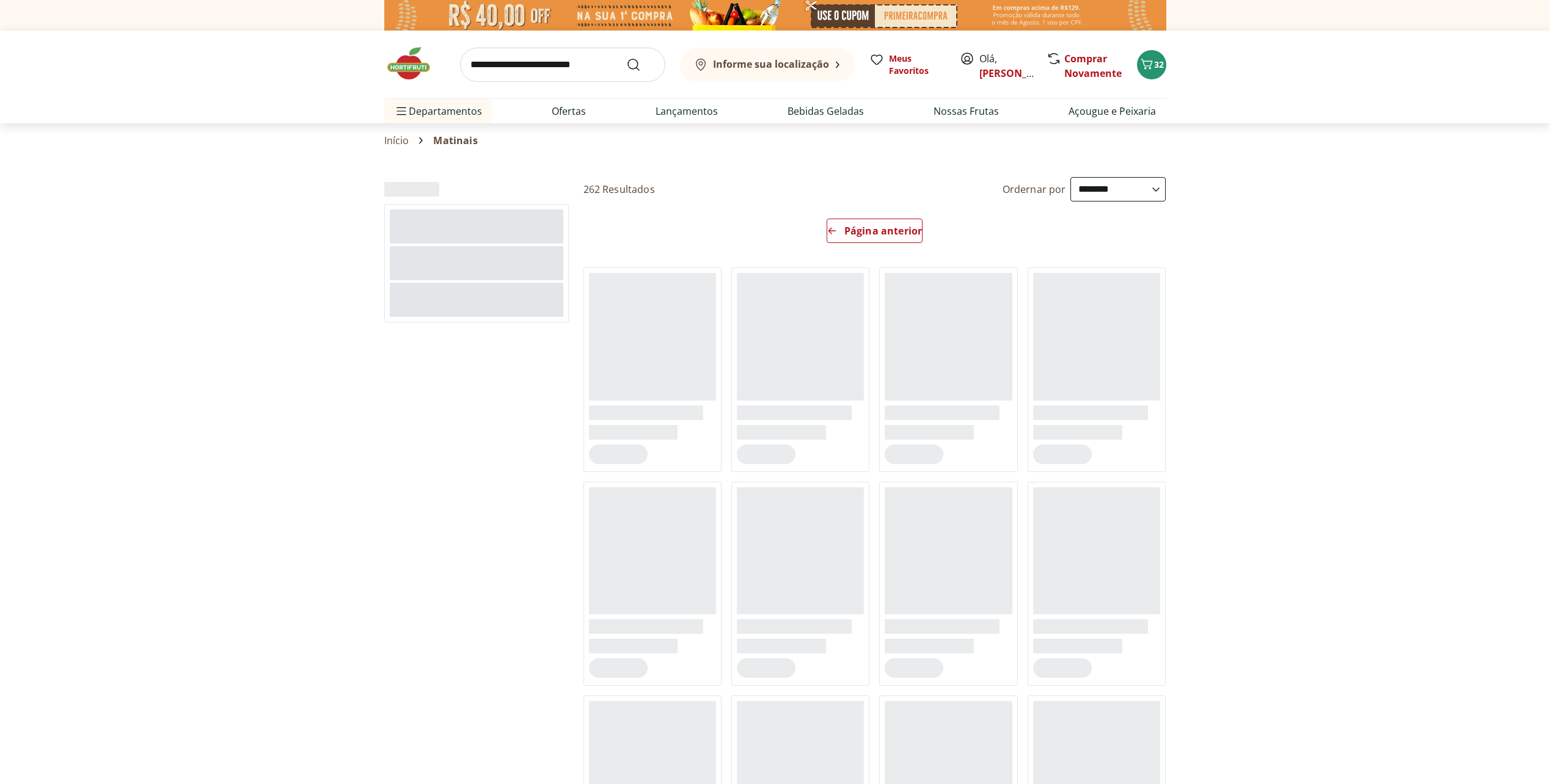
select select "**********"
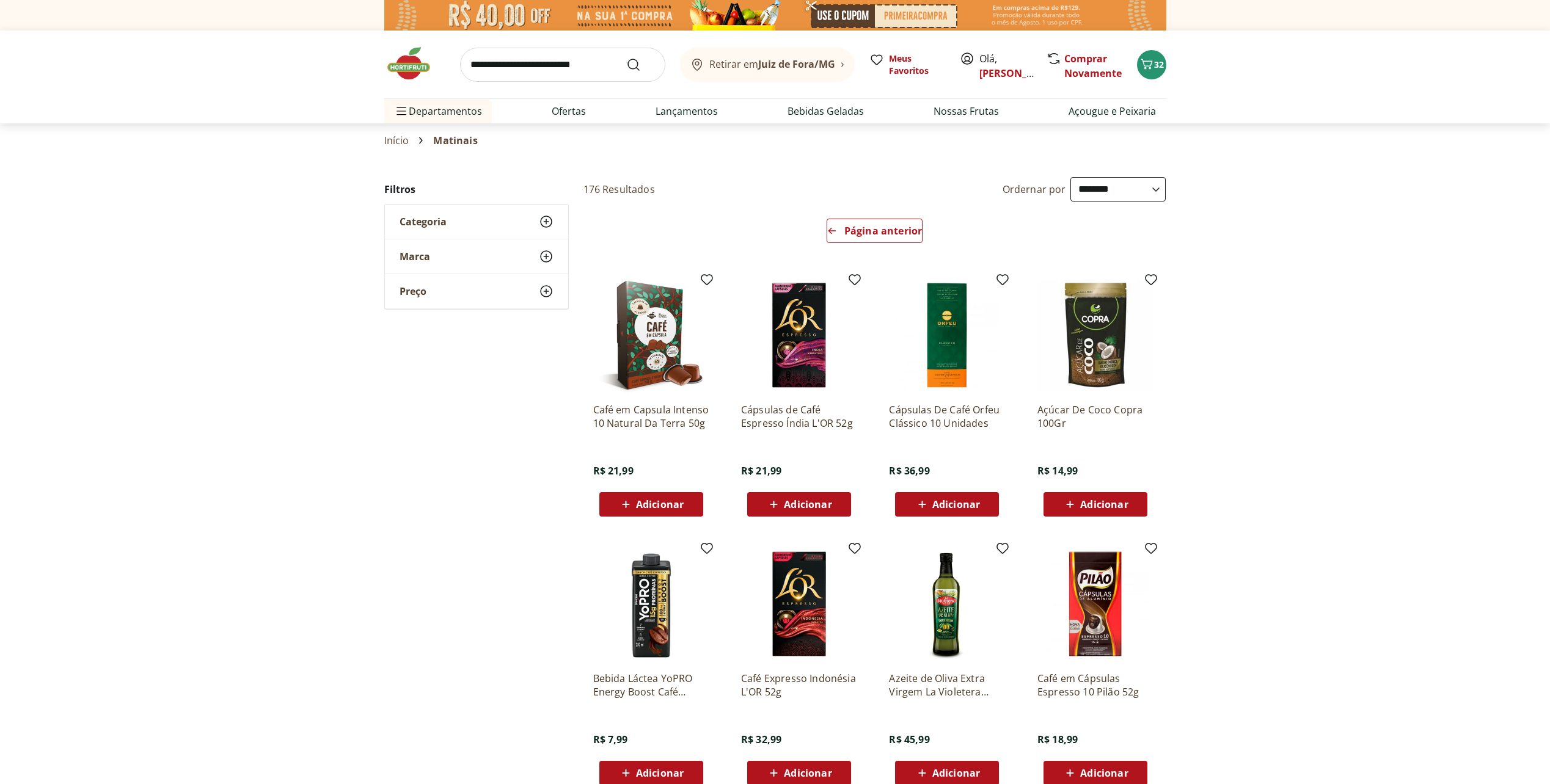
click at [420, 58] on img at bounding box center [415, 63] width 61 height 37
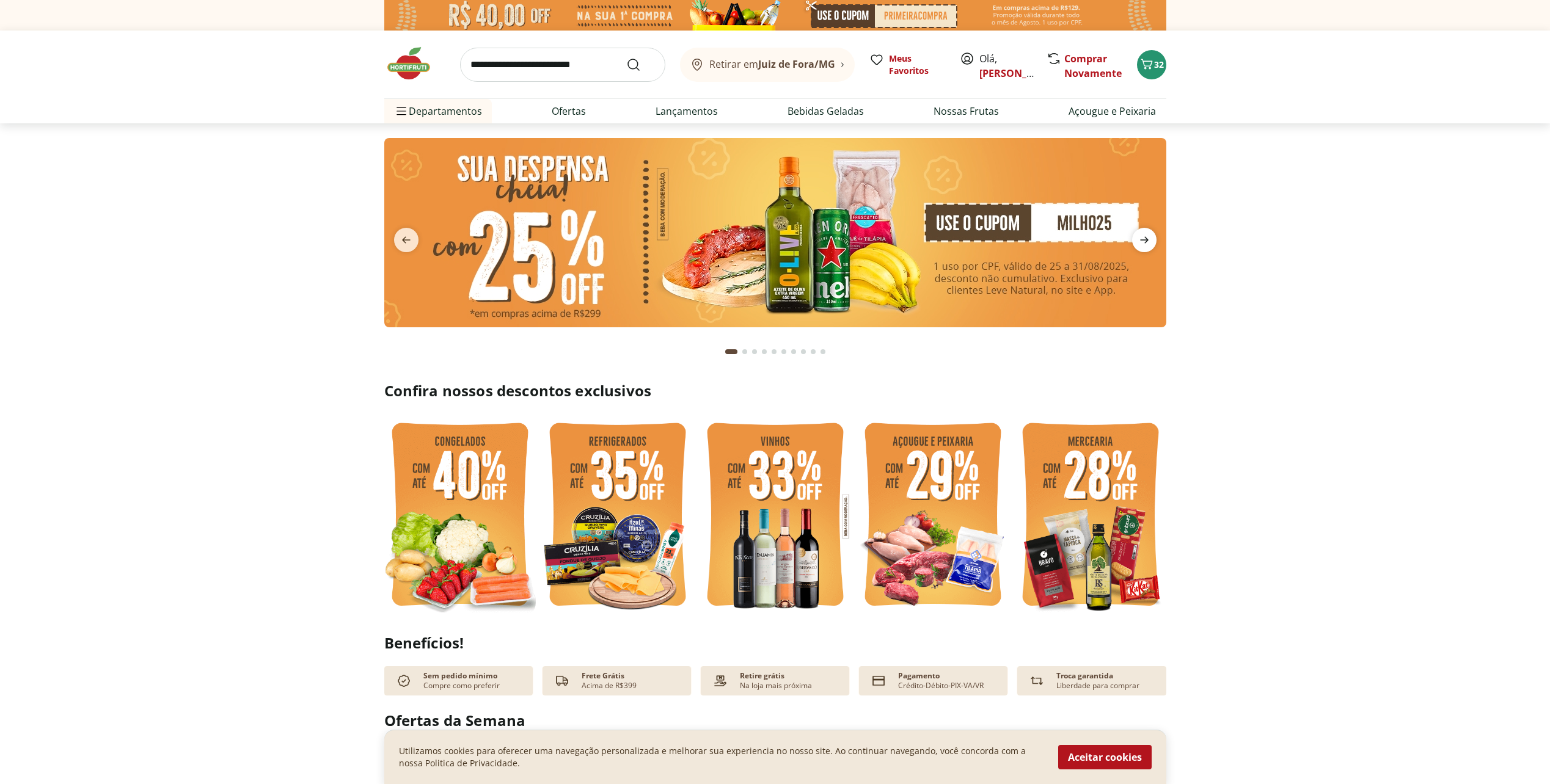
click at [1148, 239] on icon "next" at bounding box center [1144, 240] width 15 height 15
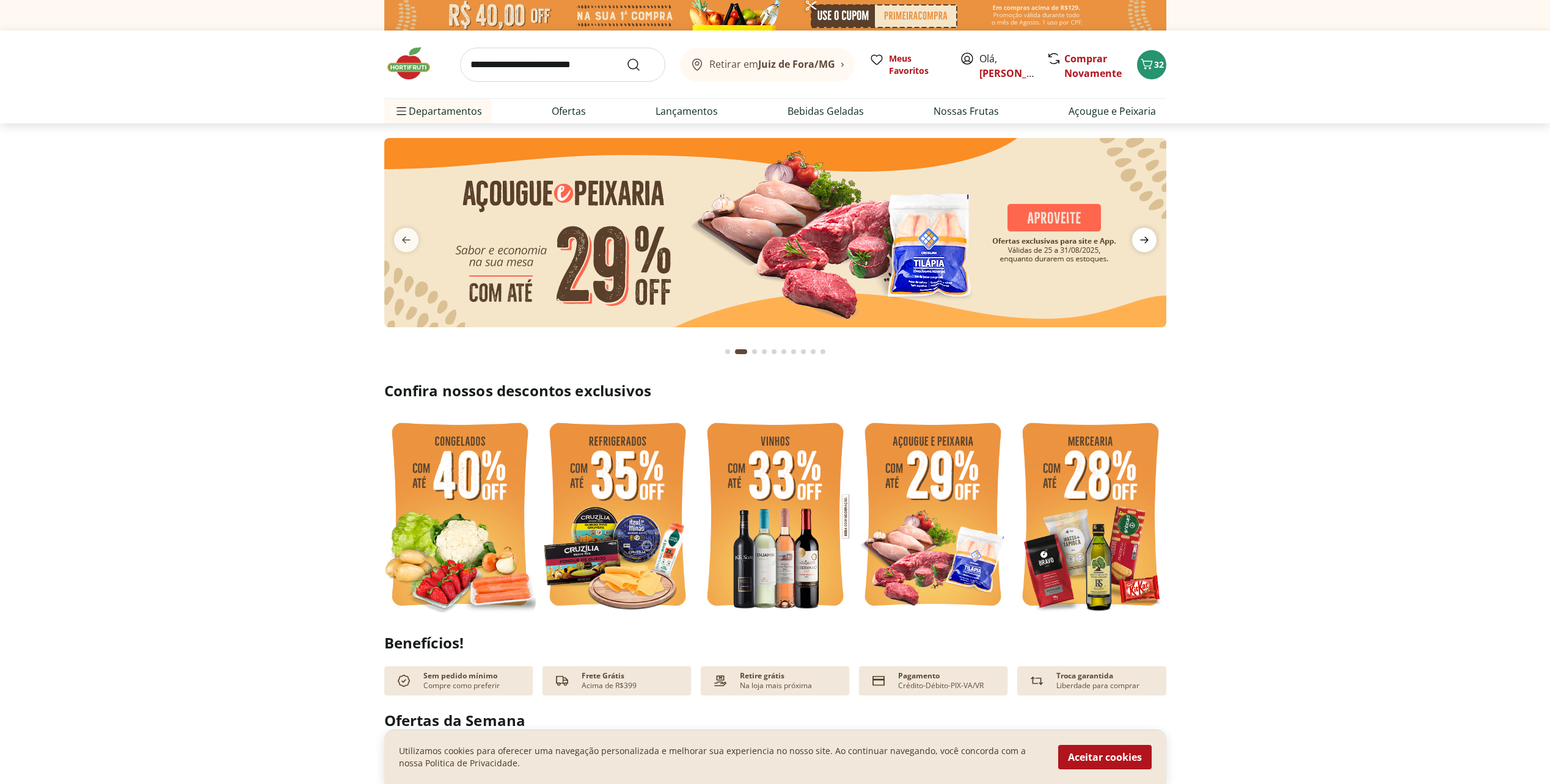
click at [1148, 239] on icon "next" at bounding box center [1144, 240] width 15 height 15
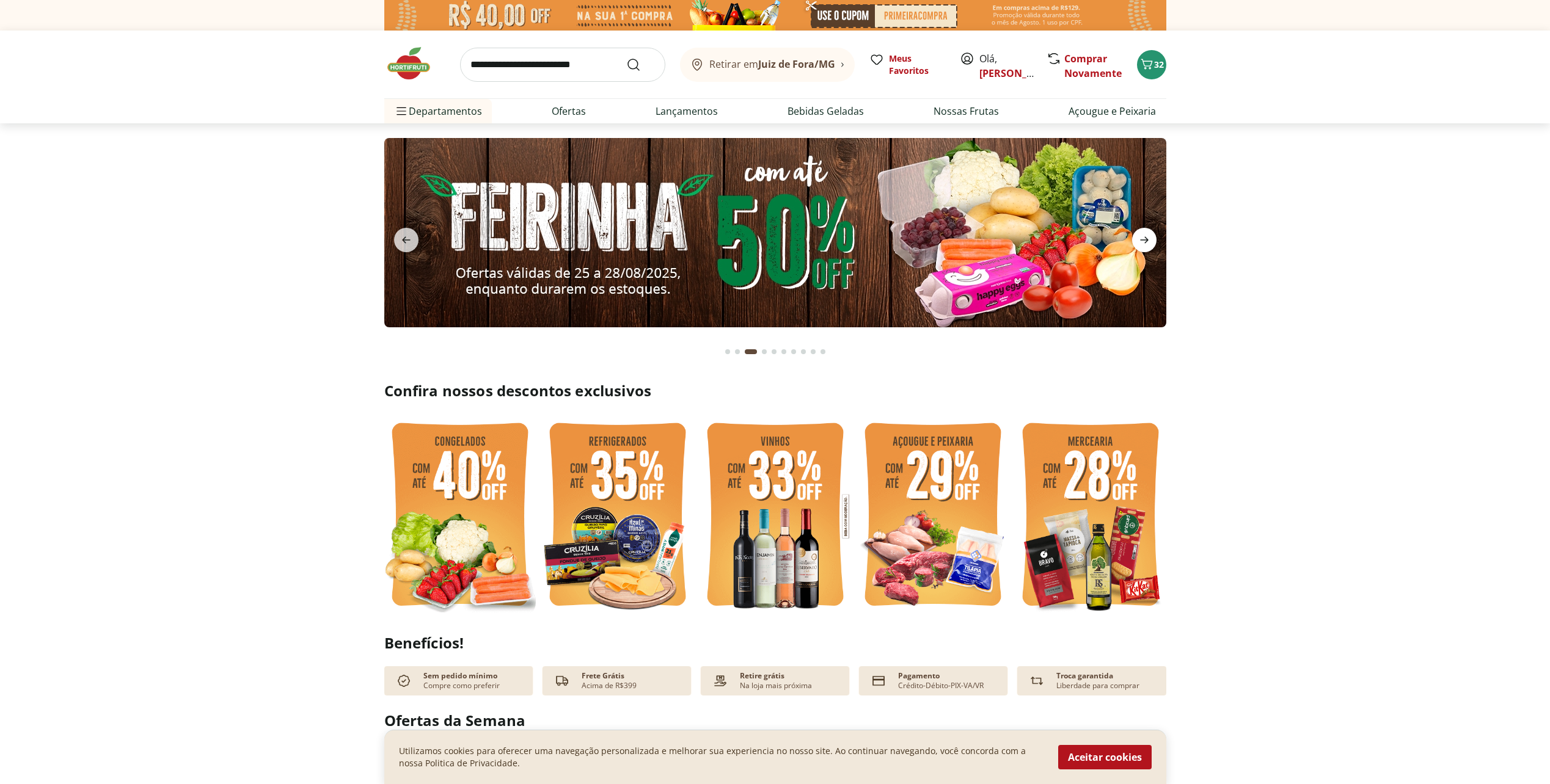
click at [1148, 239] on icon "next" at bounding box center [1144, 240] width 15 height 15
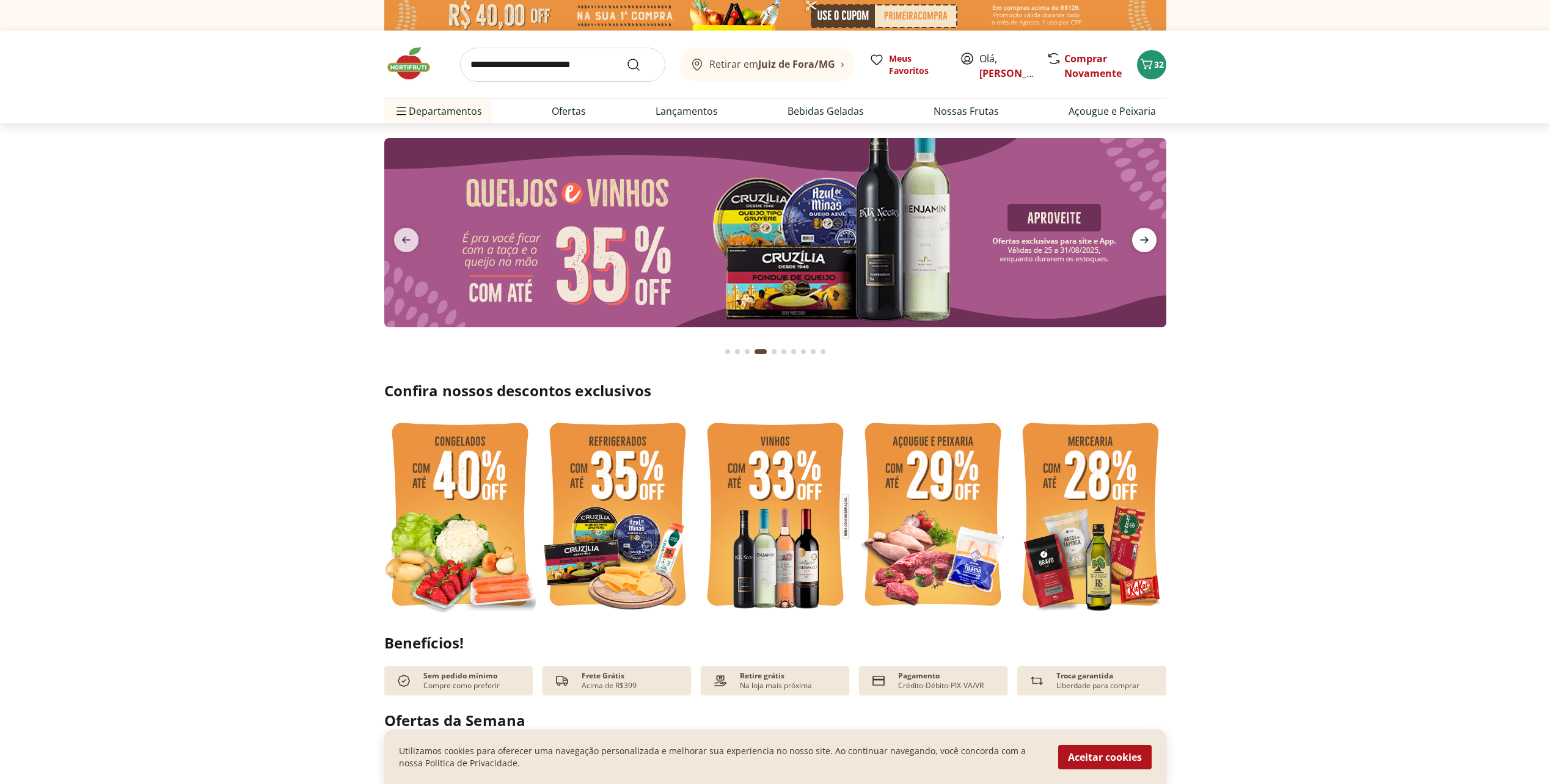
click at [1148, 239] on icon "next" at bounding box center [1144, 240] width 15 height 15
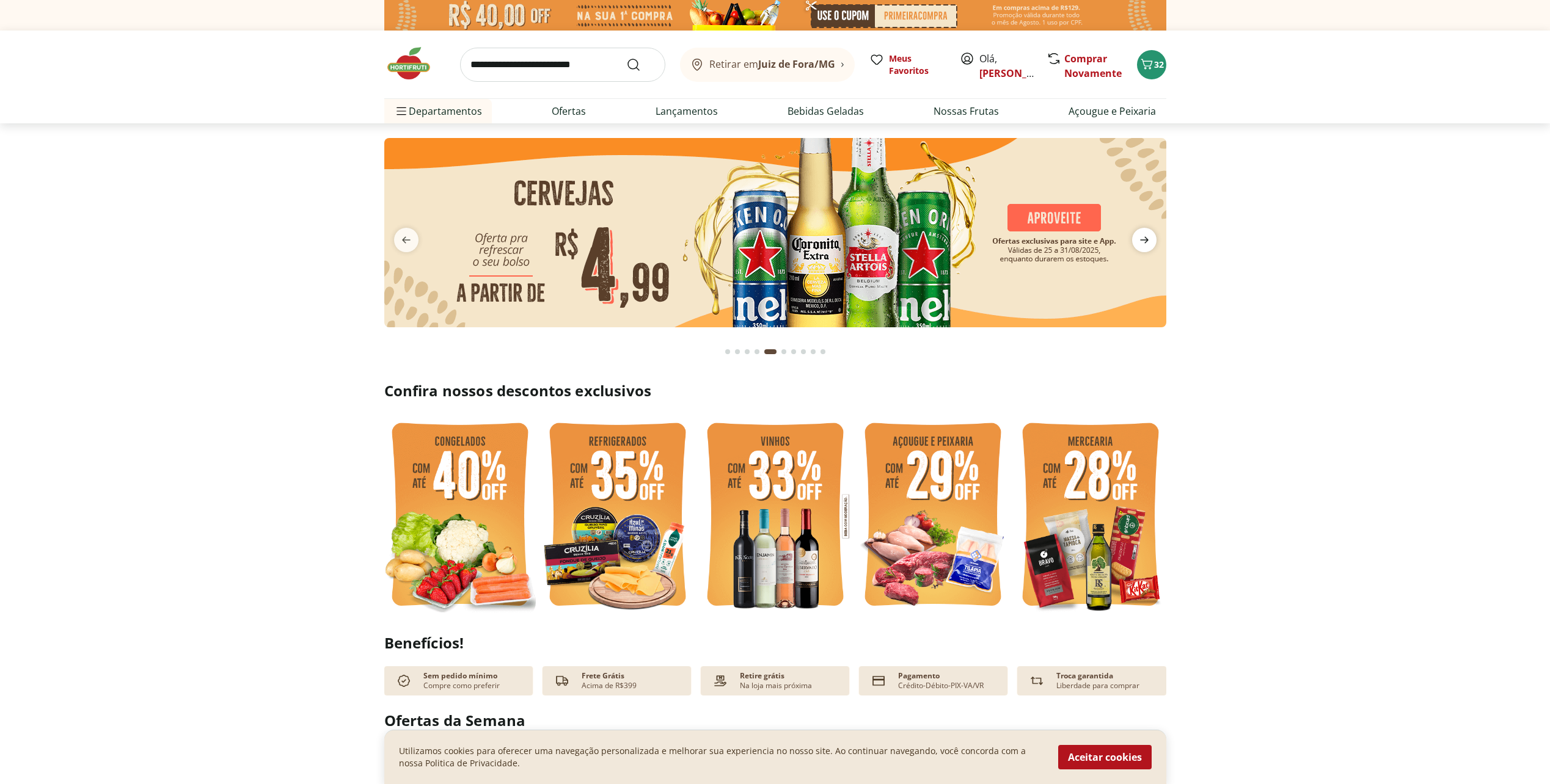
click at [1148, 239] on icon "next" at bounding box center [1144, 240] width 15 height 15
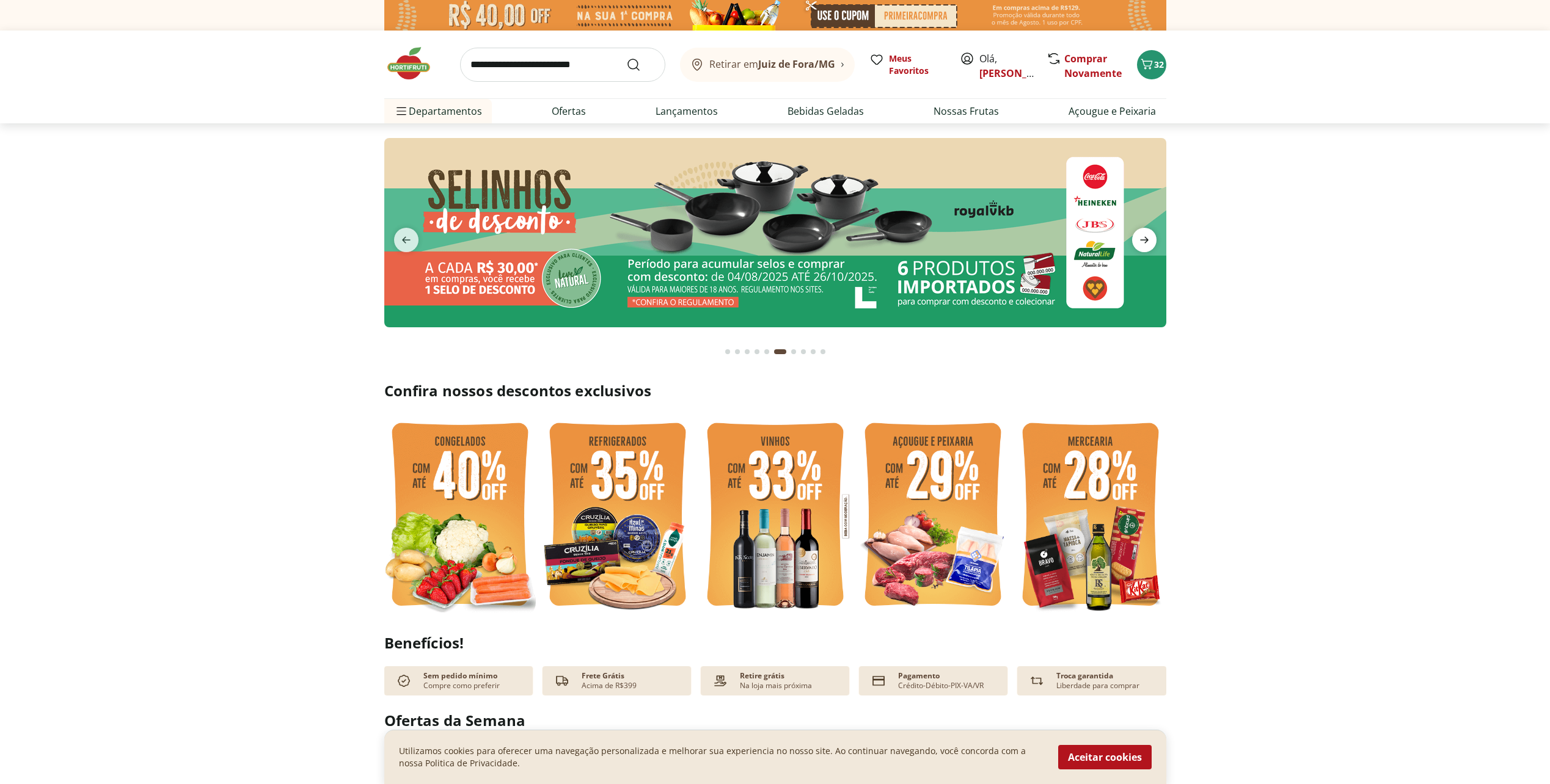
click at [1148, 239] on icon "next" at bounding box center [1144, 240] width 15 height 15
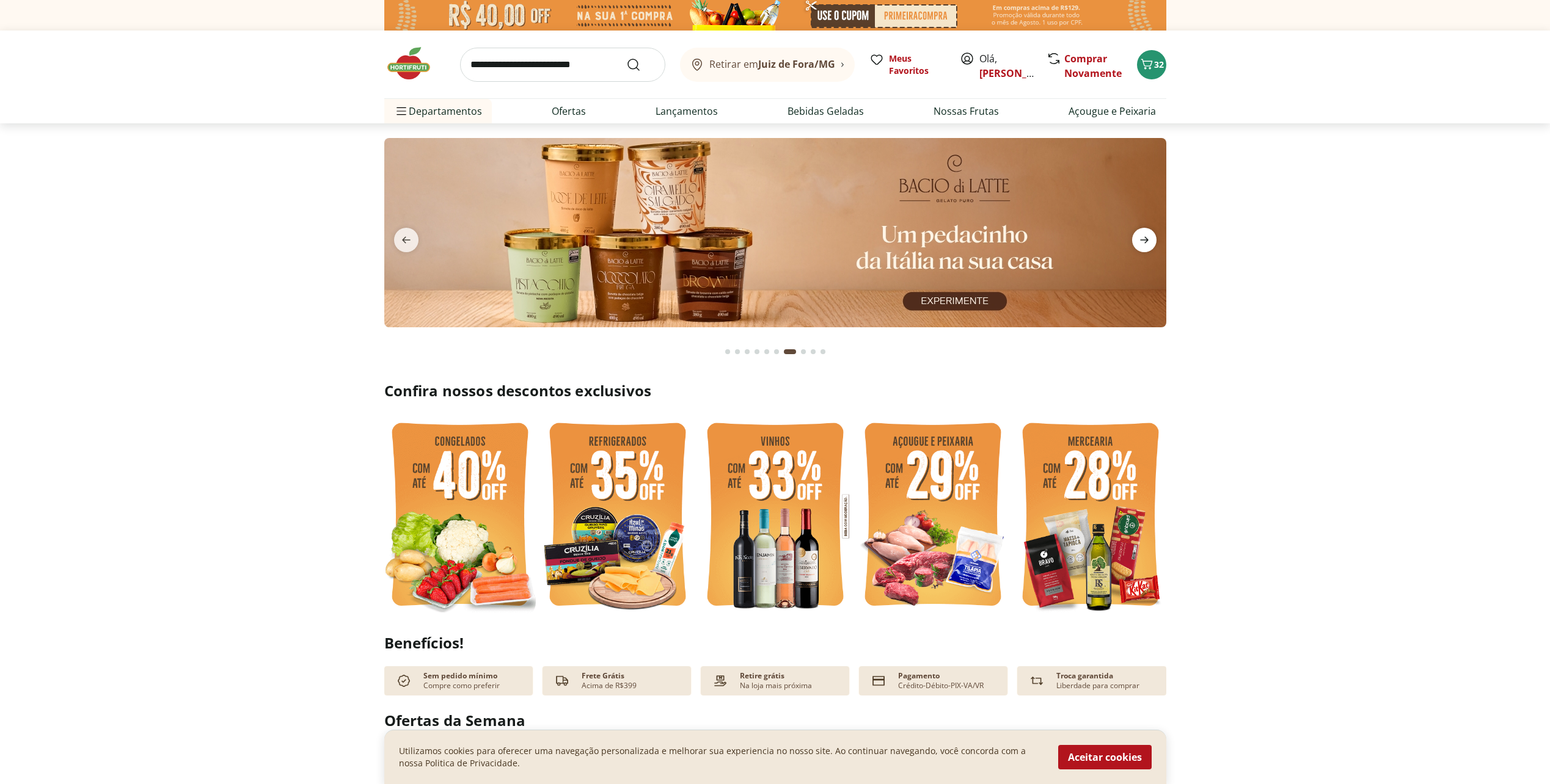
click at [1148, 239] on icon "next" at bounding box center [1144, 240] width 15 height 15
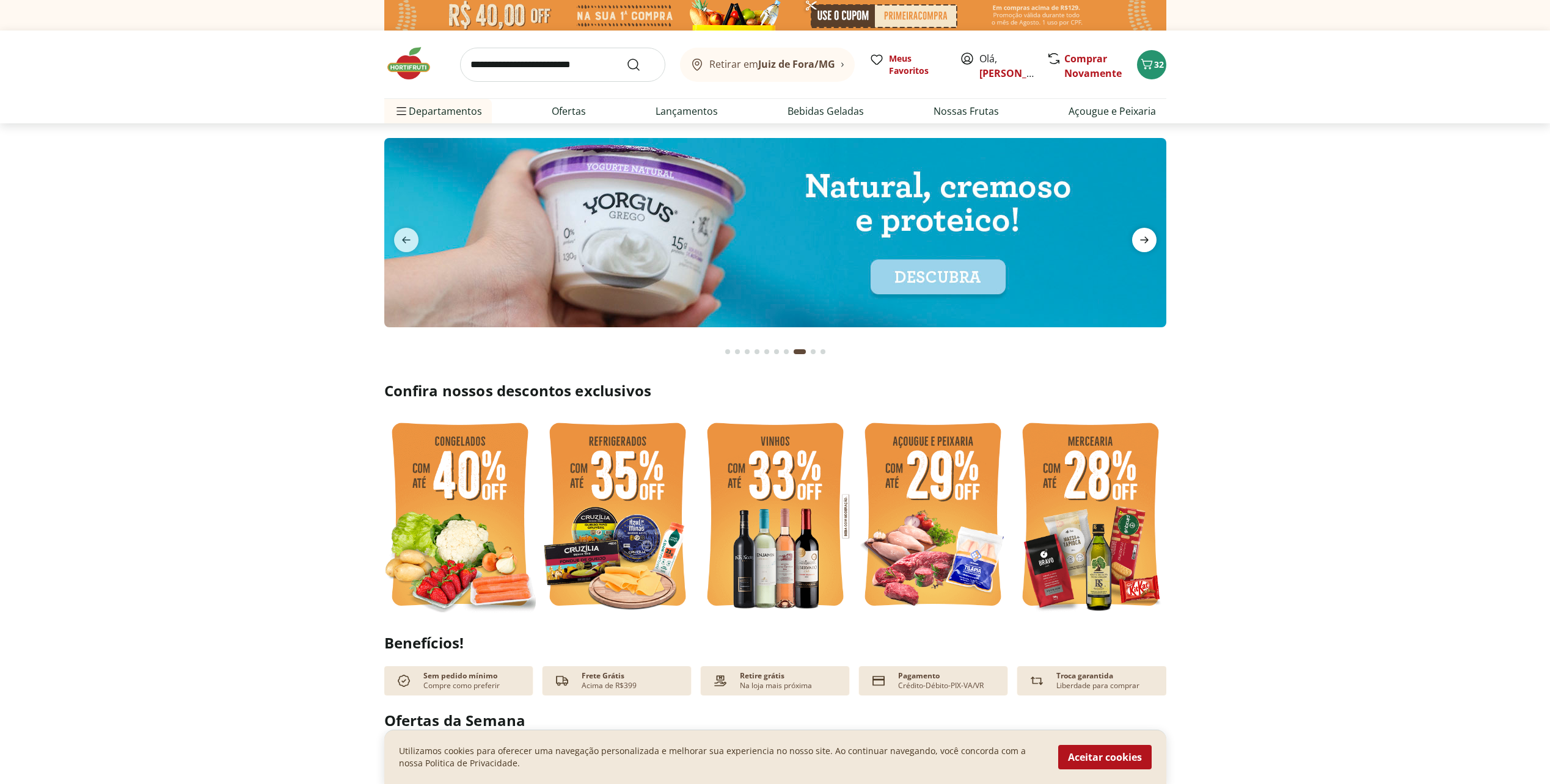
click at [1148, 239] on icon "next" at bounding box center [1144, 240] width 15 height 15
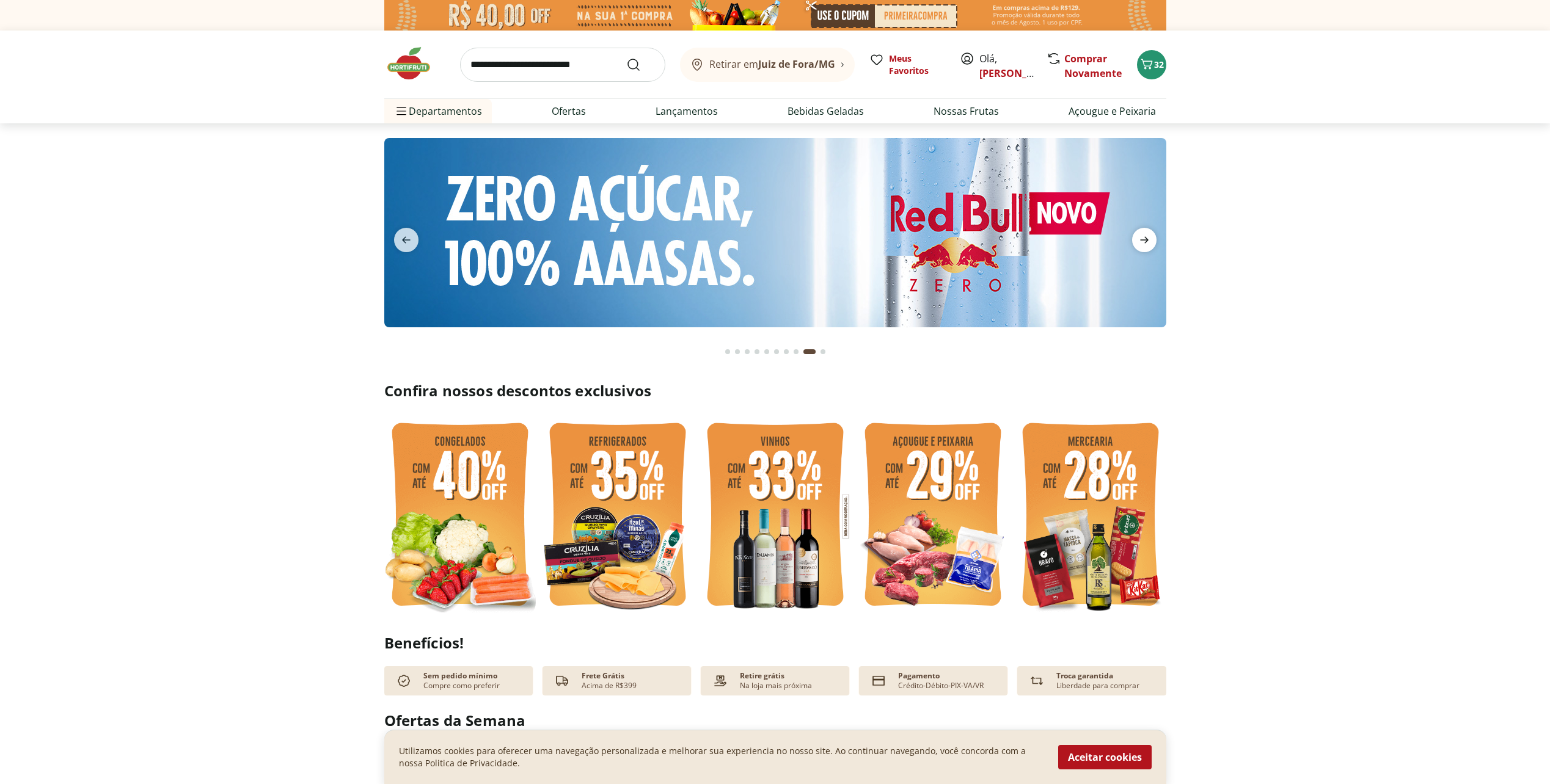
click at [1148, 239] on icon "next" at bounding box center [1144, 240] width 15 height 15
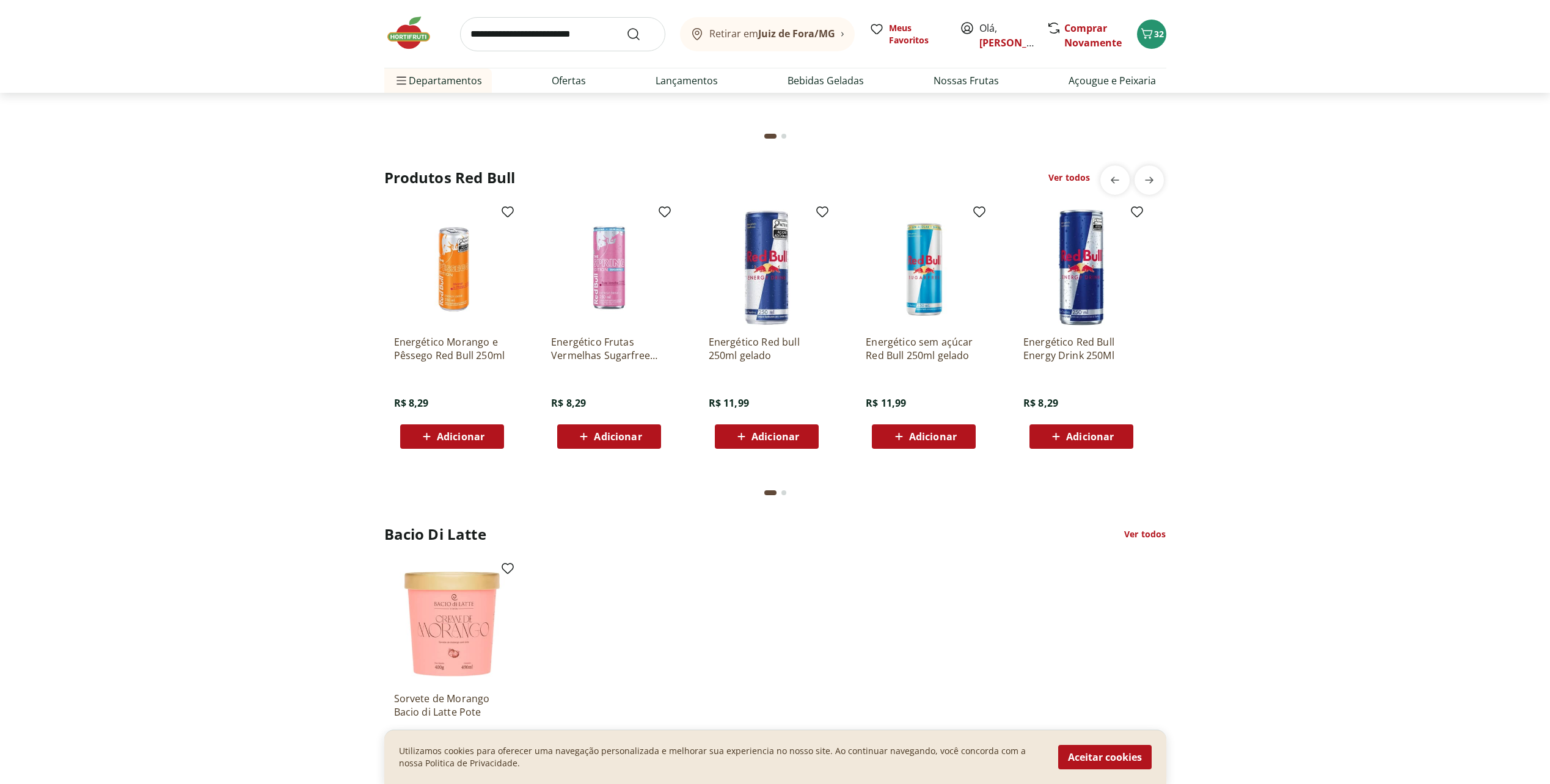
scroll to position [3114, 0]
